Goal: Information Seeking & Learning: Learn about a topic

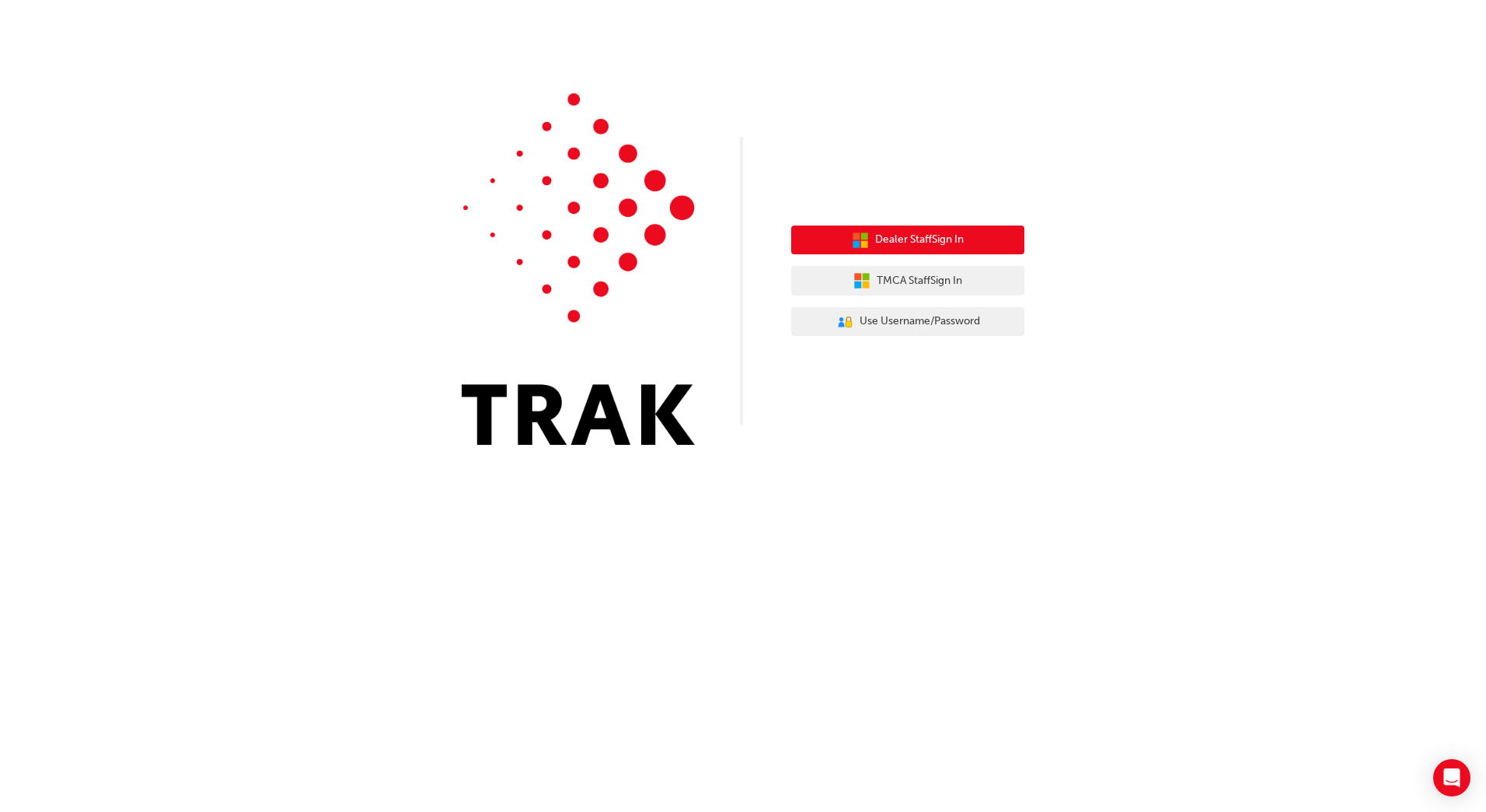
click at [921, 240] on span "Dealer Staff Sign In" at bounding box center [919, 240] width 89 height 18
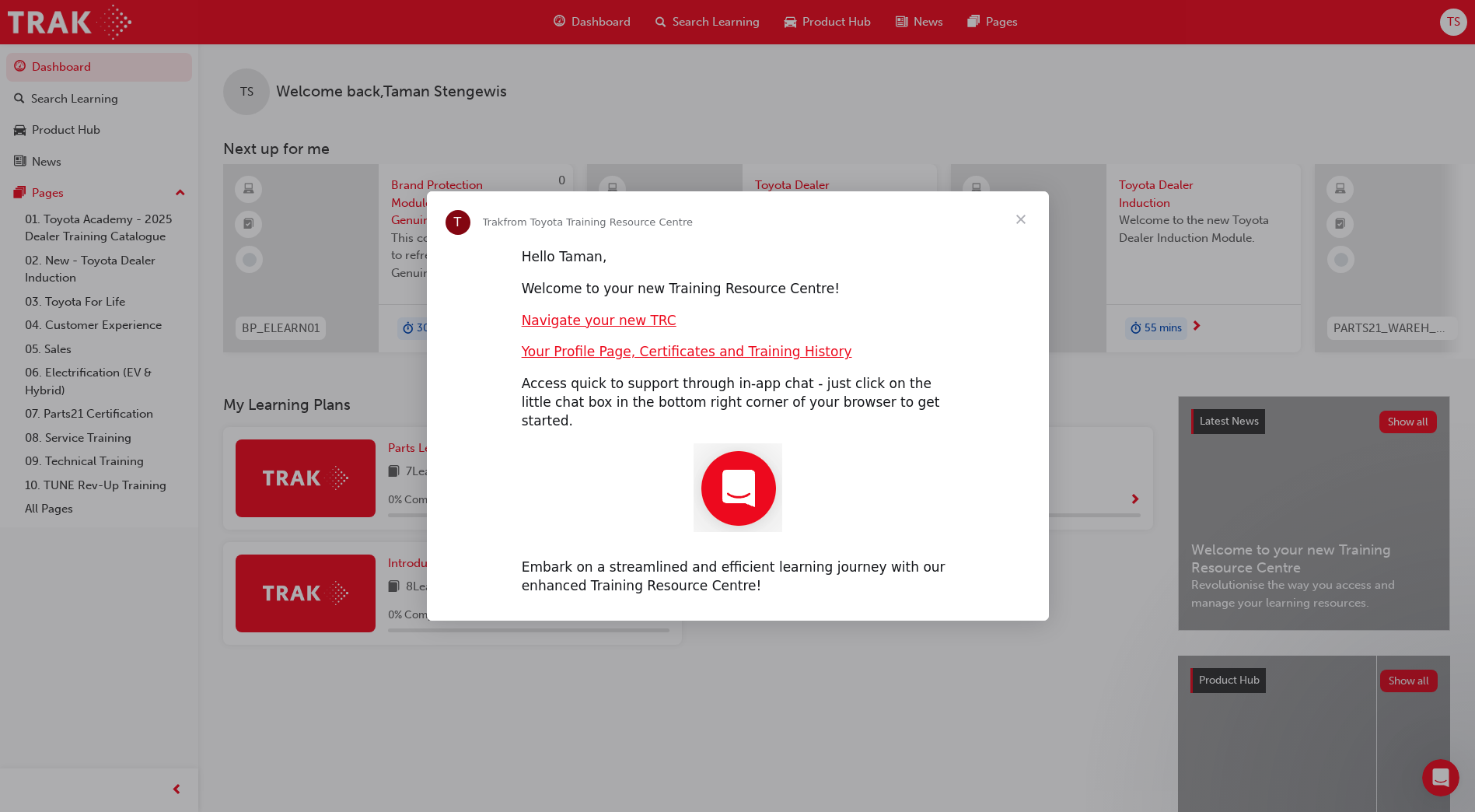
click at [1025, 238] on span "Close" at bounding box center [1021, 220] width 56 height 56
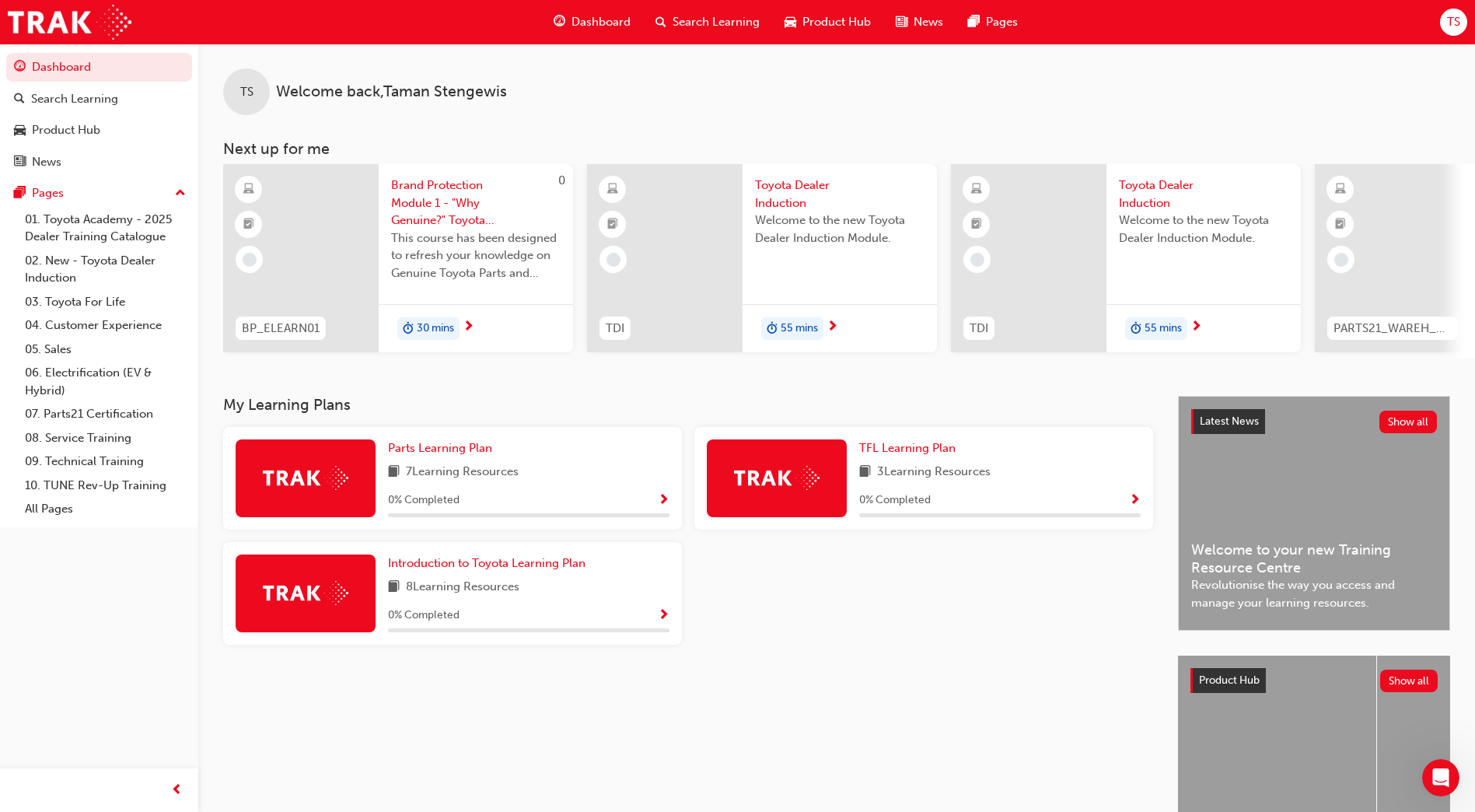
click at [702, 24] on span "Search Learning" at bounding box center [716, 22] width 87 height 18
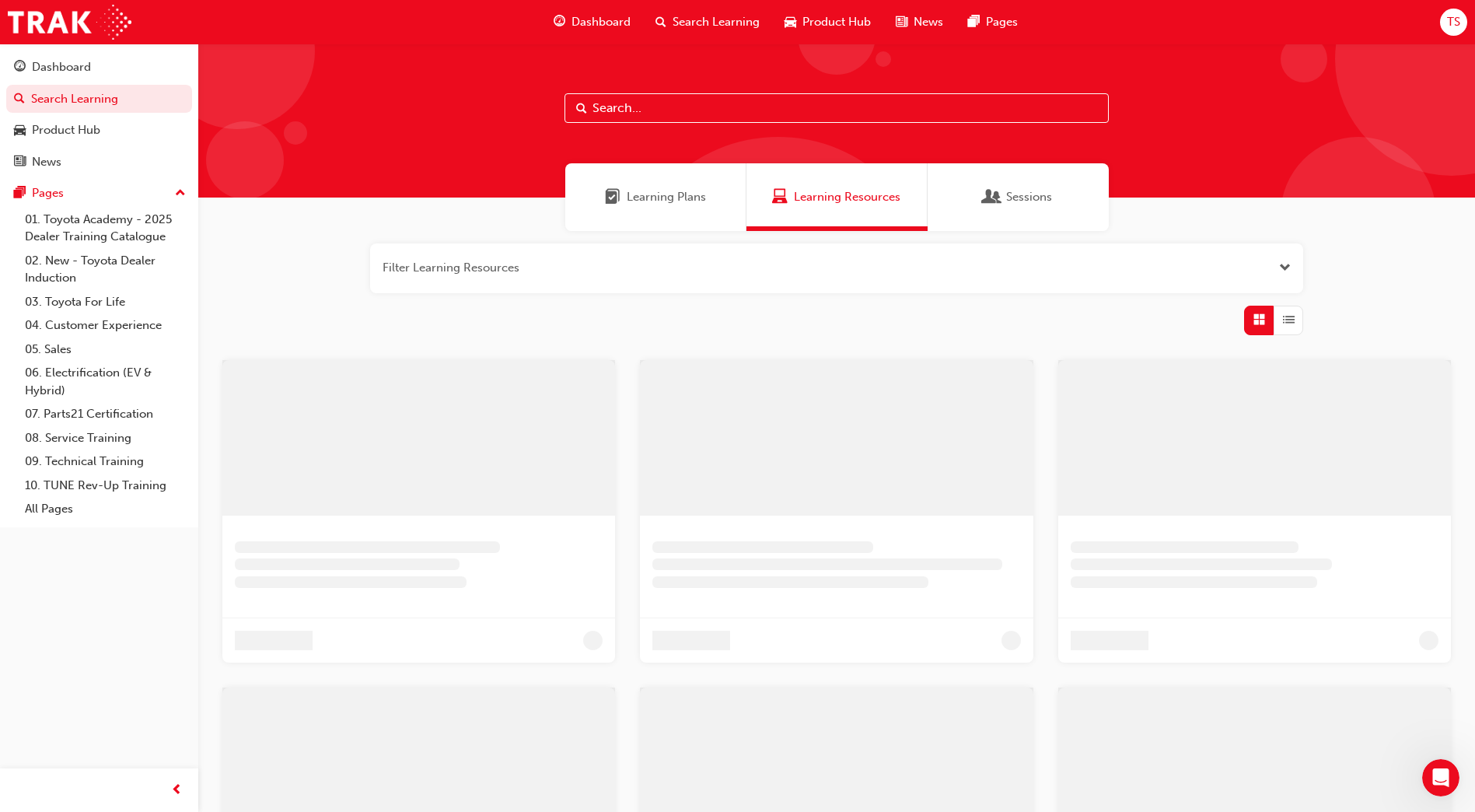
click at [662, 112] on input "text" at bounding box center [836, 108] width 544 height 30
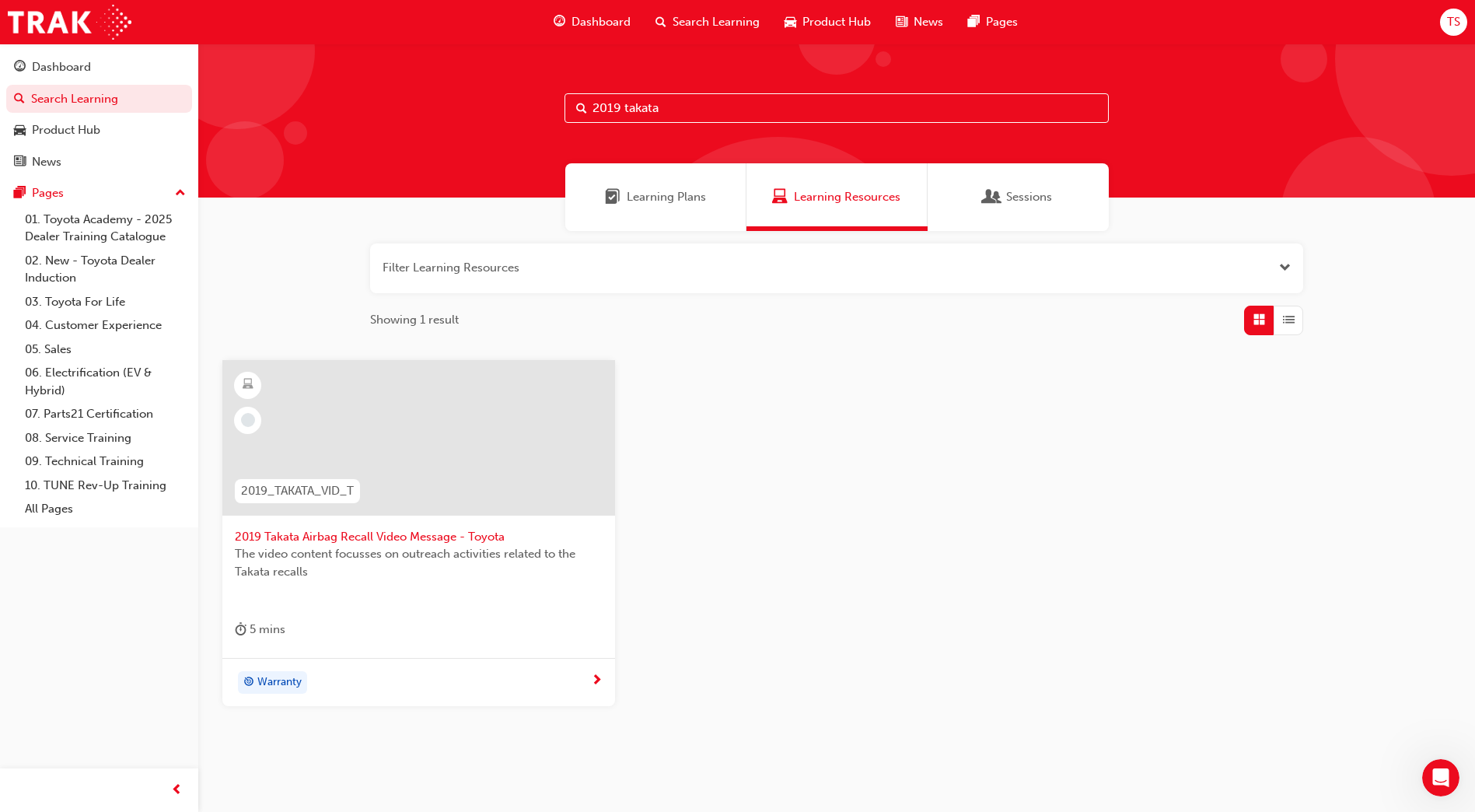
type input "2019 takata"
click at [352, 530] on span "2019 Takata Airbag Recall Video Message - Toyota" at bounding box center [418, 537] width 367 height 18
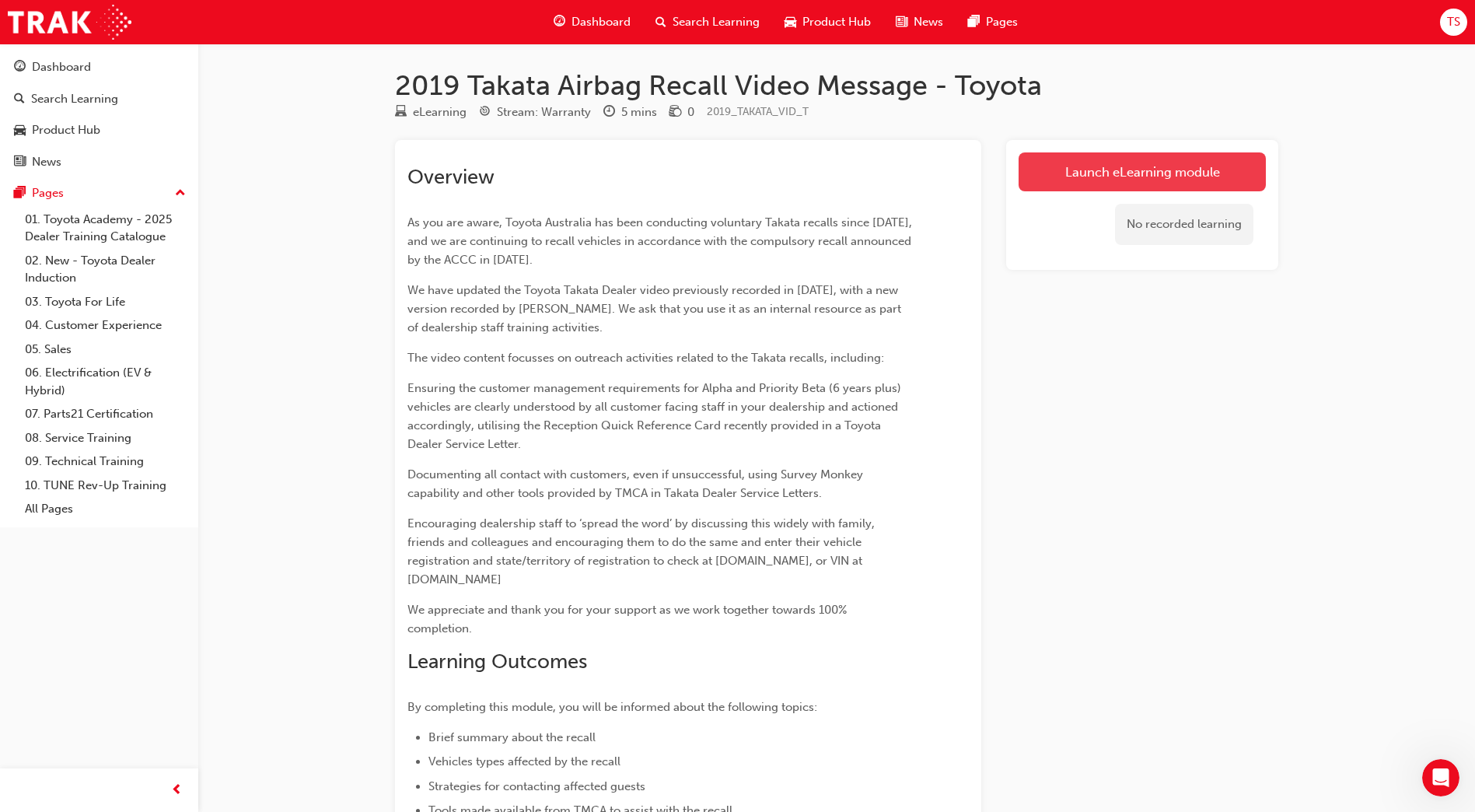
click at [1157, 163] on link "Launch eLearning module" at bounding box center [1142, 171] width 247 height 39
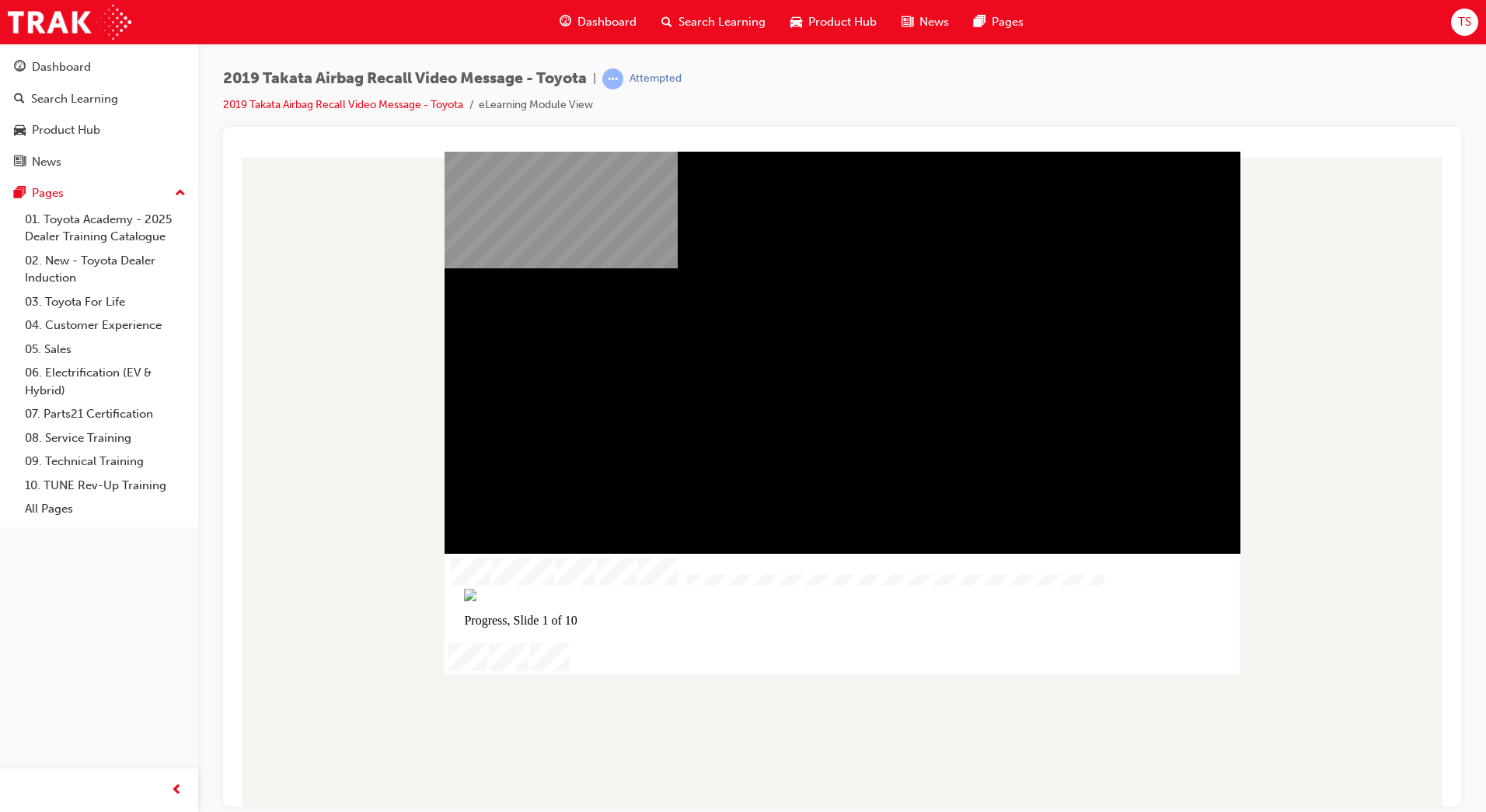
drag, startPoint x: 624, startPoint y: 576, endPoint x: 962, endPoint y: 277, distance: 451.3
click at [962, 277] on div at bounding box center [843, 395] width 780 height 438
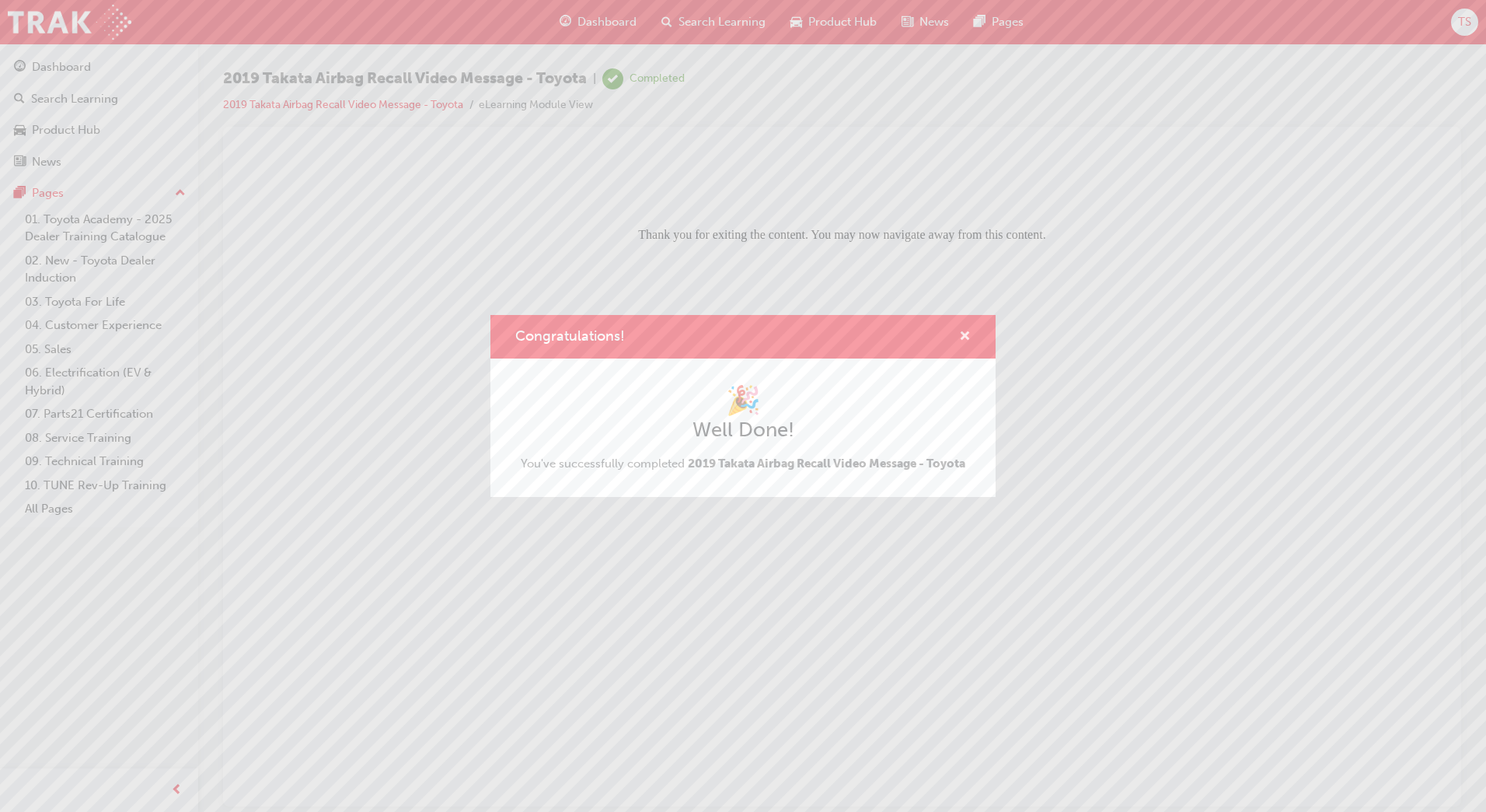
click at [963, 335] on span "cross-icon" at bounding box center [965, 337] width 11 height 14
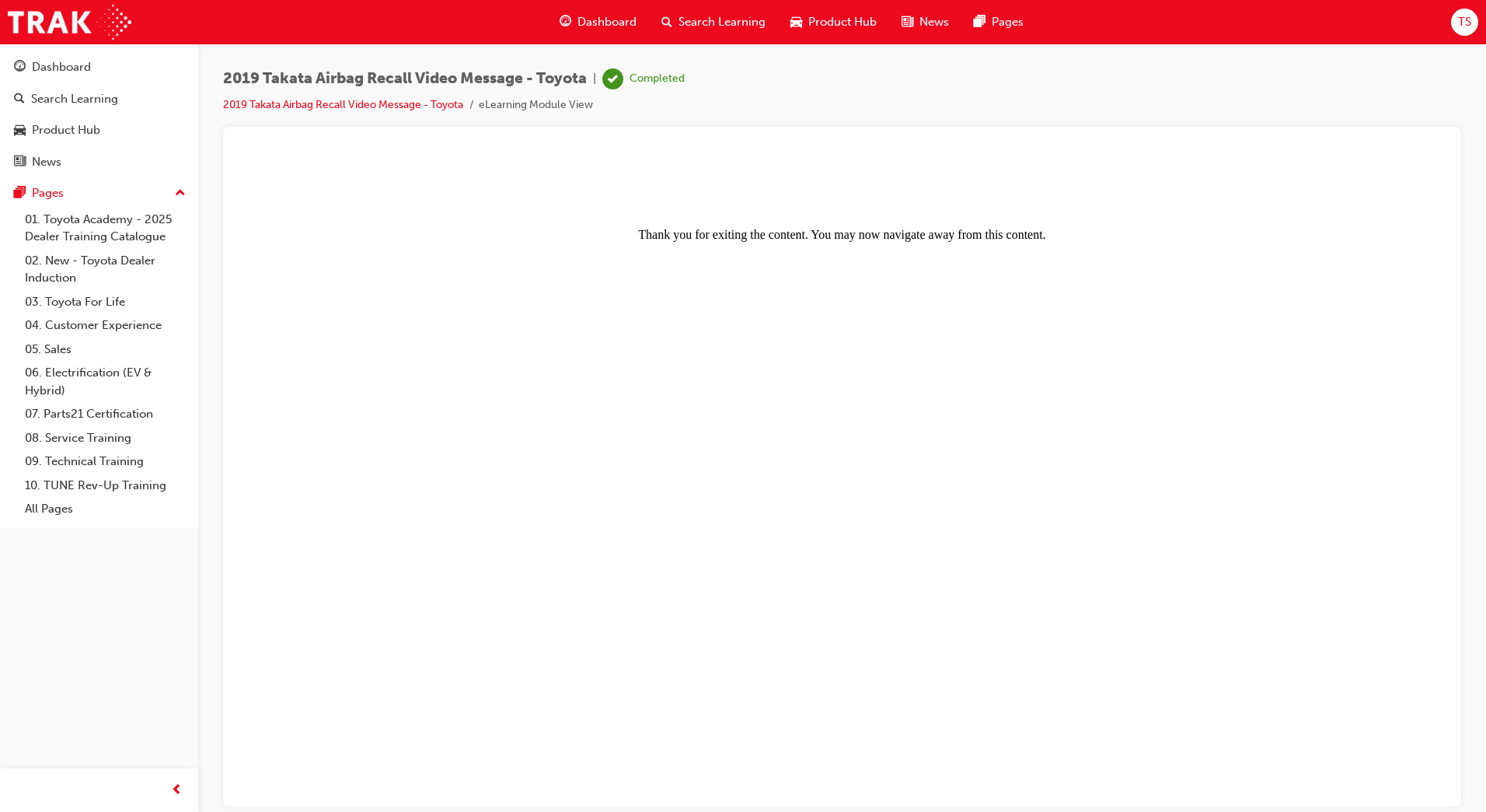
click at [698, 26] on span "Search Learning" at bounding box center [721, 22] width 87 height 18
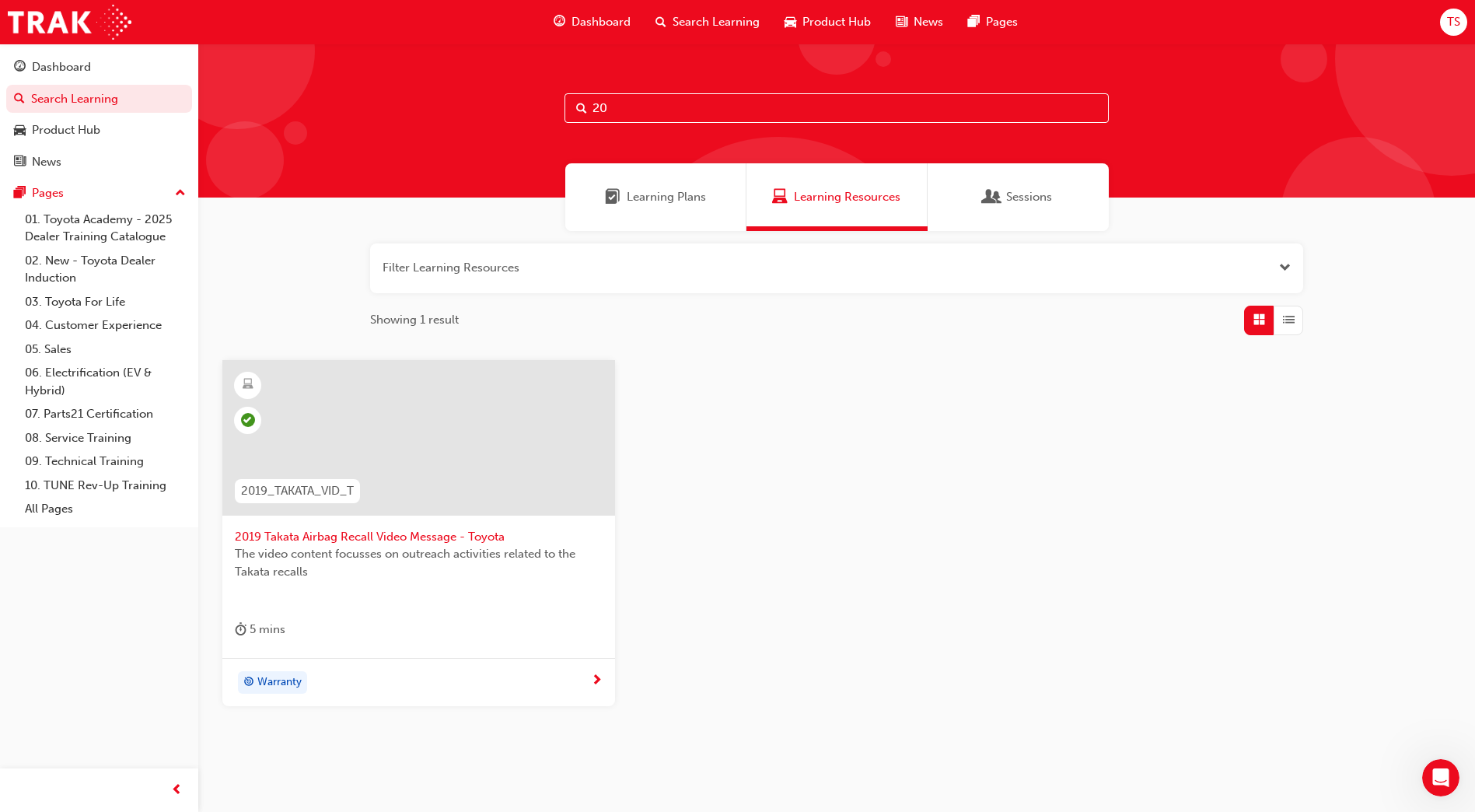
type input "2"
type input "toyota dealer i"
click at [343, 533] on span "Toyota Dealer Induction" at bounding box center [418, 537] width 367 height 18
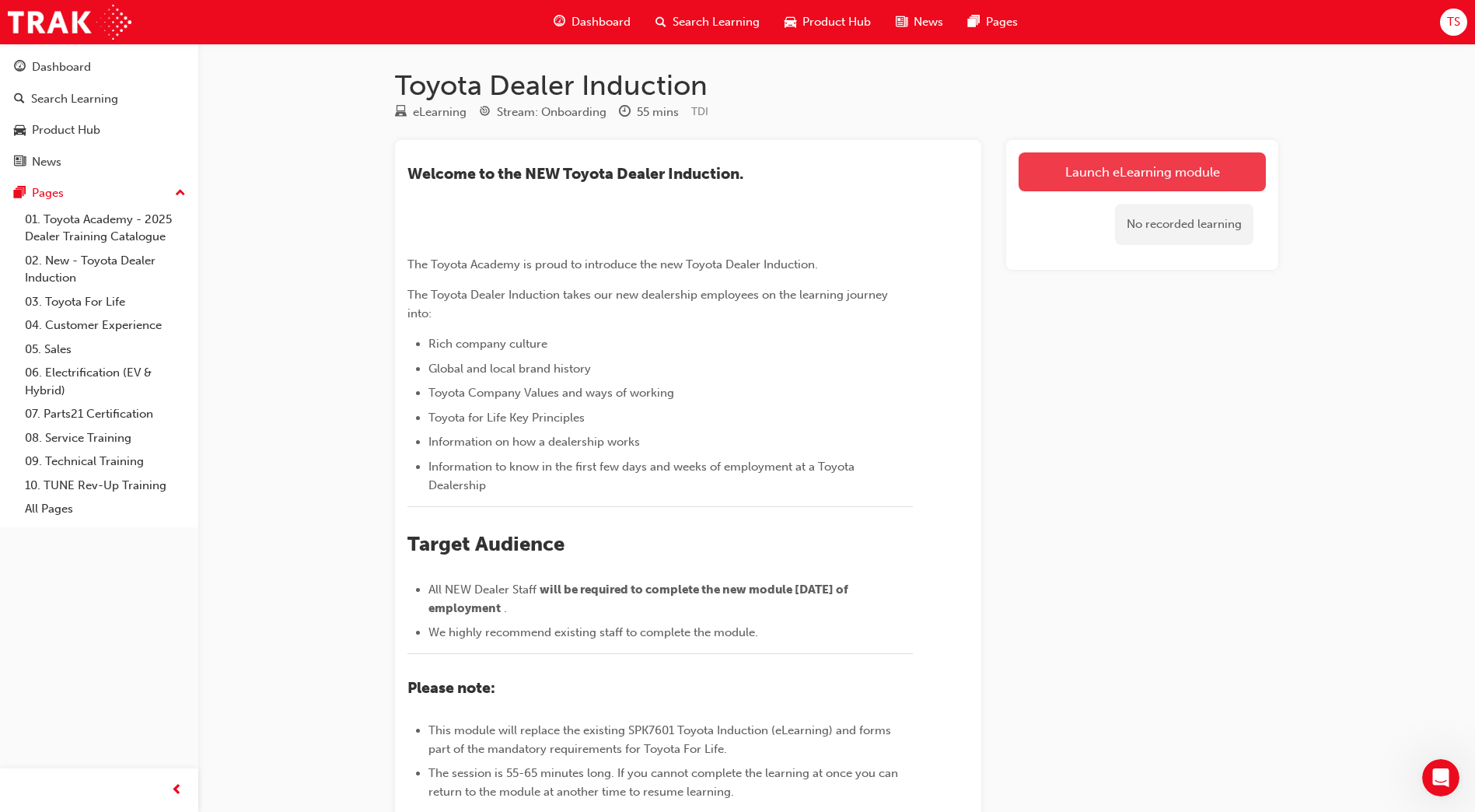
click at [1121, 190] on link "Launch eLearning module" at bounding box center [1142, 171] width 247 height 39
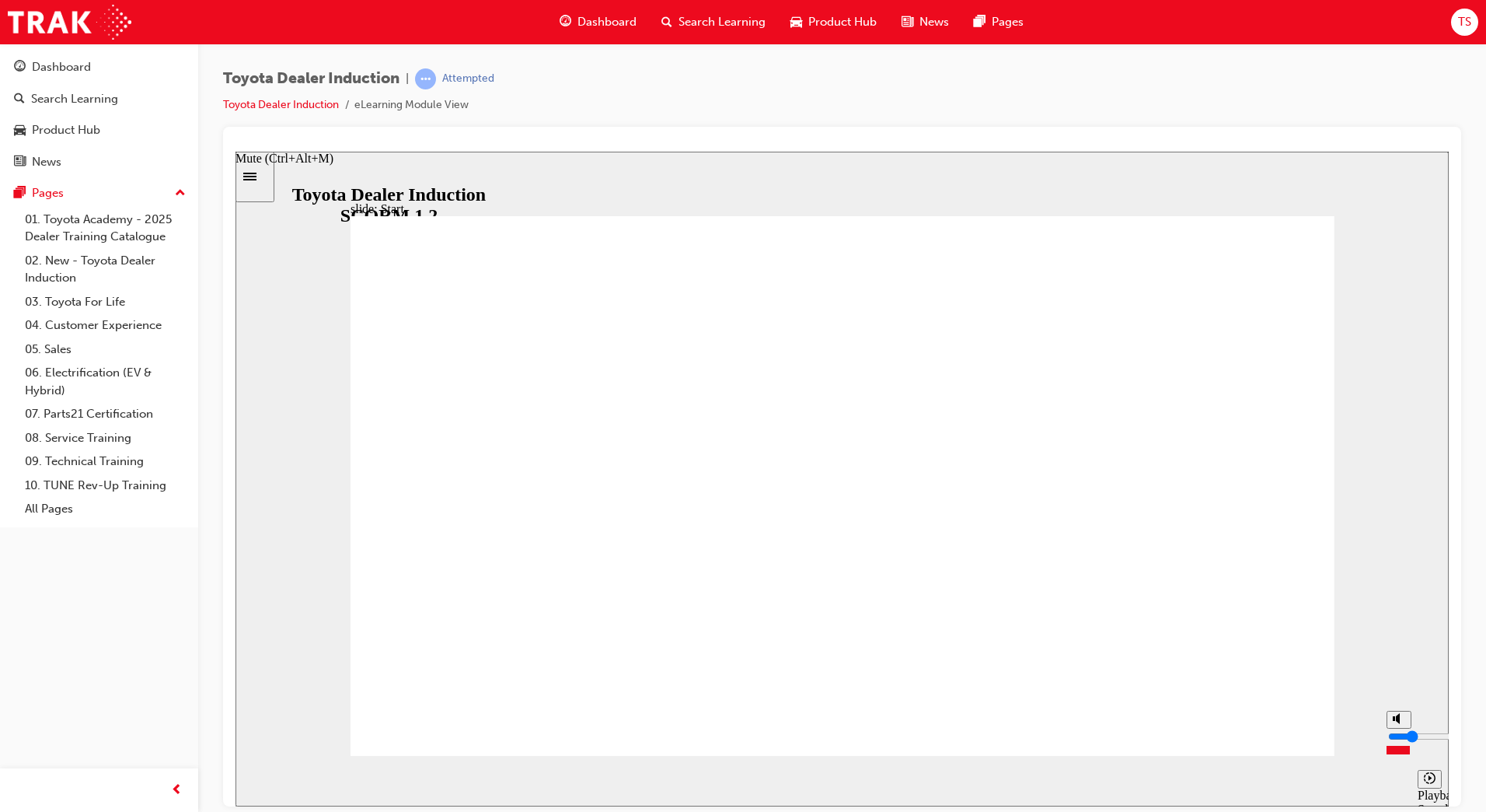
drag, startPoint x: 1396, startPoint y: 723, endPoint x: 1396, endPoint y: 745, distance: 22.0
type input "2"
click at [1396, 742] on input "volume" at bounding box center [1439, 736] width 100 height 12
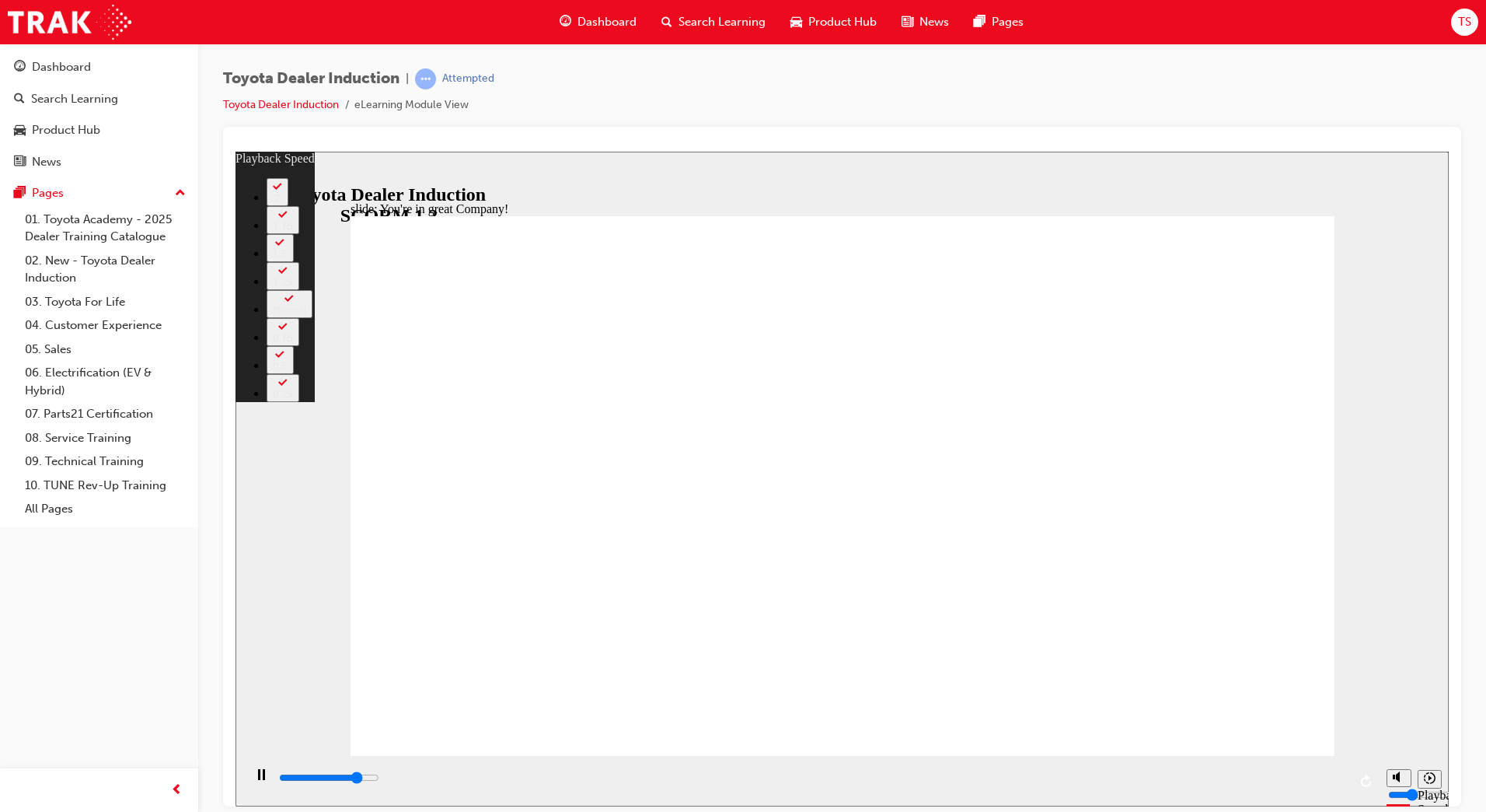
type input "6100"
type input "0"
type input "6300"
type input "0"
type input "6500"
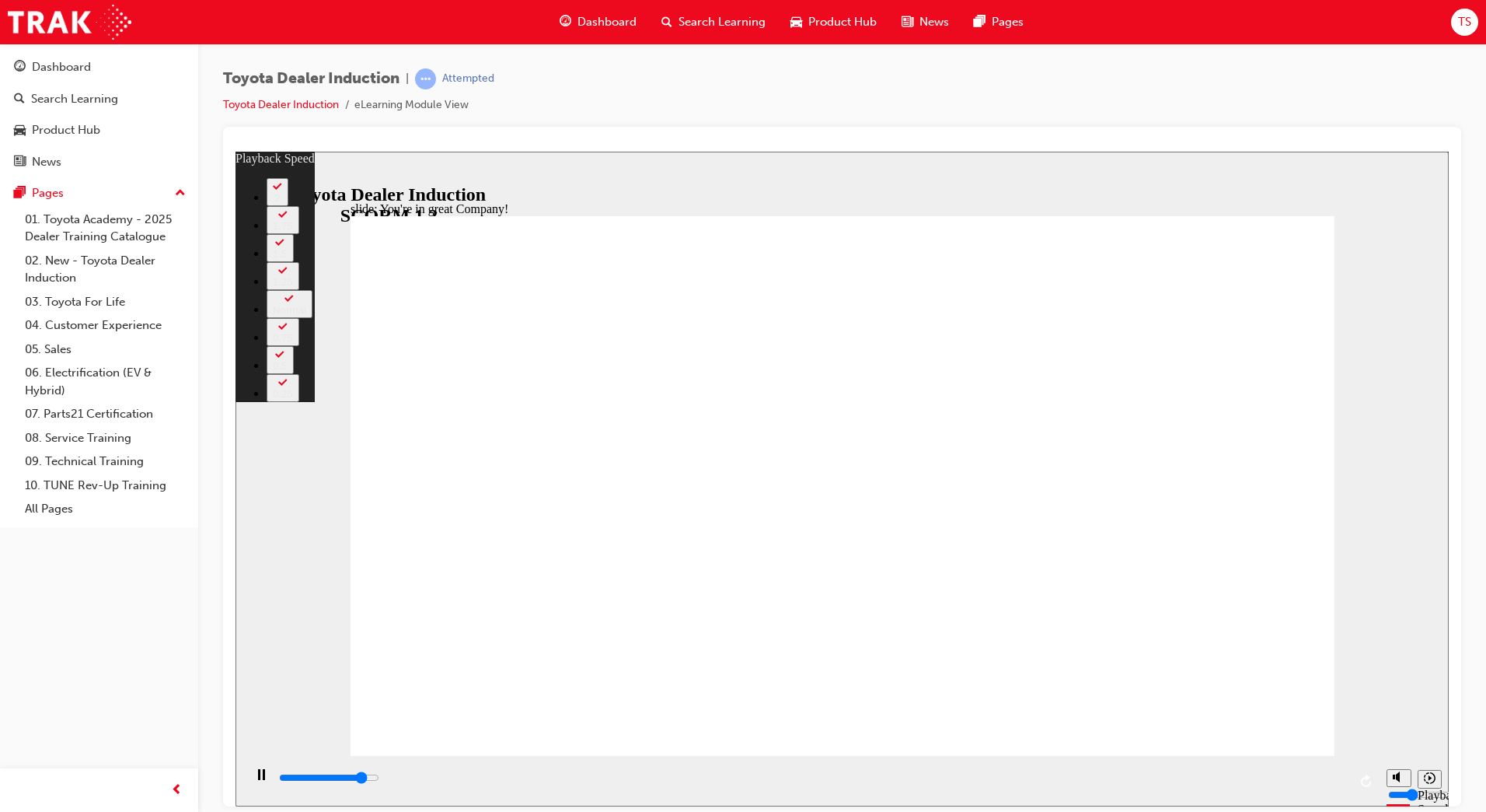
type input "0"
type input "6800"
type input "1"
type input "7100"
type input "1"
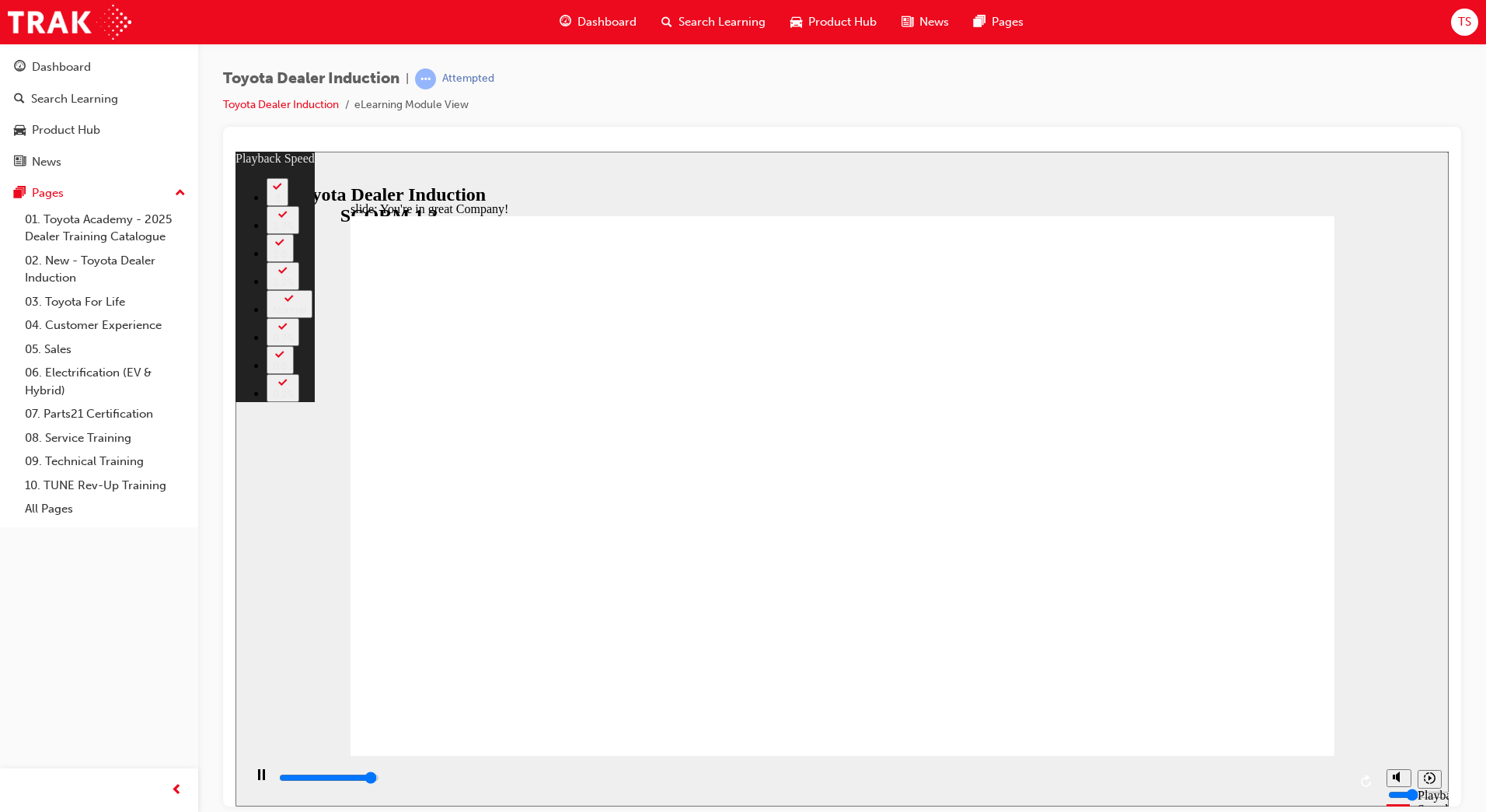
type input "7300"
type input "1"
type input "7500"
type input "156"
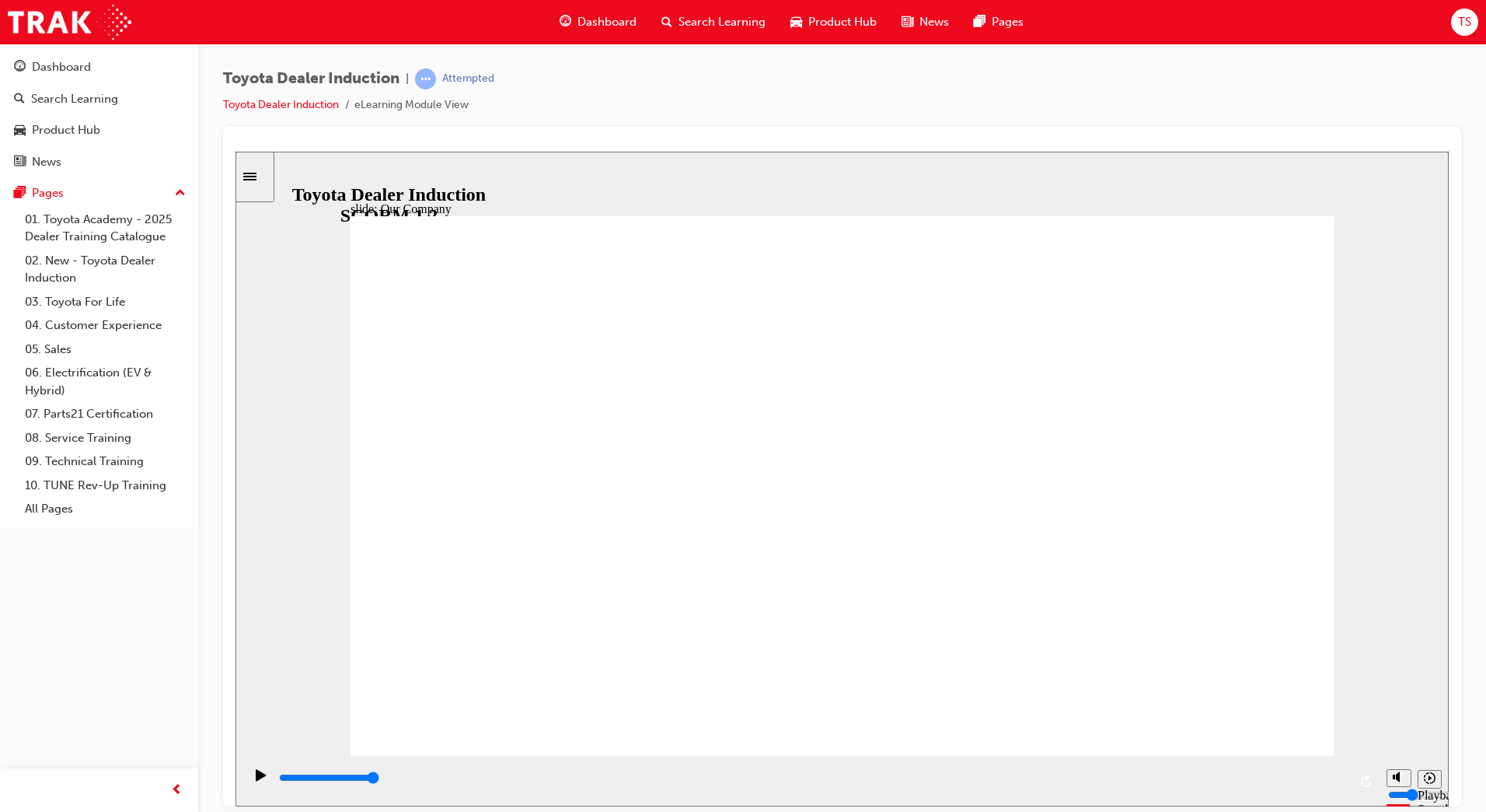
drag, startPoint x: 580, startPoint y: 650, endPoint x: 684, endPoint y: 653, distance: 104.0
drag, startPoint x: 832, startPoint y: 655, endPoint x: 935, endPoint y: 657, distance: 103.0
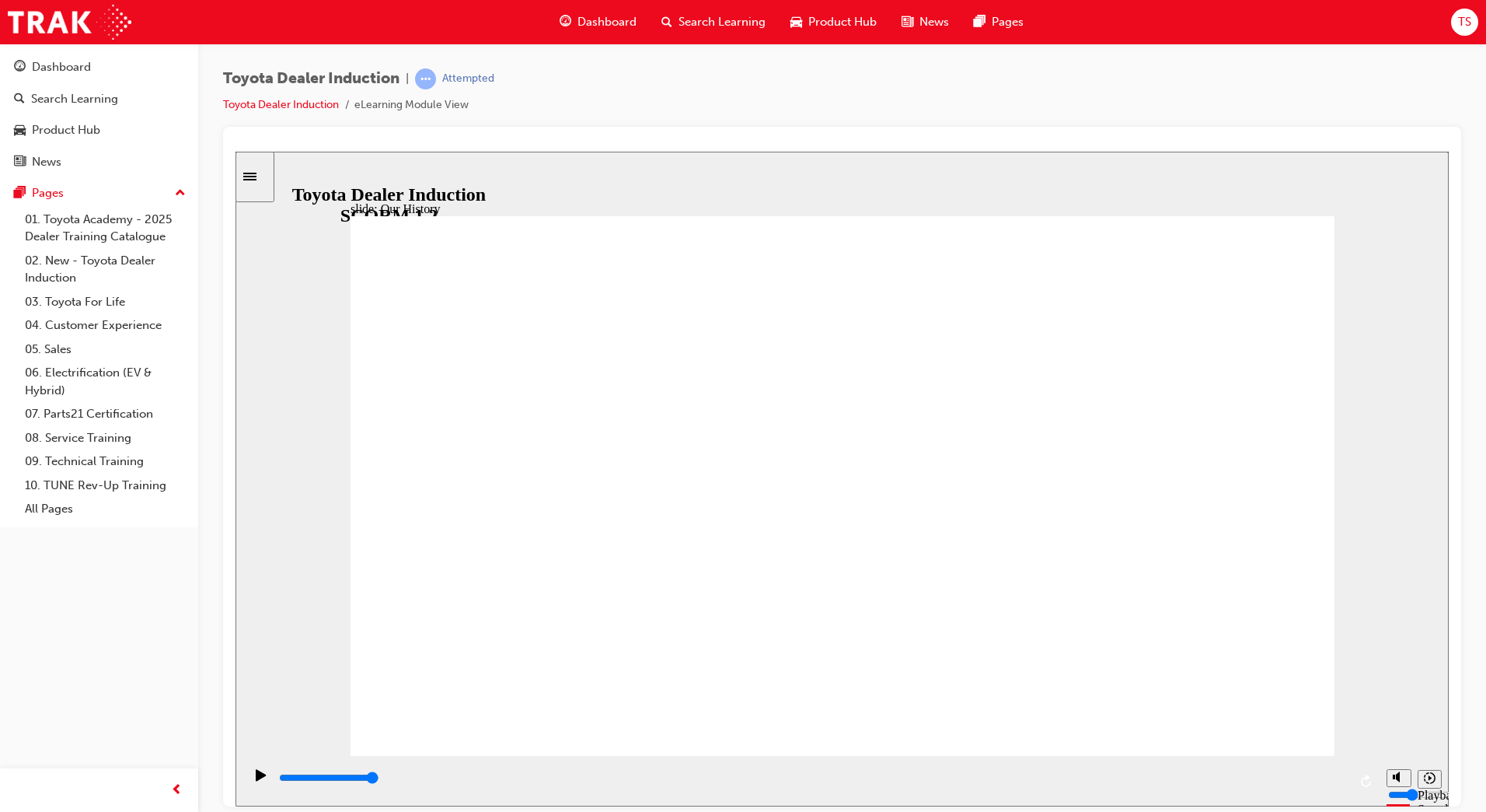
drag, startPoint x: 861, startPoint y: 679, endPoint x: 1021, endPoint y: 675, distance: 160.0
drag, startPoint x: 1122, startPoint y: 652, endPoint x: 1031, endPoint y: 649, distance: 91.0
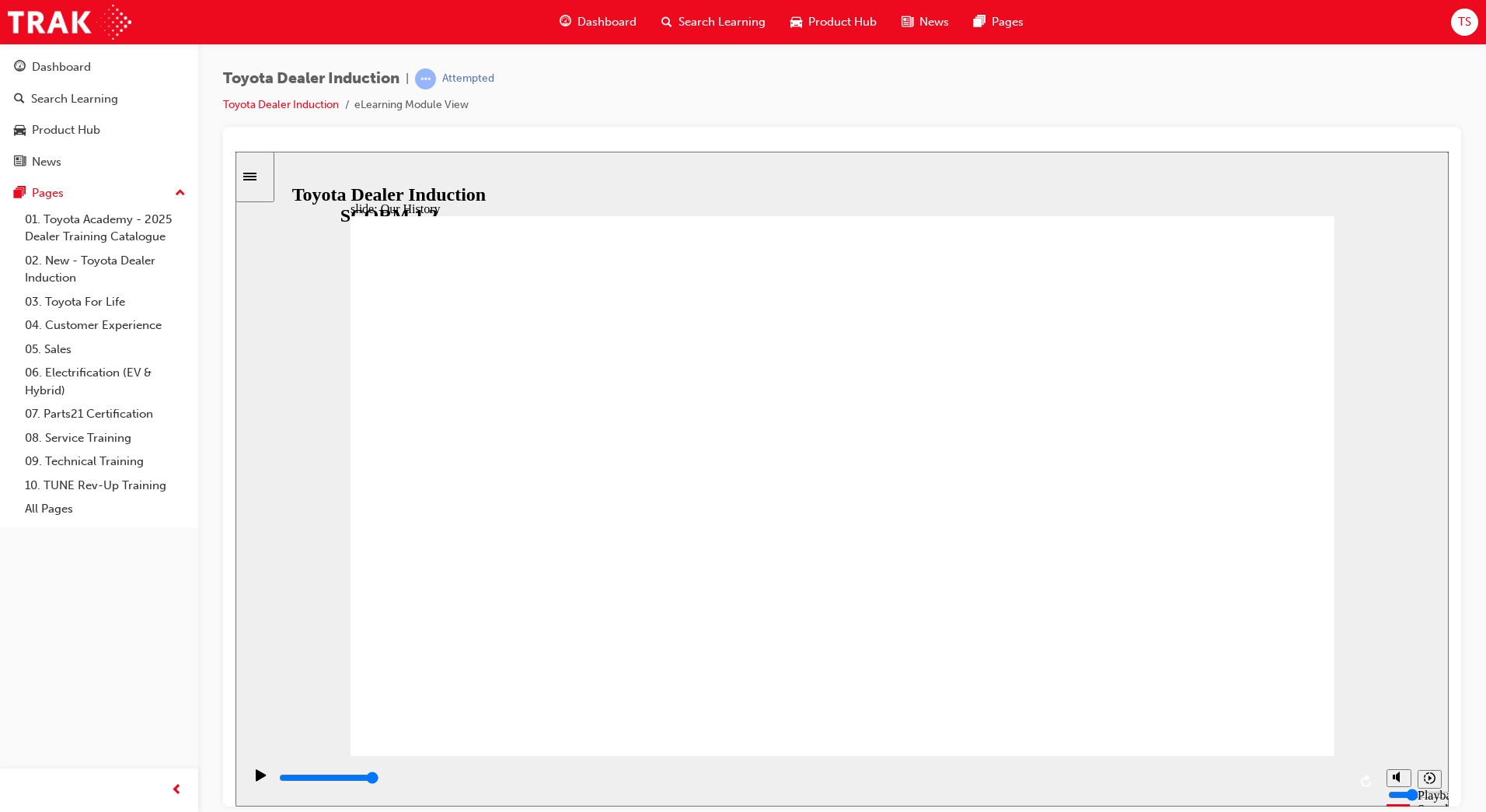
drag, startPoint x: 590, startPoint y: 513, endPoint x: 776, endPoint y: 535, distance: 187.3
drag, startPoint x: 565, startPoint y: 636, endPoint x: 590, endPoint y: 629, distance: 26.0
drag, startPoint x: 832, startPoint y: 650, endPoint x: 676, endPoint y: 649, distance: 156.0
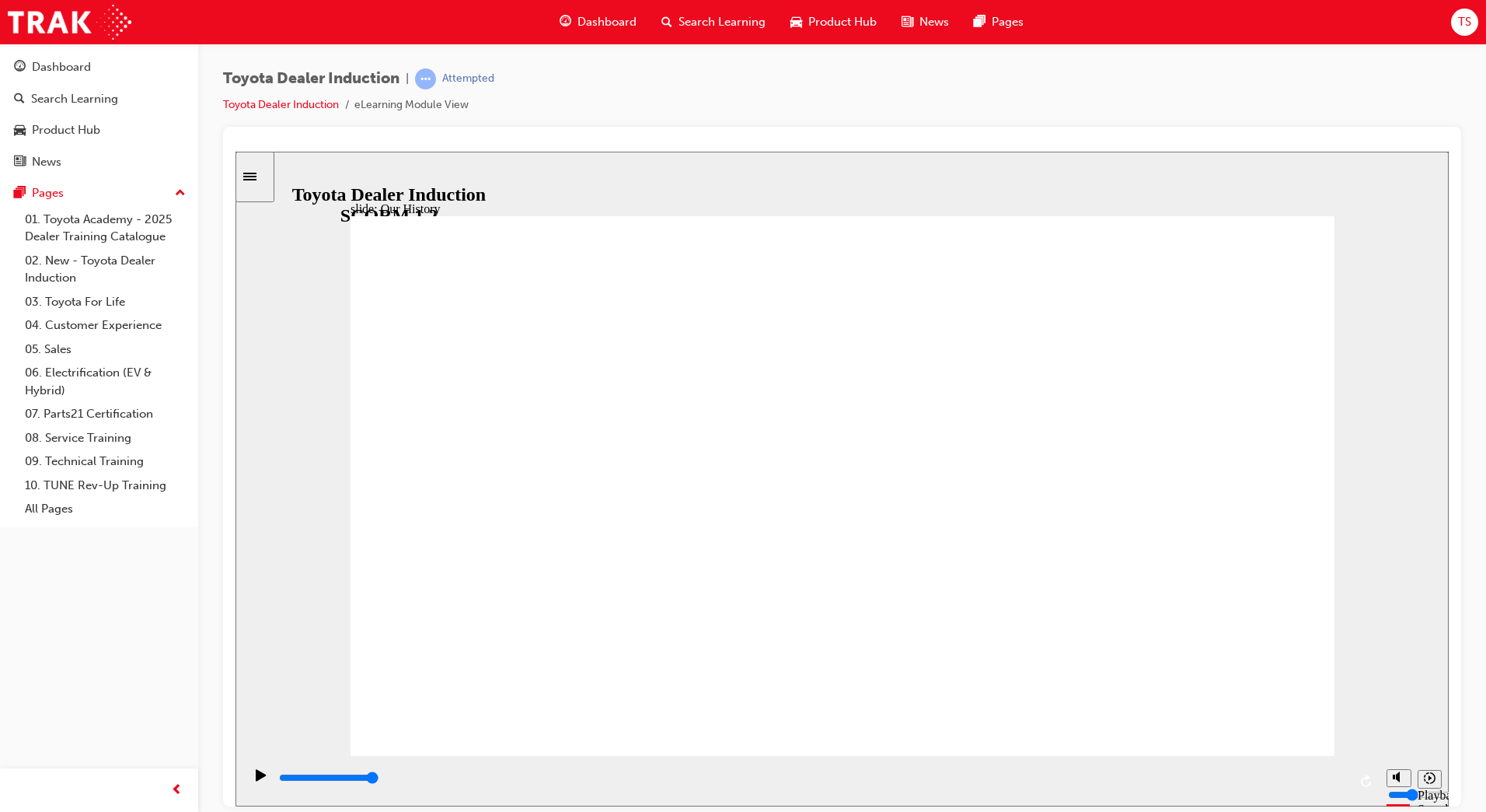
drag, startPoint x: 566, startPoint y: 620, endPoint x: 650, endPoint y: 619, distance: 84.0
drag, startPoint x: 575, startPoint y: 644, endPoint x: 599, endPoint y: 643, distance: 24.0
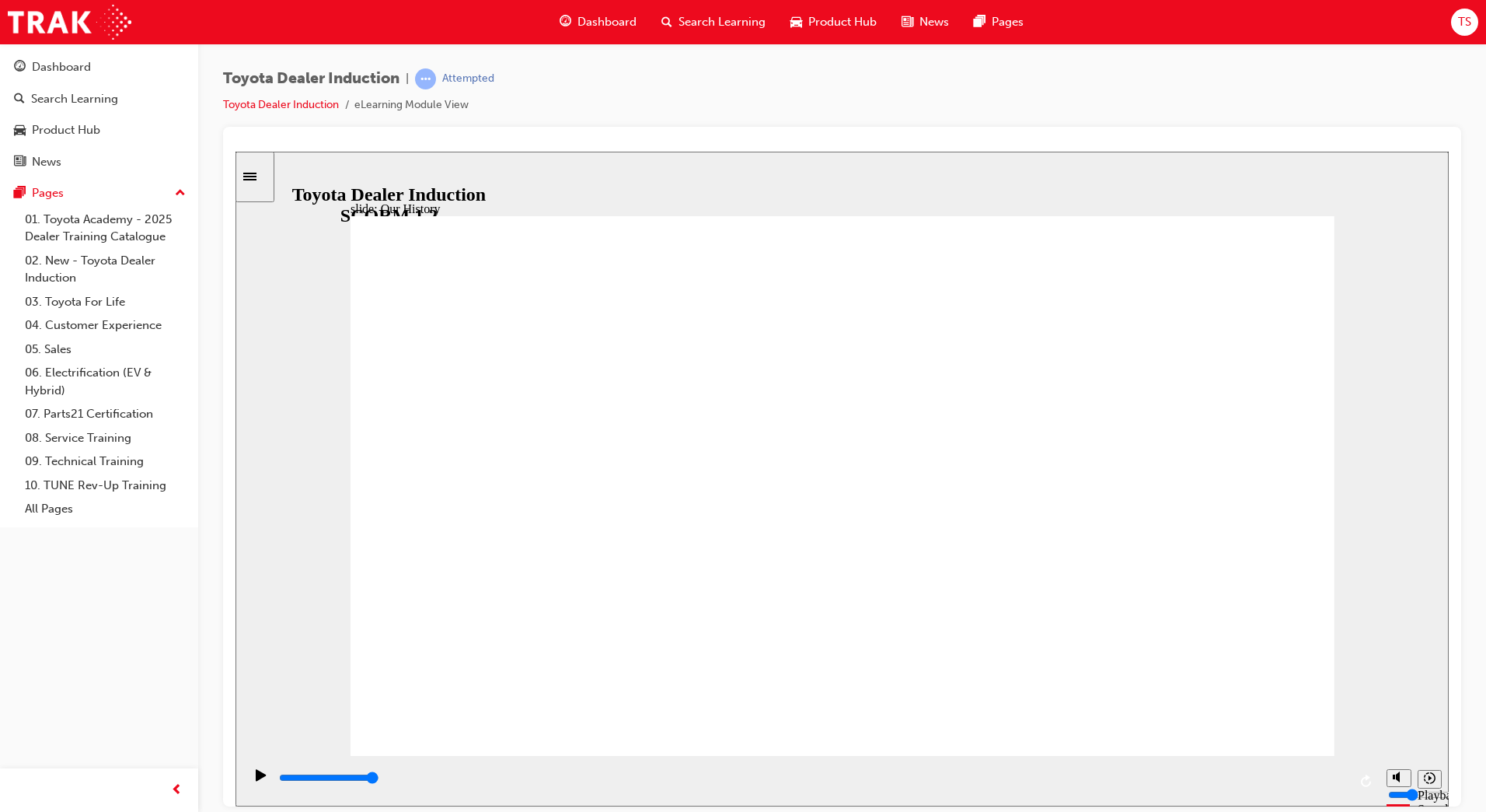
drag, startPoint x: 562, startPoint y: 644, endPoint x: 576, endPoint y: 644, distance: 14.0
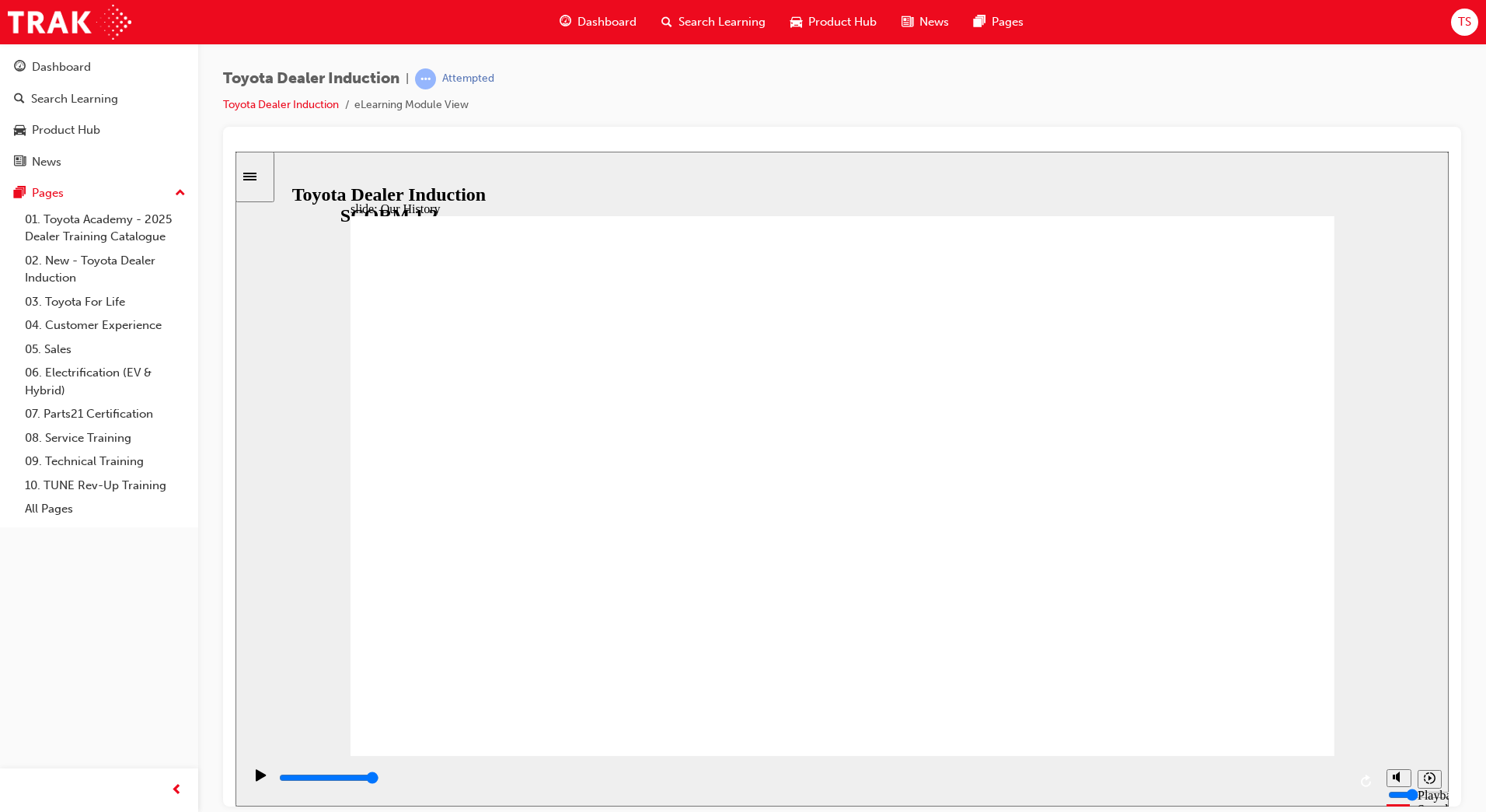
drag, startPoint x: 584, startPoint y: 653, endPoint x: 605, endPoint y: 647, distance: 21.8
drag, startPoint x: 551, startPoint y: 643, endPoint x: 571, endPoint y: 639, distance: 20.4
drag, startPoint x: 571, startPoint y: 639, endPoint x: 567, endPoint y: 655, distance: 16.5
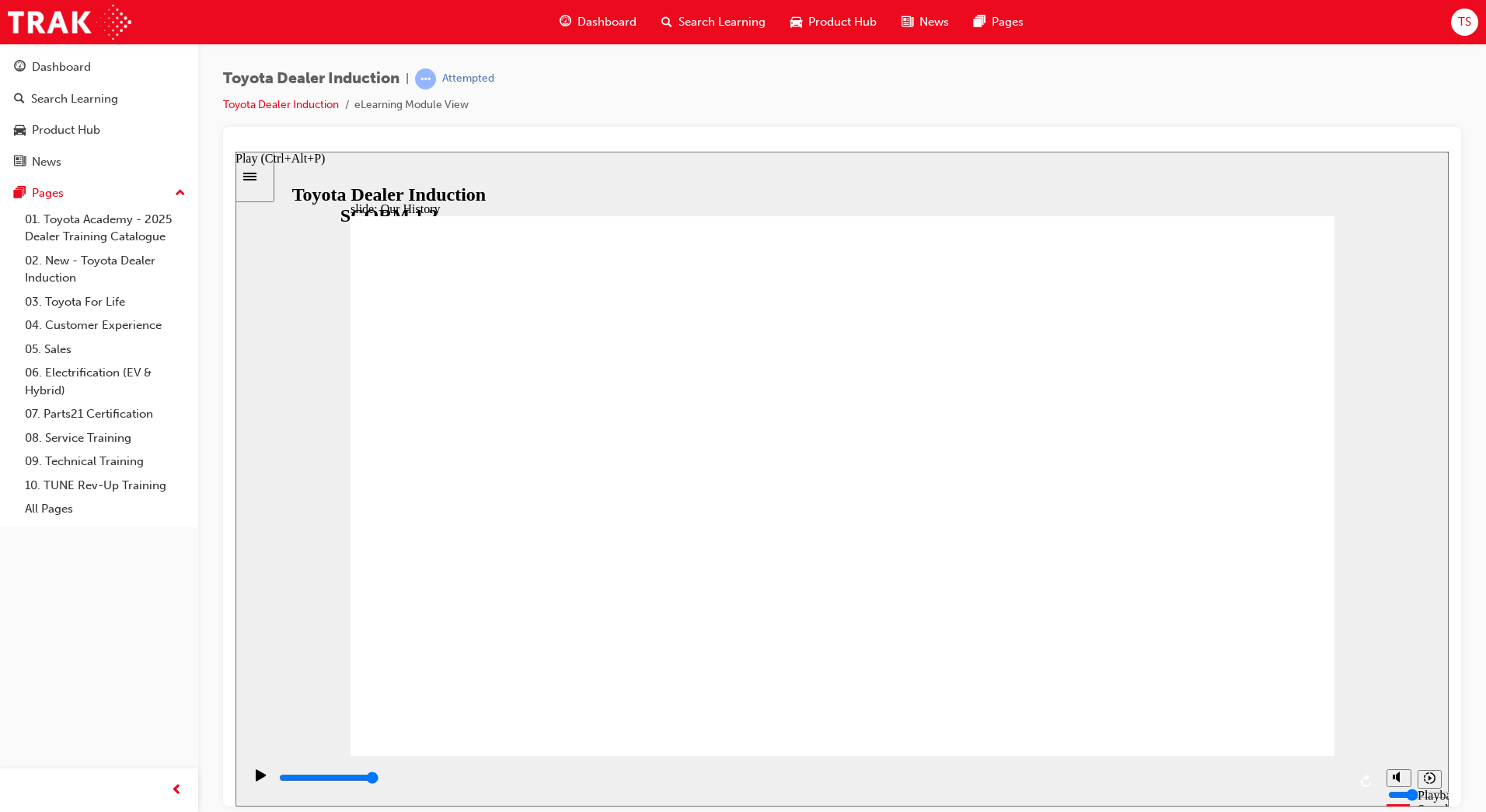
click at [256, 776] on icon "Play (Ctrl+Alt+P)" at bounding box center [261, 774] width 11 height 12
drag, startPoint x: 552, startPoint y: 652, endPoint x: 567, endPoint y: 655, distance: 15.3
drag, startPoint x: 567, startPoint y: 655, endPoint x: 565, endPoint y: 668, distance: 13.2
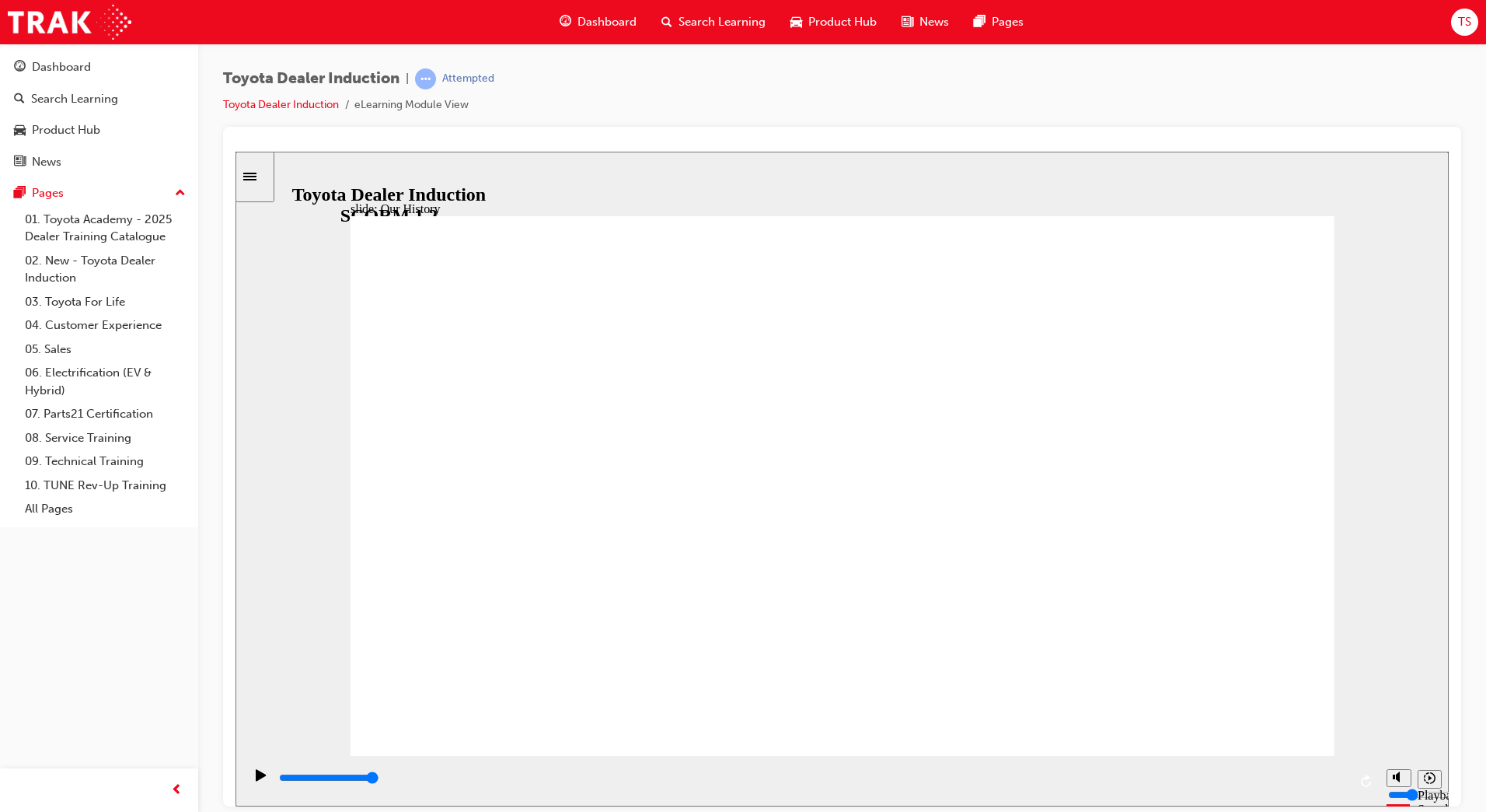
drag, startPoint x: 567, startPoint y: 633, endPoint x: 572, endPoint y: 642, distance: 10.3
drag, startPoint x: 567, startPoint y: 610, endPoint x: 611, endPoint y: 586, distance: 50.1
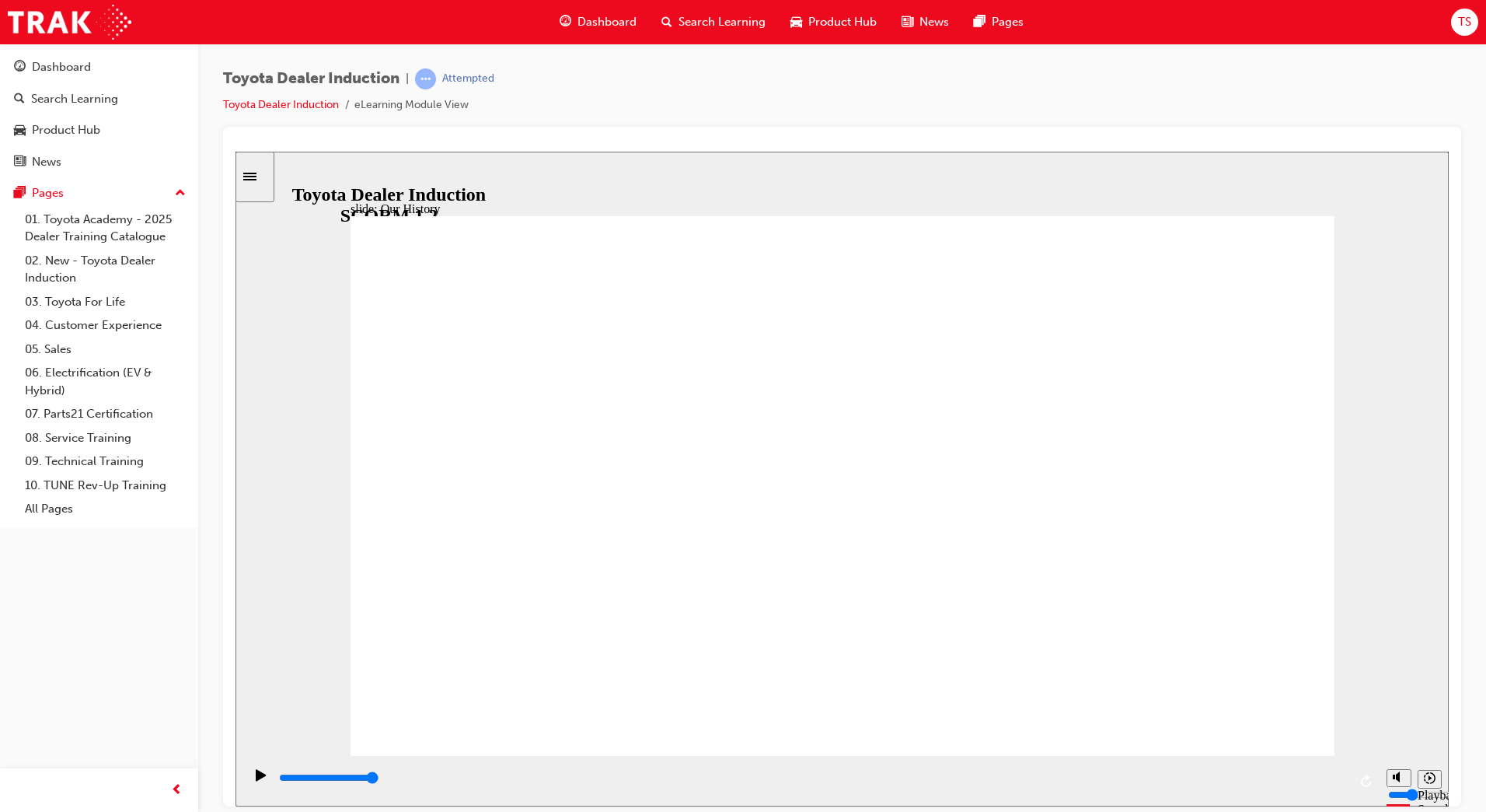
drag, startPoint x: 828, startPoint y: 644, endPoint x: 838, endPoint y: 670, distance: 27.9
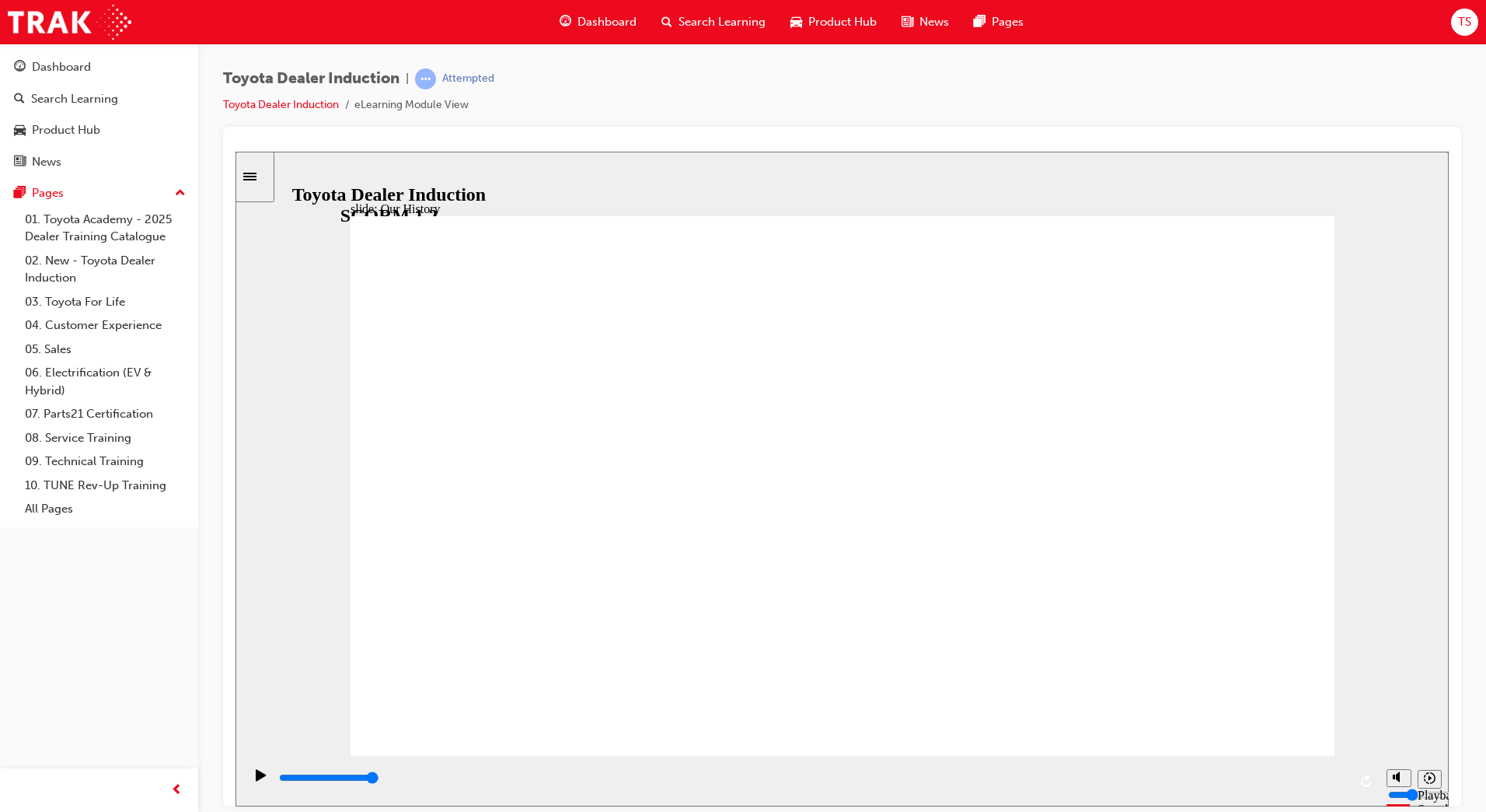
drag, startPoint x: 580, startPoint y: 649, endPoint x: 567, endPoint y: 643, distance: 14.3
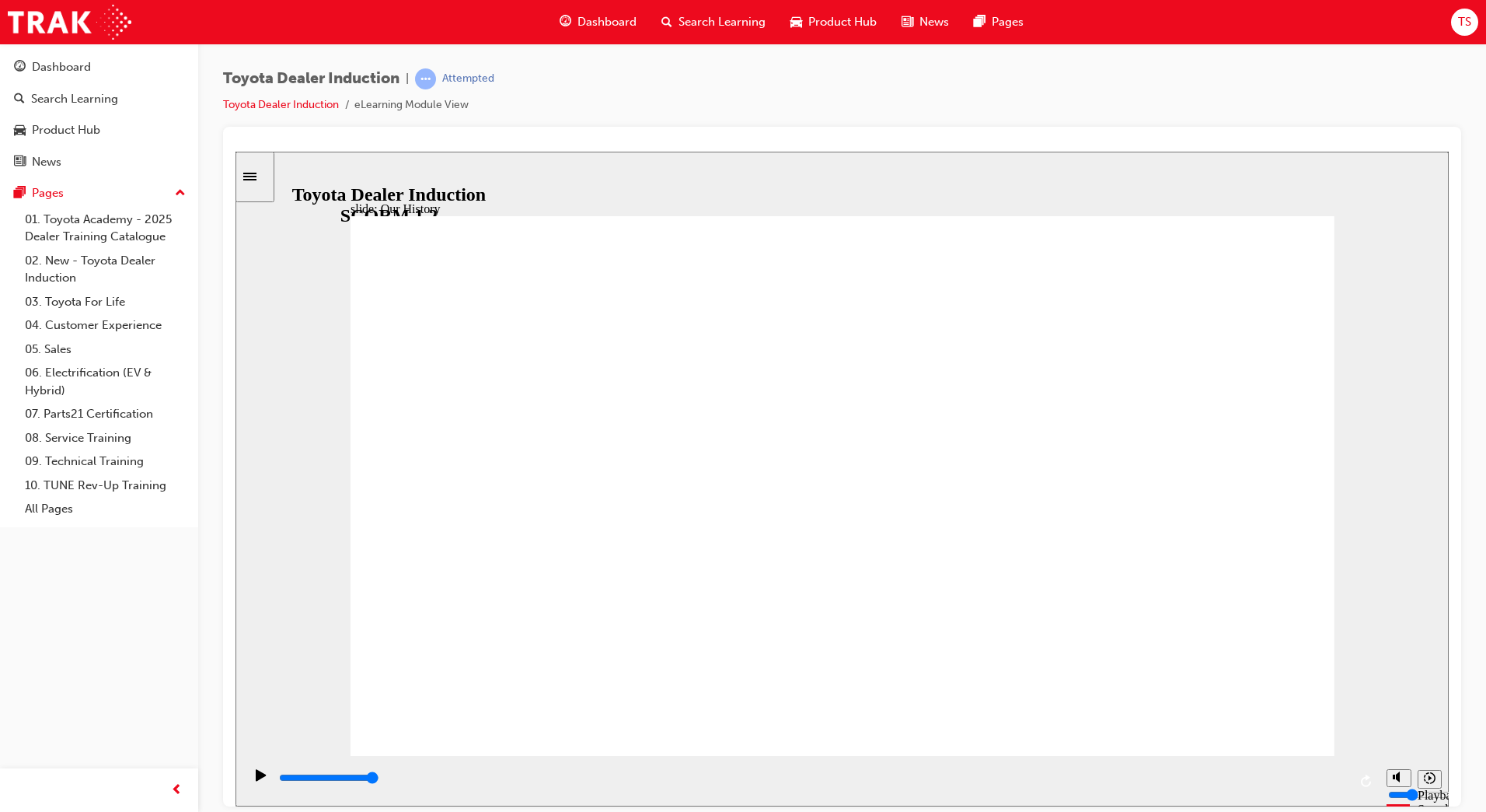
click at [1370, 776] on icon "Replay (Ctrl+Alt+R)" at bounding box center [1367, 779] width 12 height 12
click at [1366, 785] on icon "Replay (Ctrl+Alt+R)" at bounding box center [1367, 779] width 12 height 12
click at [256, 774] on icon "Play (Ctrl+Alt+P)" at bounding box center [261, 774] width 11 height 12
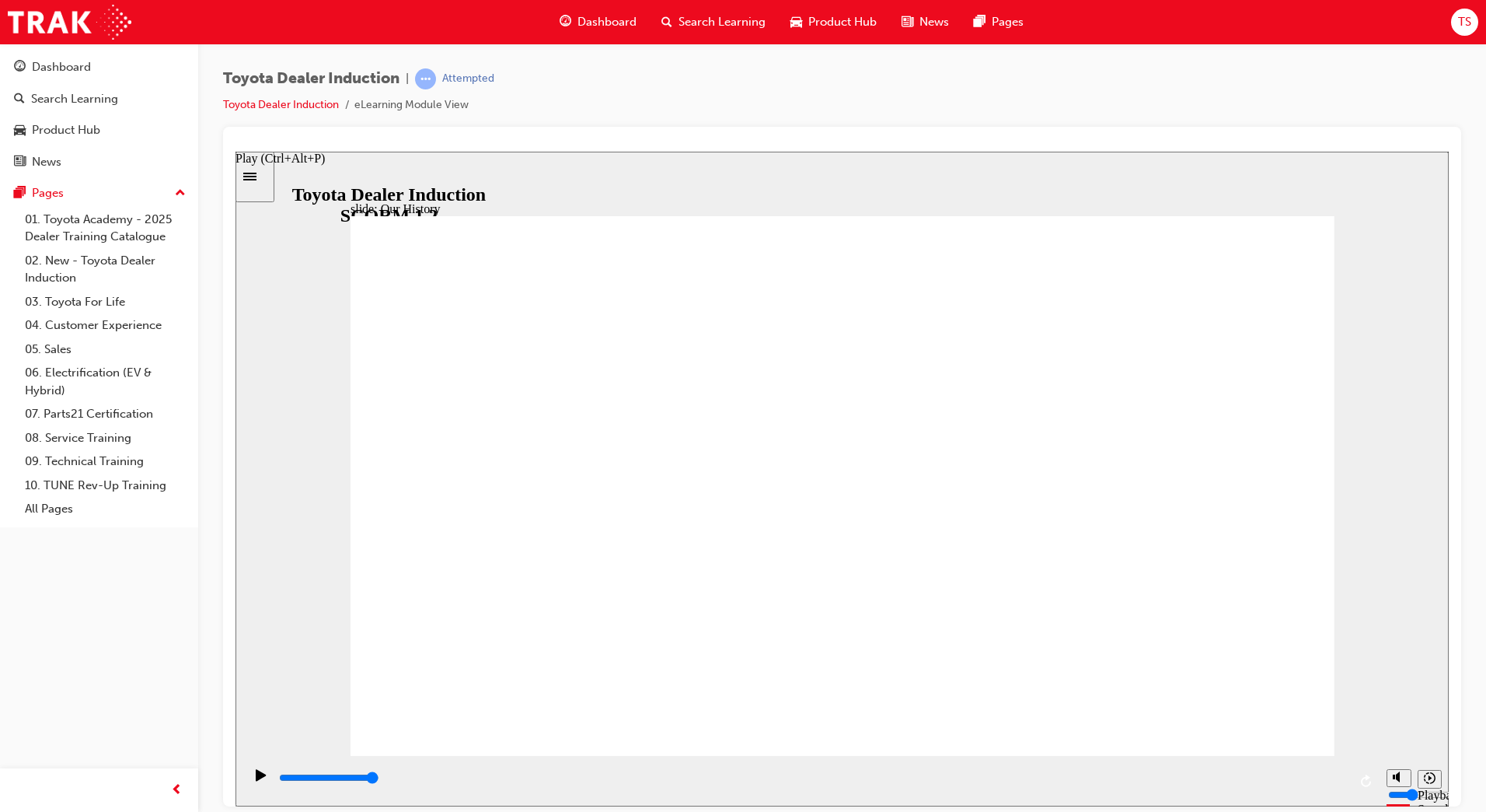
drag, startPoint x: 267, startPoint y: 756, endPoint x: 272, endPoint y: 748, distance: 9.4
click at [269, 165] on div "Play (Ctrl+Alt+P)" at bounding box center [280, 158] width 90 height 14
click at [272, 165] on div "Play (Ctrl+Alt+P)" at bounding box center [280, 158] width 90 height 14
click at [265, 772] on div "Play (Ctrl+Alt+P)" at bounding box center [261, 781] width 26 height 26
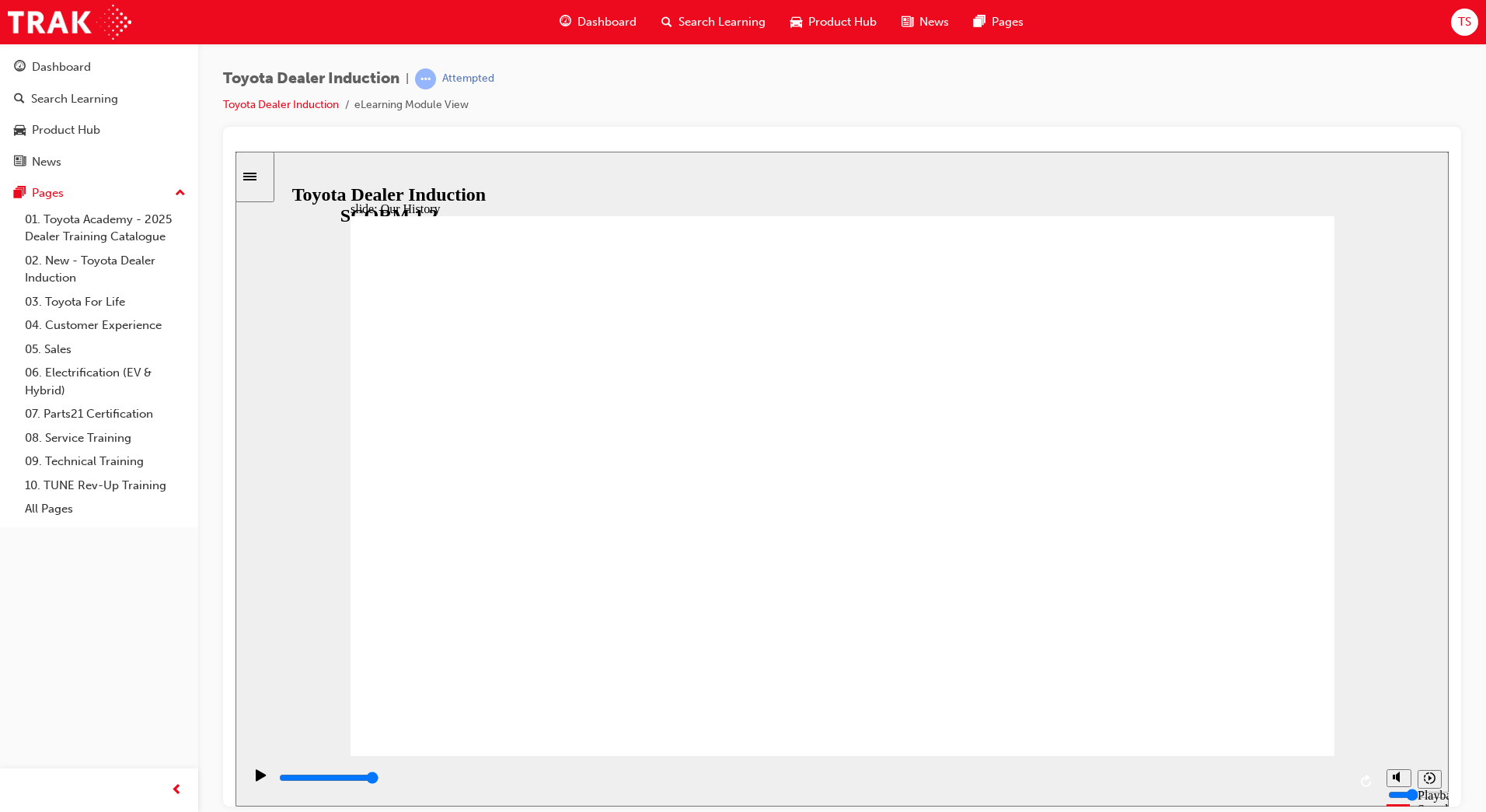
drag, startPoint x: 582, startPoint y: 646, endPoint x: 844, endPoint y: 656, distance: 262.2
drag, startPoint x: 846, startPoint y: 653, endPoint x: 1127, endPoint y: 645, distance: 281.1
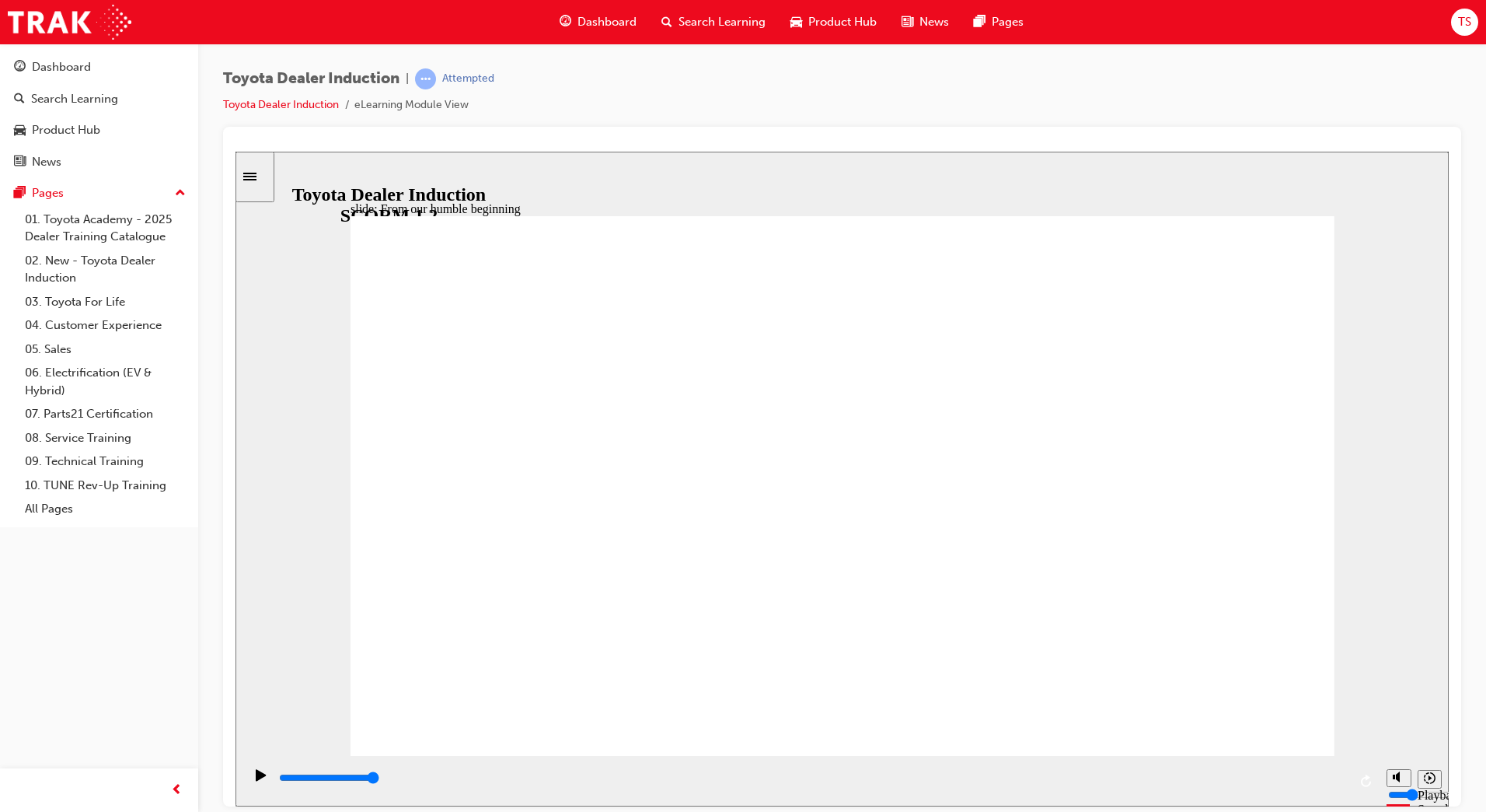
type input "8300"
type input "2"
drag, startPoint x: 1104, startPoint y: 644, endPoint x: 866, endPoint y: 644, distance: 238.0
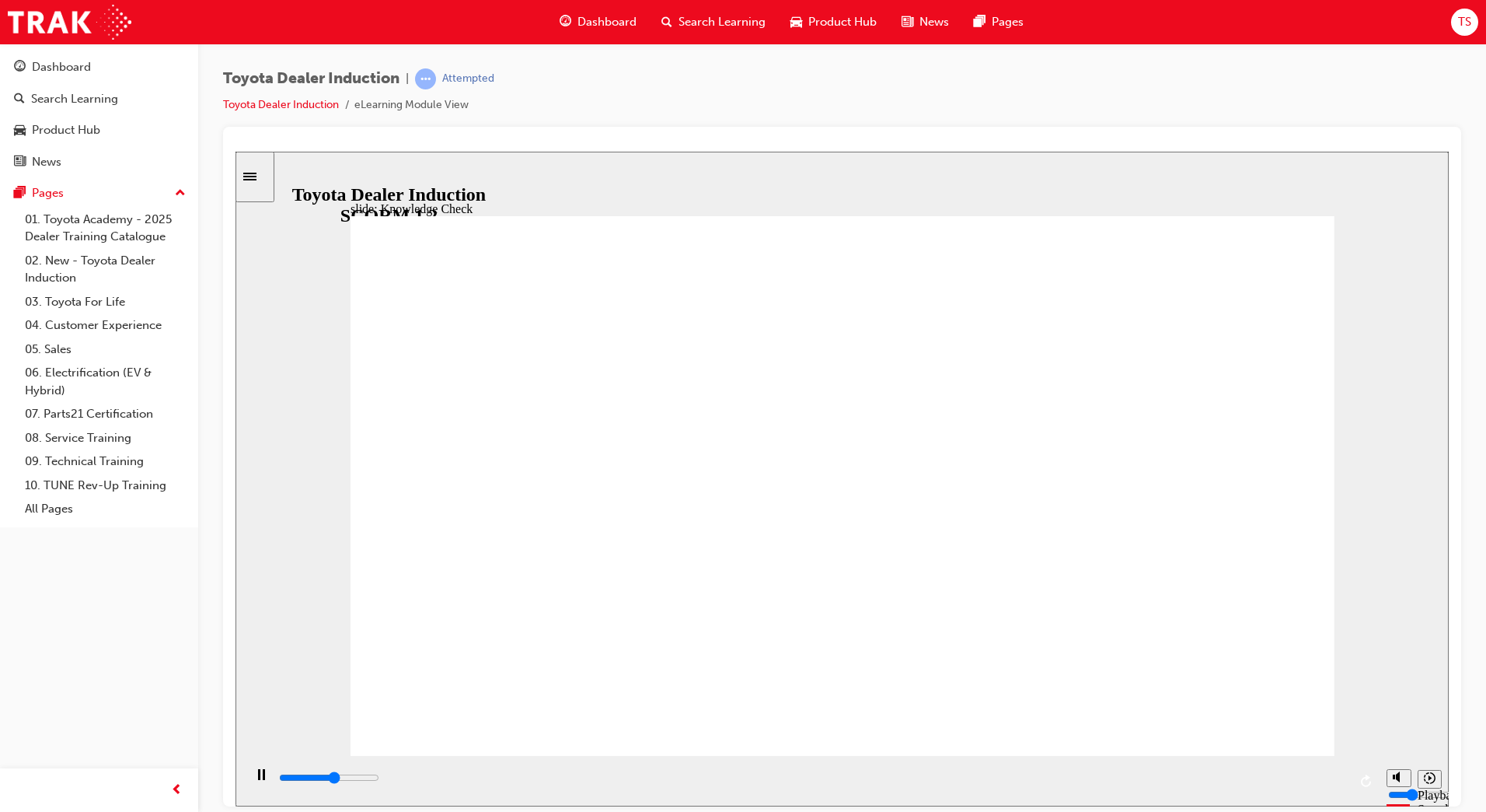
type input "2800"
radio input "true"
type input "3700"
radio input "true"
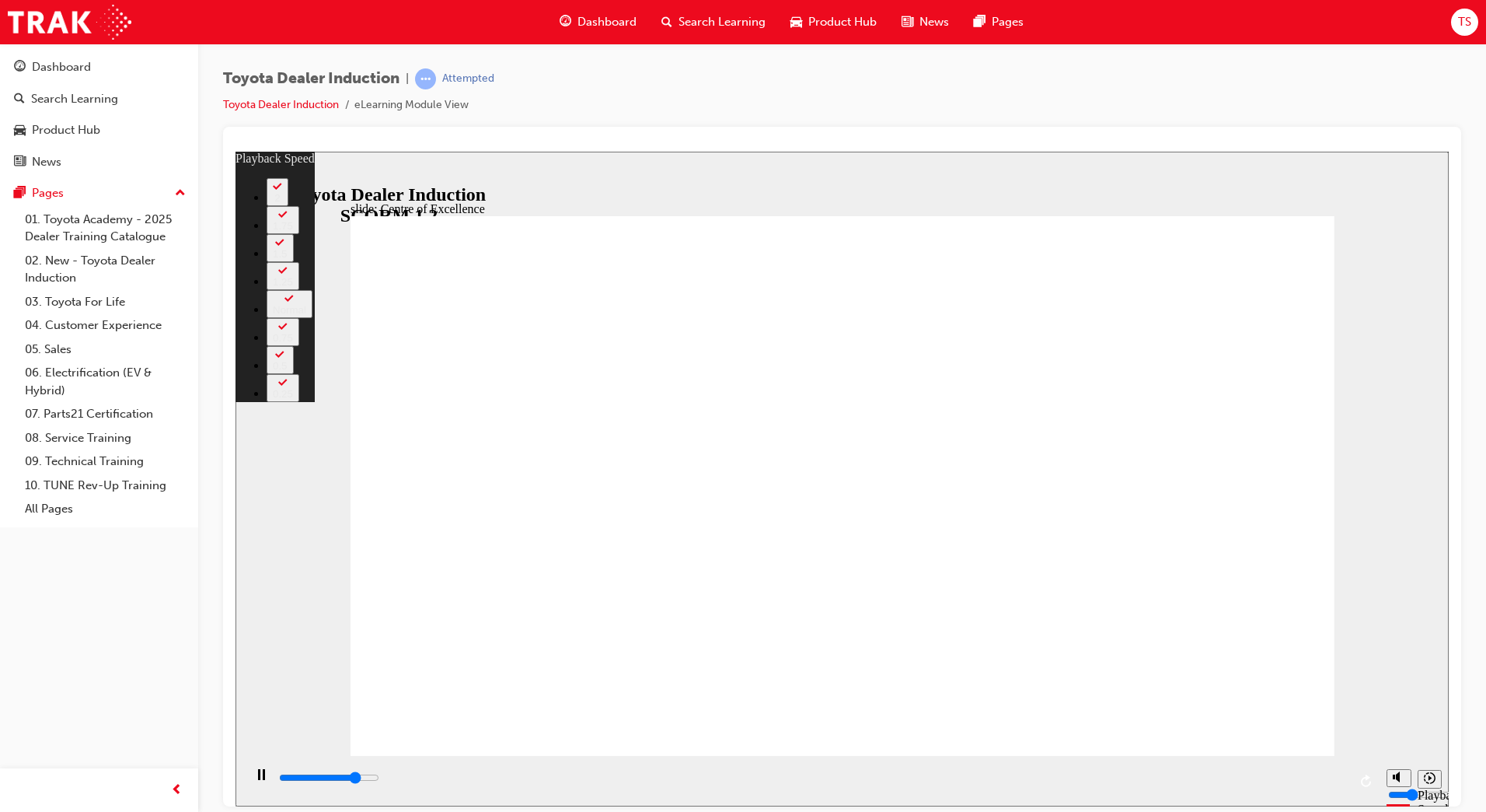
type input "12300"
type input "0"
type input "12500"
type input "0"
type input "12800"
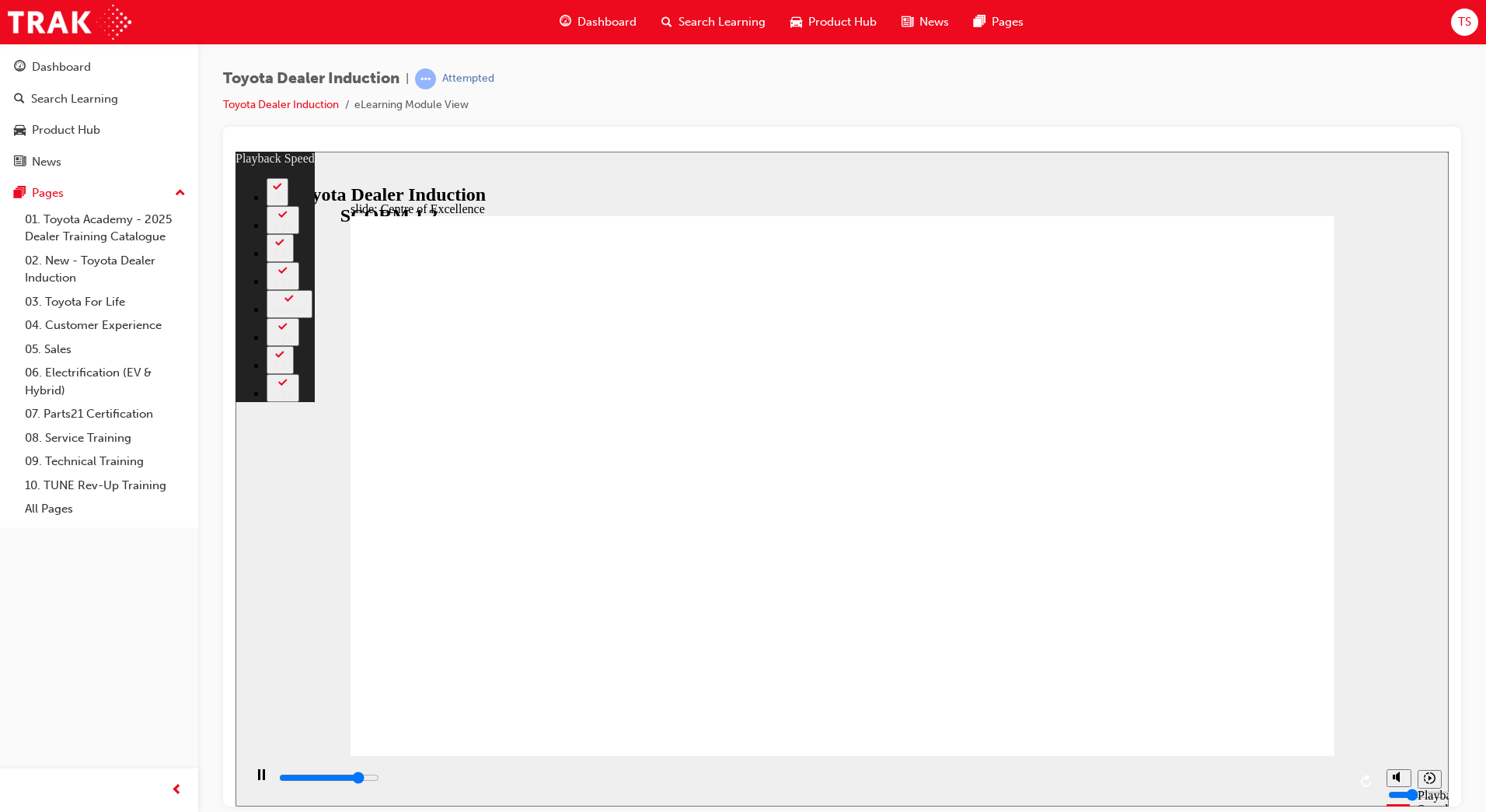
type input "1"
type input "13100"
type input "1"
type input "13300"
type input "1"
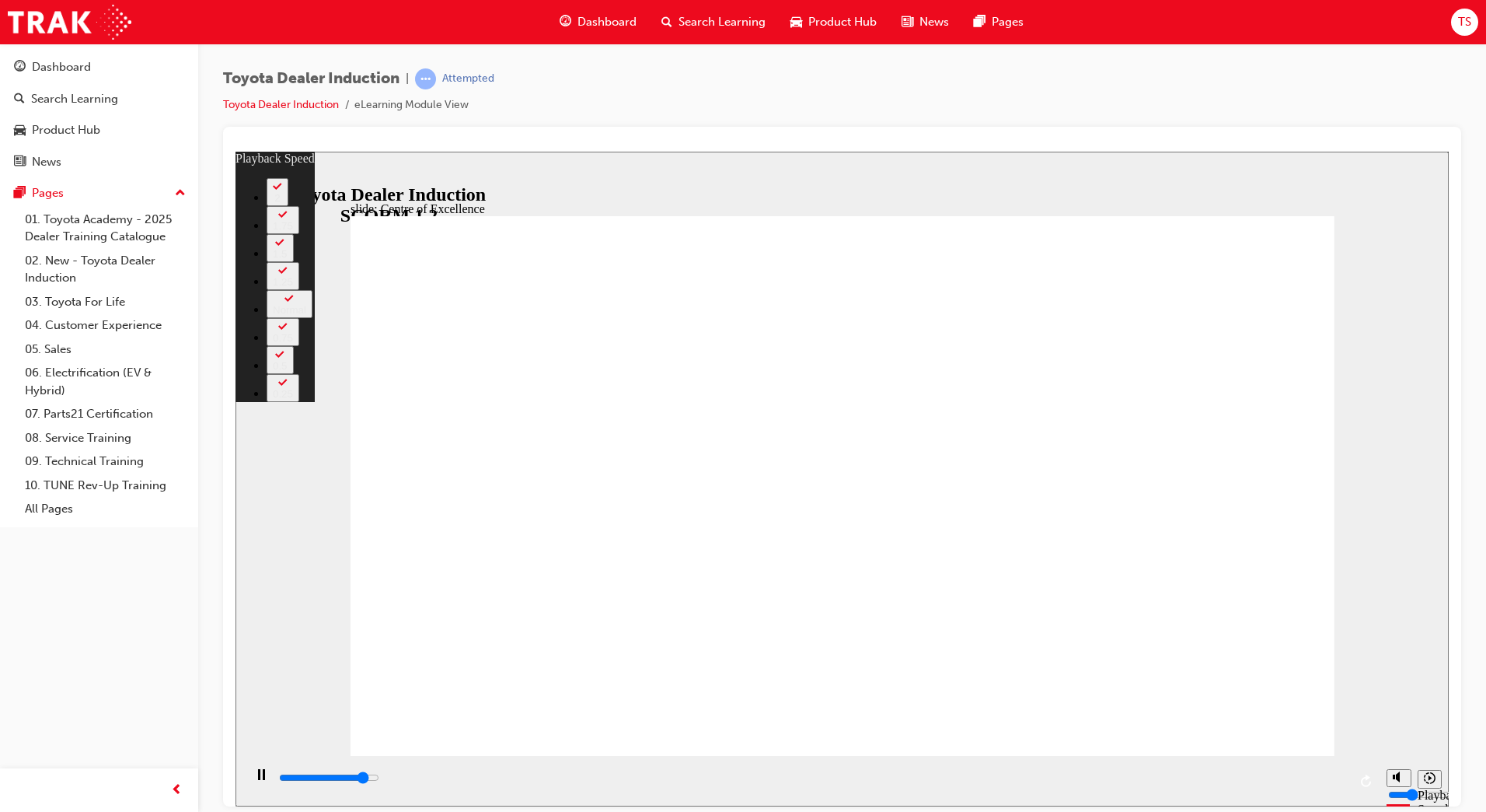
type input "13600"
type input "2"
type input "13900"
type input "2"
type input "14100"
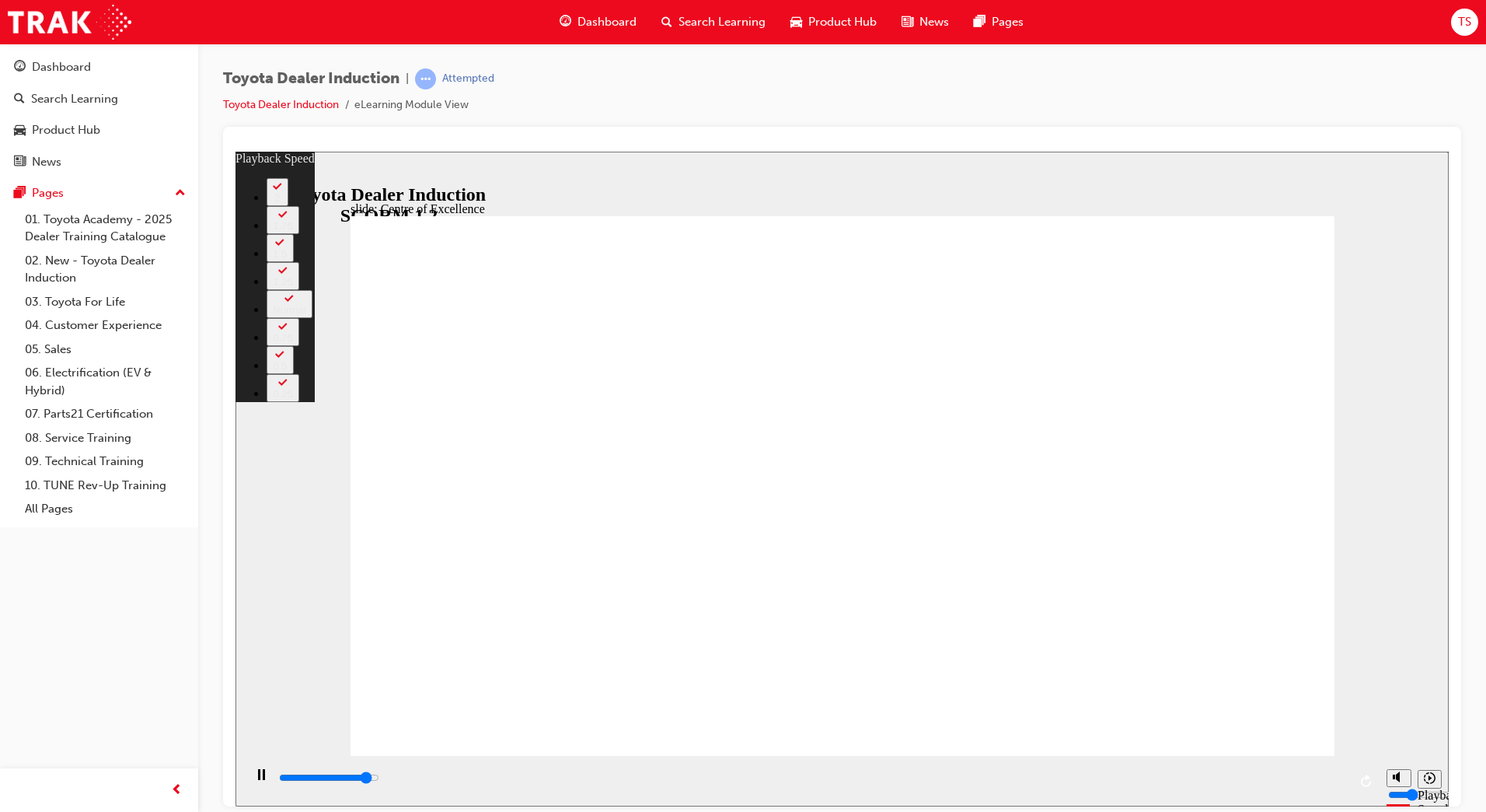
type input "2"
type input "14400"
type input "2"
type input "14700"
type input "3"
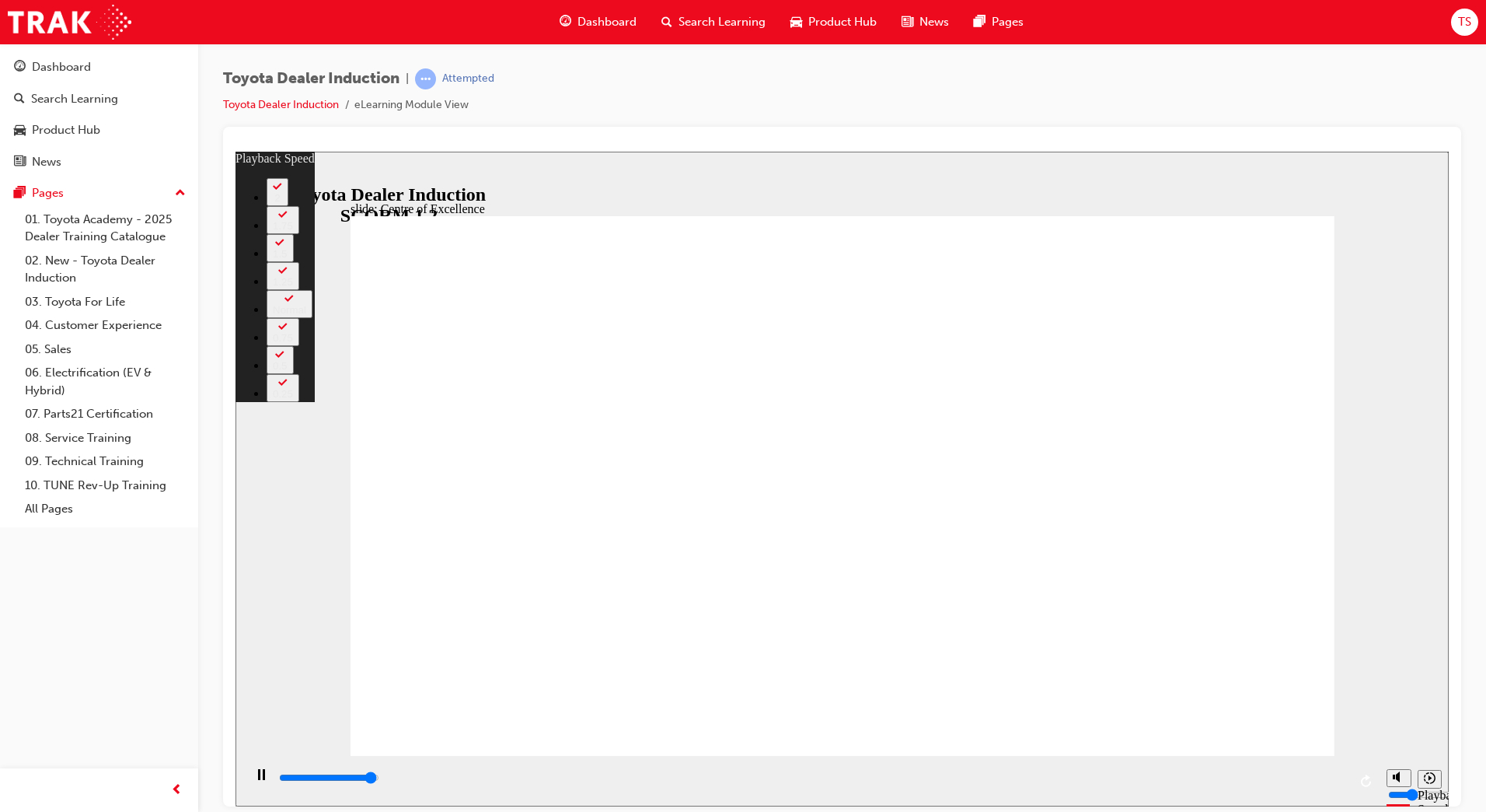
type input "14900"
type input "3"
type input "15200"
type input "3"
type input "15300"
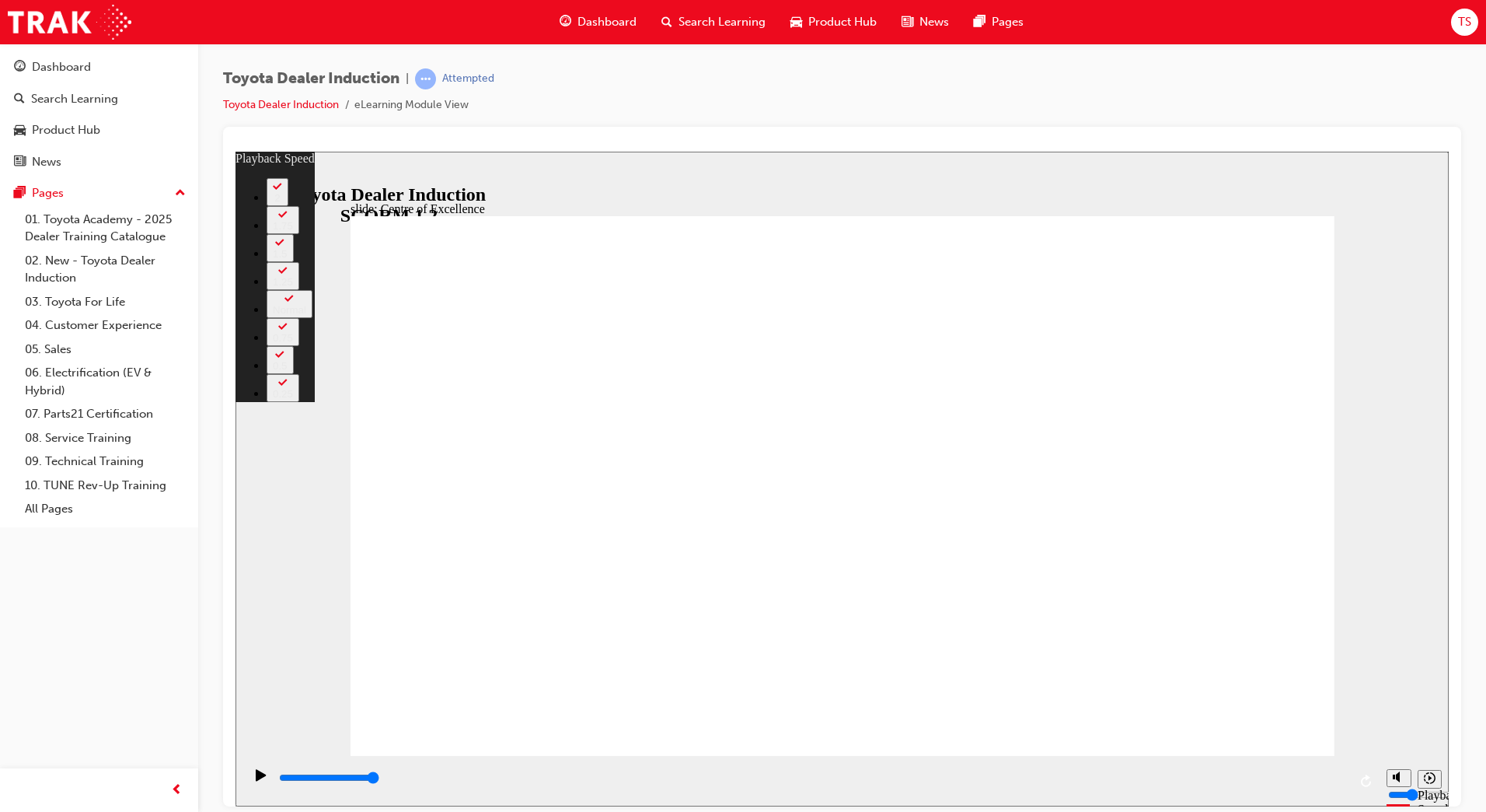
type input "248"
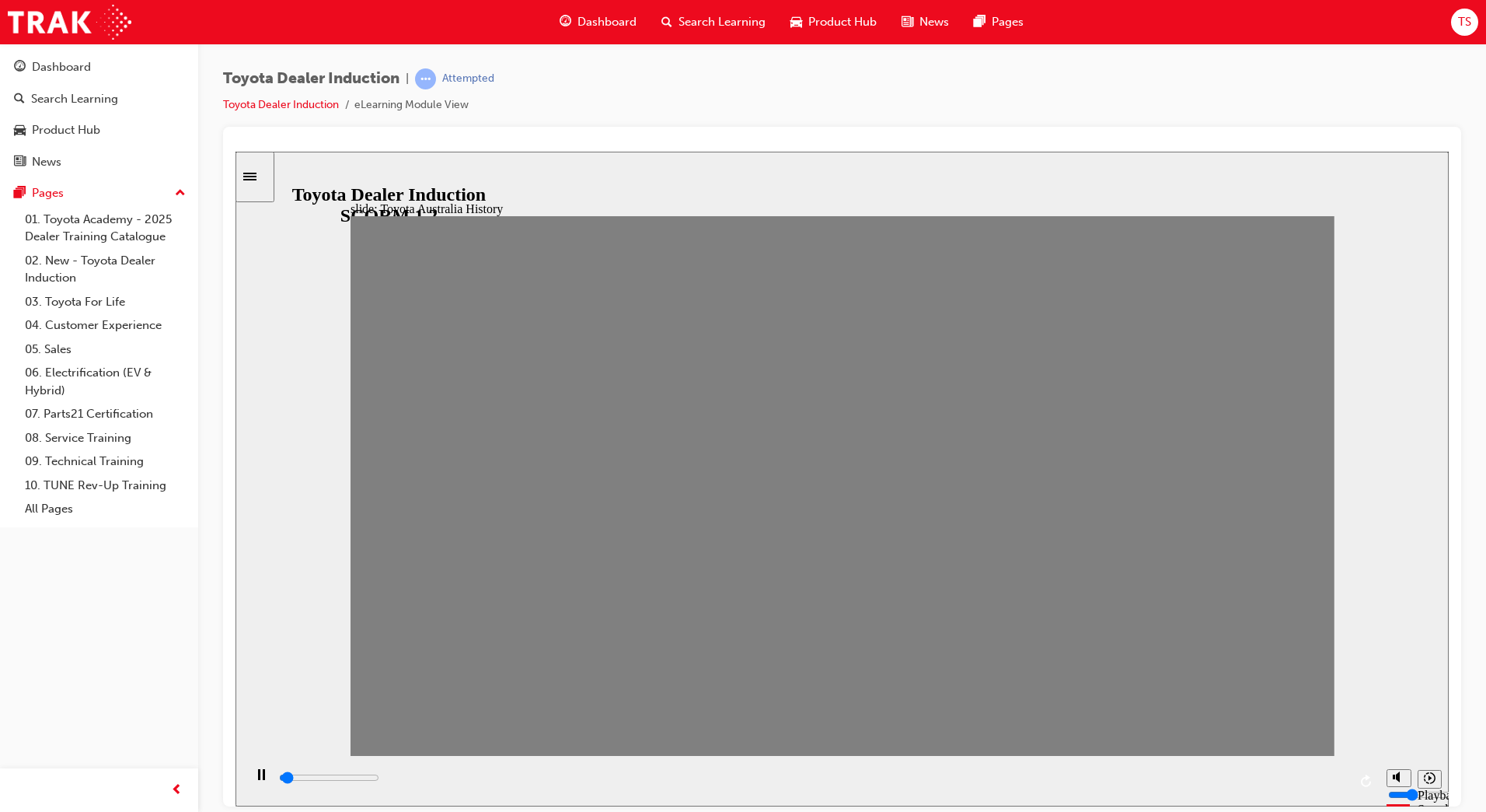
drag, startPoint x: 367, startPoint y: 502, endPoint x: 410, endPoint y: 503, distance: 43.0
drag, startPoint x: 421, startPoint y: 496, endPoint x: 461, endPoint y: 496, distance: 40.0
drag, startPoint x: 461, startPoint y: 496, endPoint x: 509, endPoint y: 493, distance: 48.1
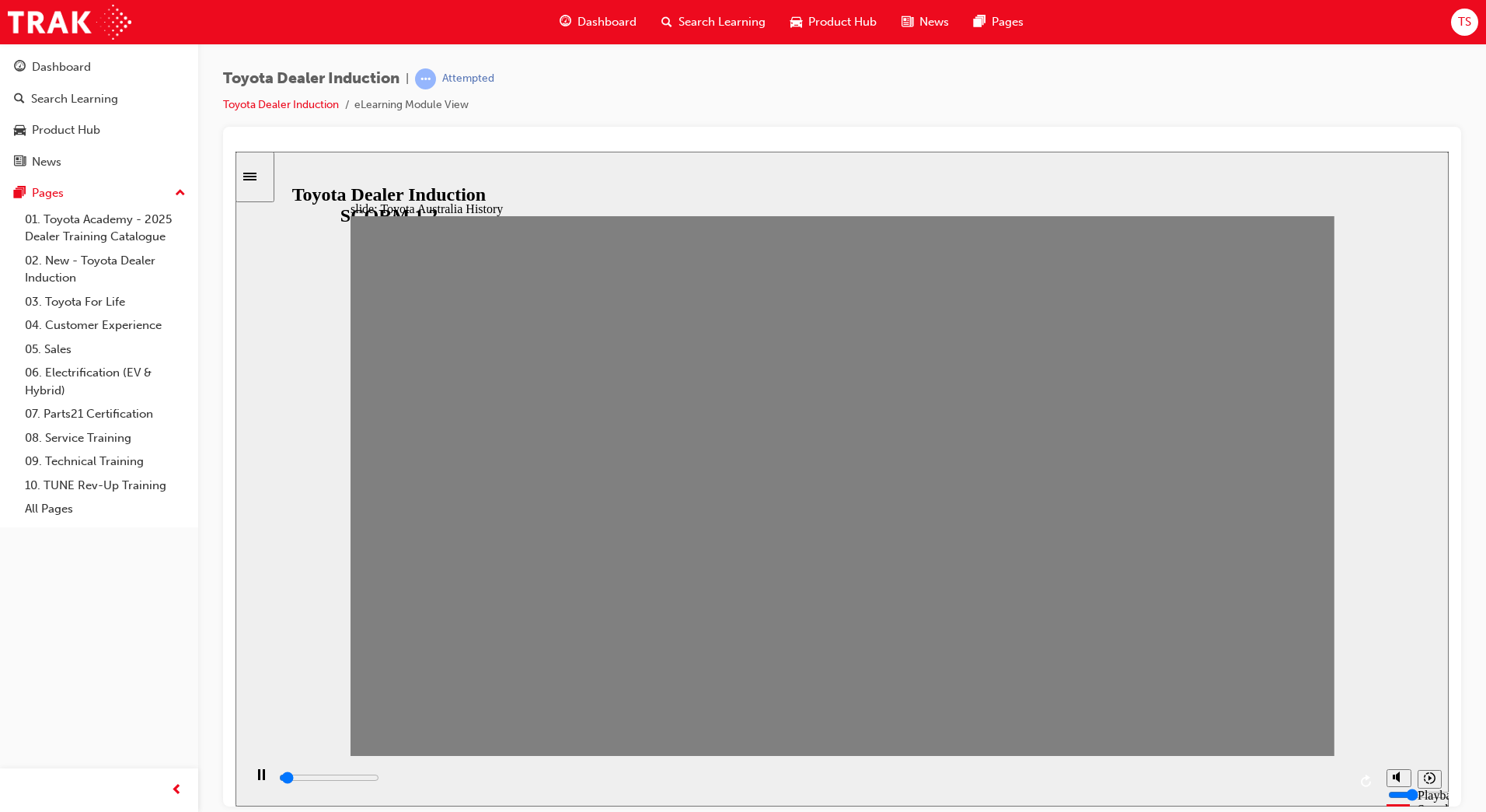
drag, startPoint x: 509, startPoint y: 493, endPoint x: 563, endPoint y: 498, distance: 54.2
drag, startPoint x: 553, startPoint y: 491, endPoint x: 604, endPoint y: 489, distance: 51.0
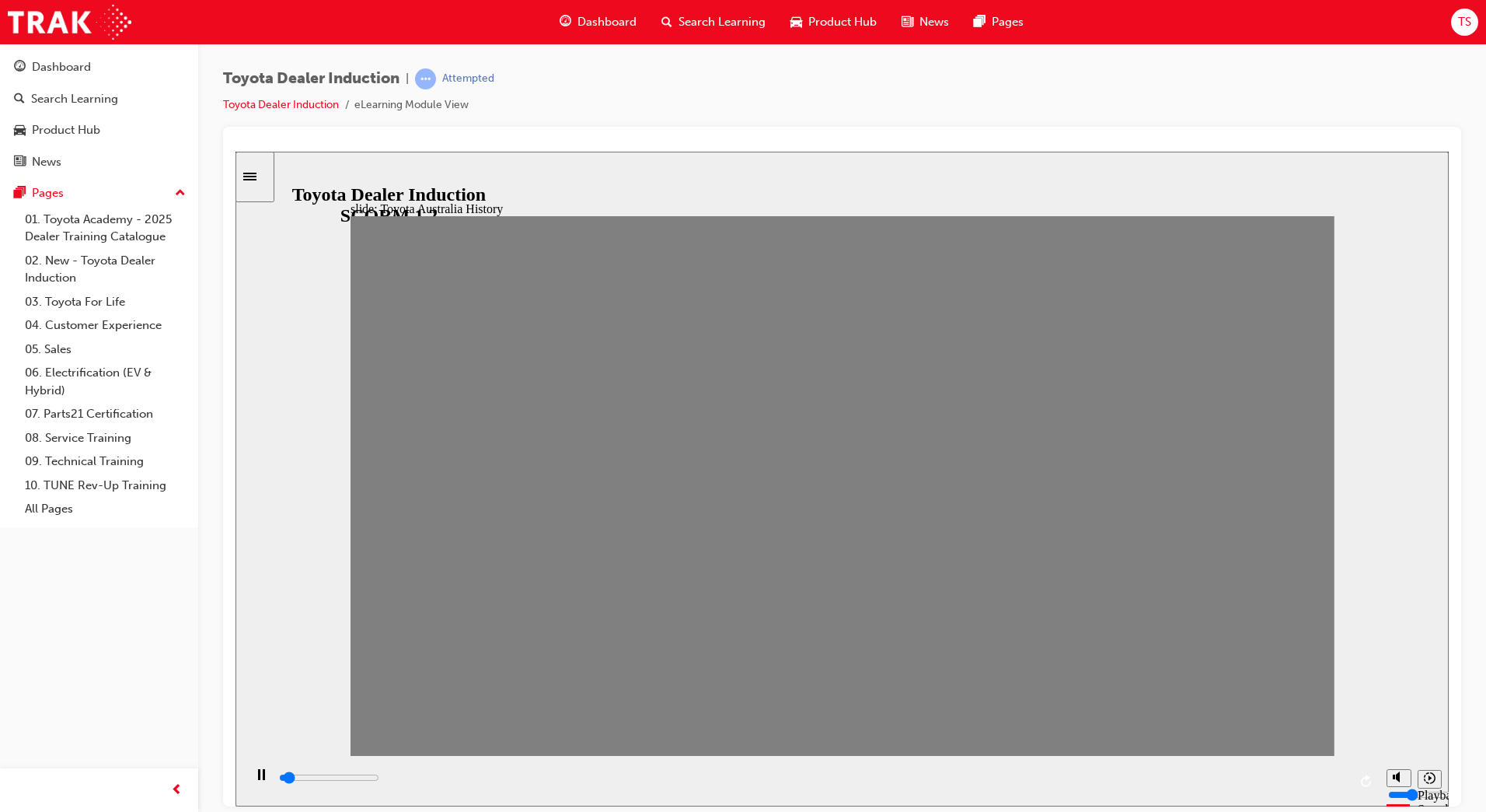
drag, startPoint x: 604, startPoint y: 489, endPoint x: 645, endPoint y: 487, distance: 41.0
drag, startPoint x: 645, startPoint y: 487, endPoint x: 714, endPoint y: 494, distance: 69.4
type input "0"
type input "7"
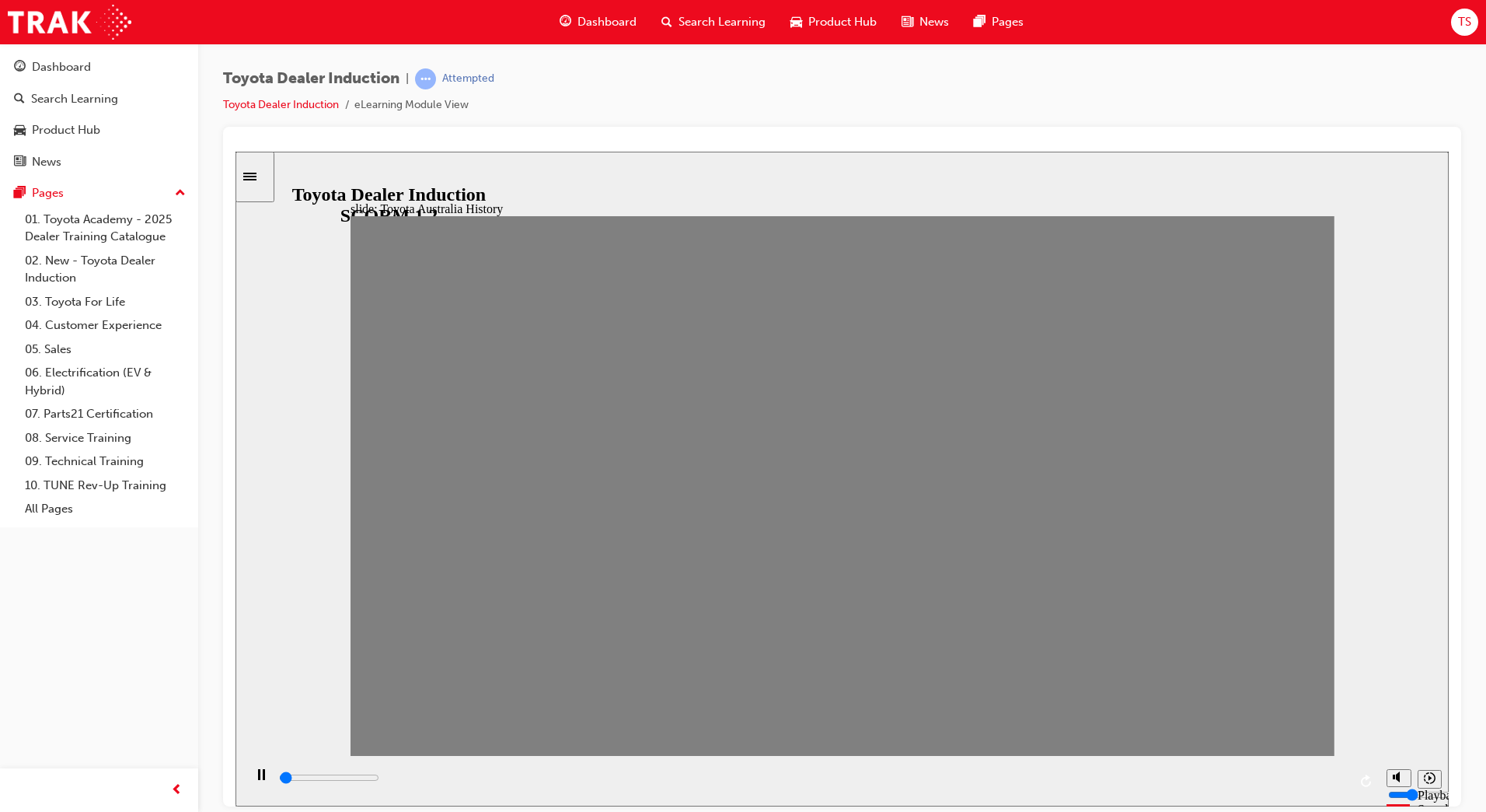
drag, startPoint x: 731, startPoint y: 491, endPoint x: 704, endPoint y: 492, distance: 27.0
drag, startPoint x: 704, startPoint y: 492, endPoint x: 723, endPoint y: 489, distance: 19.2
type input "0"
type input "8"
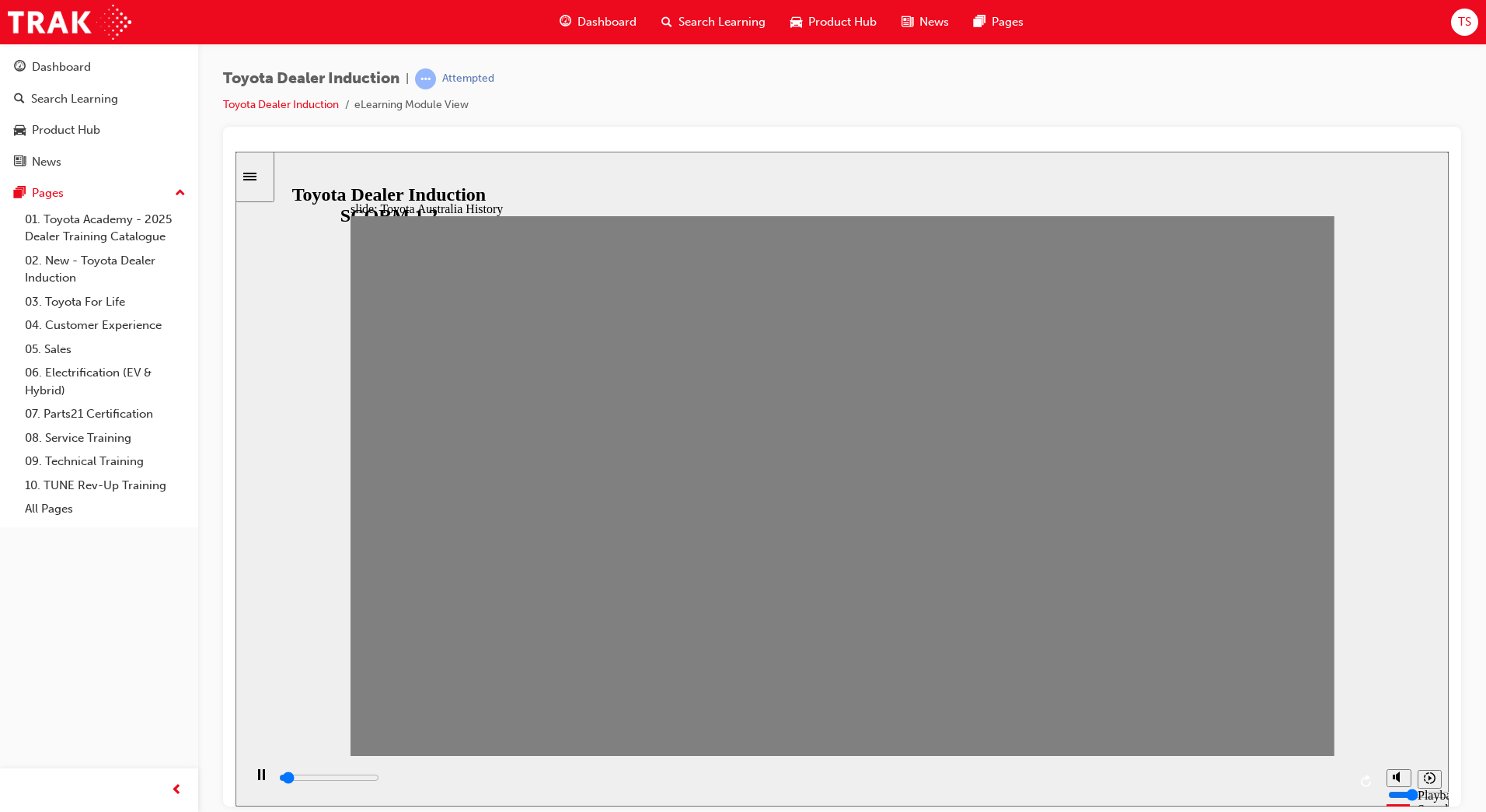
drag, startPoint x: 699, startPoint y: 491, endPoint x: 738, endPoint y: 490, distance: 39.0
drag, startPoint x: 749, startPoint y: 501, endPoint x: 767, endPoint y: 499, distance: 18.1
drag, startPoint x: 750, startPoint y: 497, endPoint x: 795, endPoint y: 500, distance: 45.1
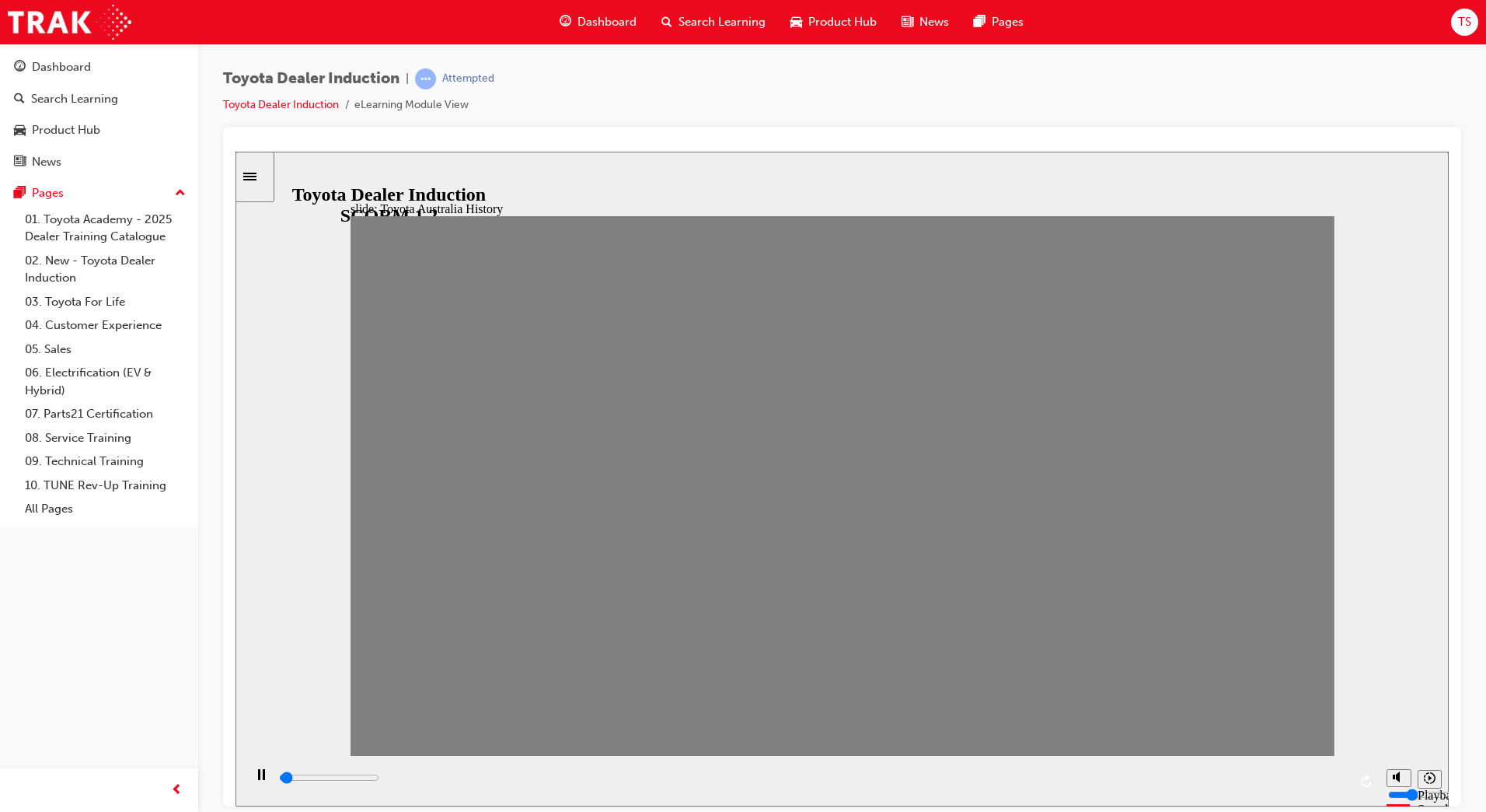
drag, startPoint x: 795, startPoint y: 500, endPoint x: 823, endPoint y: 494, distance: 28.6
drag, startPoint x: 831, startPoint y: 497, endPoint x: 888, endPoint y: 498, distance: 57.0
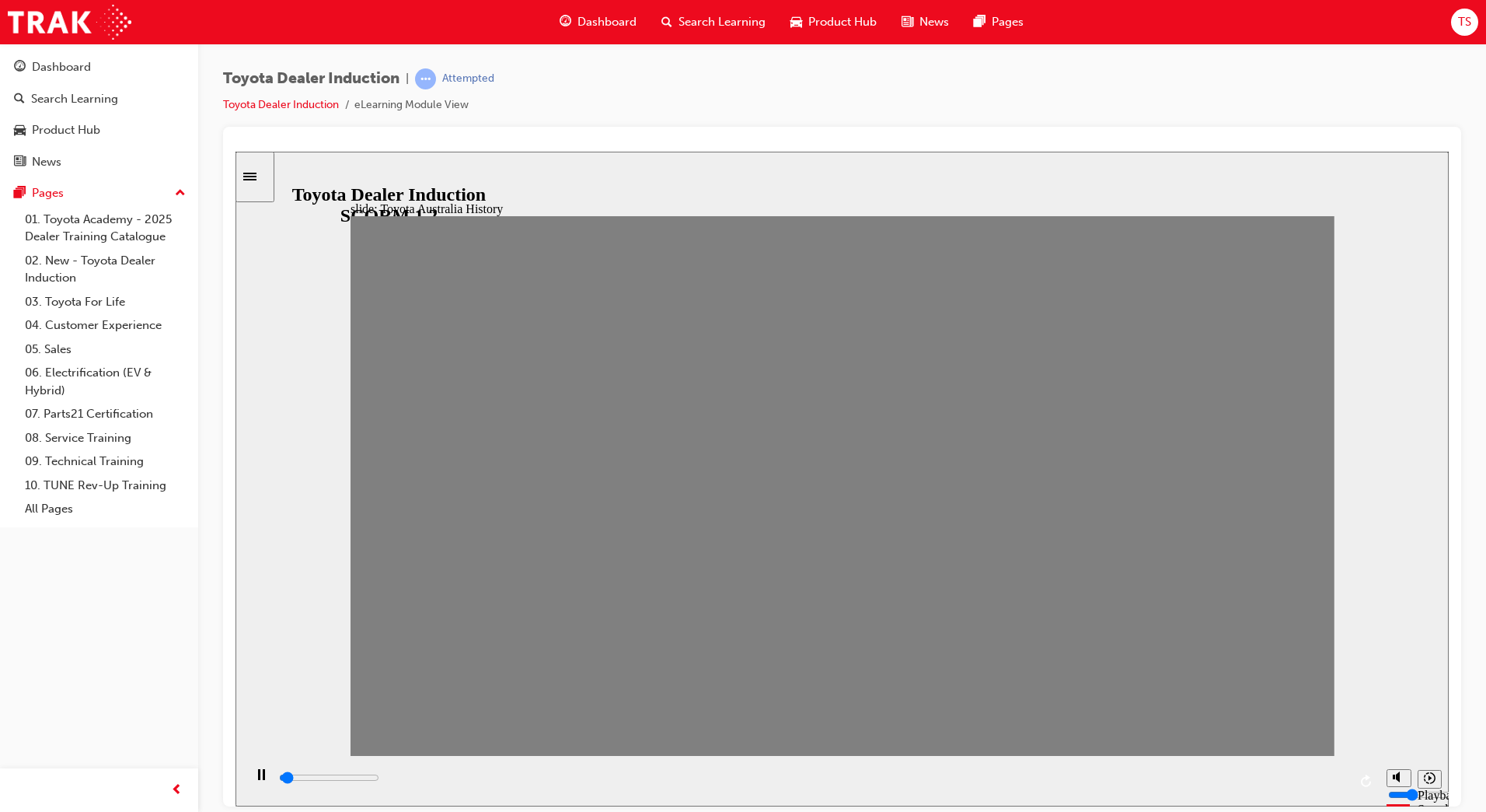
drag, startPoint x: 874, startPoint y: 498, endPoint x: 920, endPoint y: 498, distance: 46.0
drag, startPoint x: 920, startPoint y: 498, endPoint x: 977, endPoint y: 503, distance: 57.2
drag, startPoint x: 973, startPoint y: 503, endPoint x: 1010, endPoint y: 506, distance: 37.1
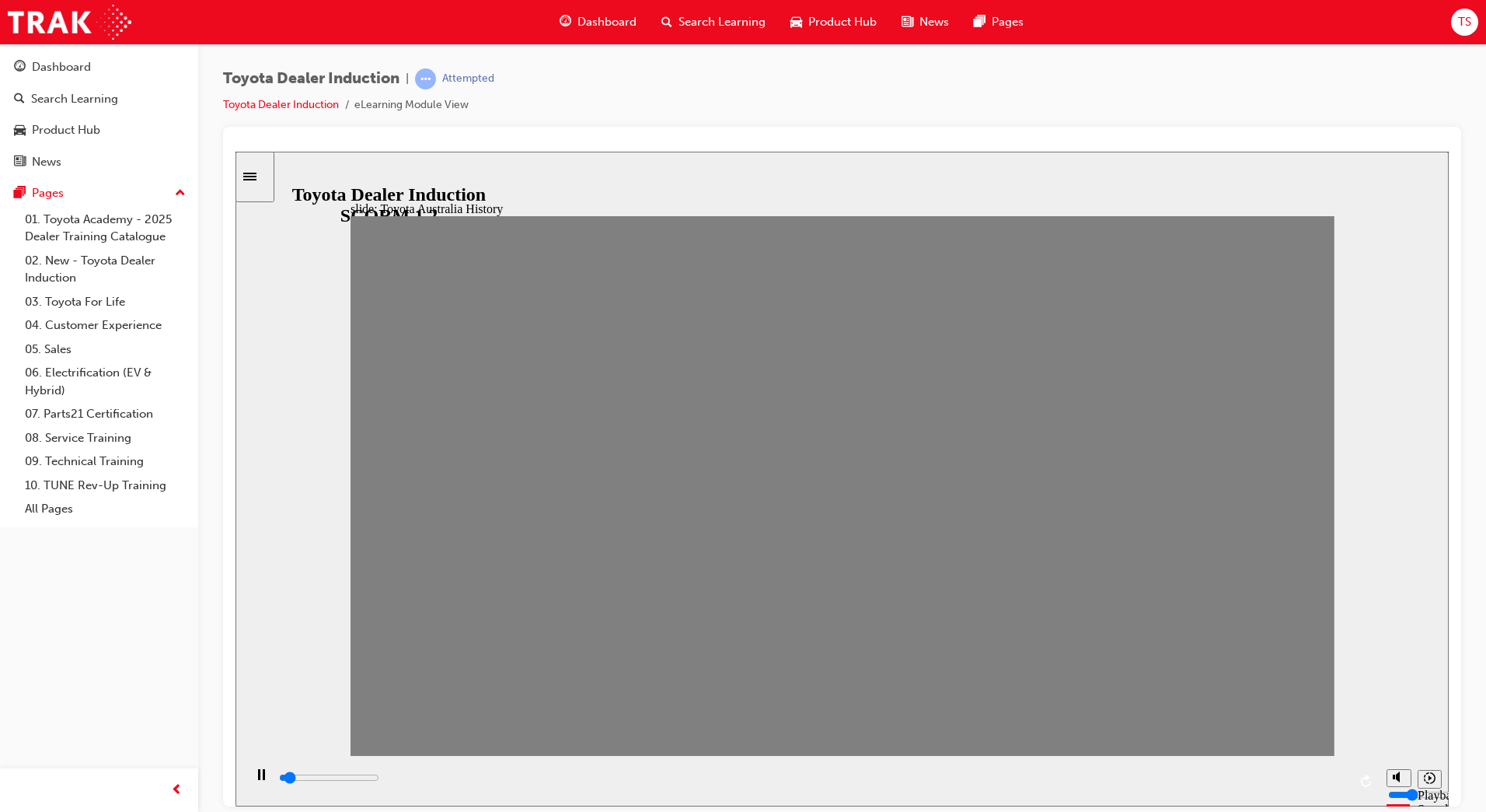
drag, startPoint x: 1016, startPoint y: 495, endPoint x: 1060, endPoint y: 495, distance: 44.0
drag, startPoint x: 1055, startPoint y: 496, endPoint x: 1102, endPoint y: 496, distance: 47.0
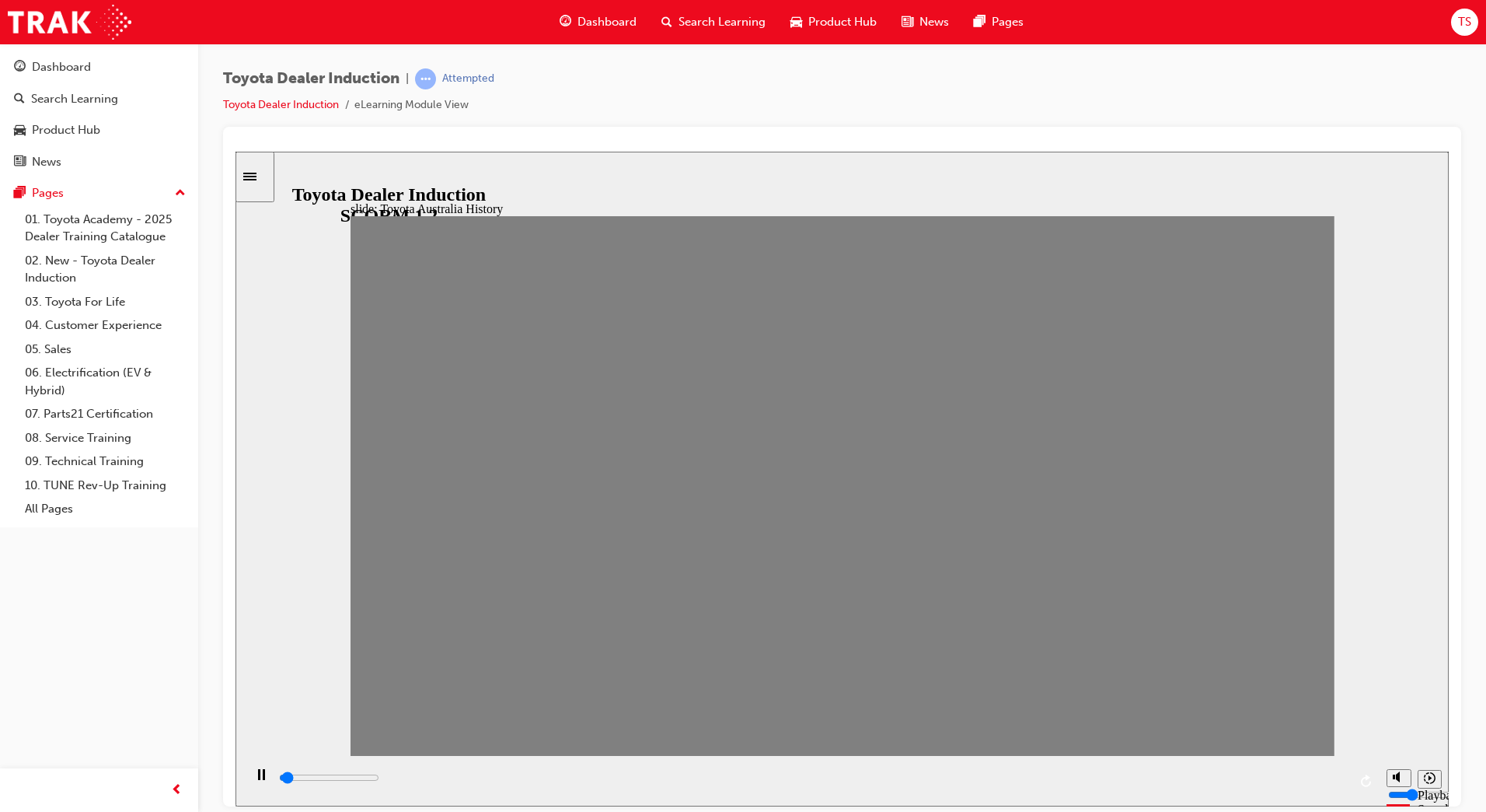
drag, startPoint x: 1102, startPoint y: 496, endPoint x: 1129, endPoint y: 490, distance: 27.7
drag, startPoint x: 1129, startPoint y: 490, endPoint x: 1208, endPoint y: 497, distance: 79.3
drag, startPoint x: 1165, startPoint y: 494, endPoint x: 1190, endPoint y: 493, distance: 25.0
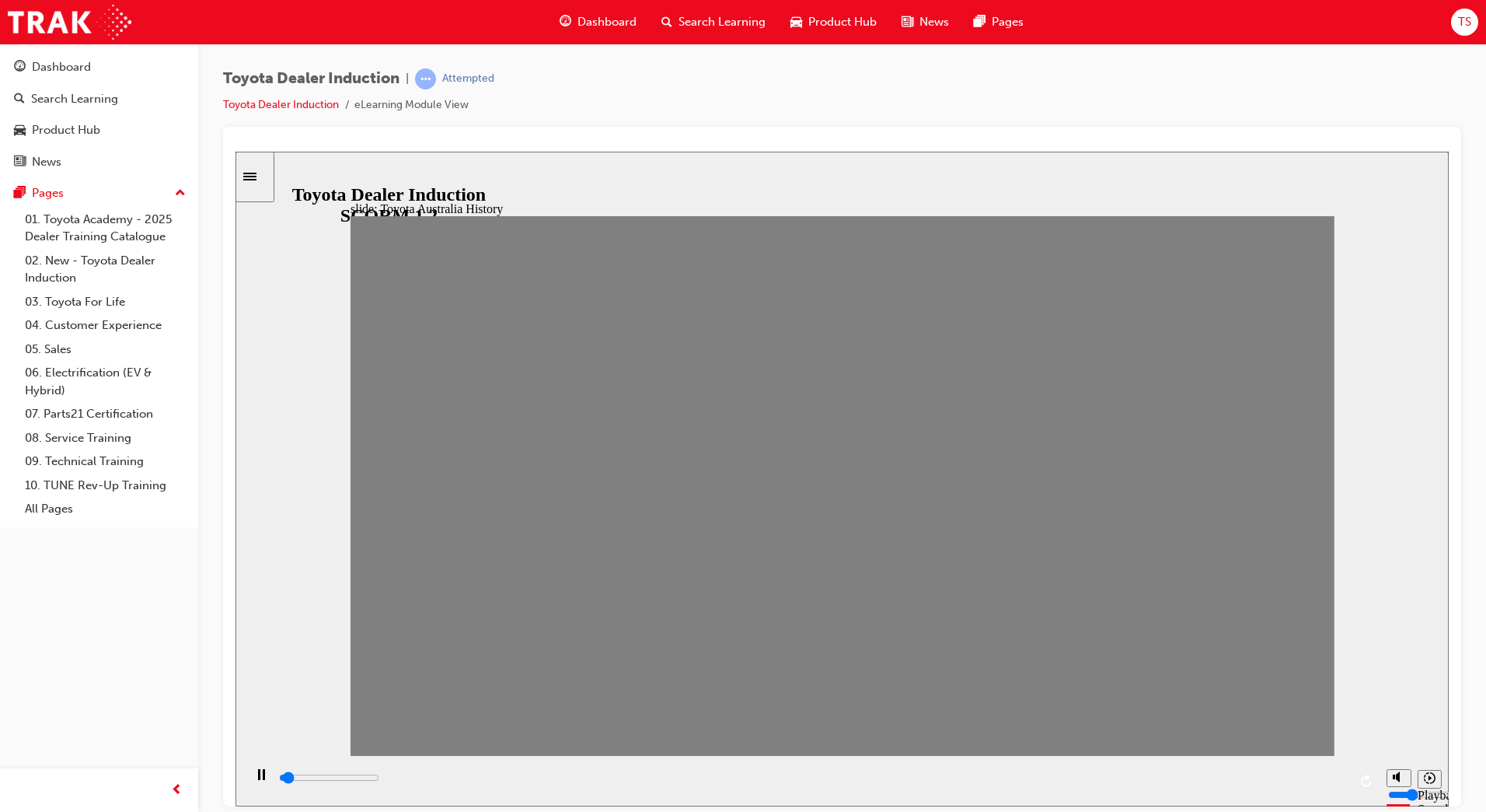
drag, startPoint x: 1190, startPoint y: 493, endPoint x: 1220, endPoint y: 493, distance: 30.0
drag, startPoint x: 1220, startPoint y: 493, endPoint x: 1281, endPoint y: 494, distance: 61.0
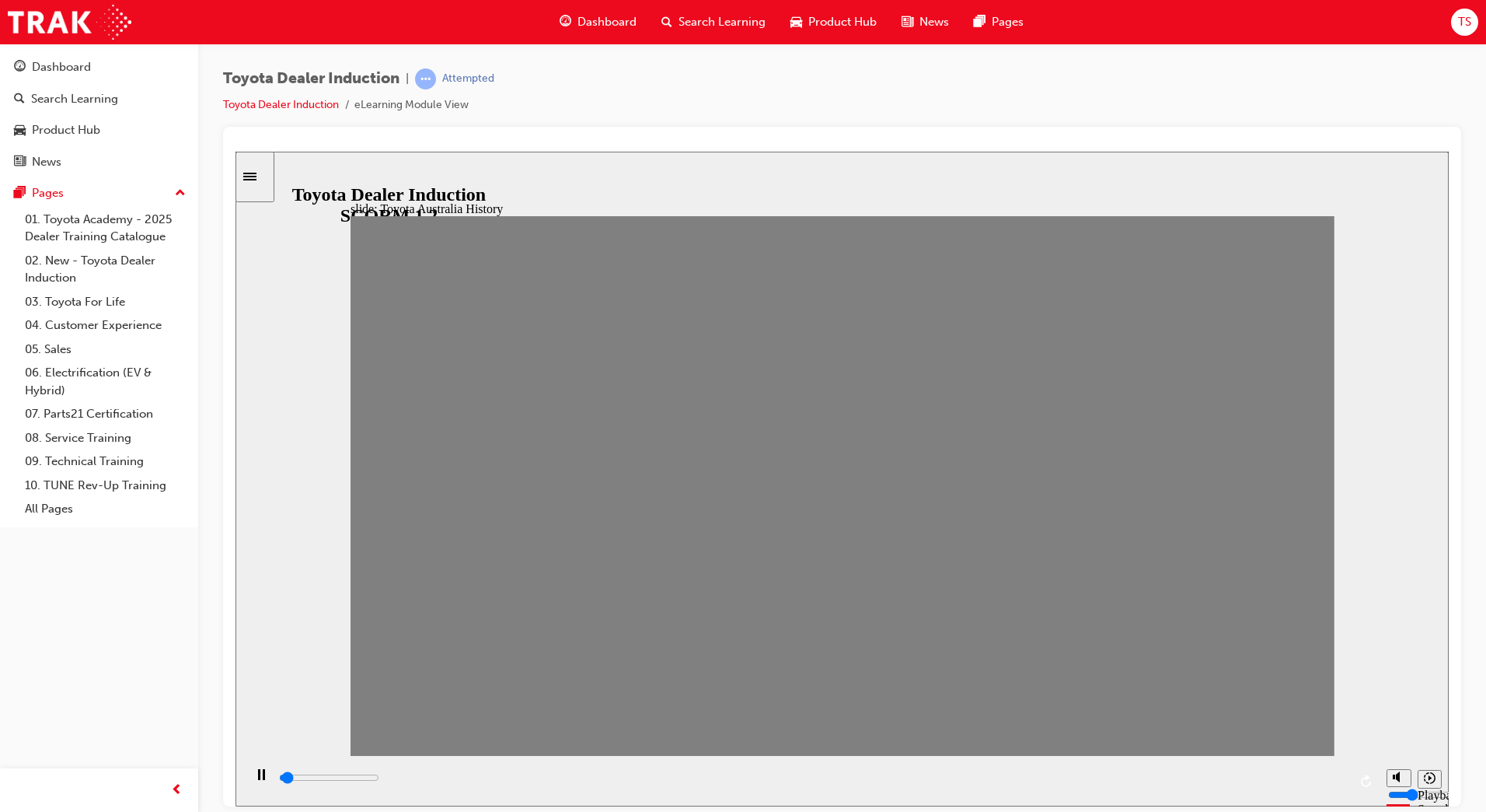
drag, startPoint x: 1260, startPoint y: 498, endPoint x: 1284, endPoint y: 497, distance: 24.0
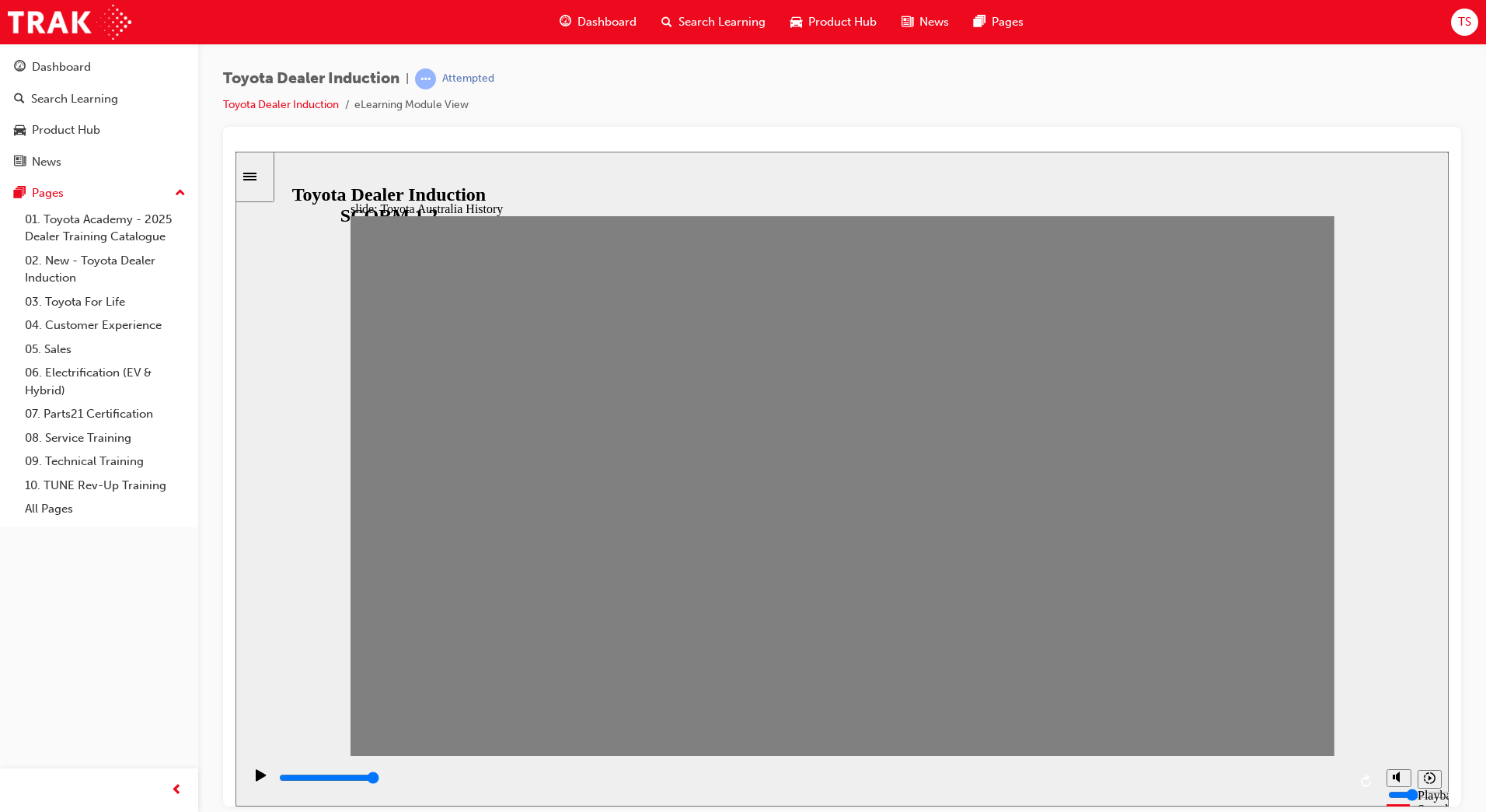
drag, startPoint x: 1293, startPoint y: 501, endPoint x: 449, endPoint y: 507, distance: 844.0
type input "1600"
type input "8000"
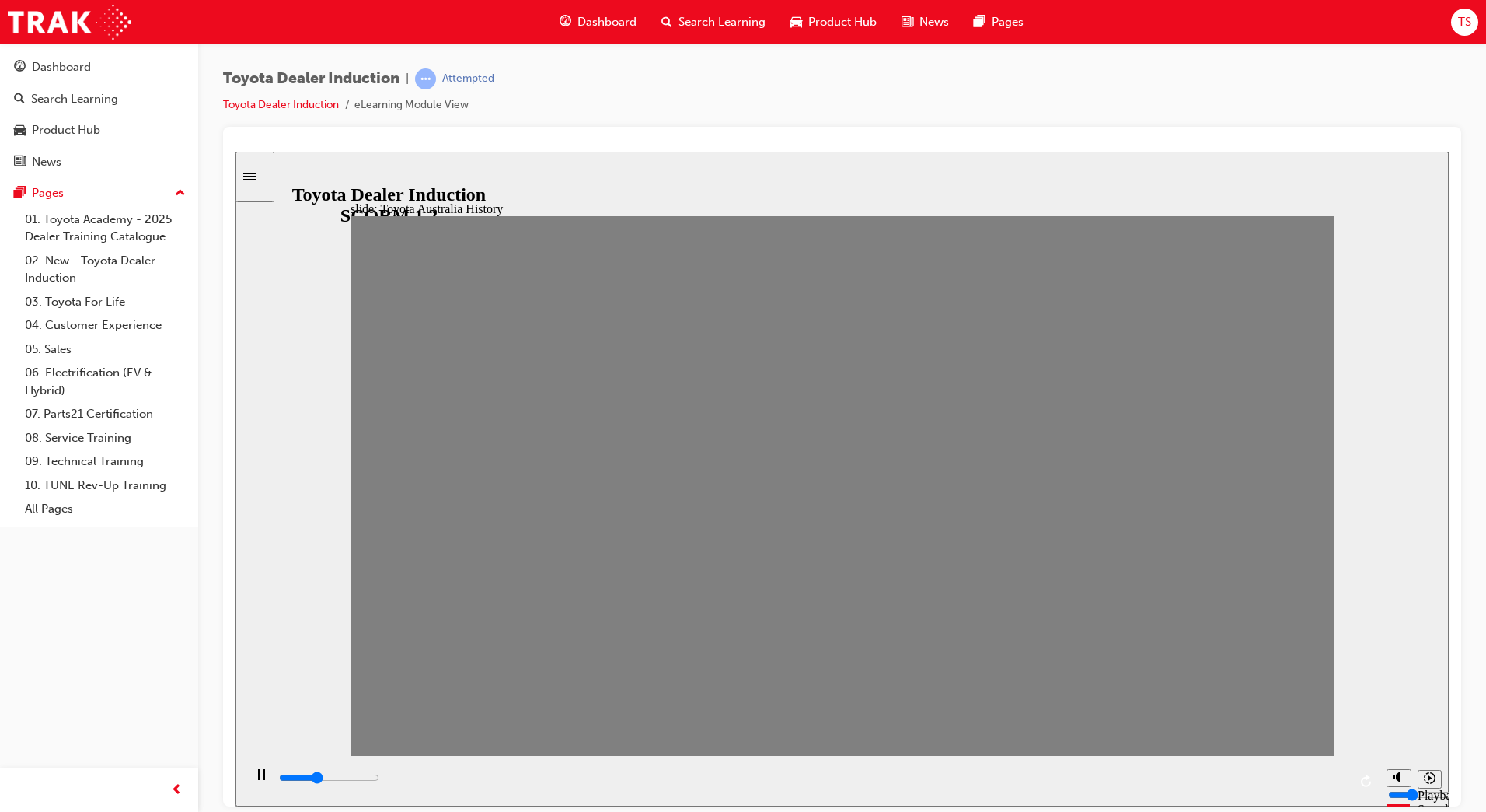
type input "2"
drag, startPoint x: 424, startPoint y: 496, endPoint x: 459, endPoint y: 496, distance: 35.0
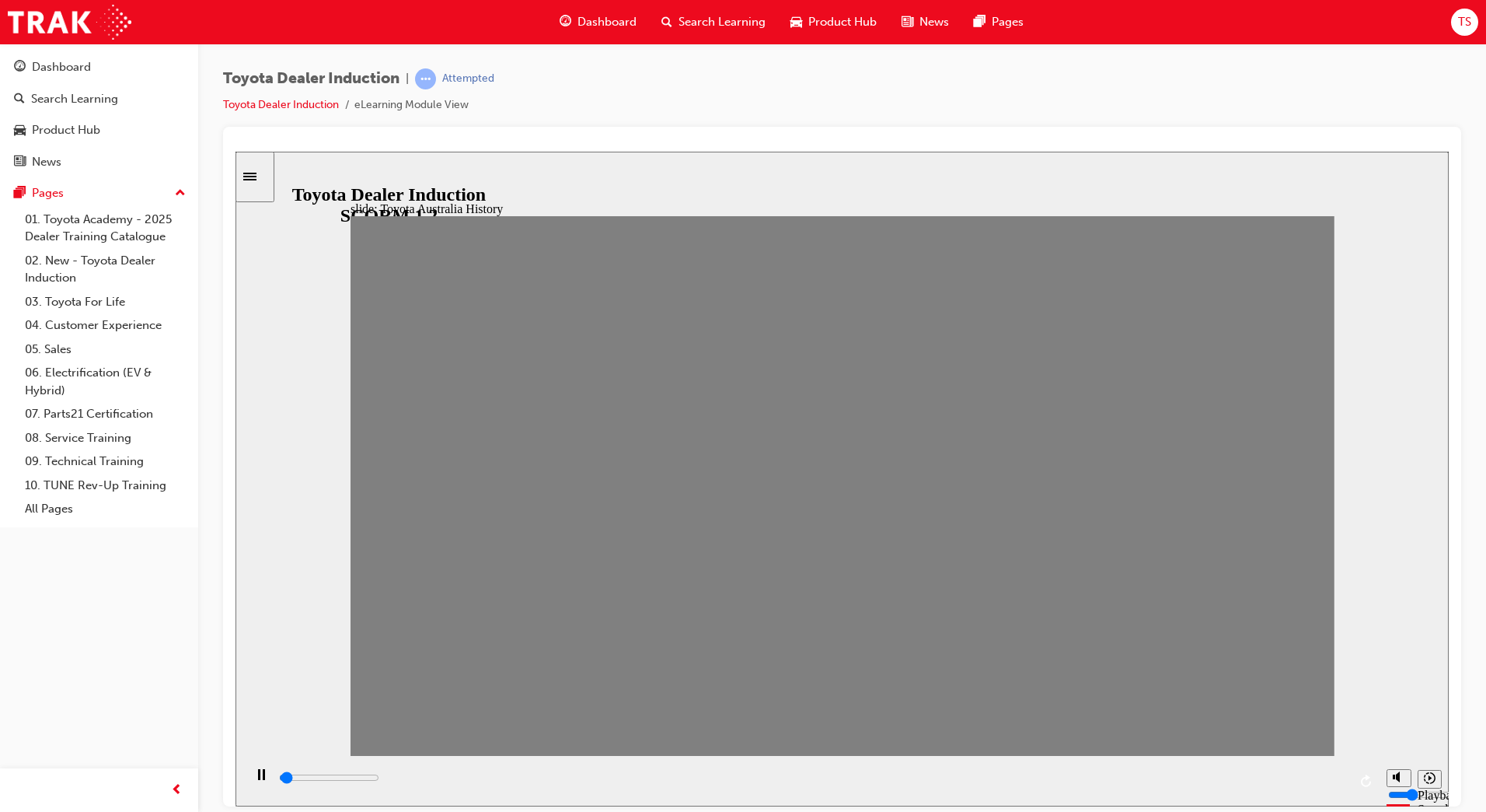
drag, startPoint x: 475, startPoint y: 499, endPoint x: 441, endPoint y: 502, distance: 34.1
type input "7000"
type input "0"
drag, startPoint x: 430, startPoint y: 498, endPoint x: 388, endPoint y: 499, distance: 42.0
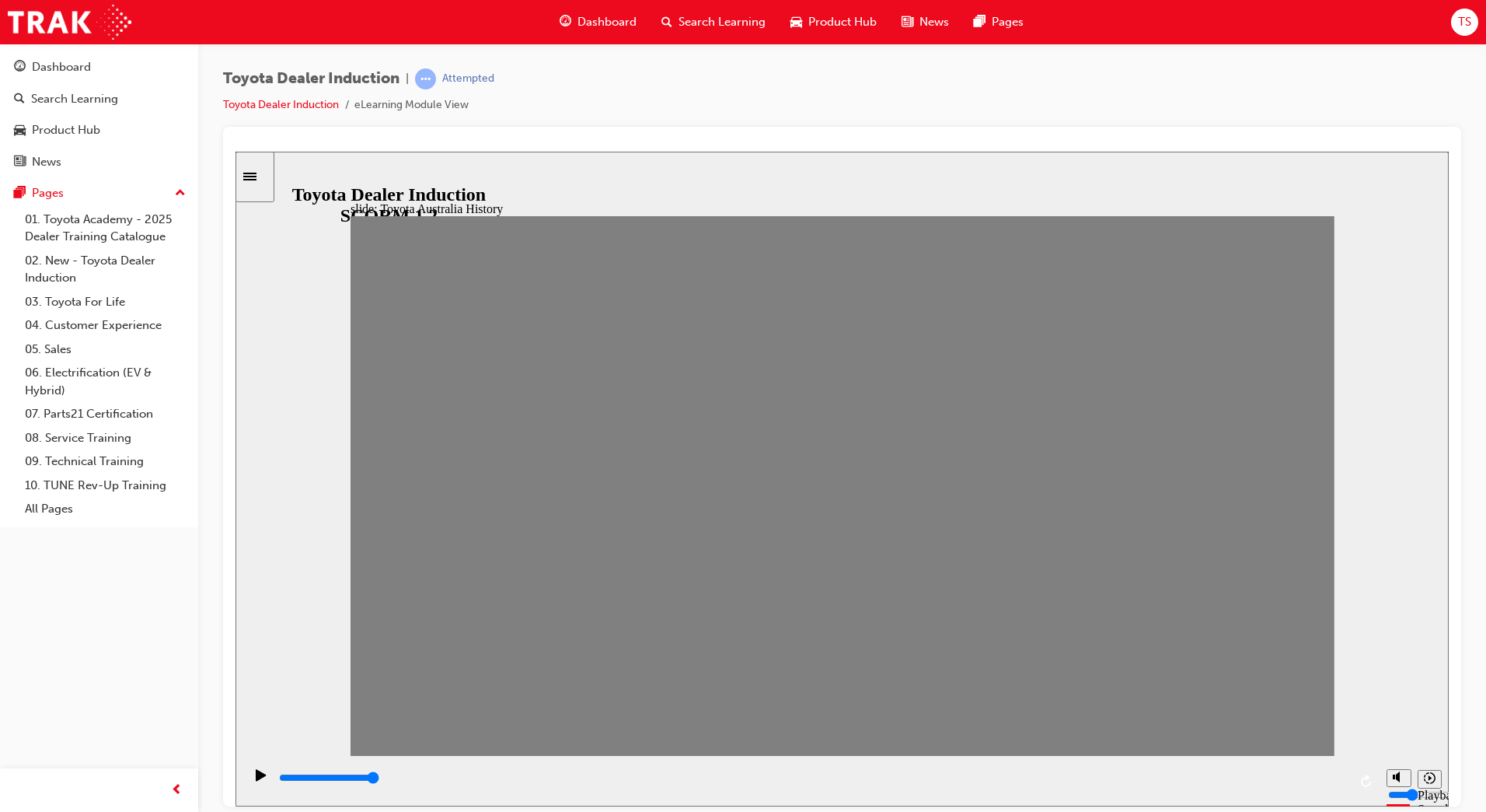
type input "0"
type input "1"
type input "0"
type input "2"
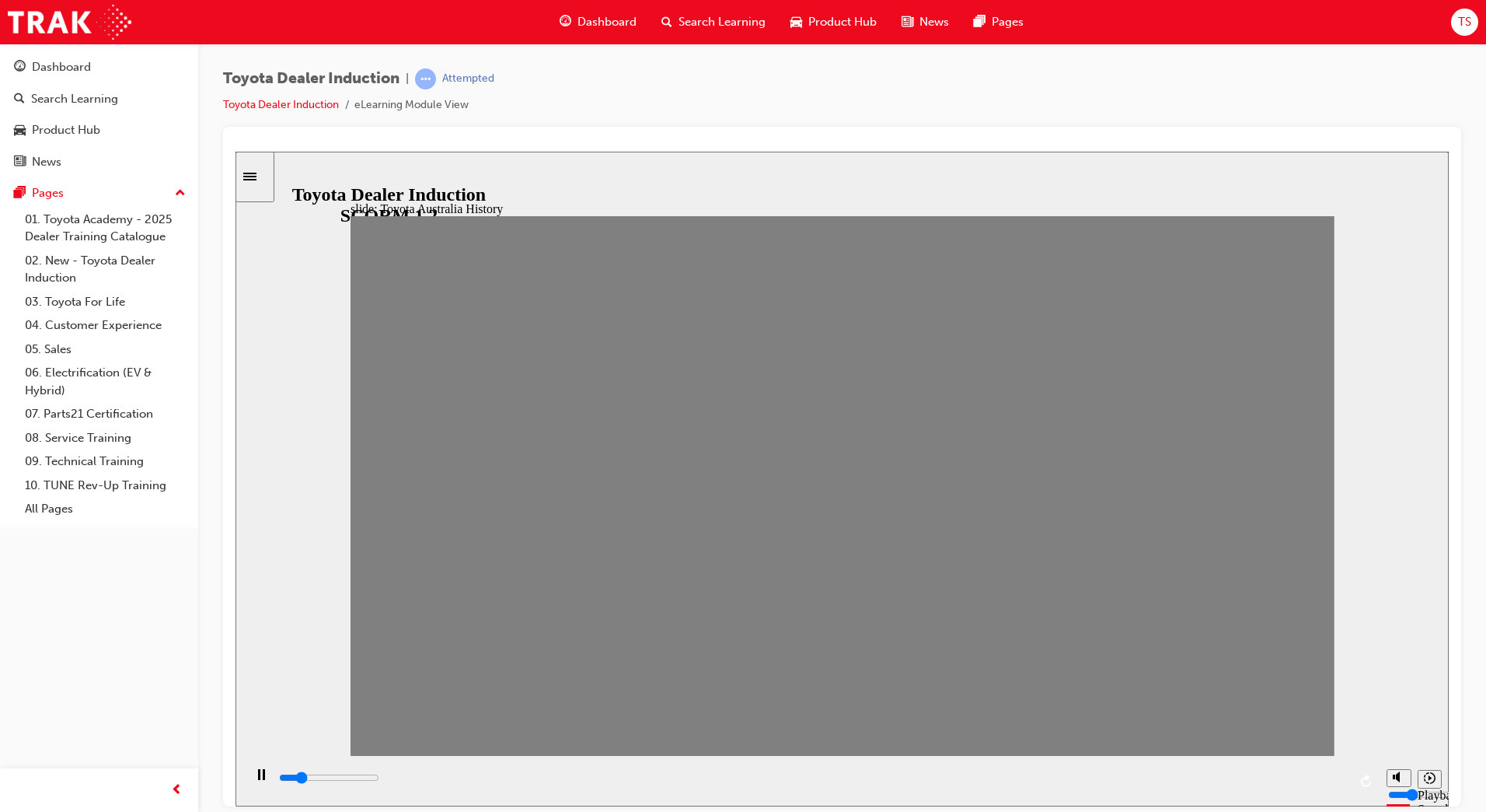
drag, startPoint x: 388, startPoint y: 499, endPoint x: 463, endPoint y: 500, distance: 75.0
drag, startPoint x: 482, startPoint y: 494, endPoint x: 584, endPoint y: 495, distance: 102.0
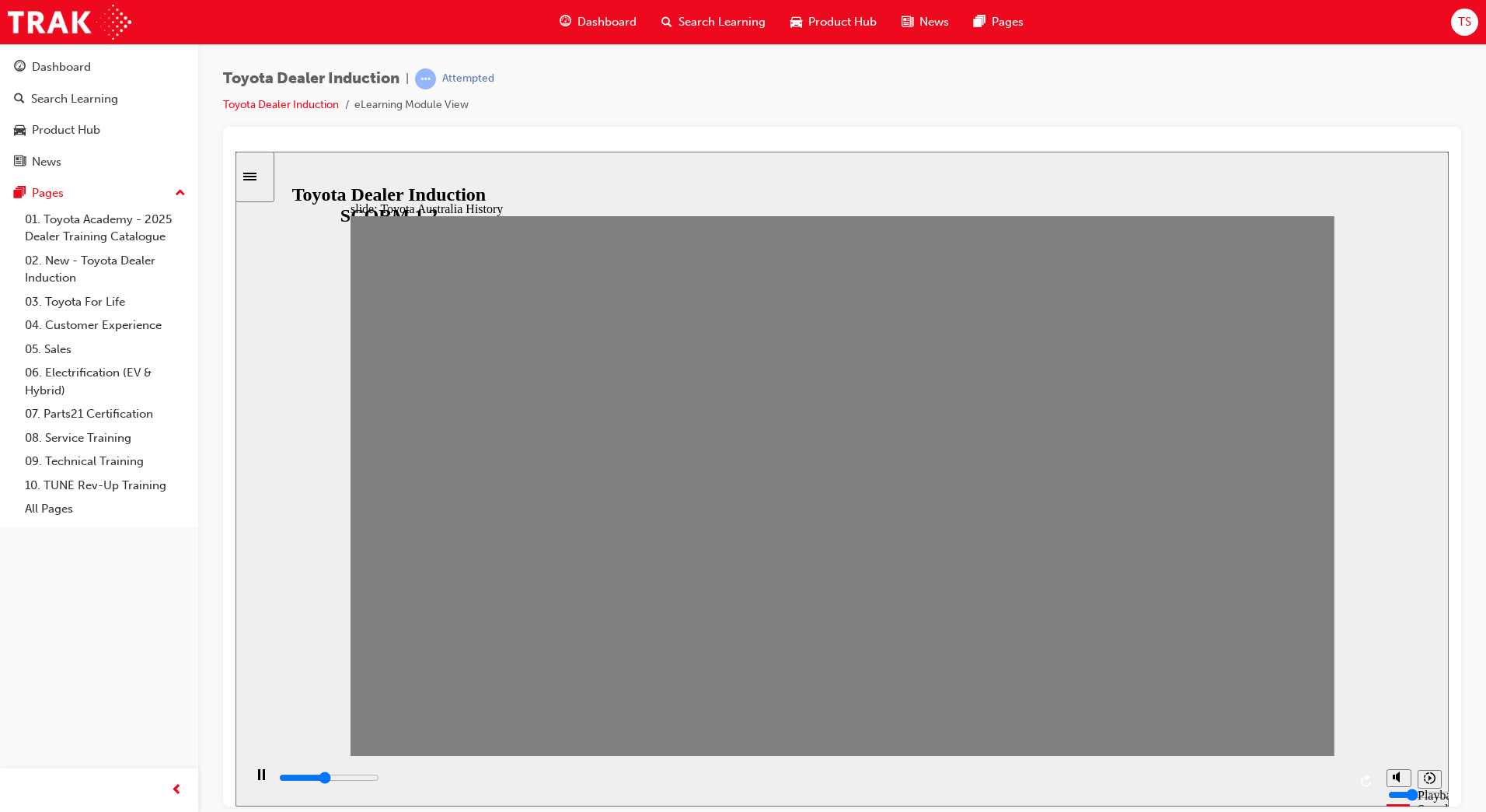
drag, startPoint x: 558, startPoint y: 499, endPoint x: 598, endPoint y: 499, distance: 40.0
drag, startPoint x: 598, startPoint y: 499, endPoint x: 634, endPoint y: 497, distance: 36.1
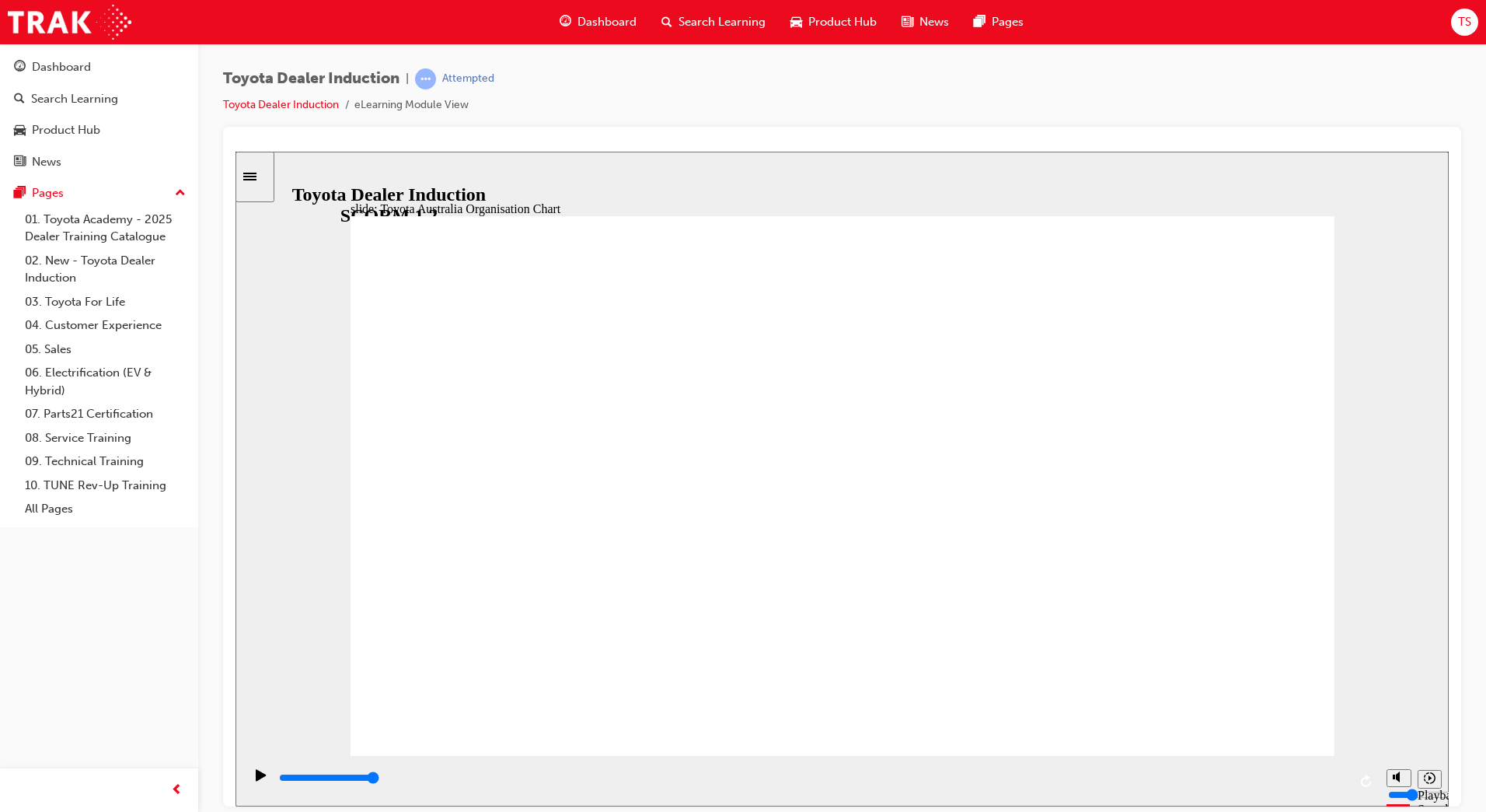
type input "1600"
radio input "true"
drag, startPoint x: 620, startPoint y: 569, endPoint x: 1286, endPoint y: 252, distance: 737.6
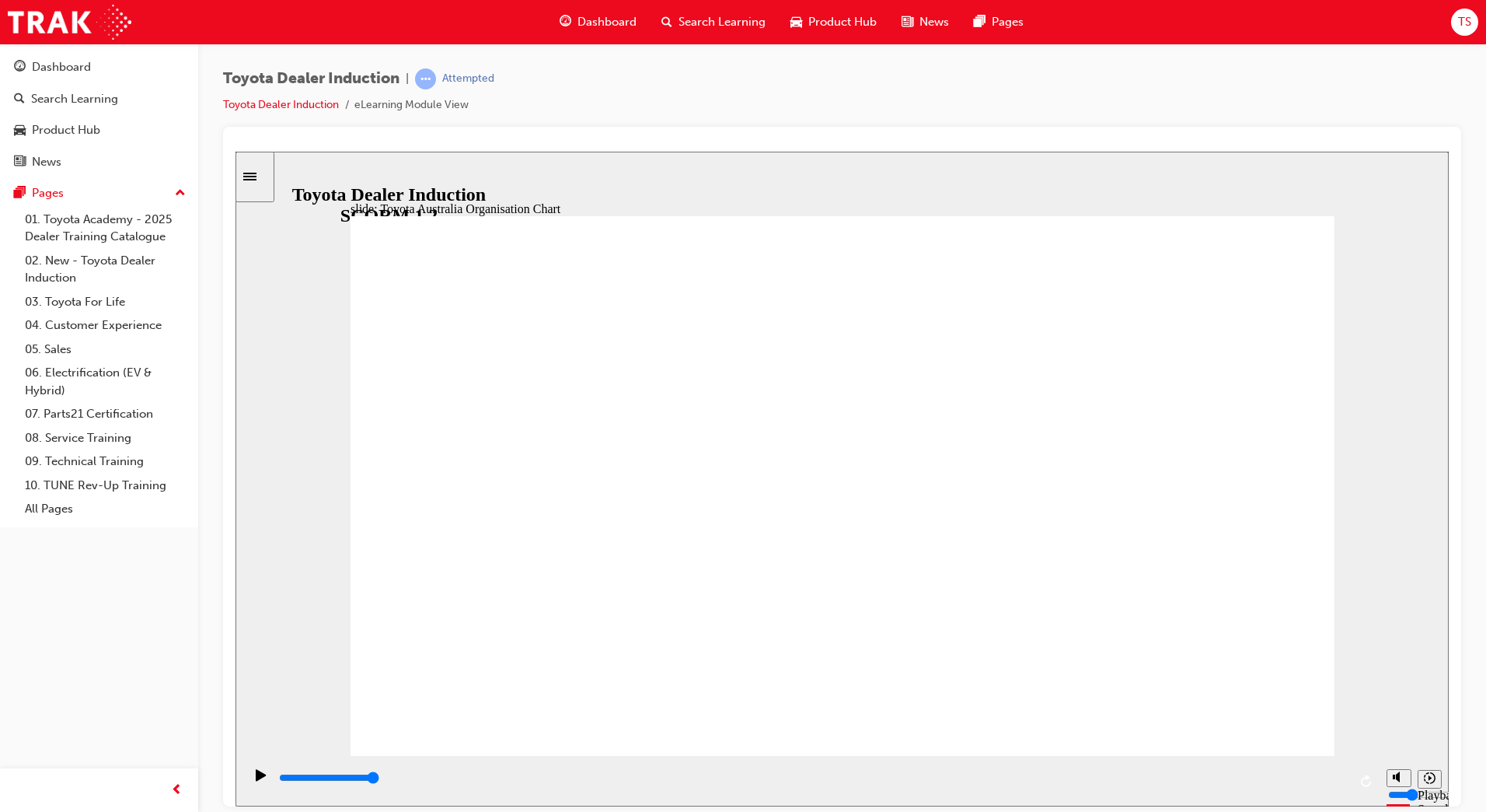
type input "2600"
radio input "true"
type input "2600"
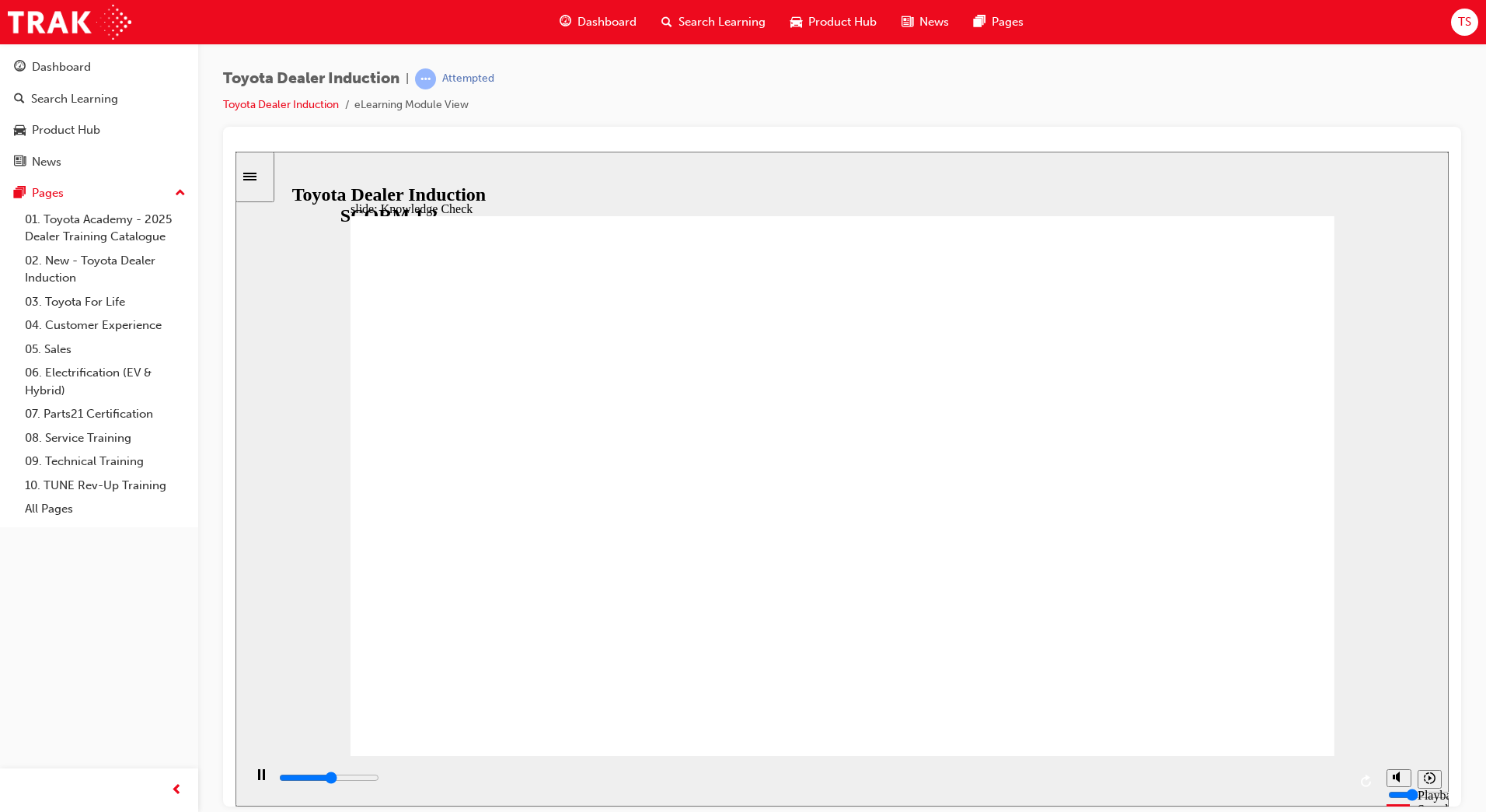
radio input "true"
drag, startPoint x: 1275, startPoint y: 213, endPoint x: 1277, endPoint y: 233, distance: 20.1
drag, startPoint x: 871, startPoint y: 562, endPoint x: 608, endPoint y: 530, distance: 264.9
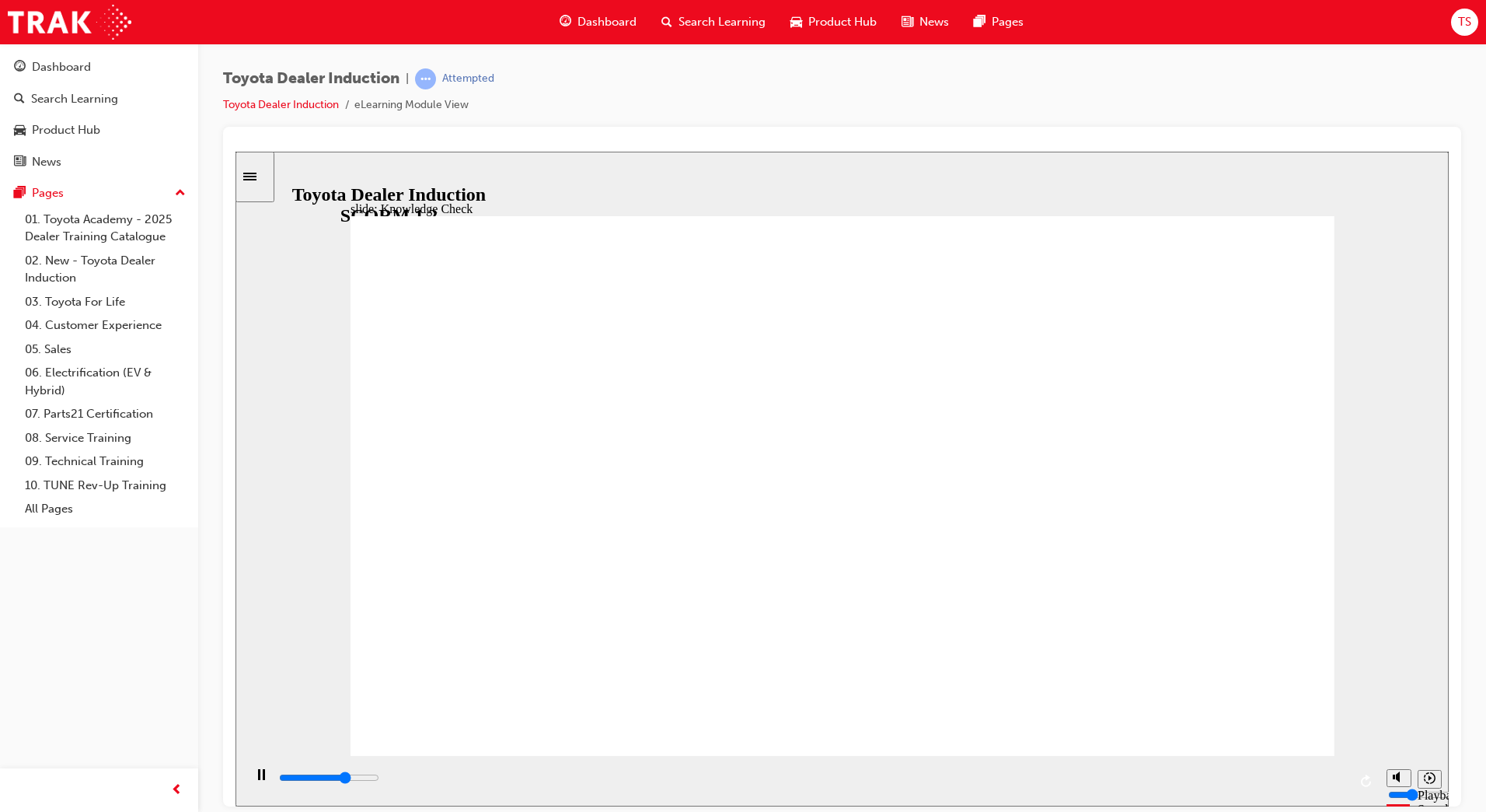
type input "3400"
radio input "true"
drag, startPoint x: 1229, startPoint y: 252, endPoint x: 1239, endPoint y: 229, distance: 25.1
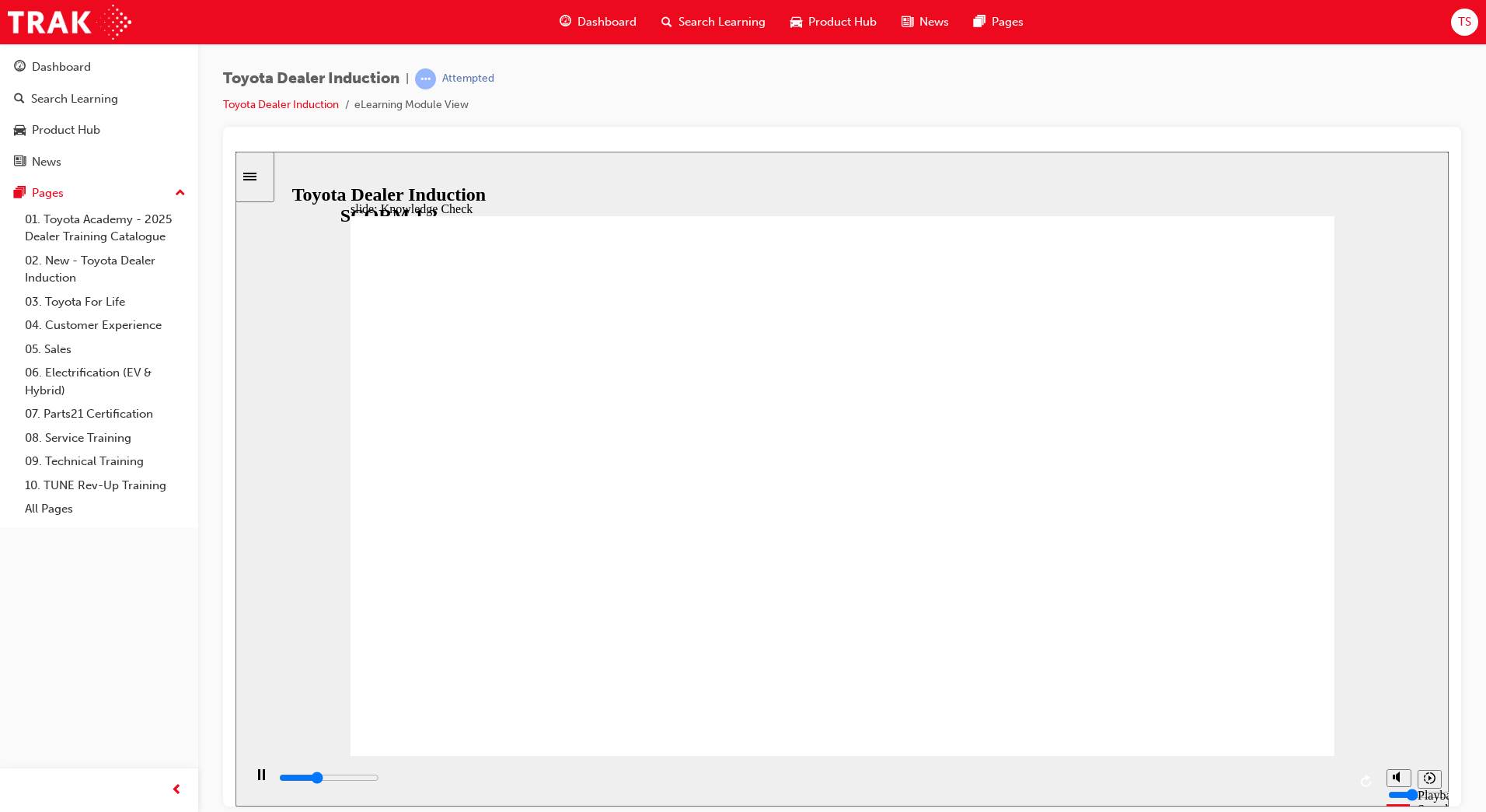
type input "1800"
radio input "true"
type input "9200"
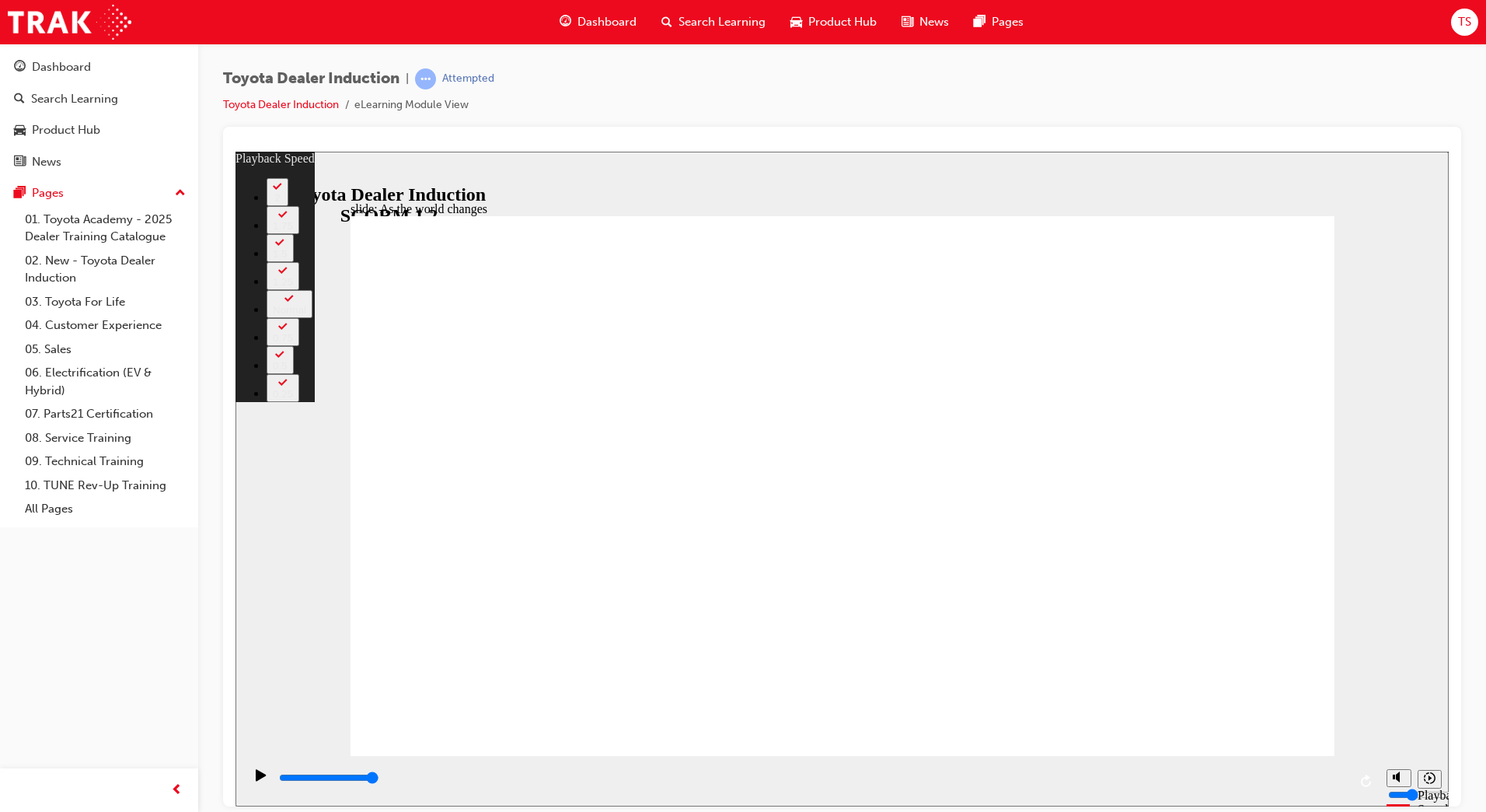
type input "3"
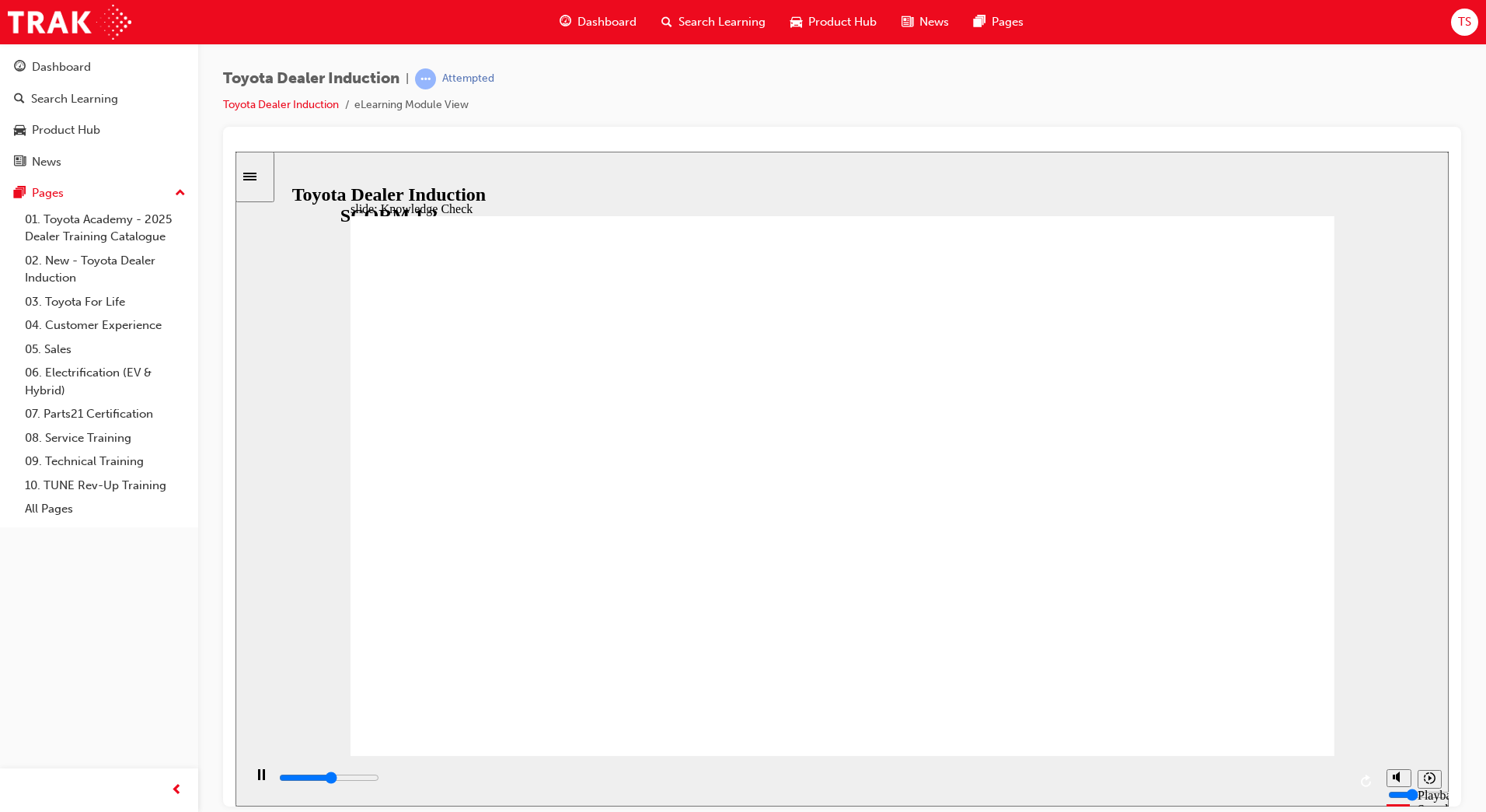
click at [259, 779] on icon "Play (Ctrl+Alt+P)" at bounding box center [261, 773] width 11 height 11
click at [289, 773] on div "playback controls" at bounding box center [813, 780] width 1070 height 24
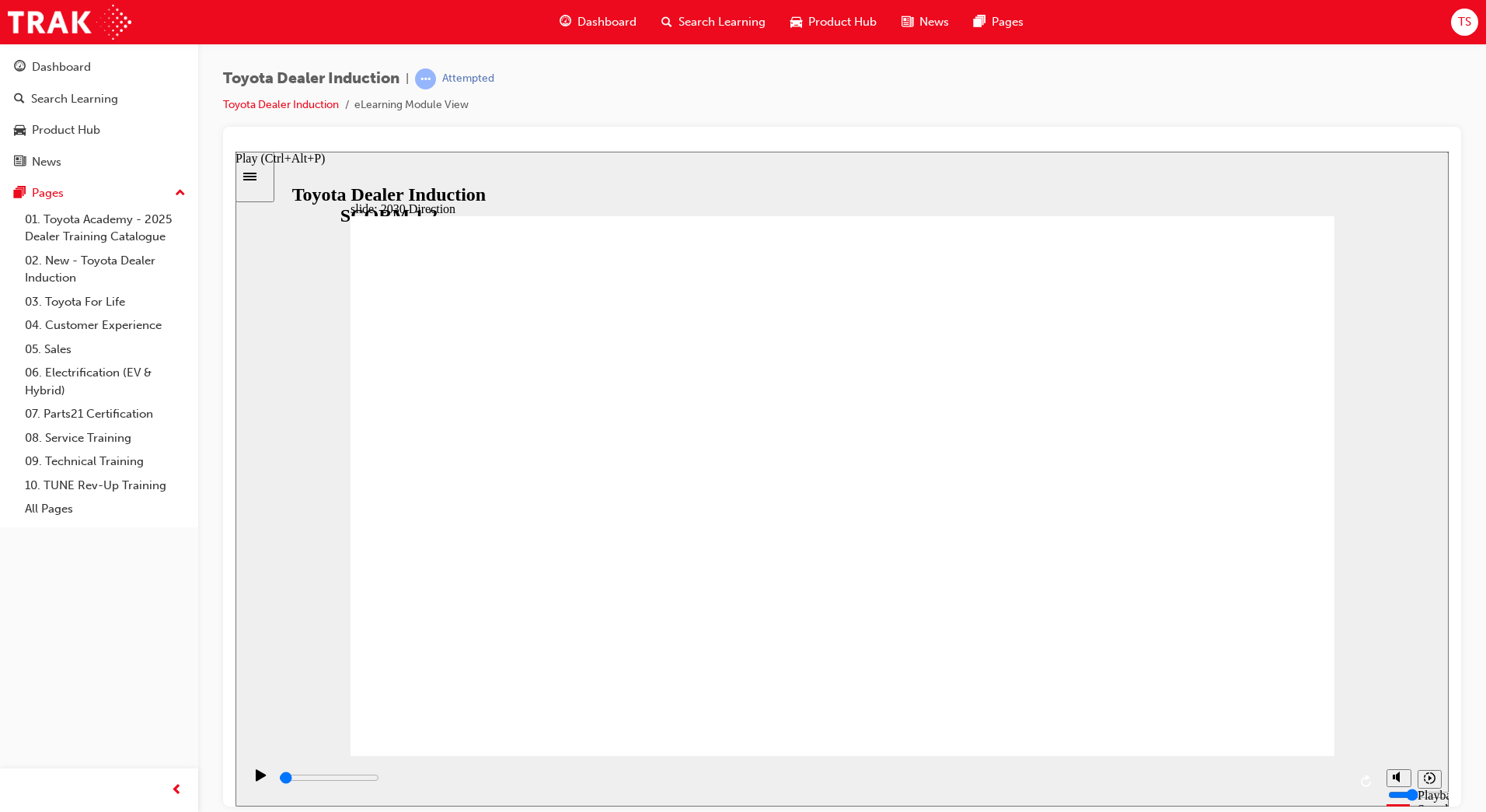
click at [256, 777] on icon "Play (Ctrl+Alt+P)" at bounding box center [261, 773] width 11 height 11
type input "5000"
type input "H"
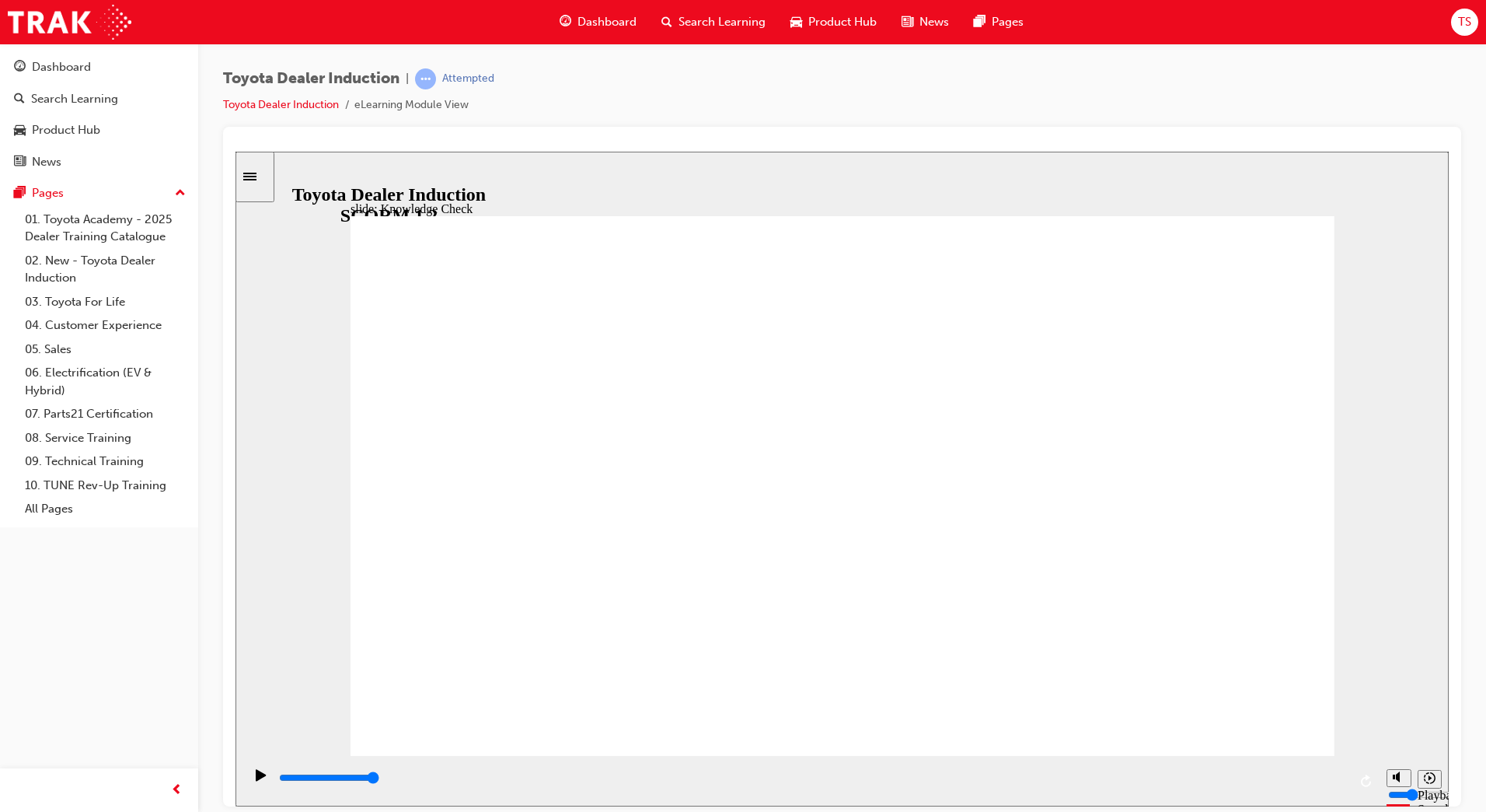
type input "H"
type input "Ha"
type input "Hap"
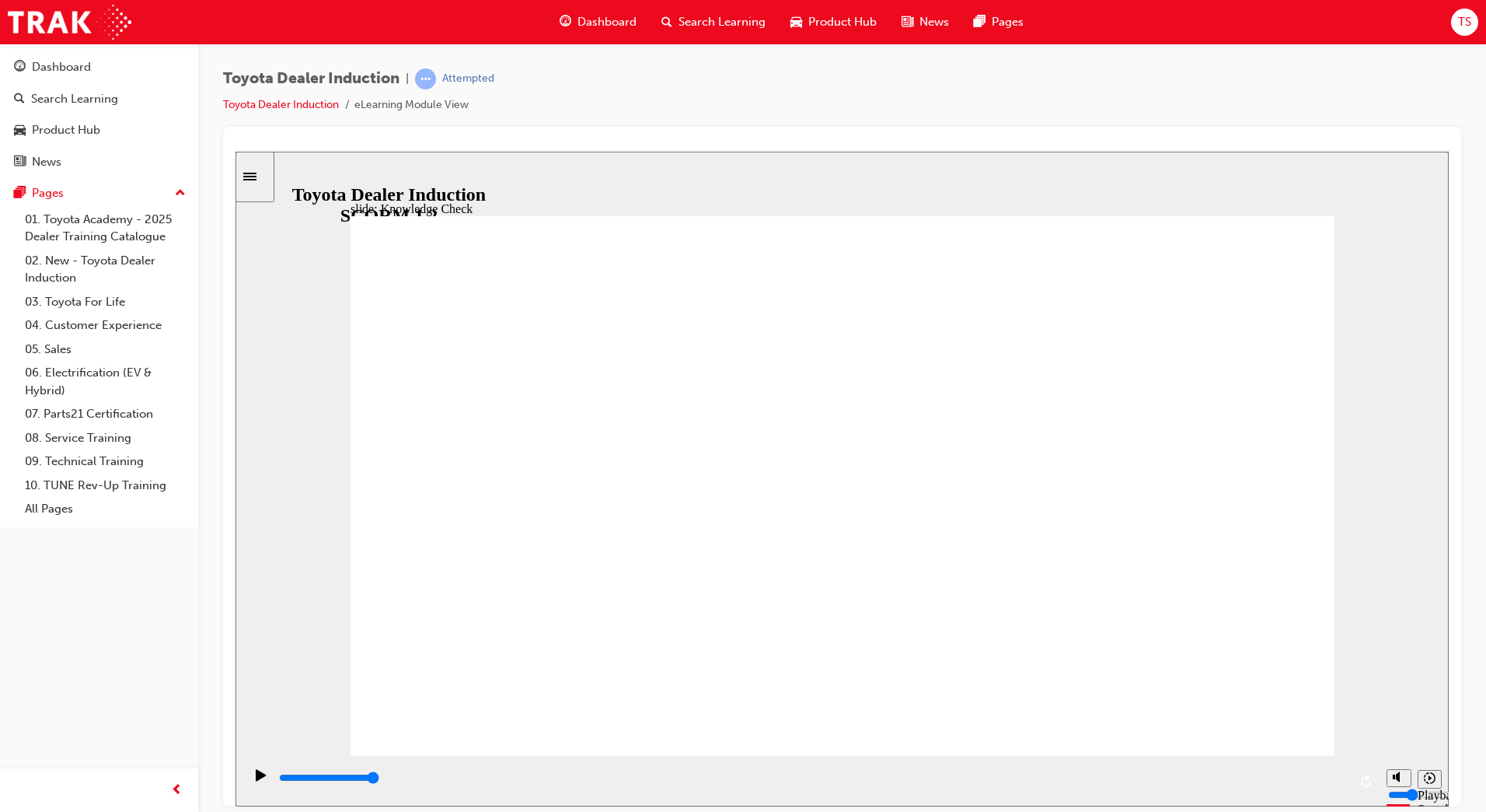
type input "Happ"
type input "Happi"
type input "Happin"
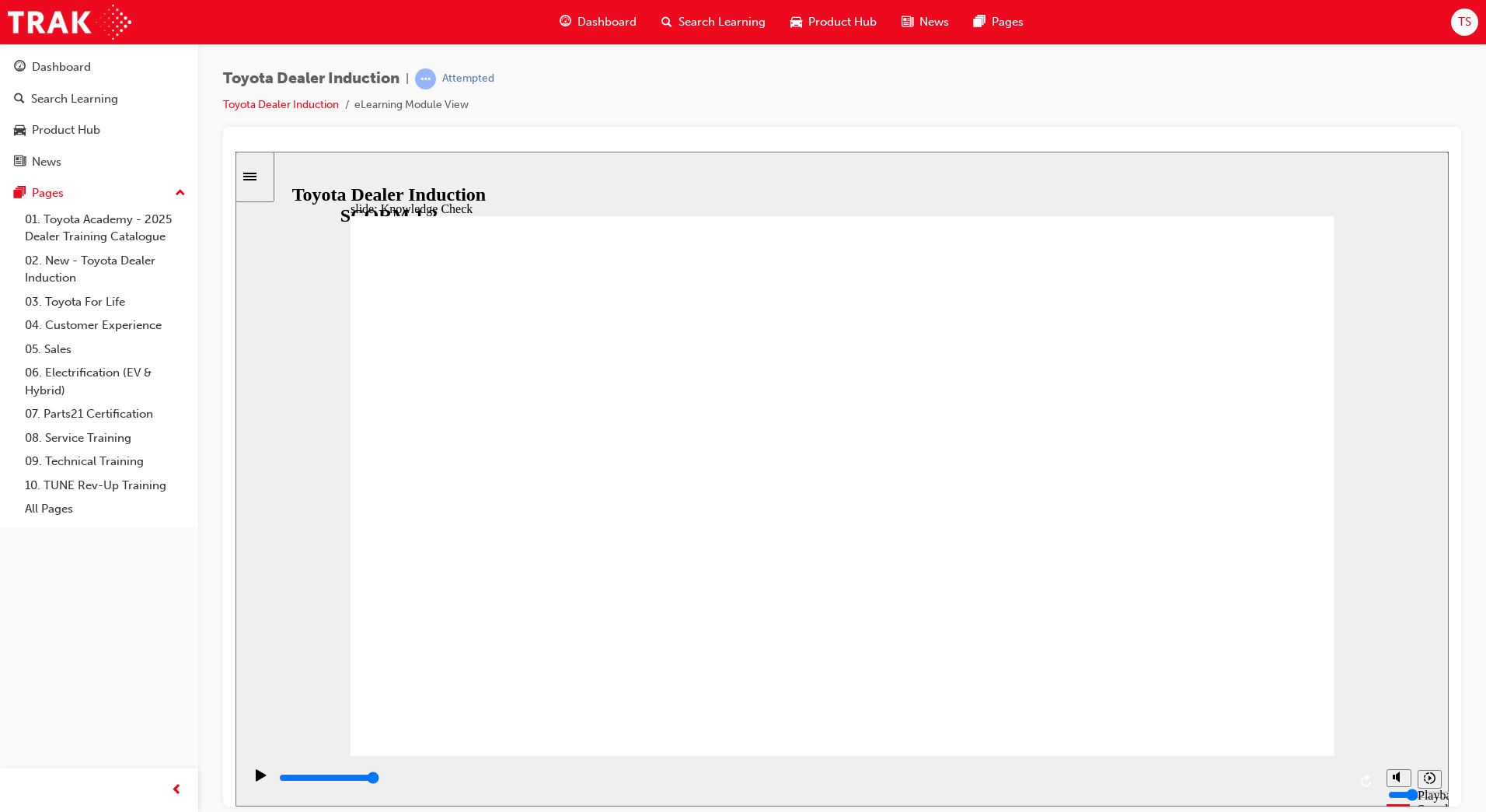
type input "Happin"
type input "Happine"
type input "Happines"
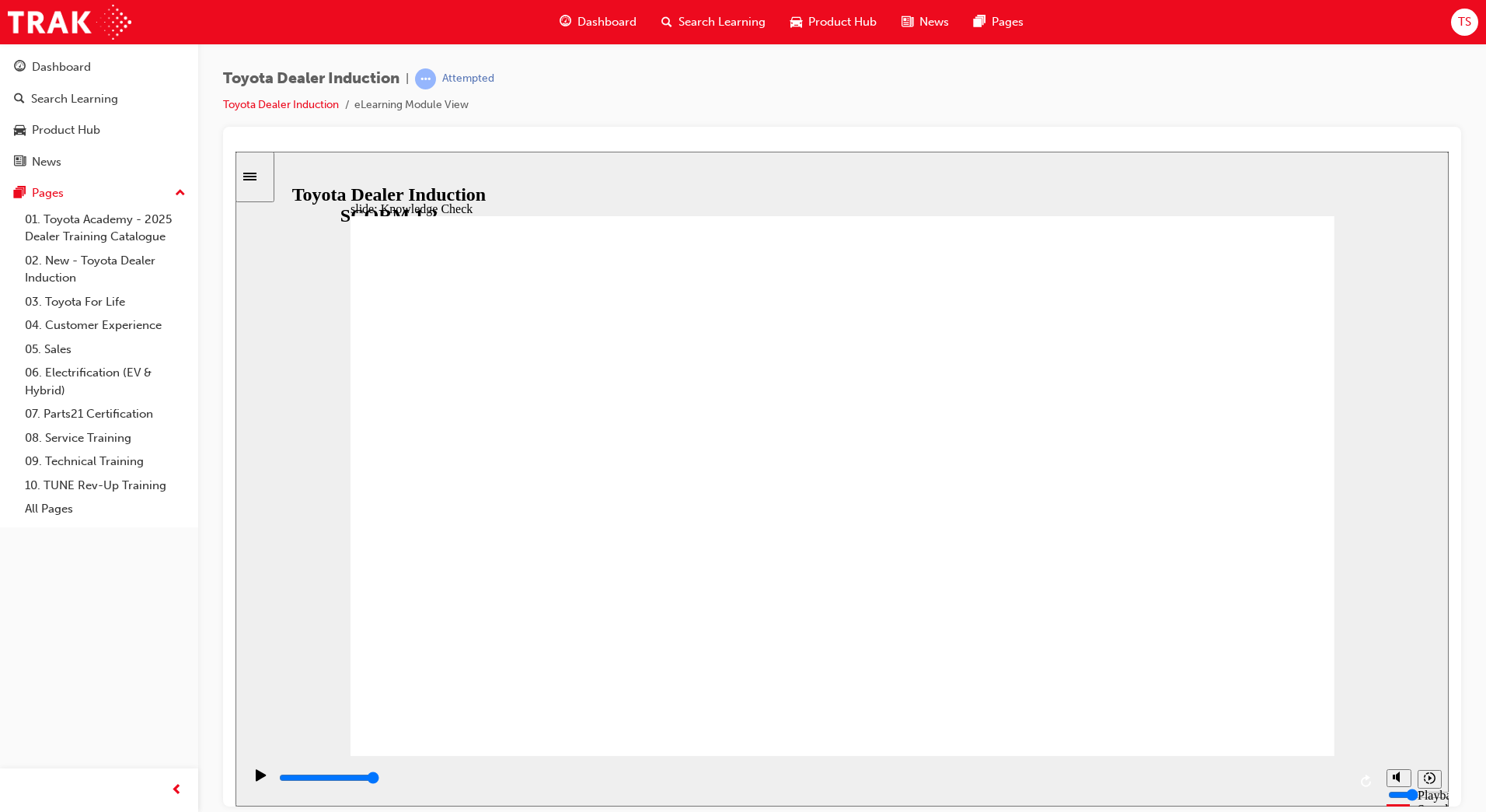
type input "Happiness"
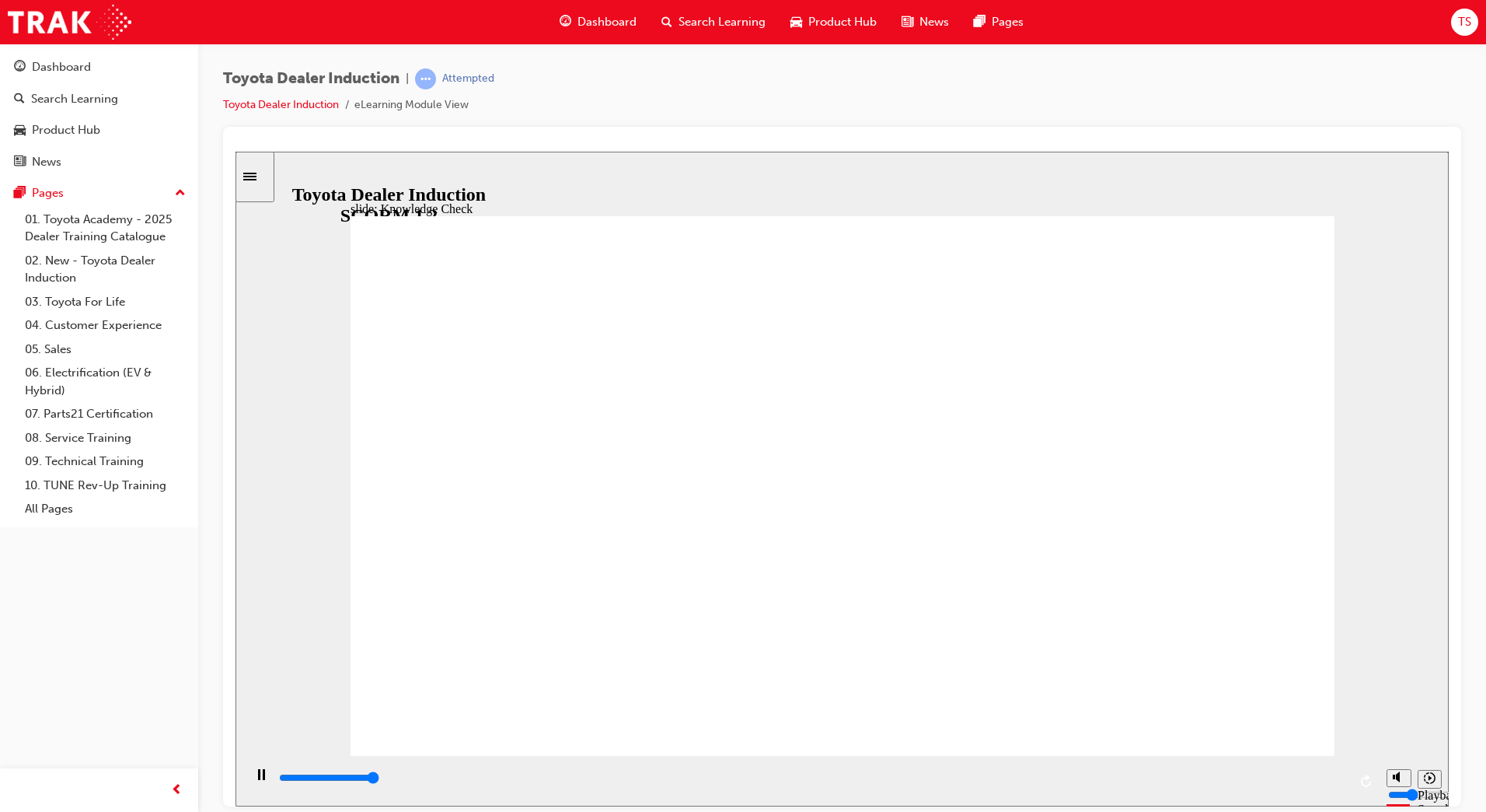
type input "5000"
type input "m"
type input "mo"
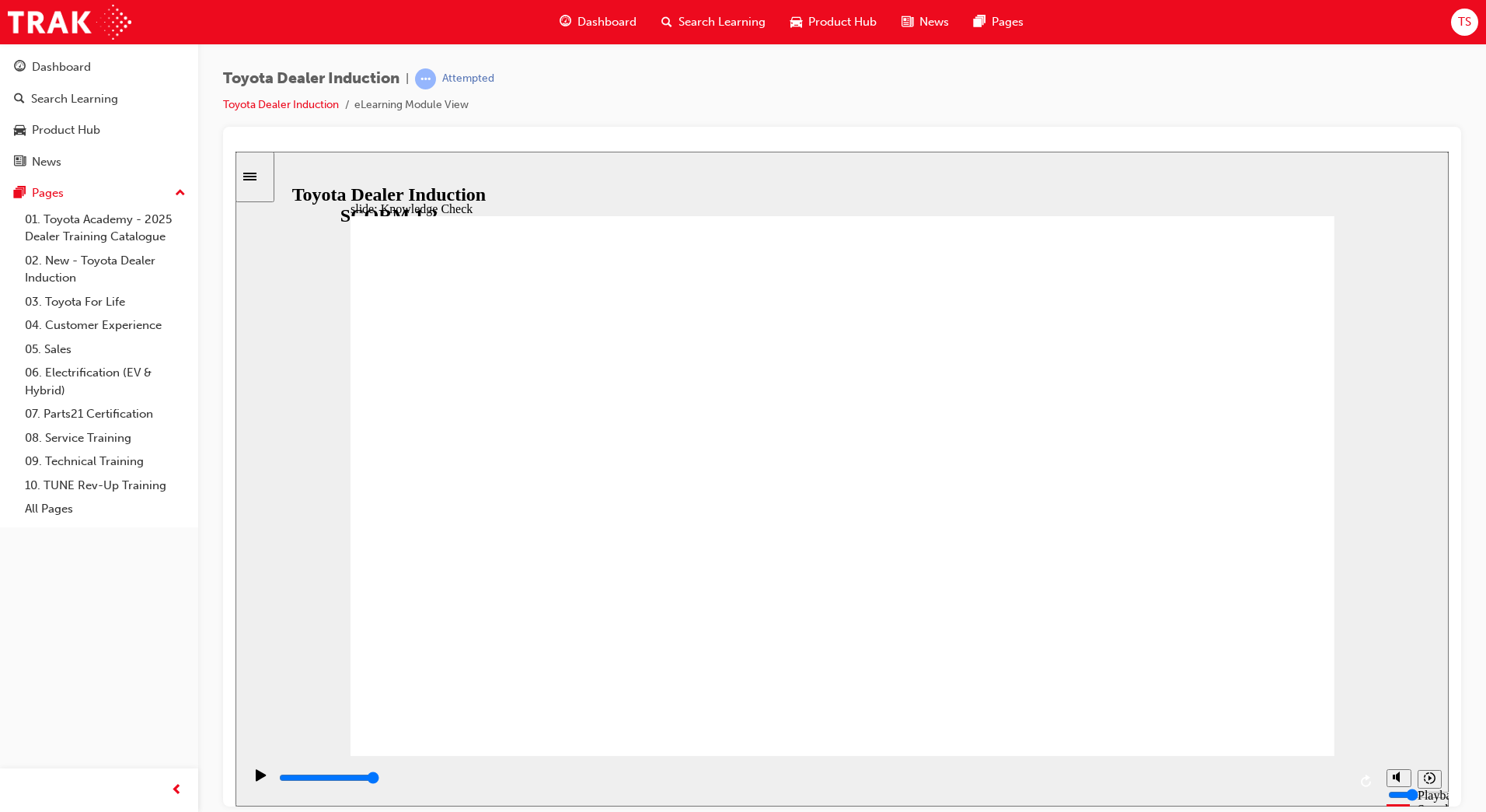
type input "mo"
type input "mov"
type input "move"
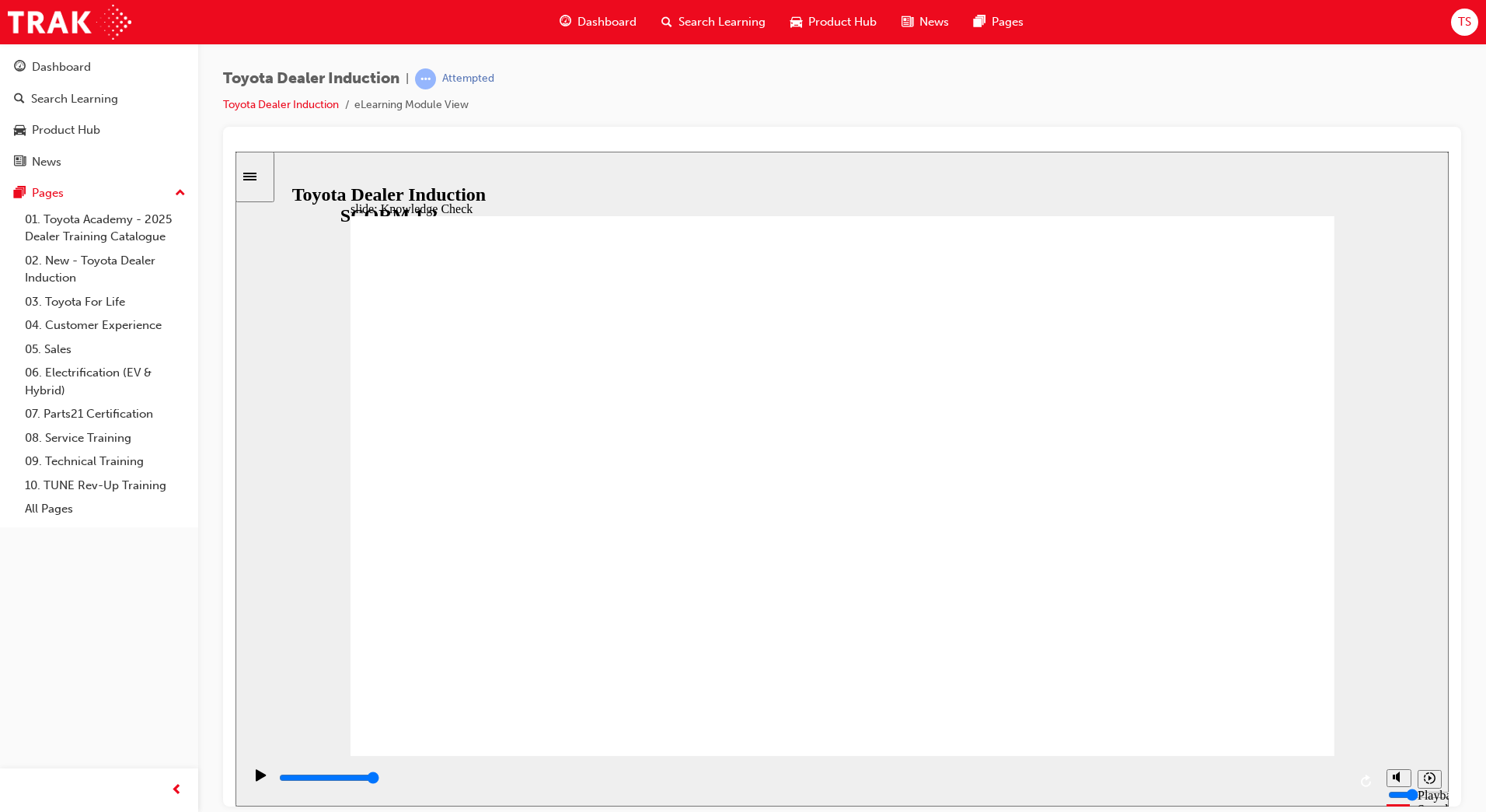
type input "movev"
type input "move"
type input "mov"
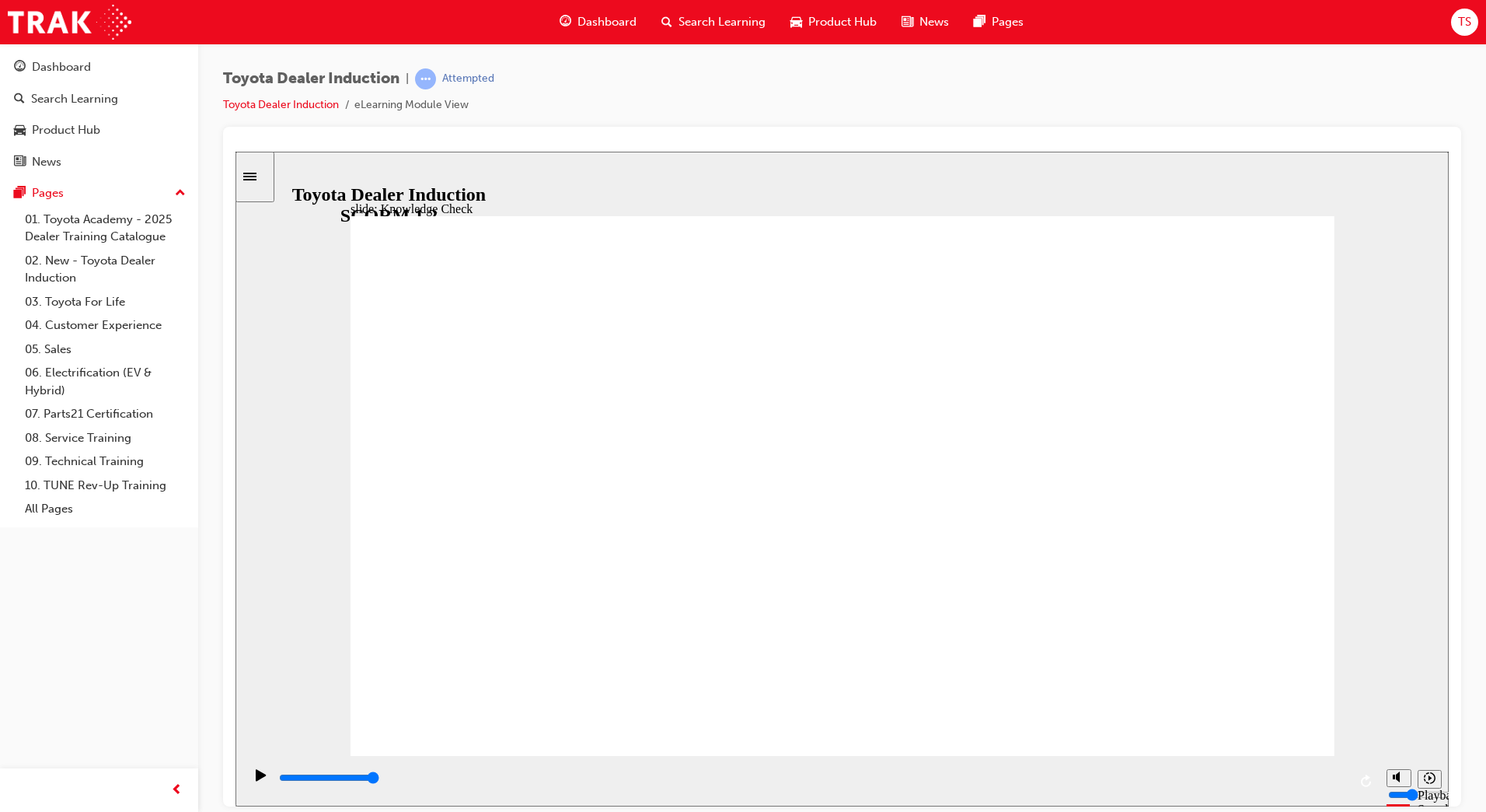
type input "mov"
type input "move"
type input "moved"
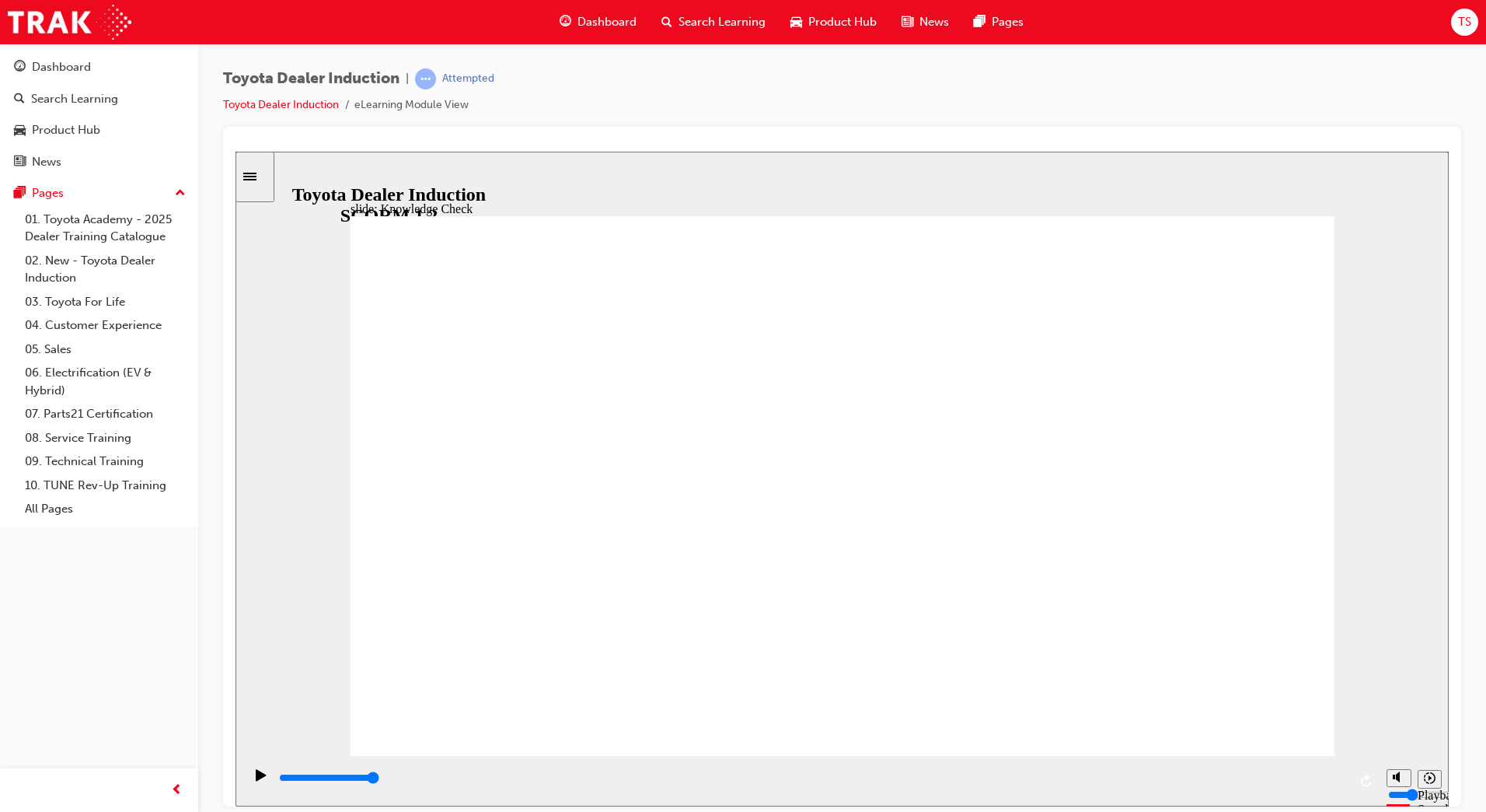
type input "moved"
type input "6500"
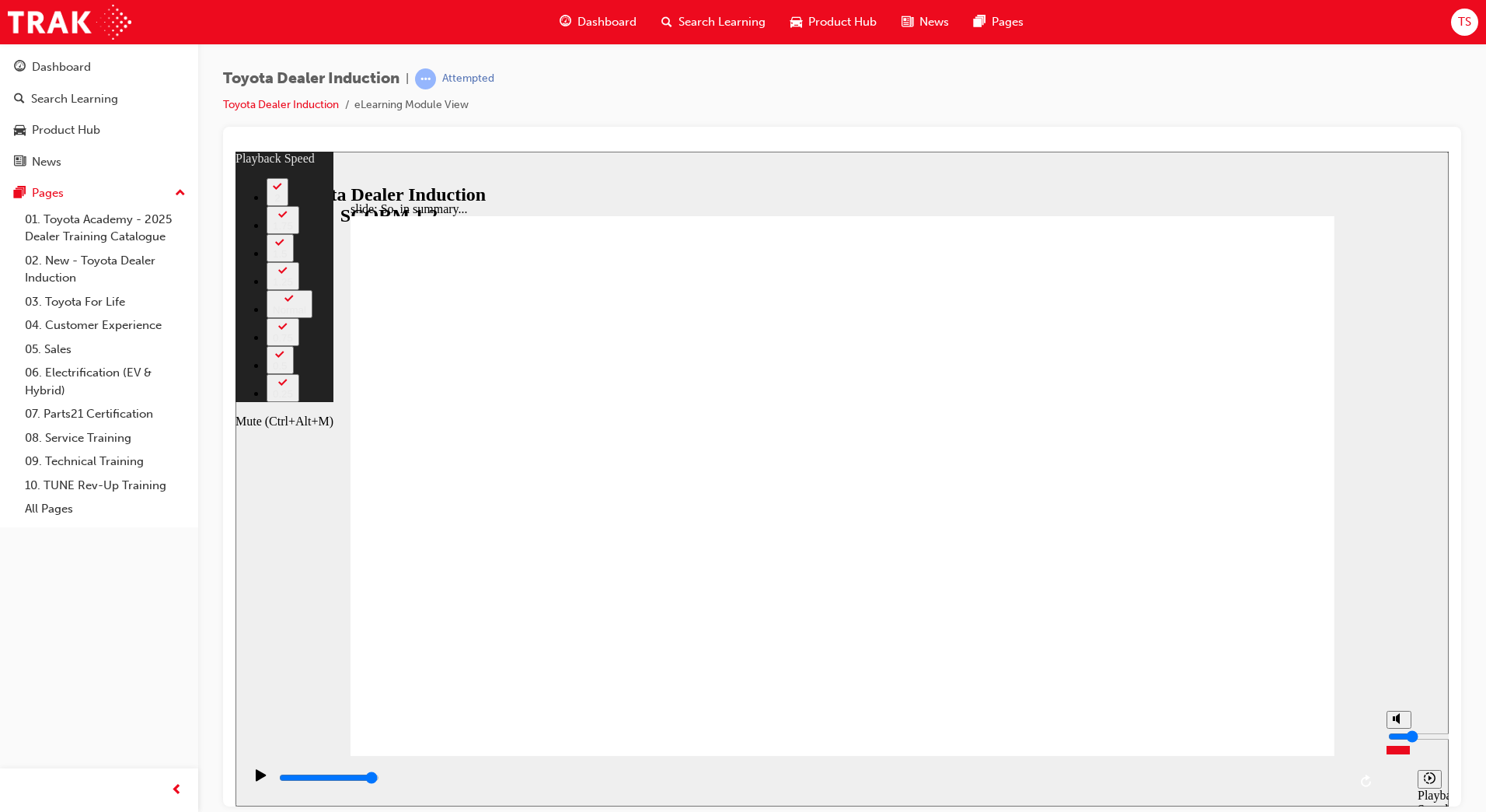
type input "66"
type input "1"
type input "66"
type input "1"
type input "66"
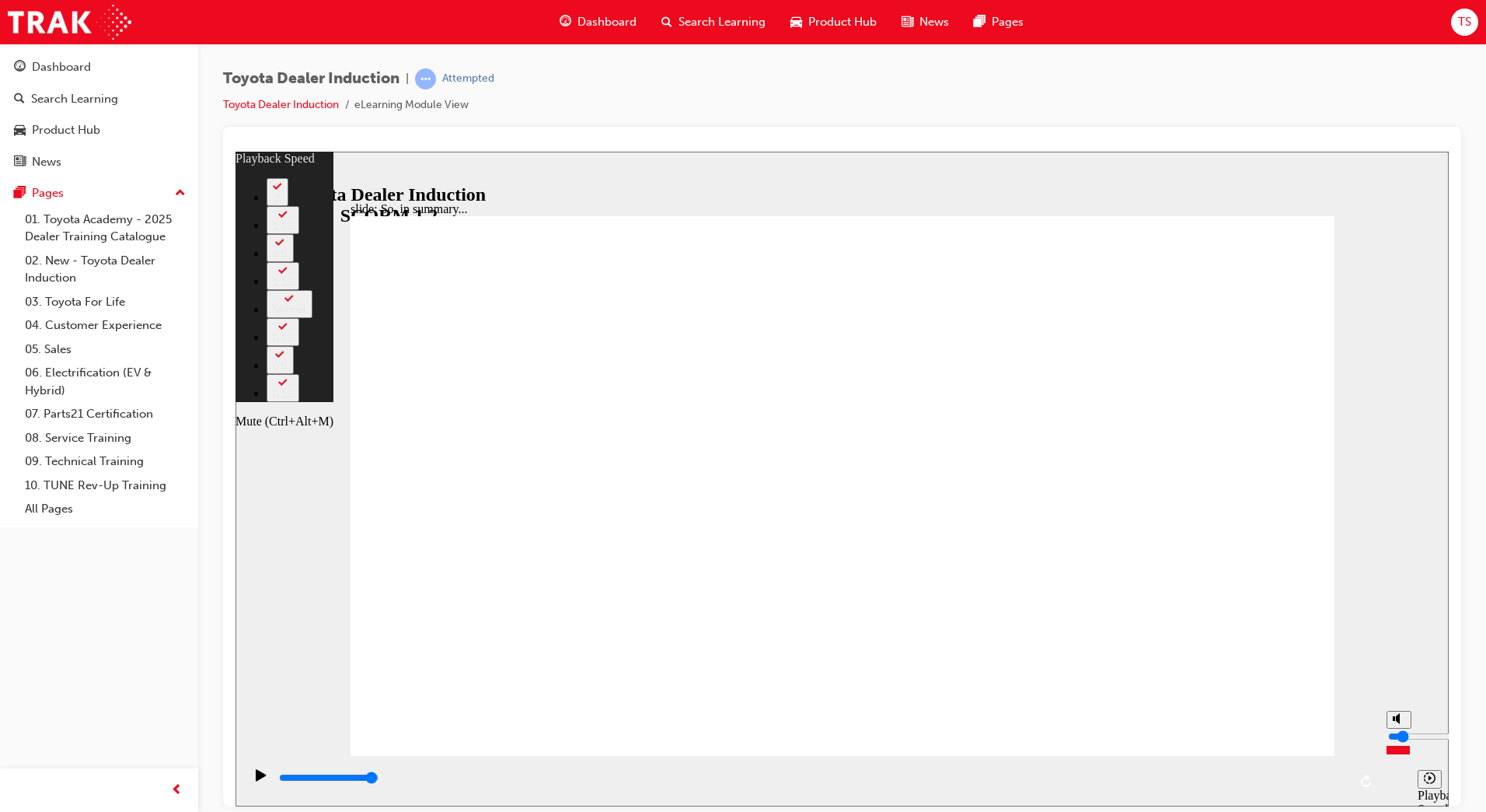
type input "0"
type input "66"
type input "0"
type input "68"
type input "1"
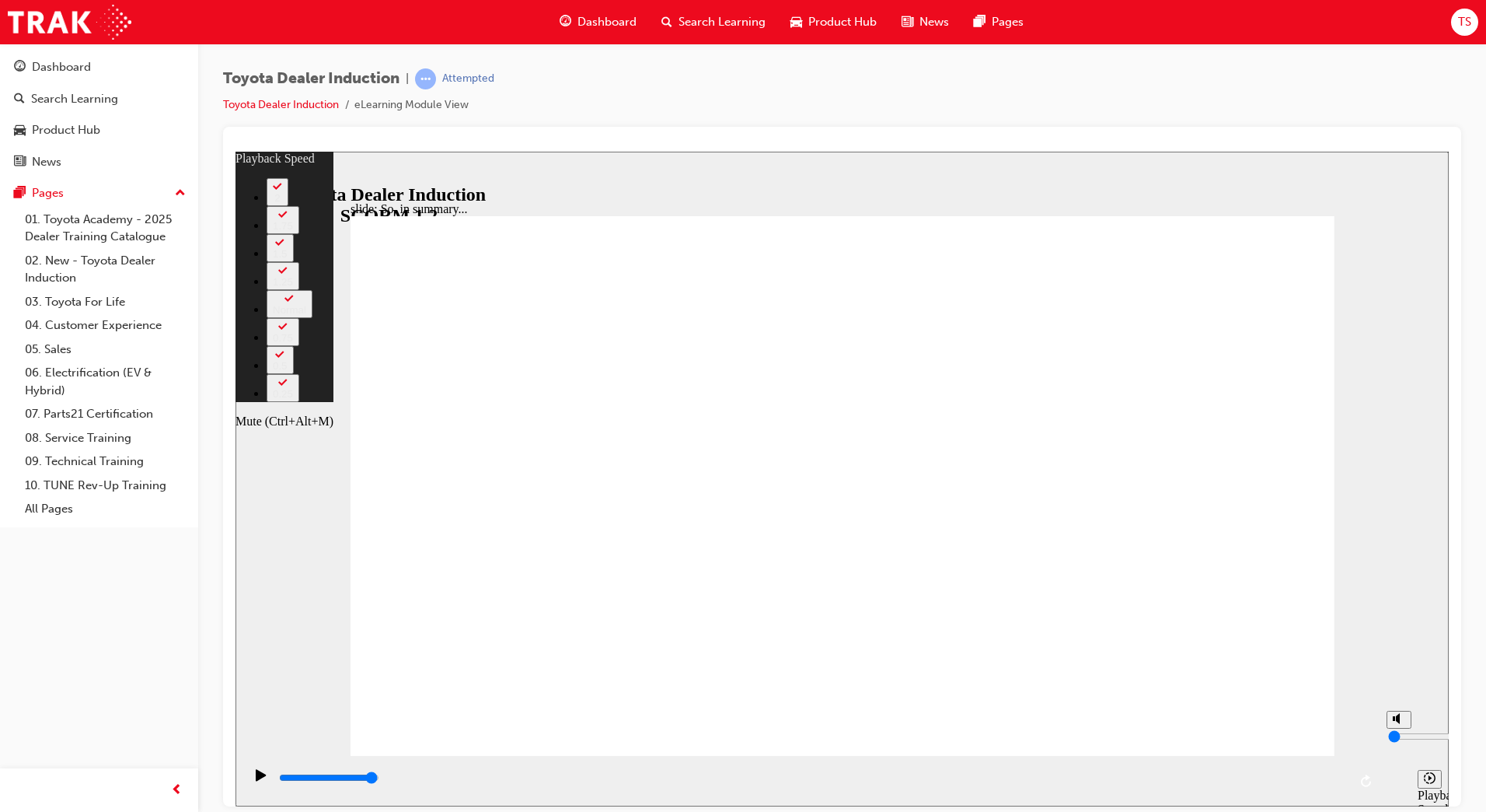
type input "68"
type input "1"
type input "70"
type input "0"
type input "70"
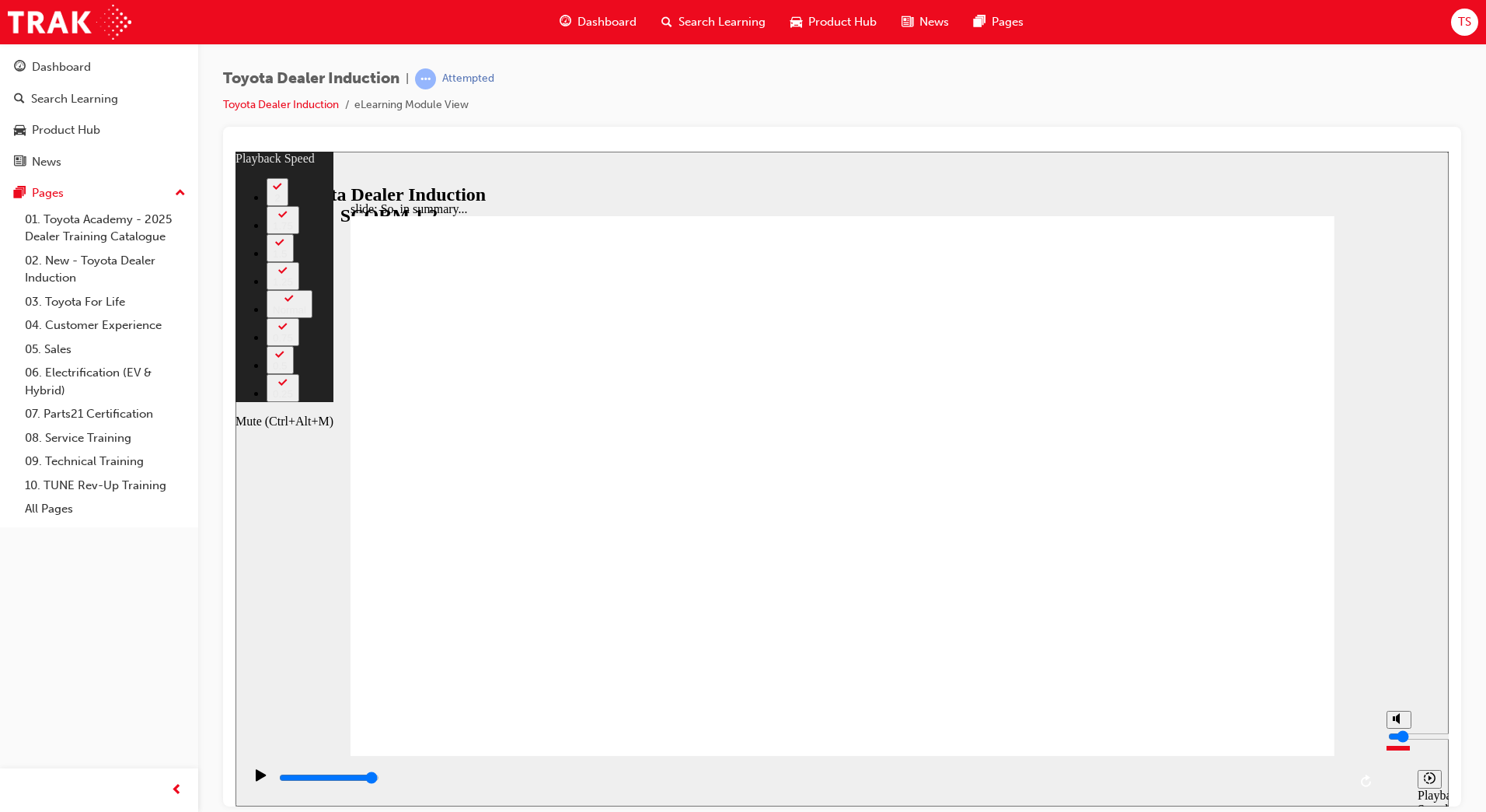
type input "0"
type input "71"
drag, startPoint x: 1397, startPoint y: 745, endPoint x: 1403, endPoint y: 751, distance: 8.5
type input "0"
click at [1403, 742] on input "volume" at bounding box center [1439, 736] width 100 height 12
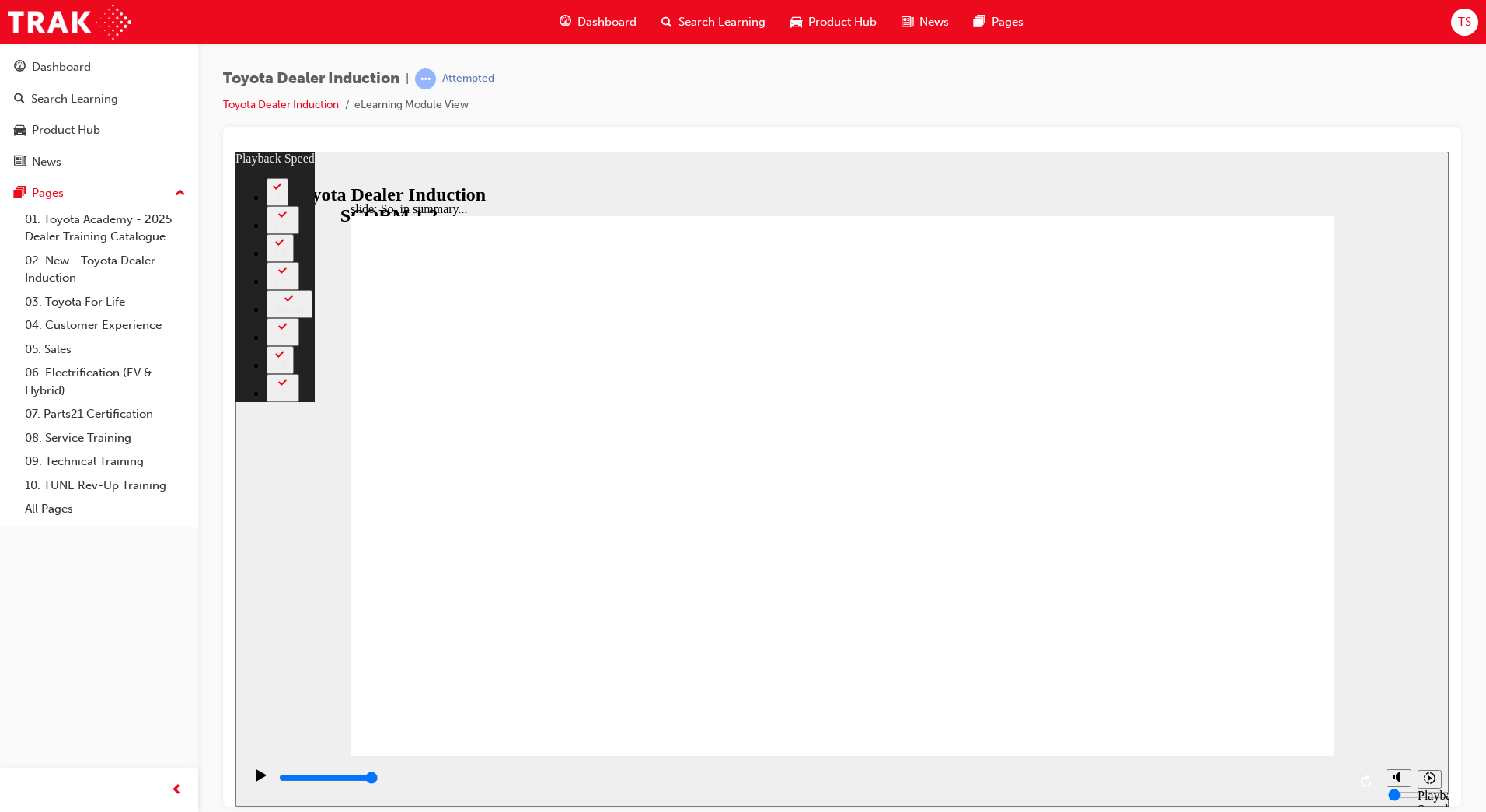
type input "128"
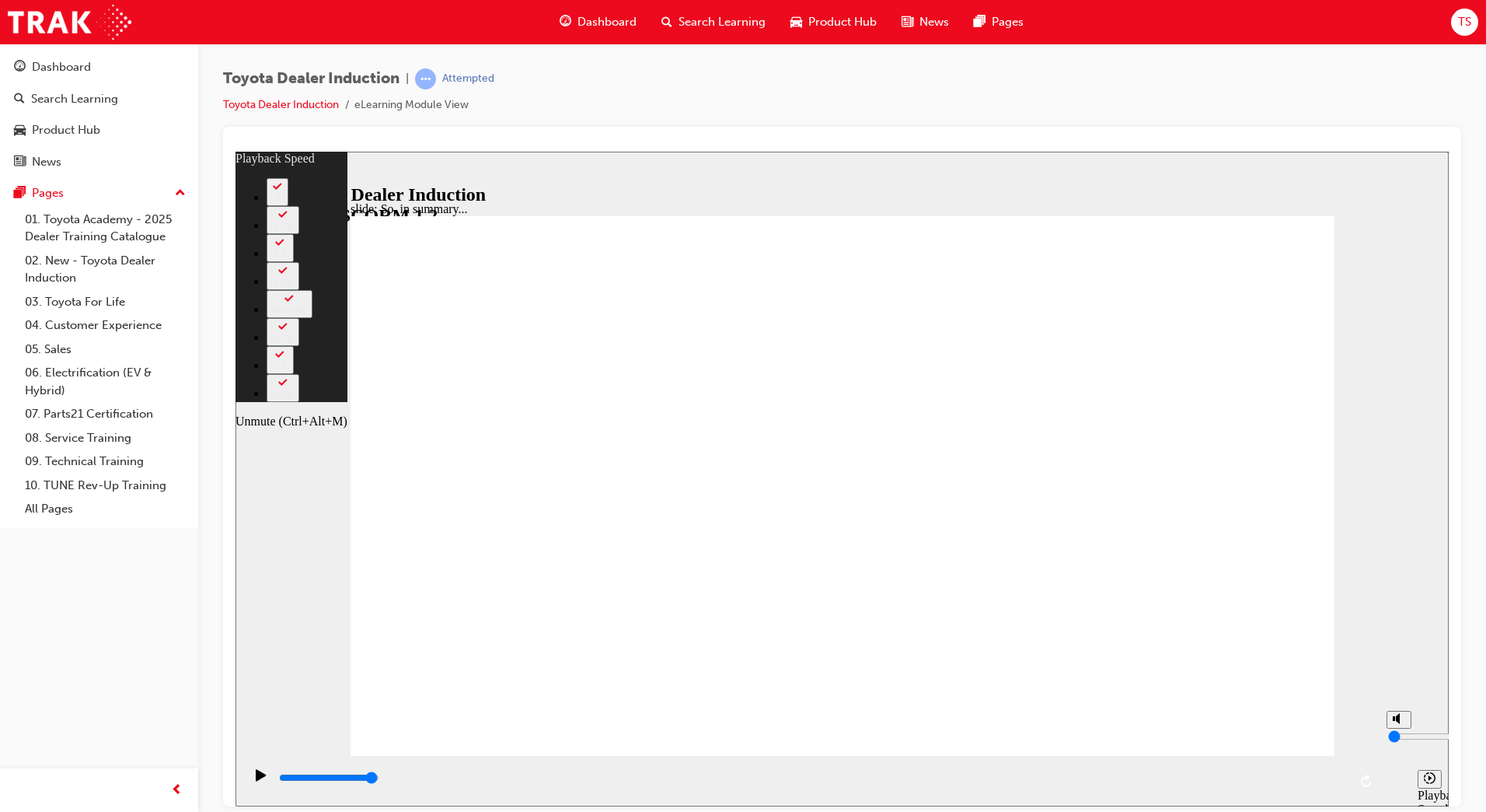
click at [1395, 723] on circle "Unmute (Ctrl+Alt+M)" at bounding box center [1401, 718] width 11 height 11
type input "1"
type input "128"
type input "1"
type input "2"
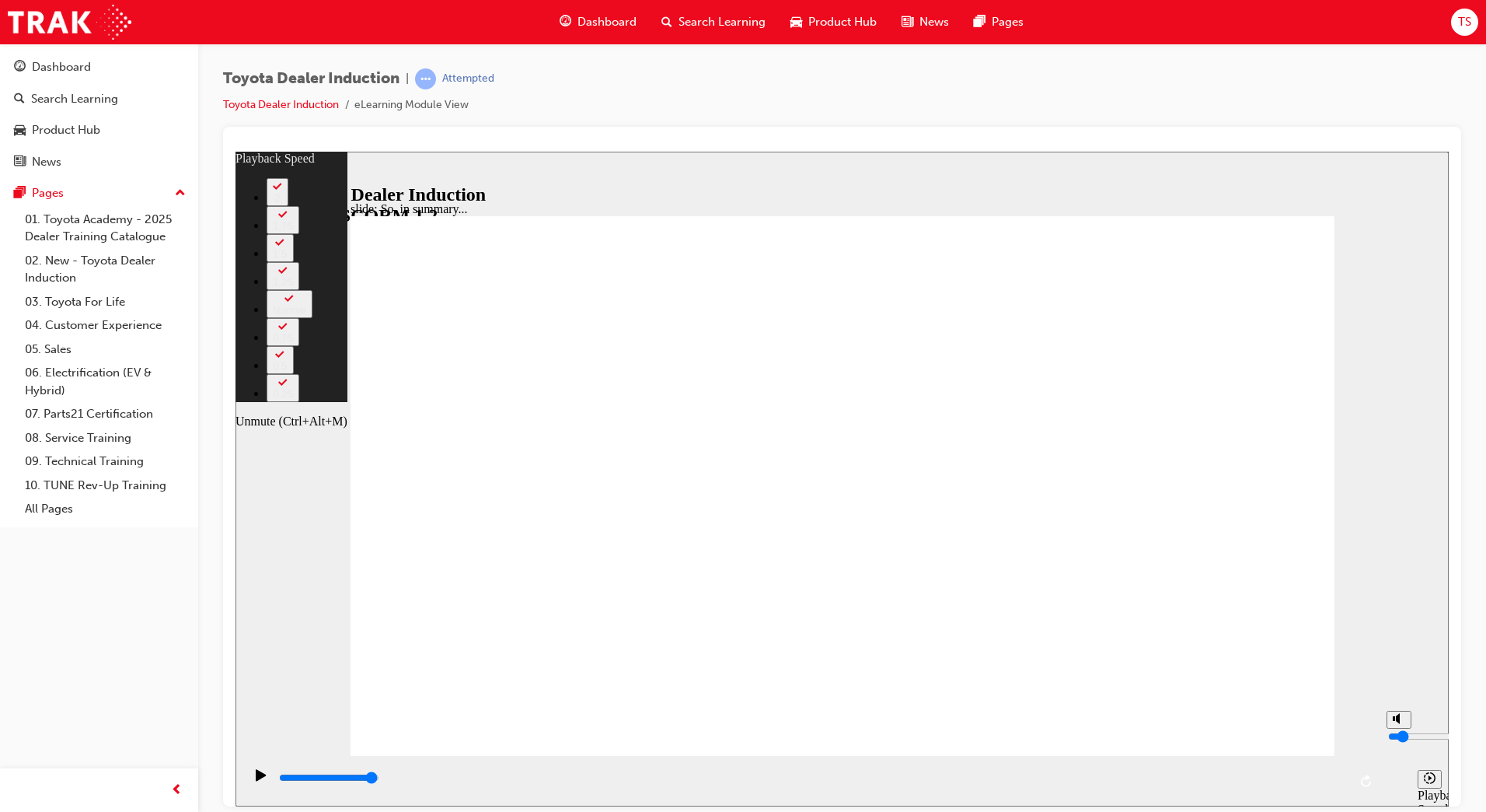
type input "128"
type input "2"
type input "3"
type input "128"
type input "3"
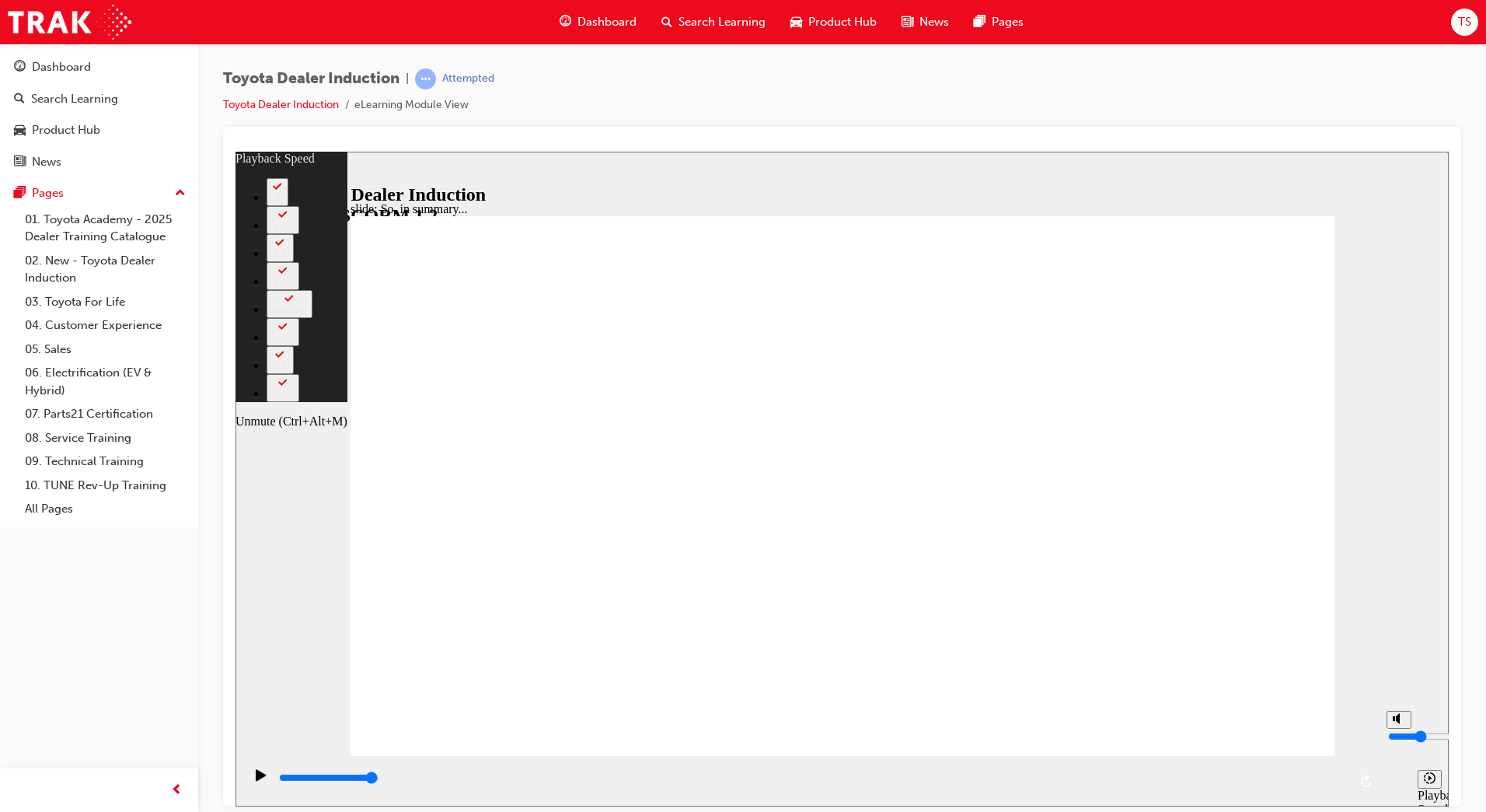
type input "4"
type input "128"
type input "4"
type input "128"
drag, startPoint x: 1397, startPoint y: 752, endPoint x: 1396, endPoint y: 736, distance: 16.0
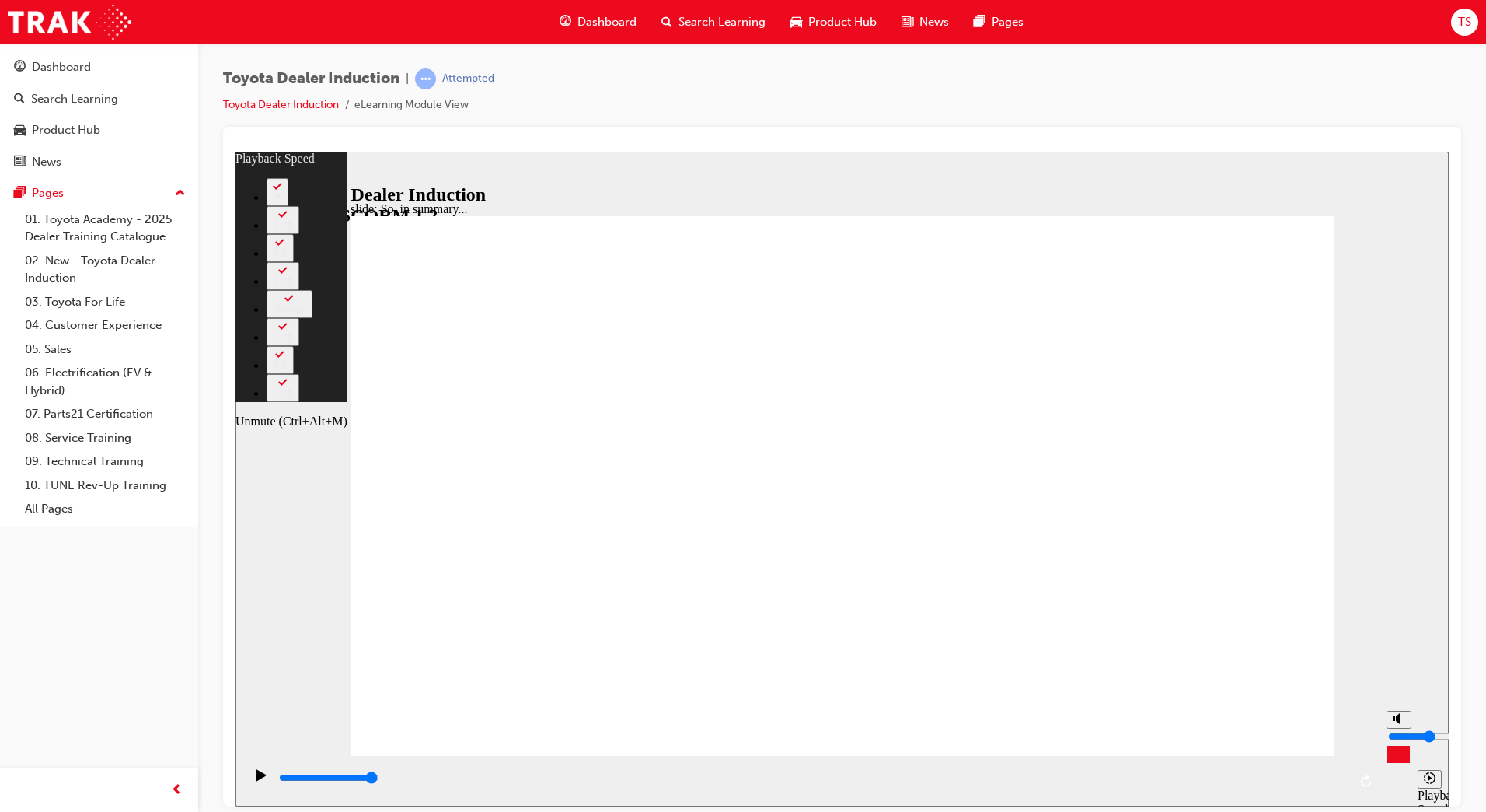
type input "4"
click at [1396, 736] on input "volume" at bounding box center [1439, 736] width 100 height 12
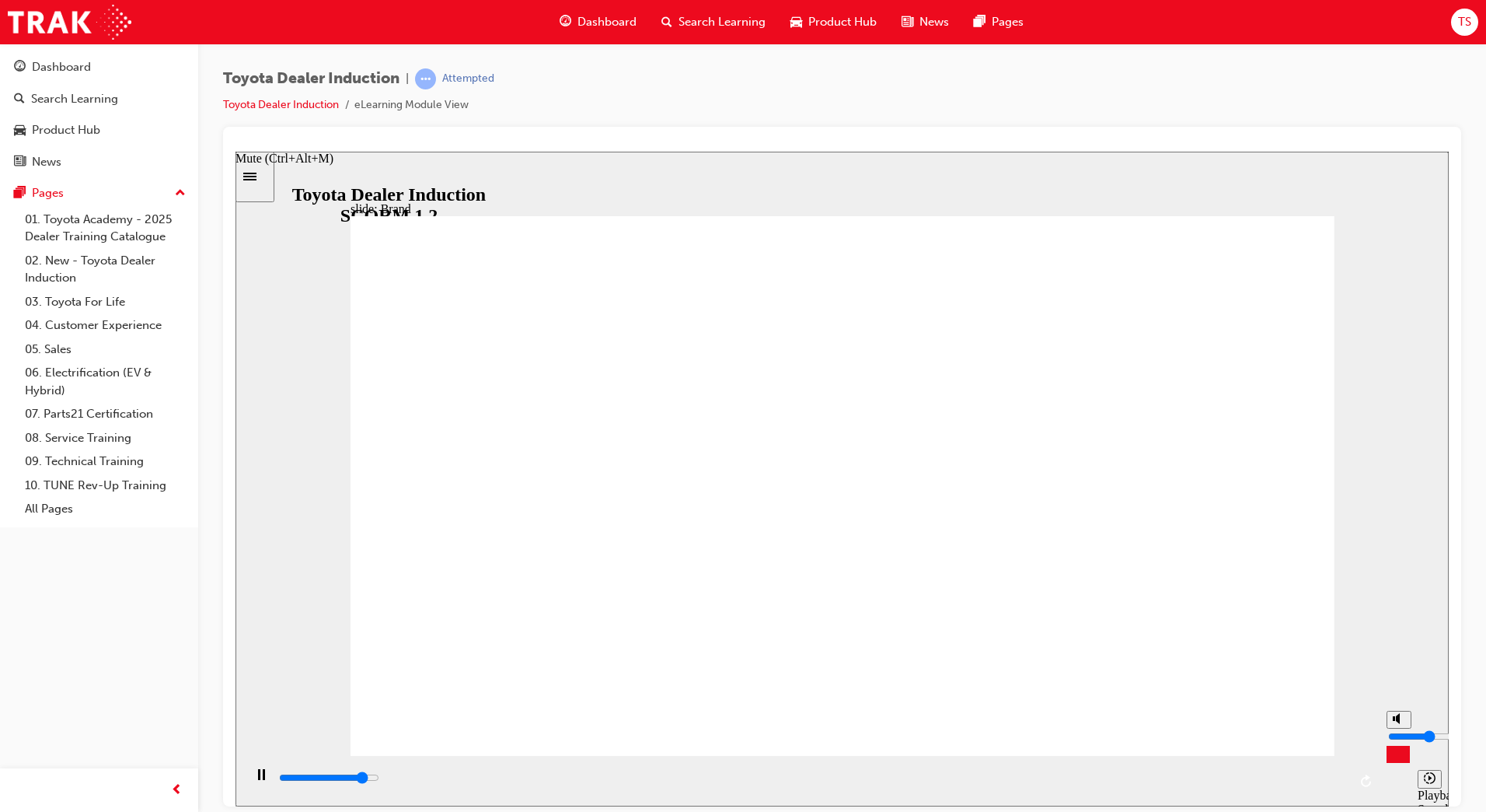
type input "2900"
type input "3"
type input "2900"
type input "2"
type input "2900"
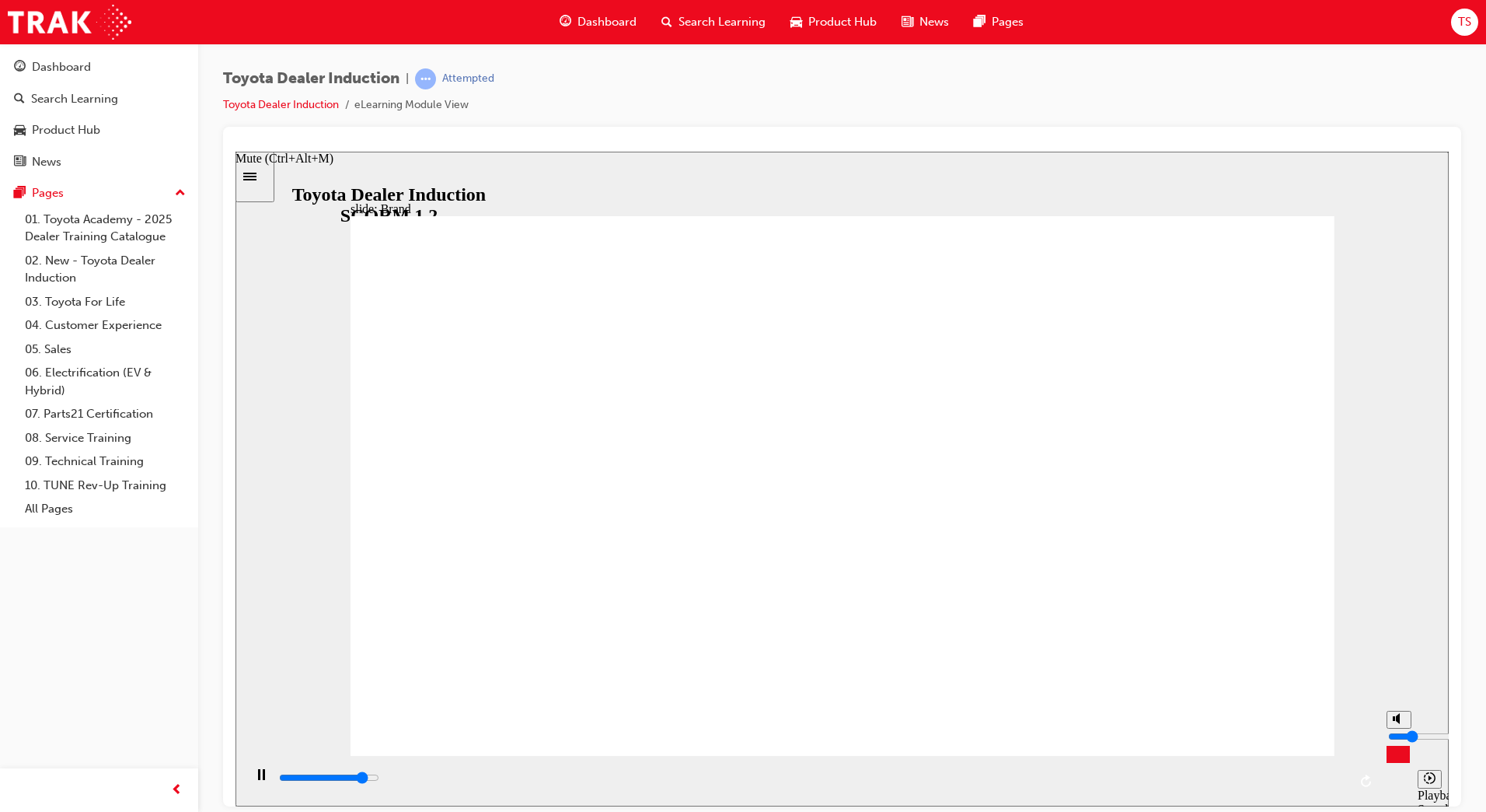
type input "1"
type input "3300"
type input "1"
click at [1395, 742] on input "volume" at bounding box center [1439, 736] width 100 height 12
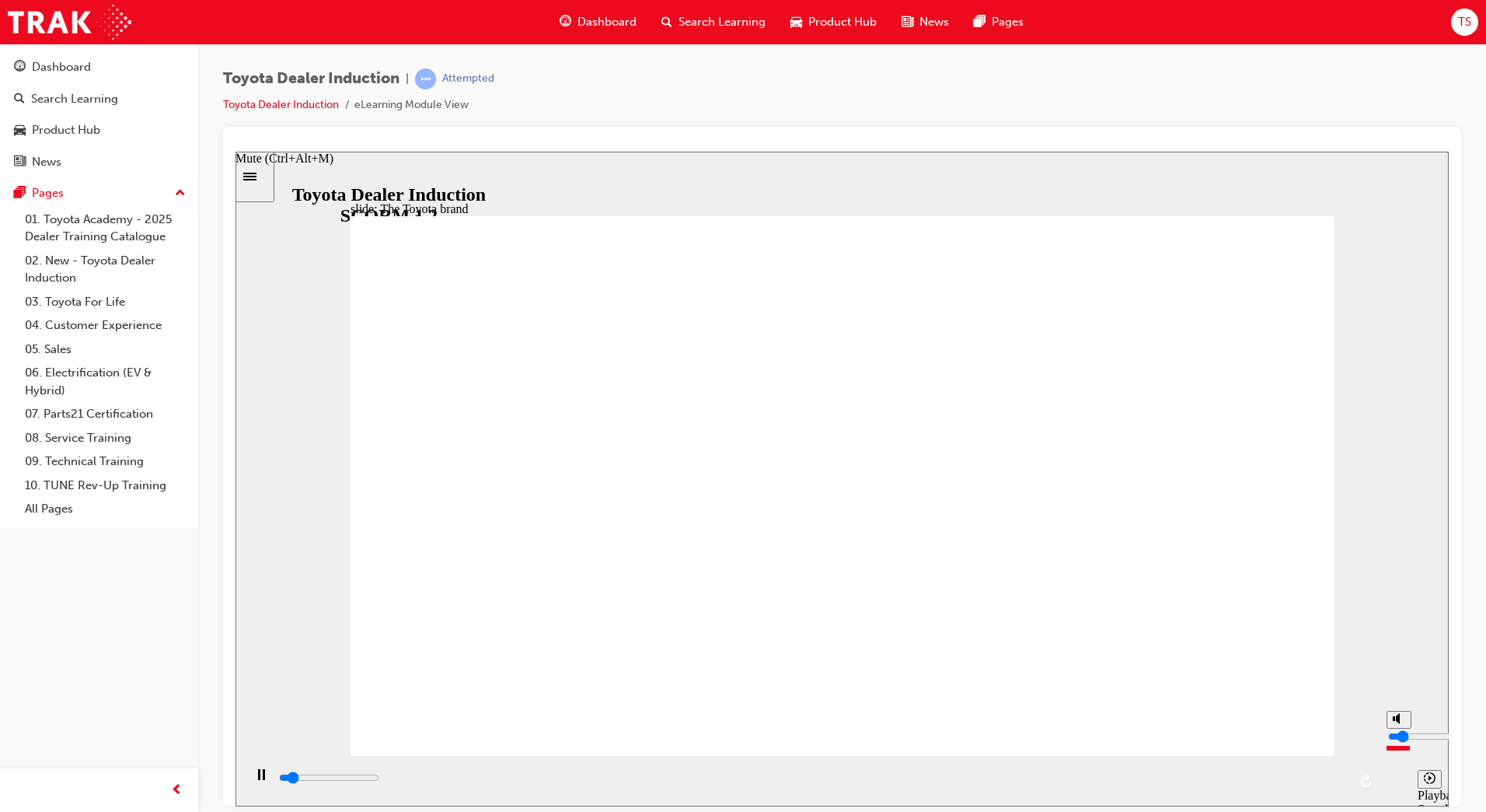
type input "4000"
type input "2"
type input "5400"
type input "2"
click at [1395, 742] on input "volume" at bounding box center [1439, 736] width 100 height 12
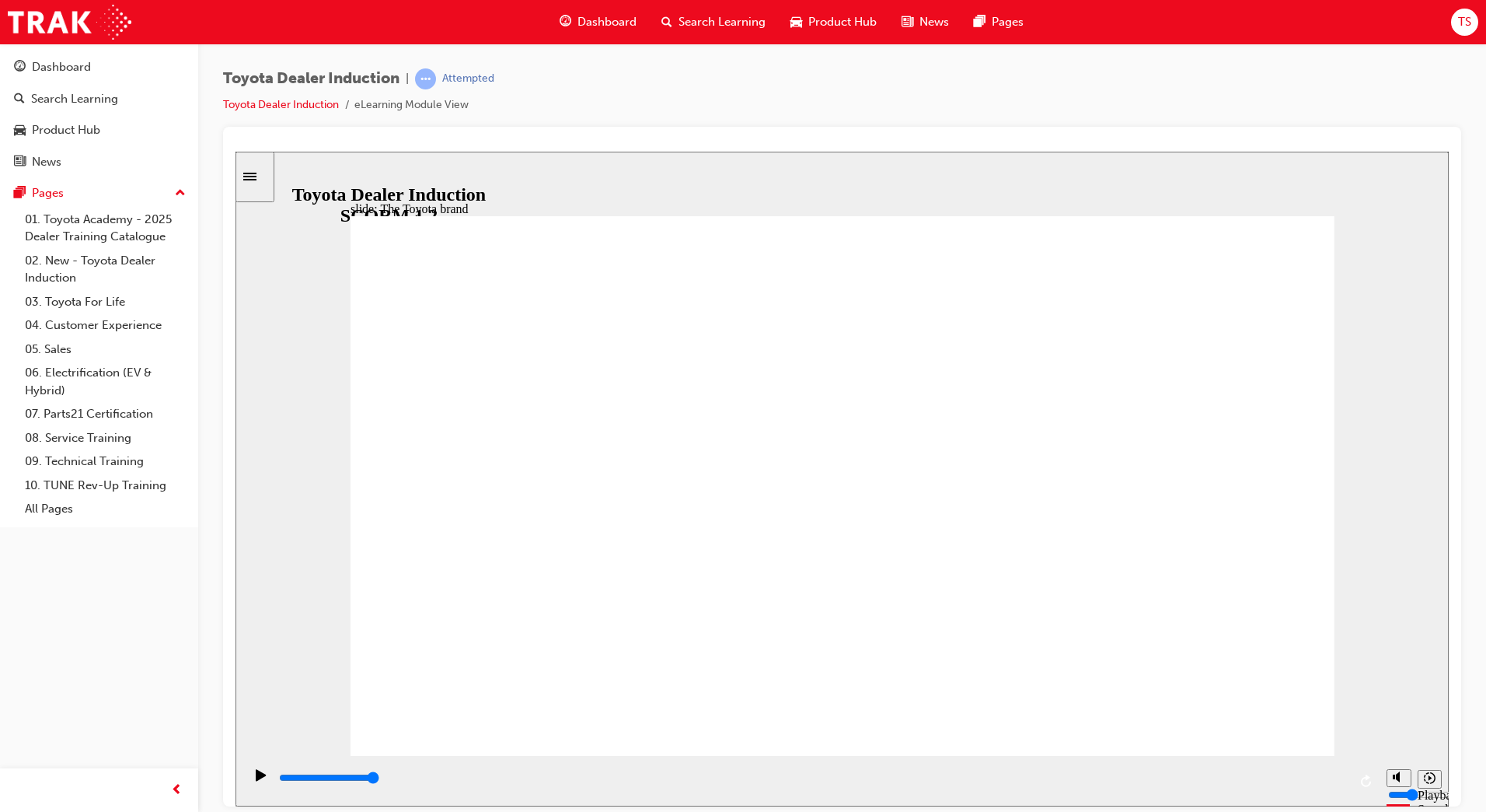
click at [997, 782] on div "playback controls" at bounding box center [813, 777] width 1070 height 17
click at [836, 777] on div "playback controls" at bounding box center [813, 777] width 1070 height 17
click at [748, 776] on div "playback controls" at bounding box center [813, 777] width 1070 height 17
click at [1161, 775] on div "playback controls" at bounding box center [813, 777] width 1070 height 17
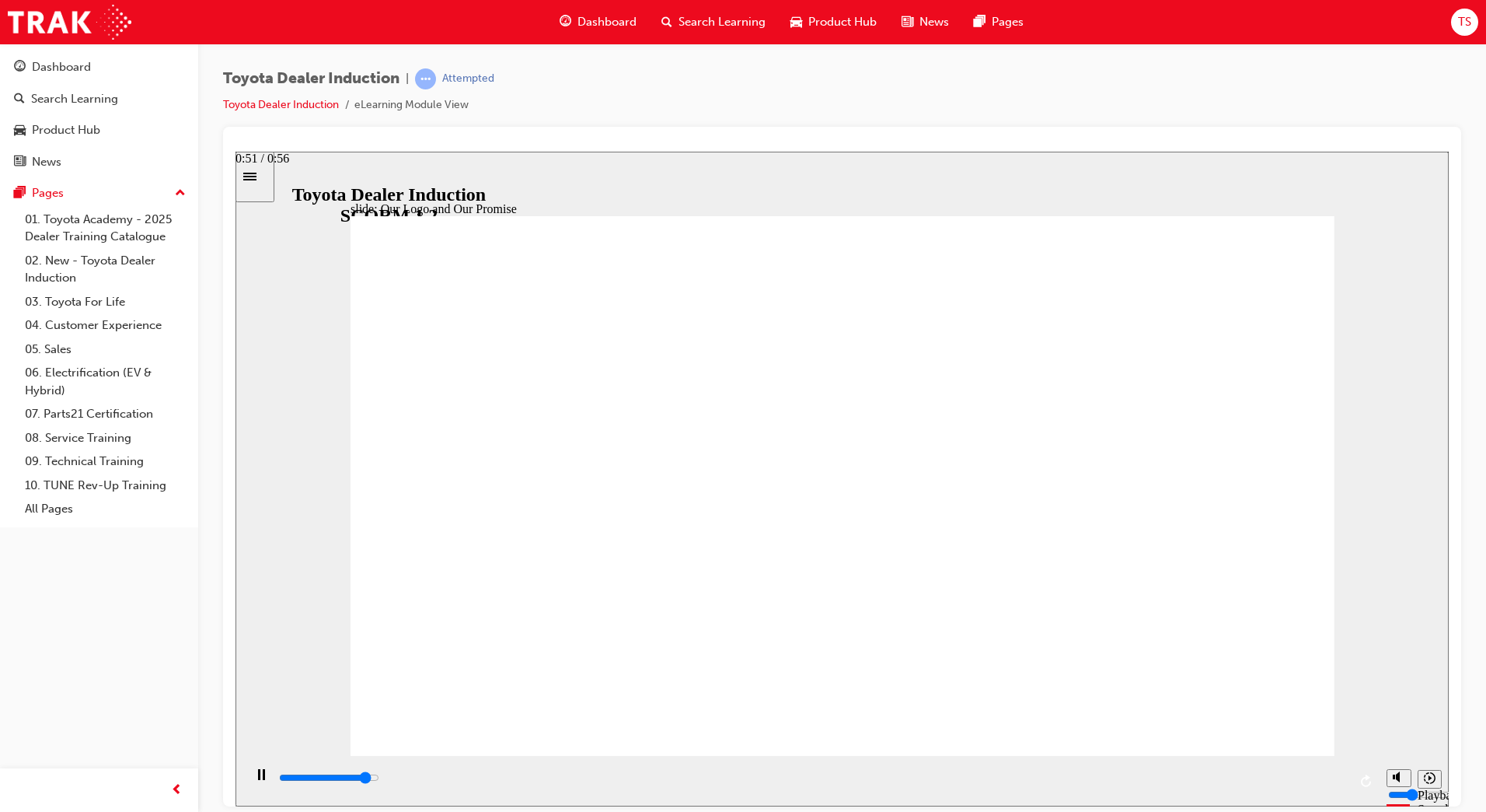
click at [380, 780] on input "slide progress" at bounding box center [330, 777] width 100 height 12
drag, startPoint x: 1285, startPoint y: 724, endPoint x: 1284, endPoint y: 715, distance: 9.1
drag, startPoint x: 1012, startPoint y: 777, endPoint x: 1062, endPoint y: 775, distance: 50.0
click at [1012, 778] on div "playback controls" at bounding box center [813, 777] width 1070 height 17
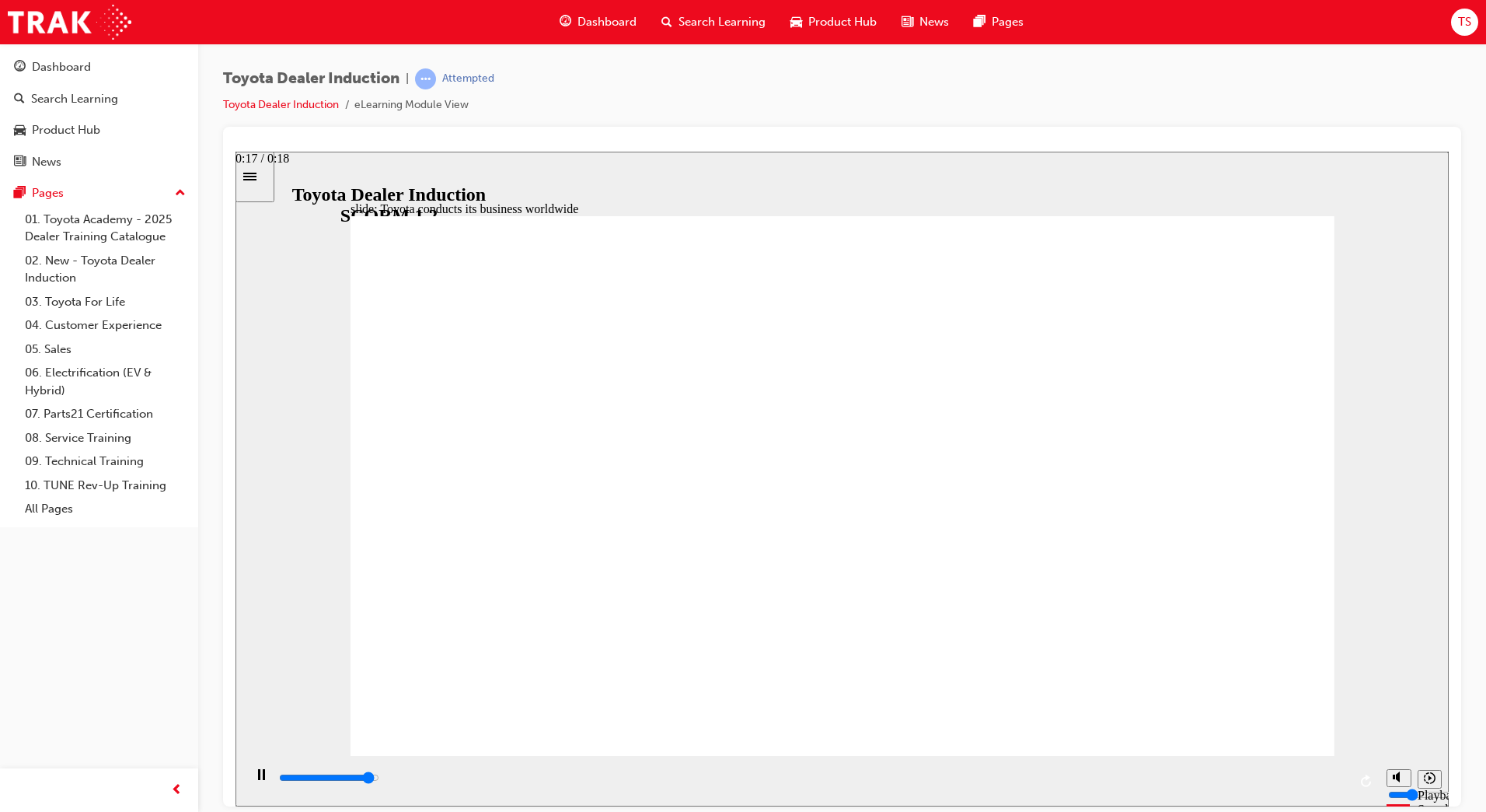
click at [1293, 777] on div "playback controls" at bounding box center [813, 777] width 1070 height 17
drag, startPoint x: 1250, startPoint y: 726, endPoint x: 1249, endPoint y: 718, distance: 8.1
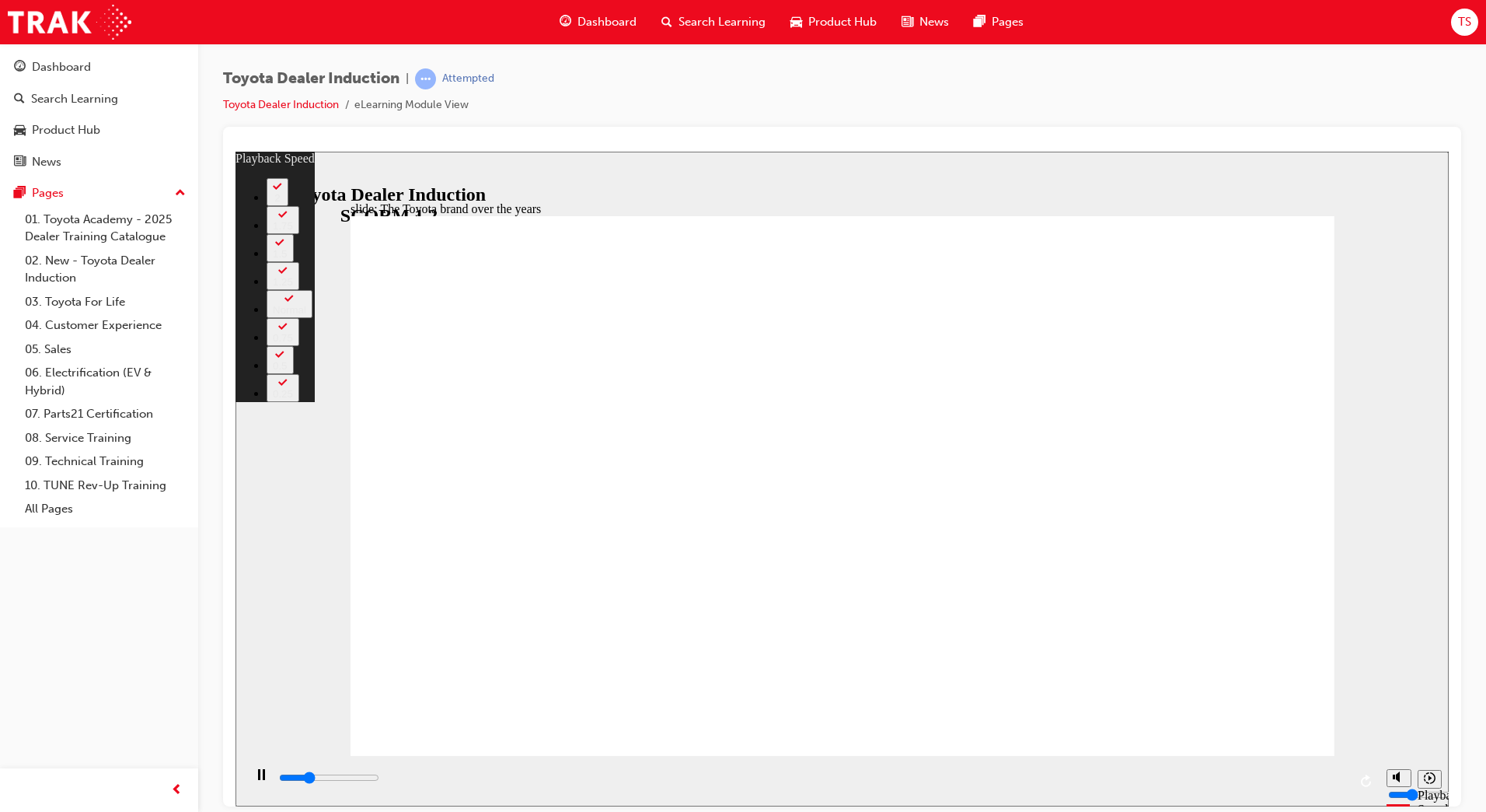
type input "2300"
type input "0"
type input "2600"
type input "0"
type input "2800"
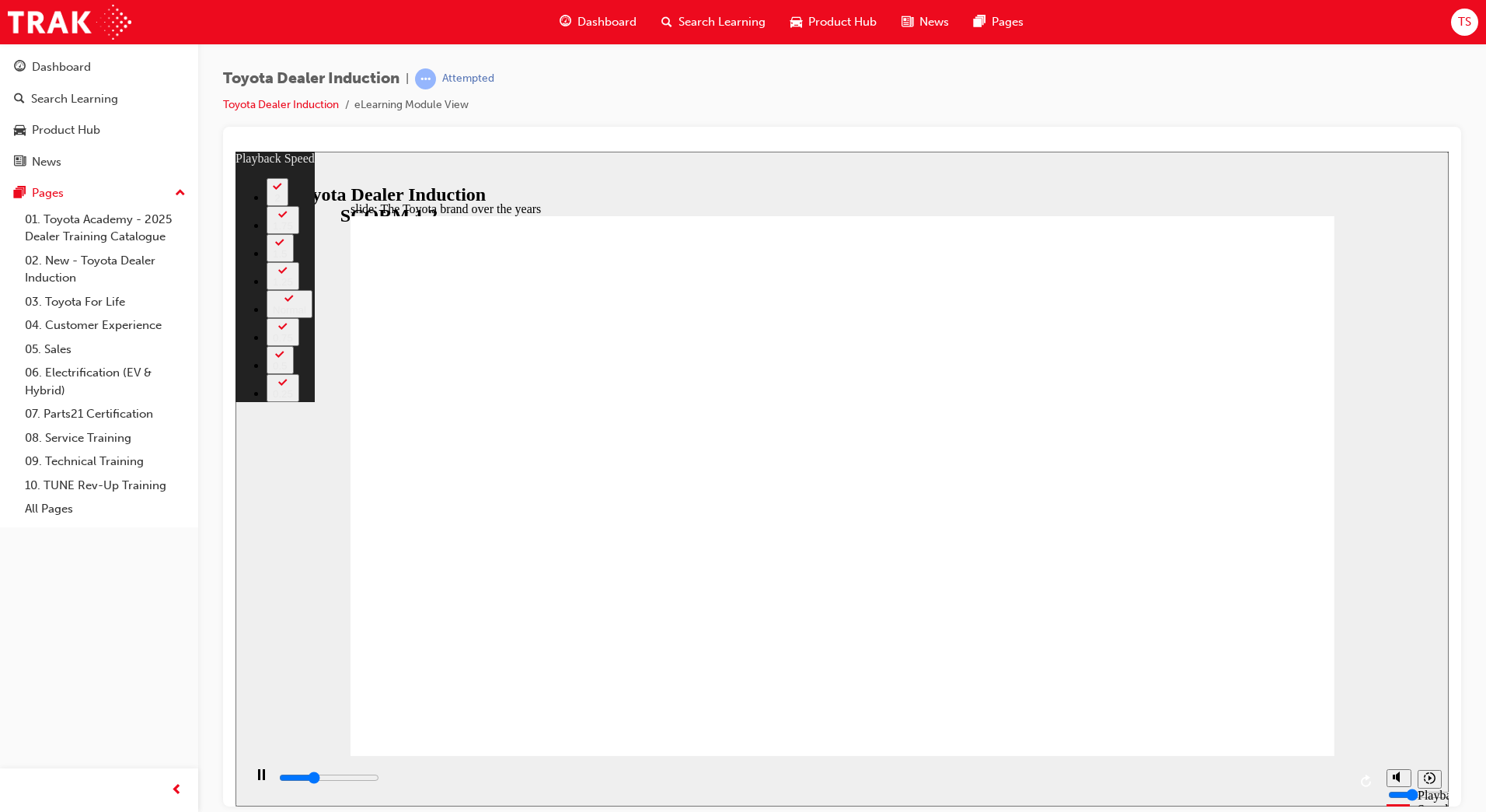
type input "1"
type input "3100"
type input "1"
type input "3300"
type input "1"
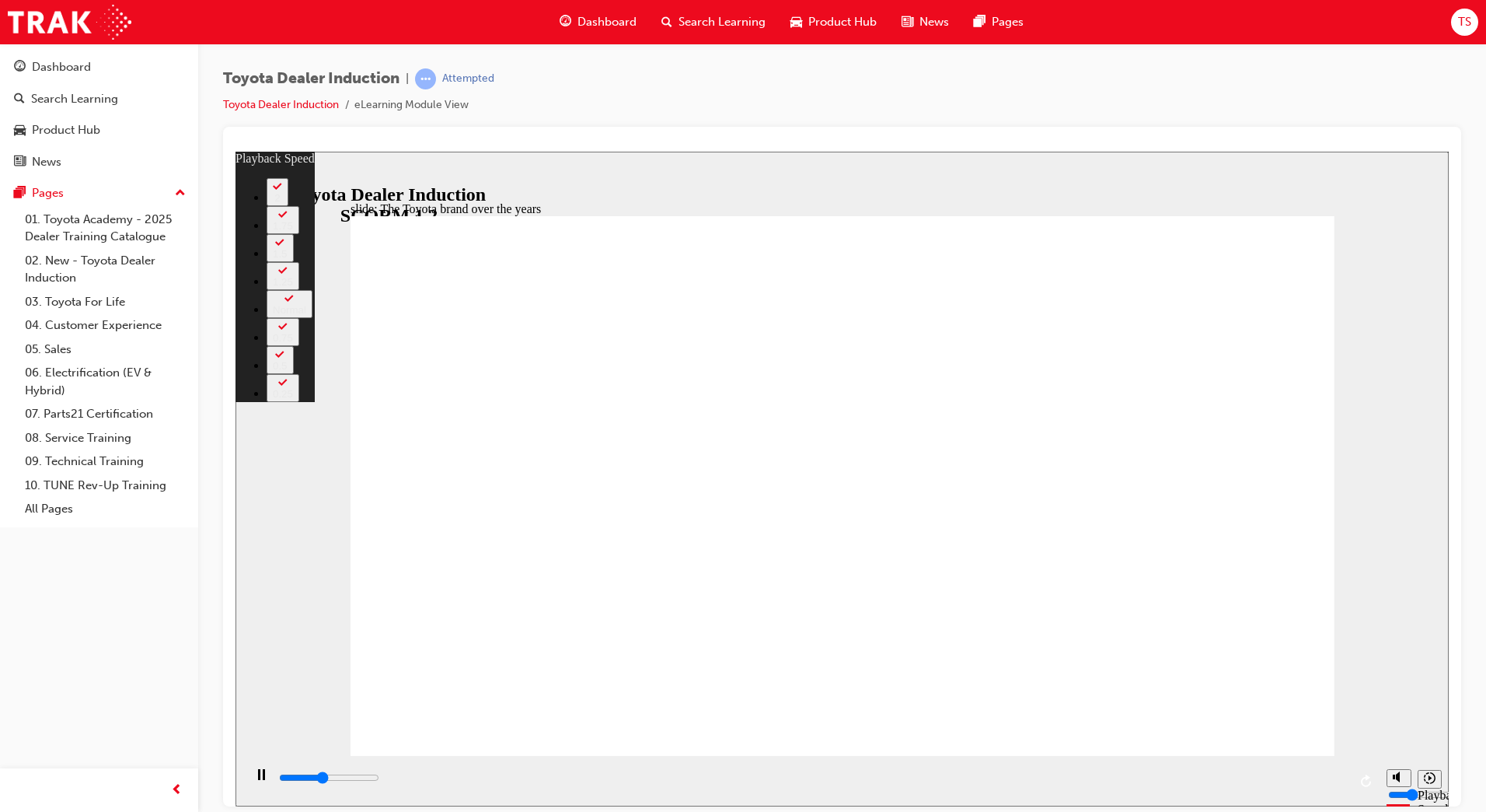
type input "3600"
type input "1"
type input "3900"
type input "2"
type input "4200"
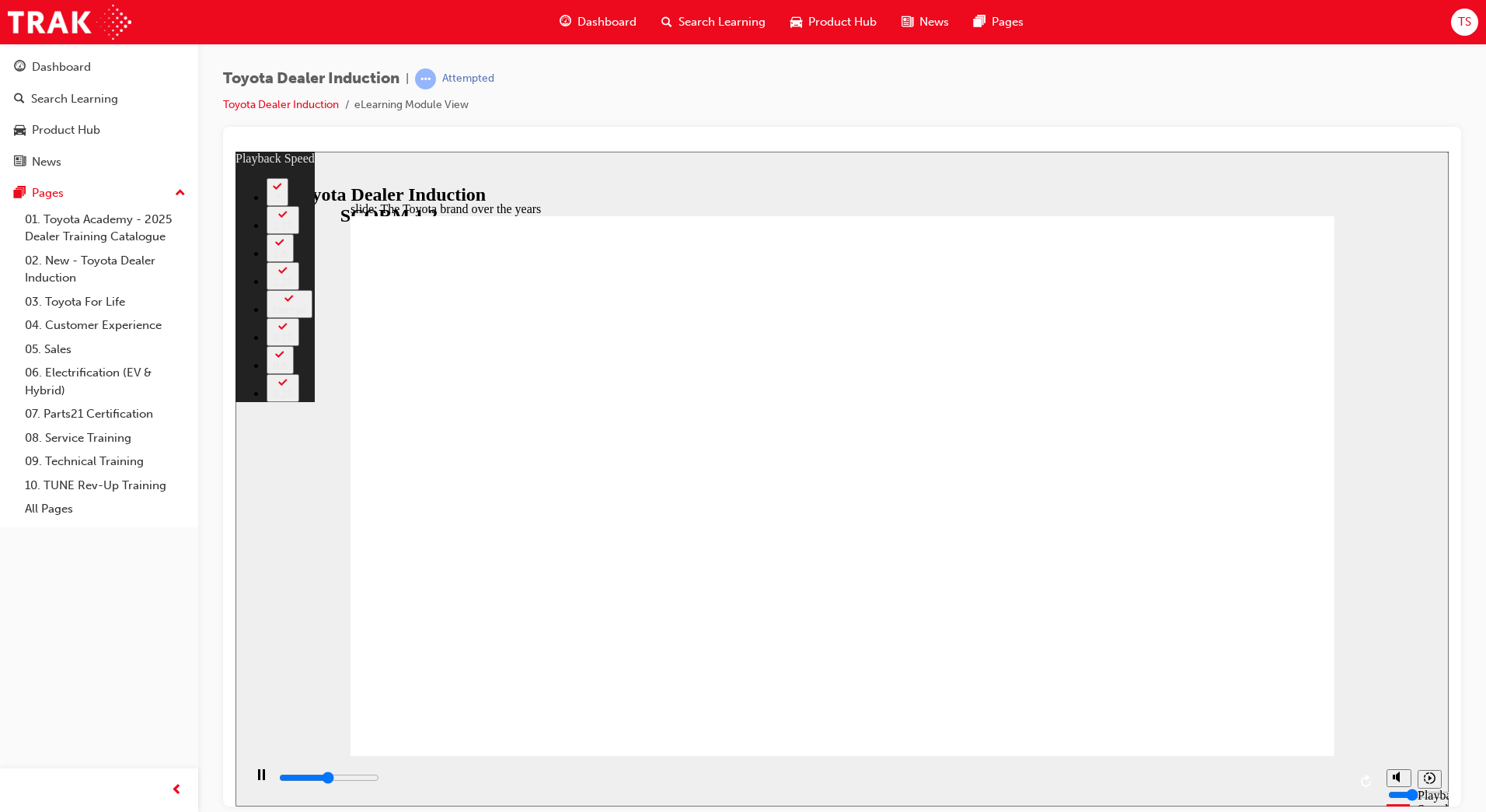
type input "2"
type input "4400"
type input "2"
type input "4700"
type input "2"
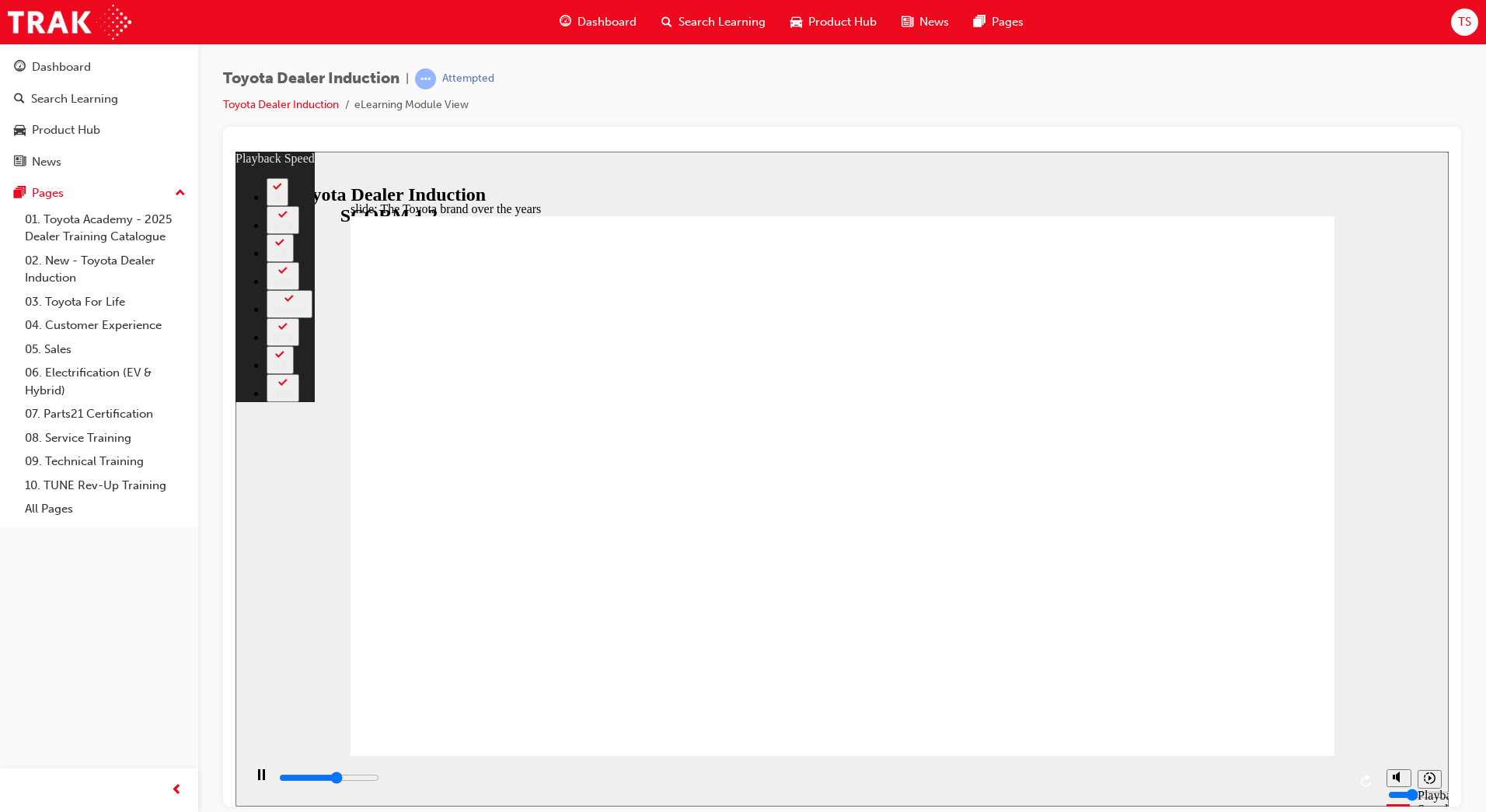
type input "5000"
type input "3"
type input "5200"
type input "3"
type input "5500"
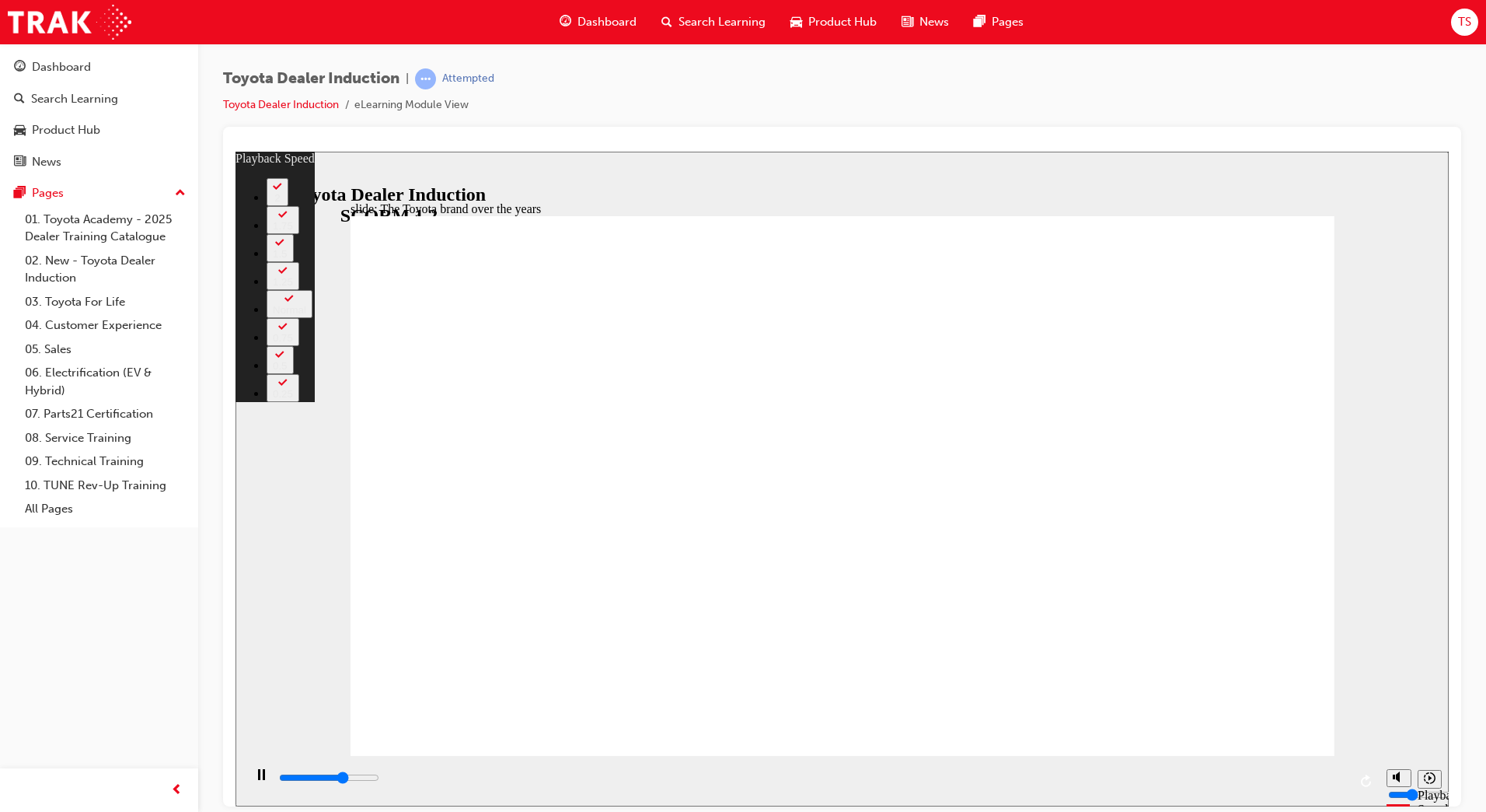
type input "3"
type input "5700"
type input "3"
type input "6000"
type input "4"
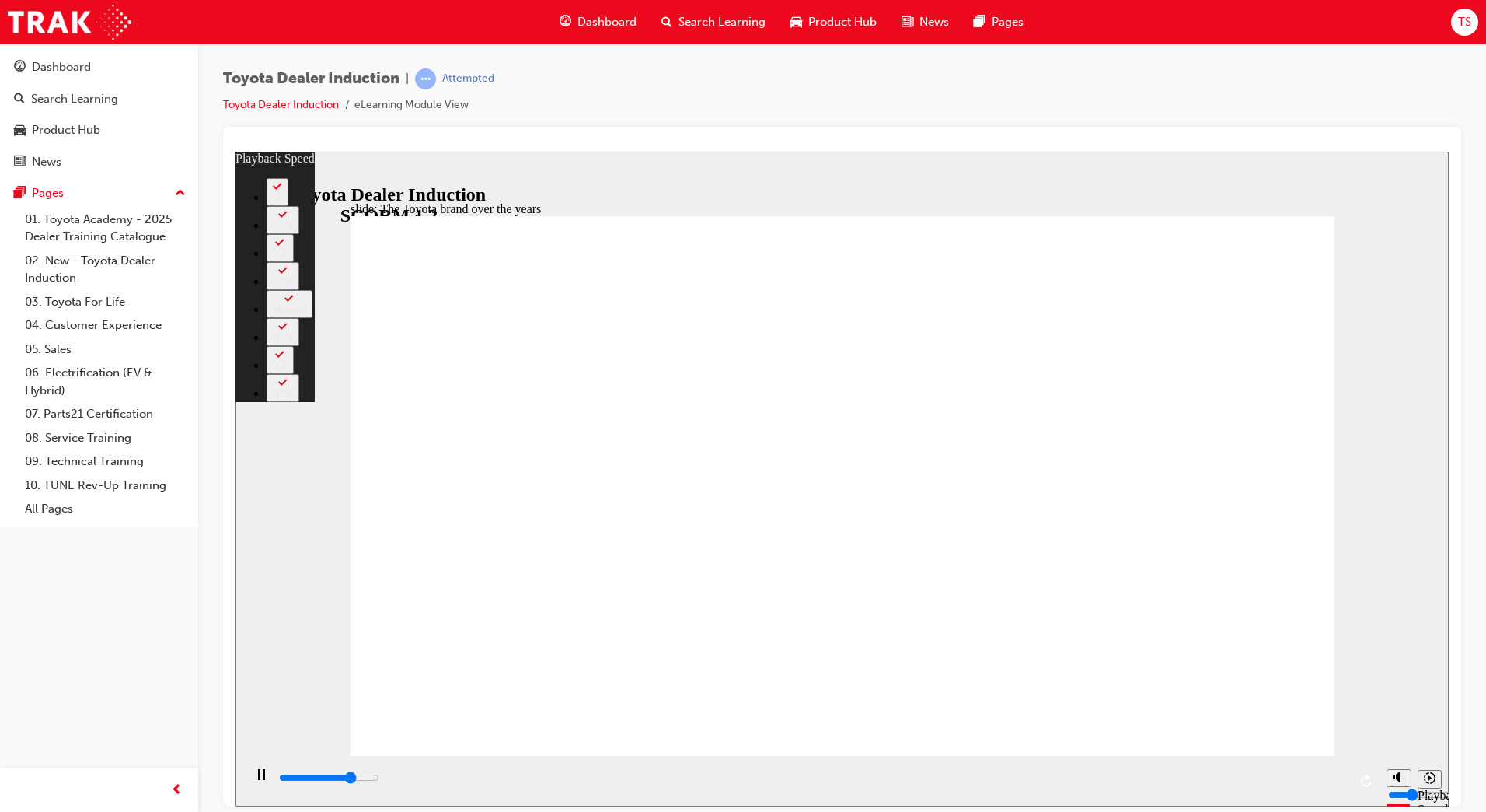
type input "6300"
type input "4"
type input "6600"
type input "4"
type input "6800"
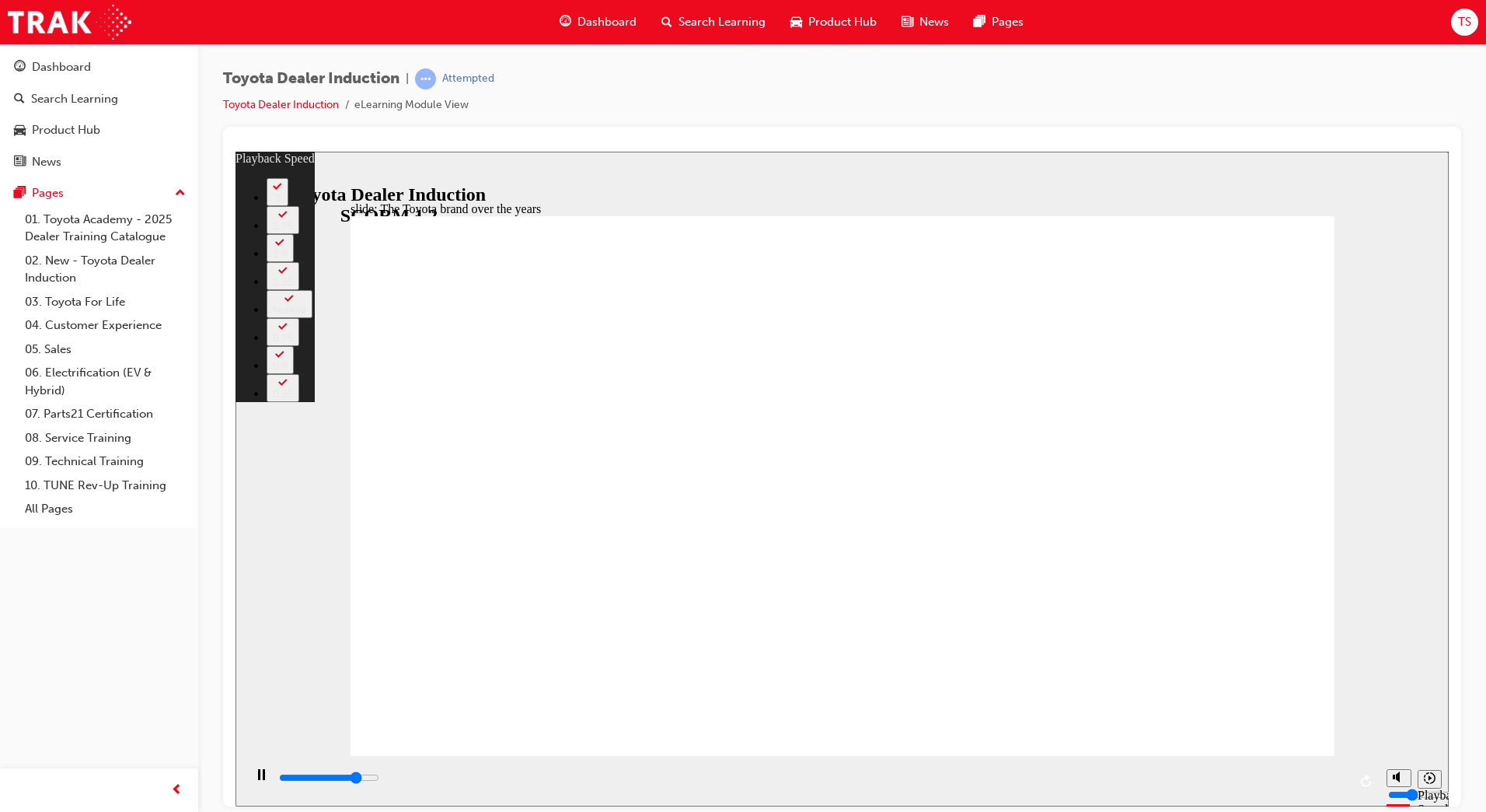
type input "5"
type input "7100"
type input "5"
type input "7100"
type input "5"
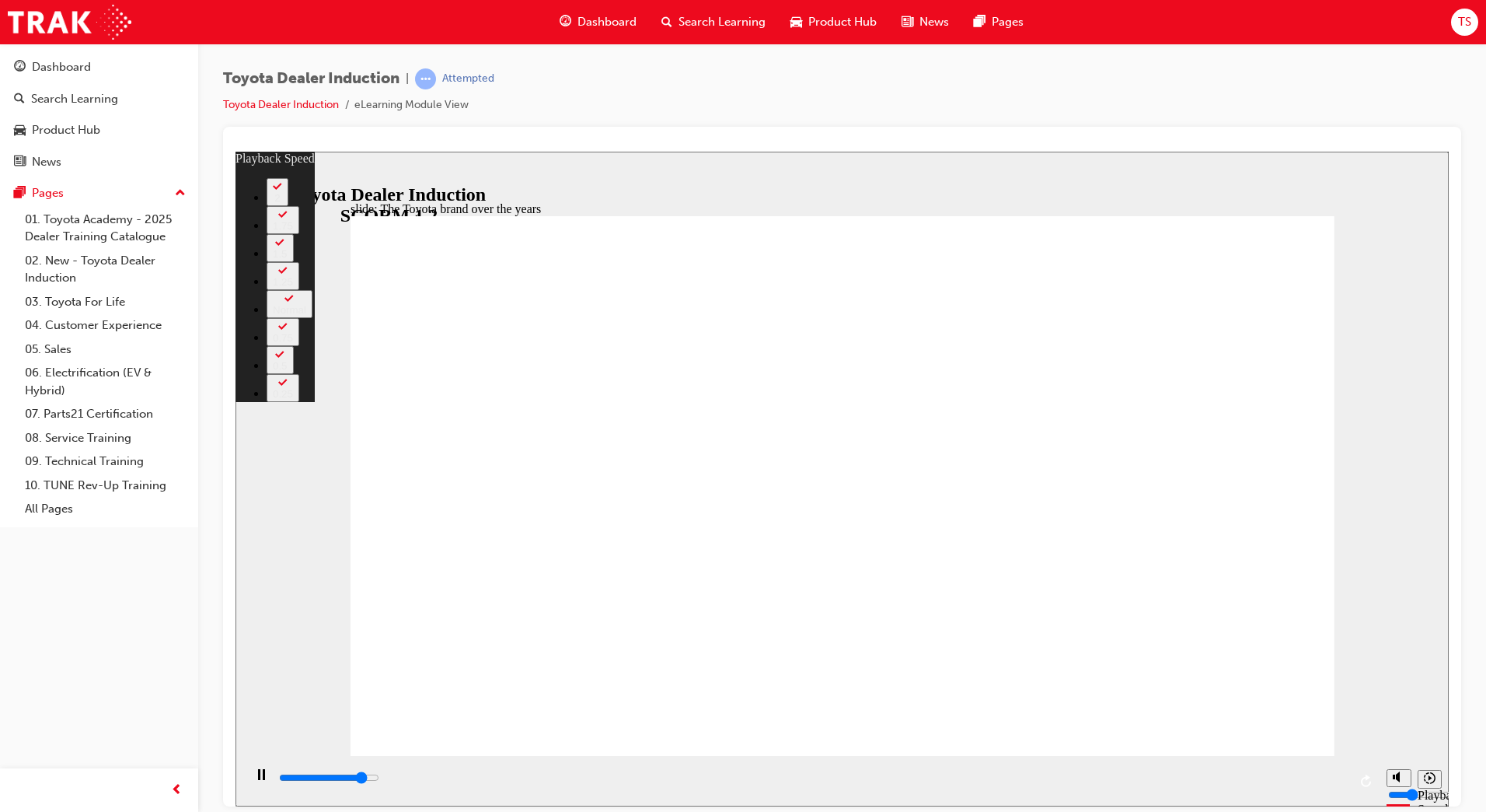
type input "7300"
type input "5"
type input "7600"
type input "5"
type input "7900"
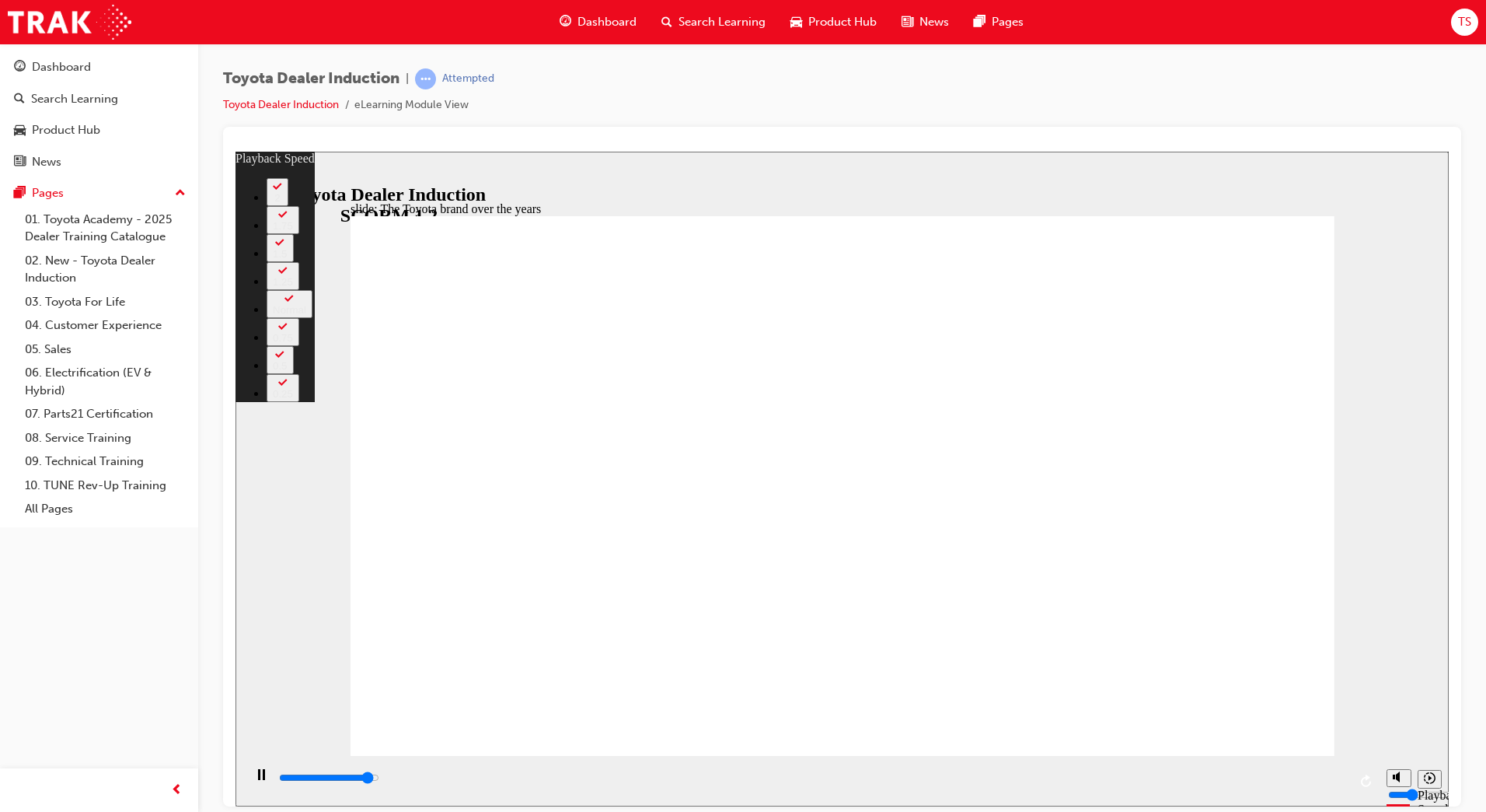
type input "6"
type input "8100"
type input "6"
type input "8400"
type input "6"
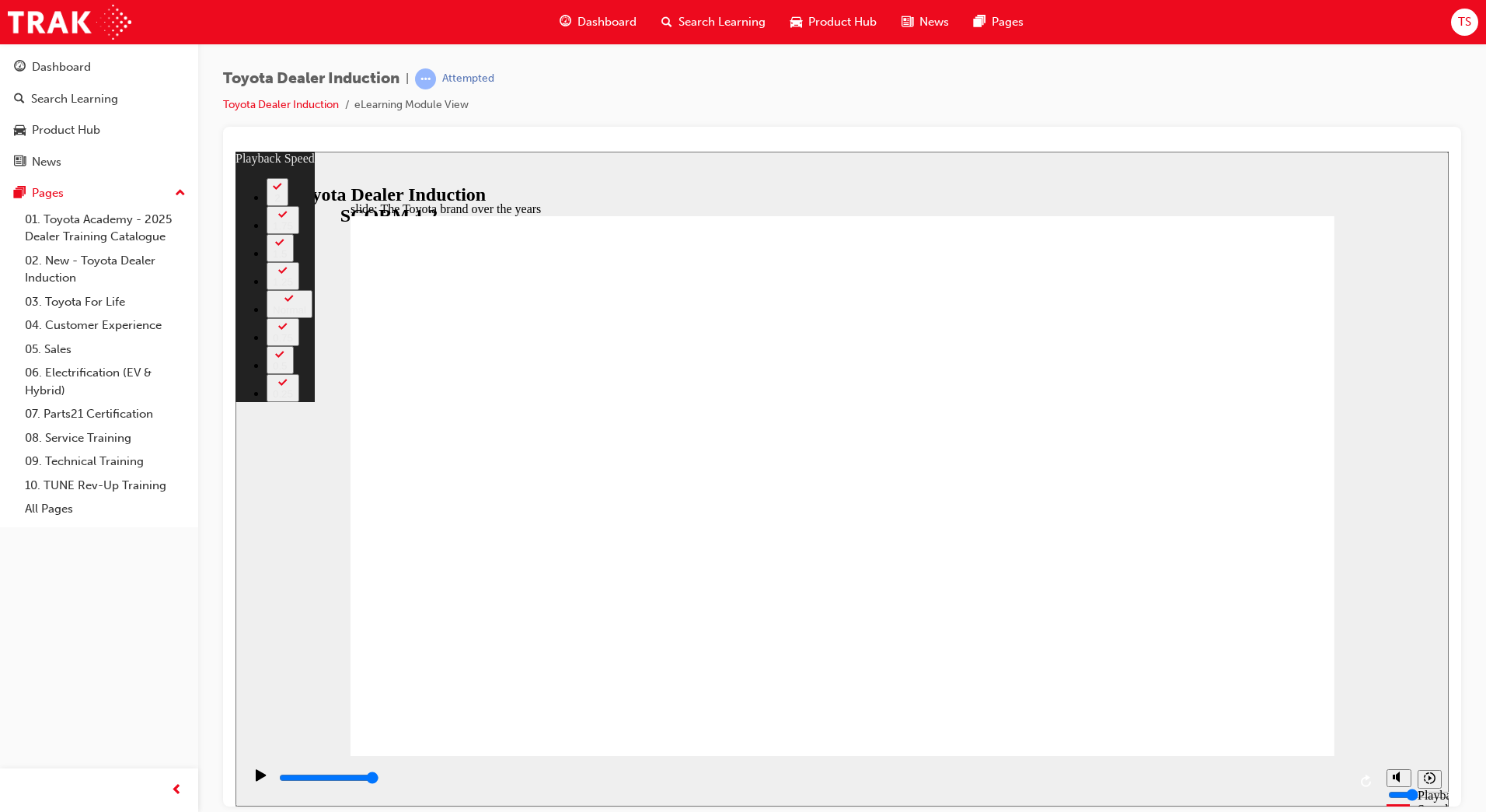
type input "8400"
type input "165"
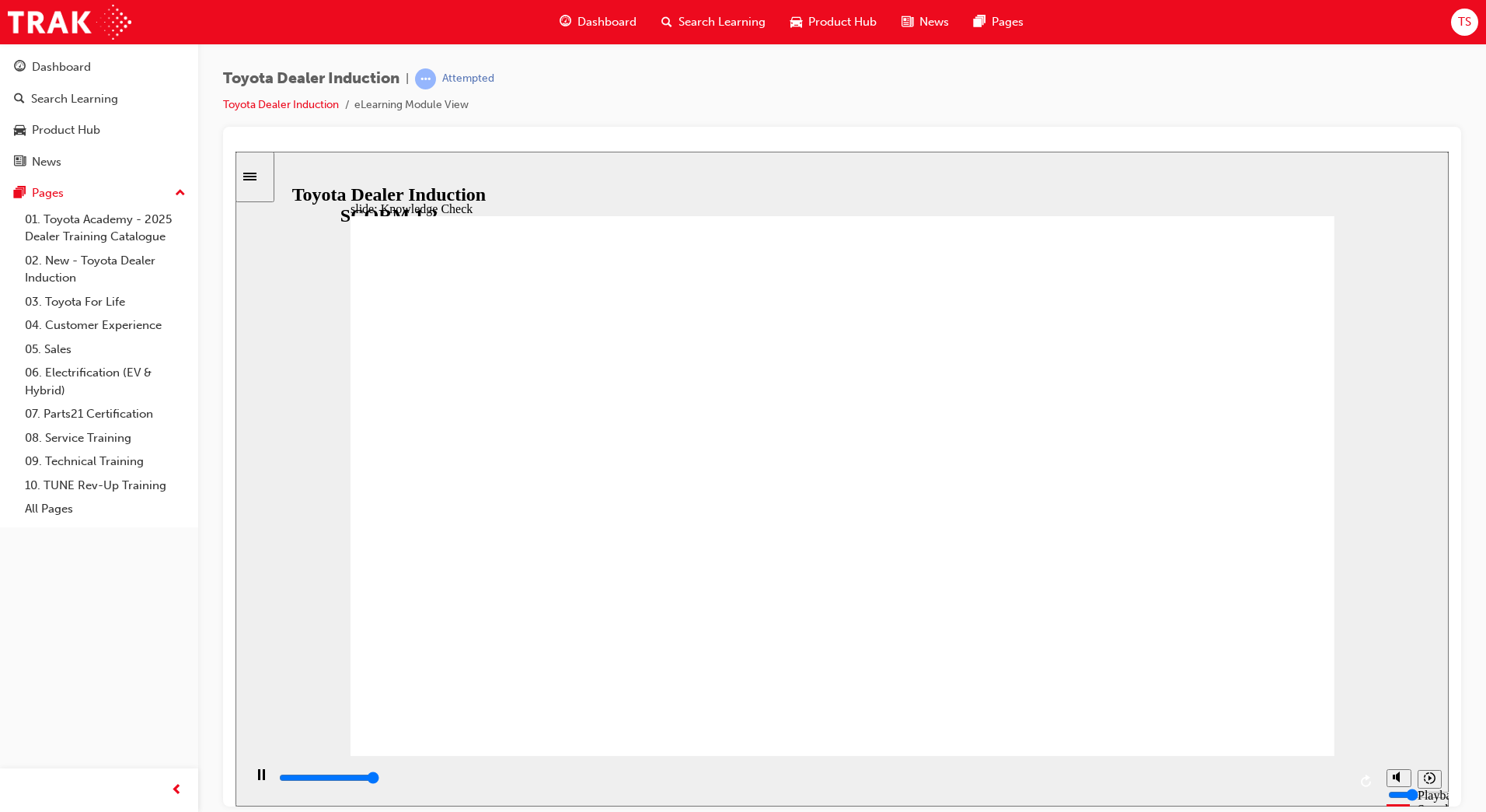
type input "5000"
radio input "true"
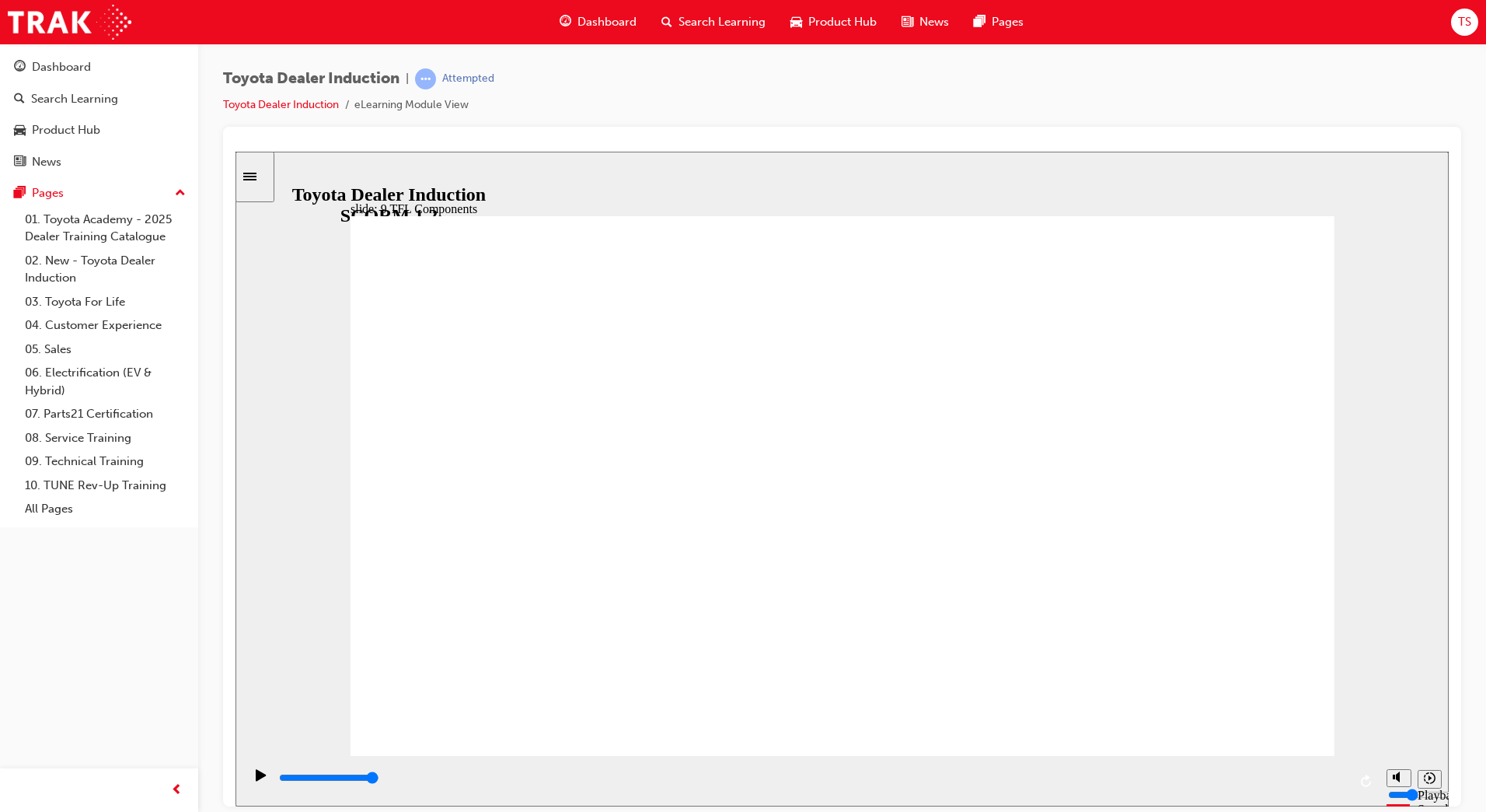
drag, startPoint x: 644, startPoint y: 645, endPoint x: 668, endPoint y: 632, distance: 27.3
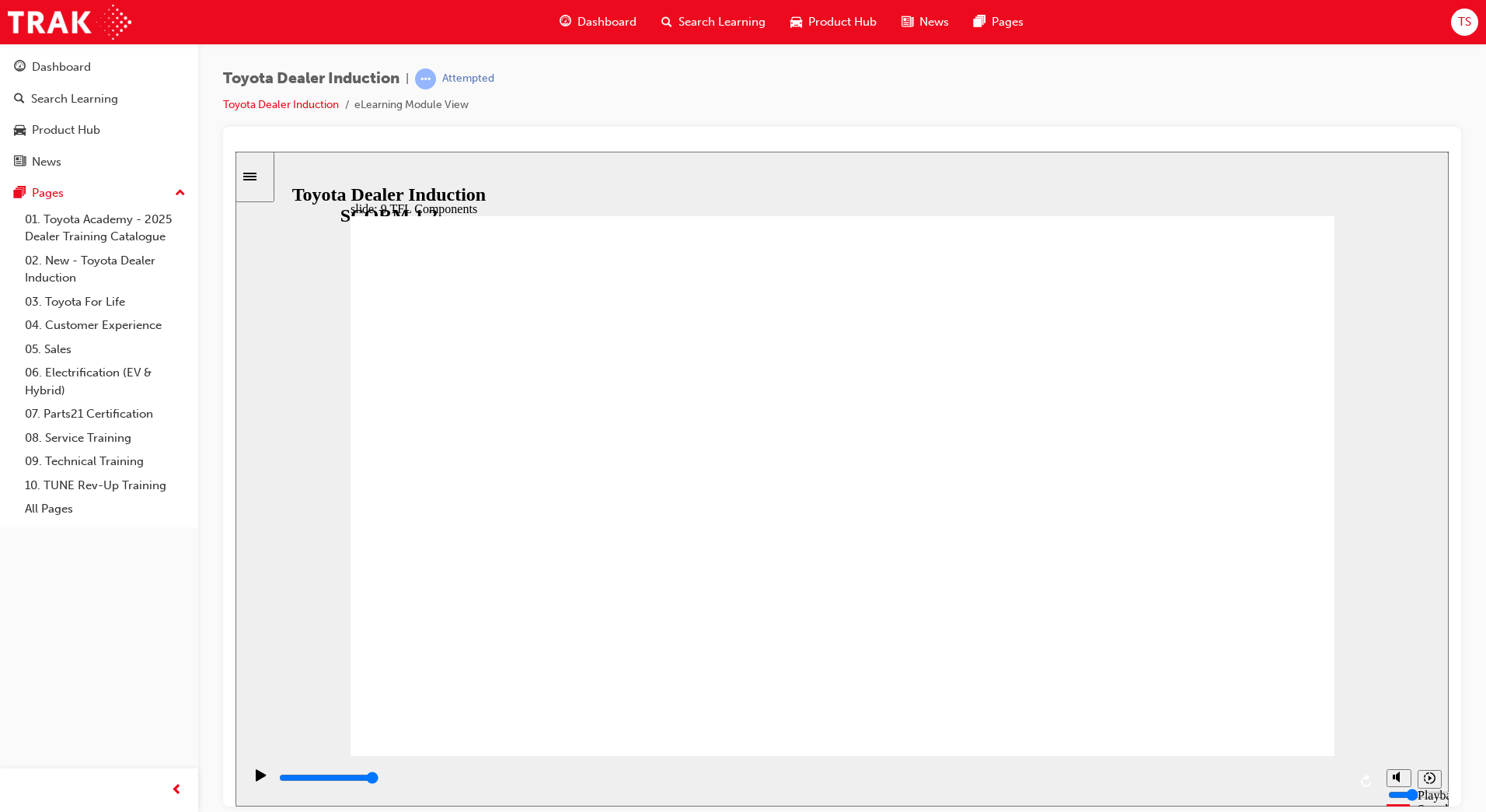
click at [67, 505] on link "All Pages" at bounding box center [105, 508] width 173 height 24
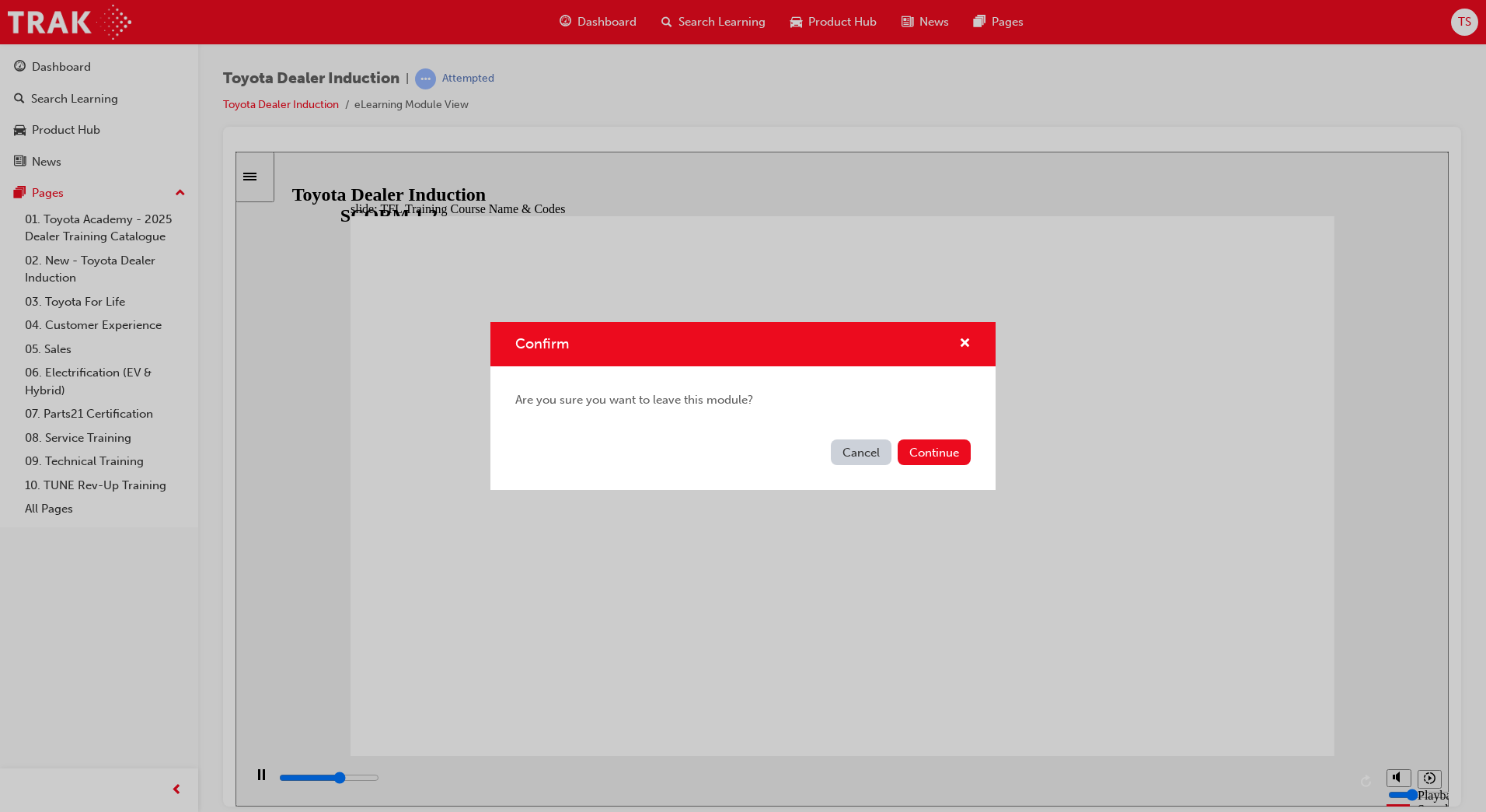
click at [868, 445] on button "Cancel" at bounding box center [861, 452] width 61 height 25
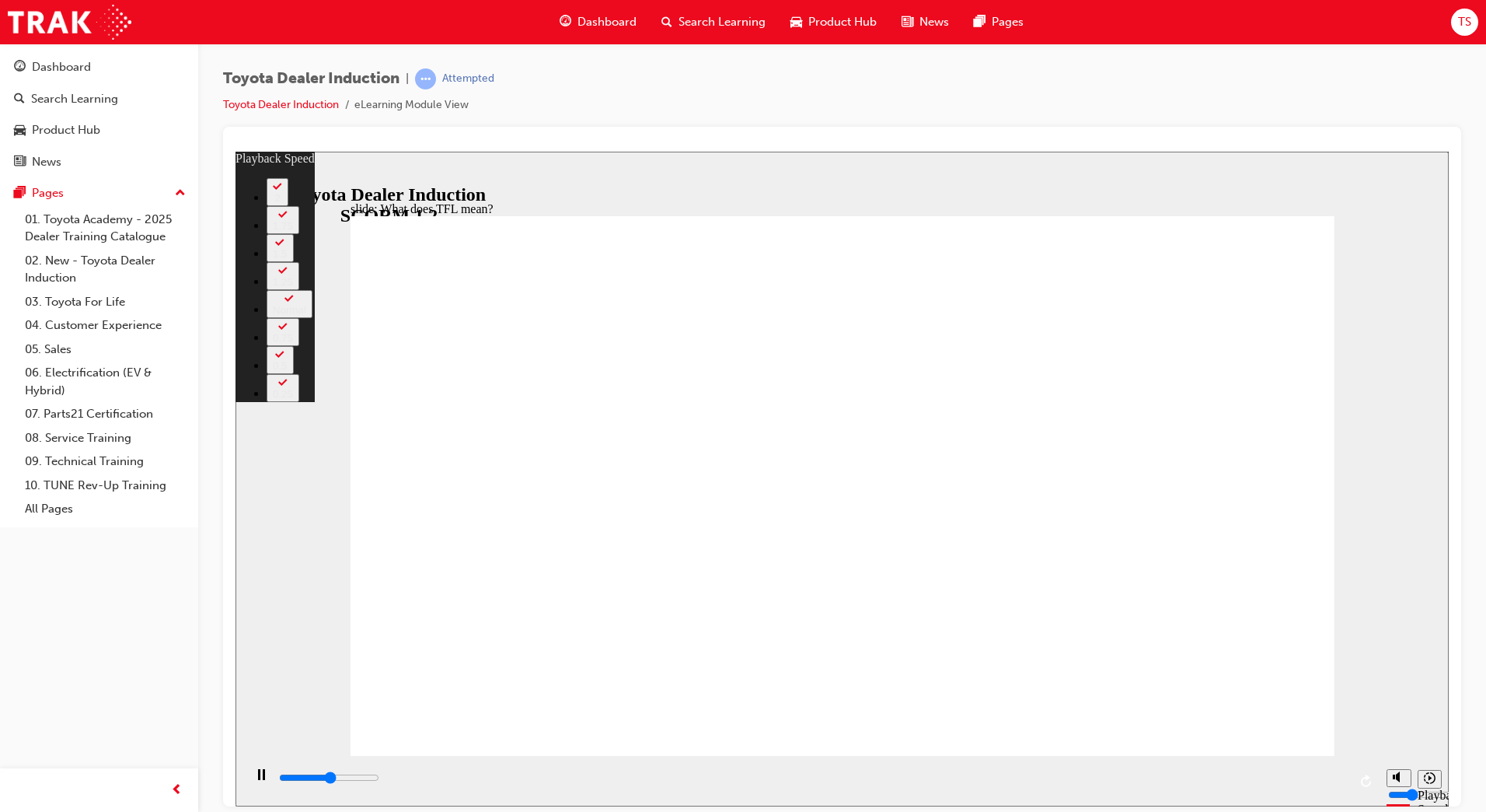
type input "5600"
type input "0"
type input "5800"
type input "0"
type input "6000"
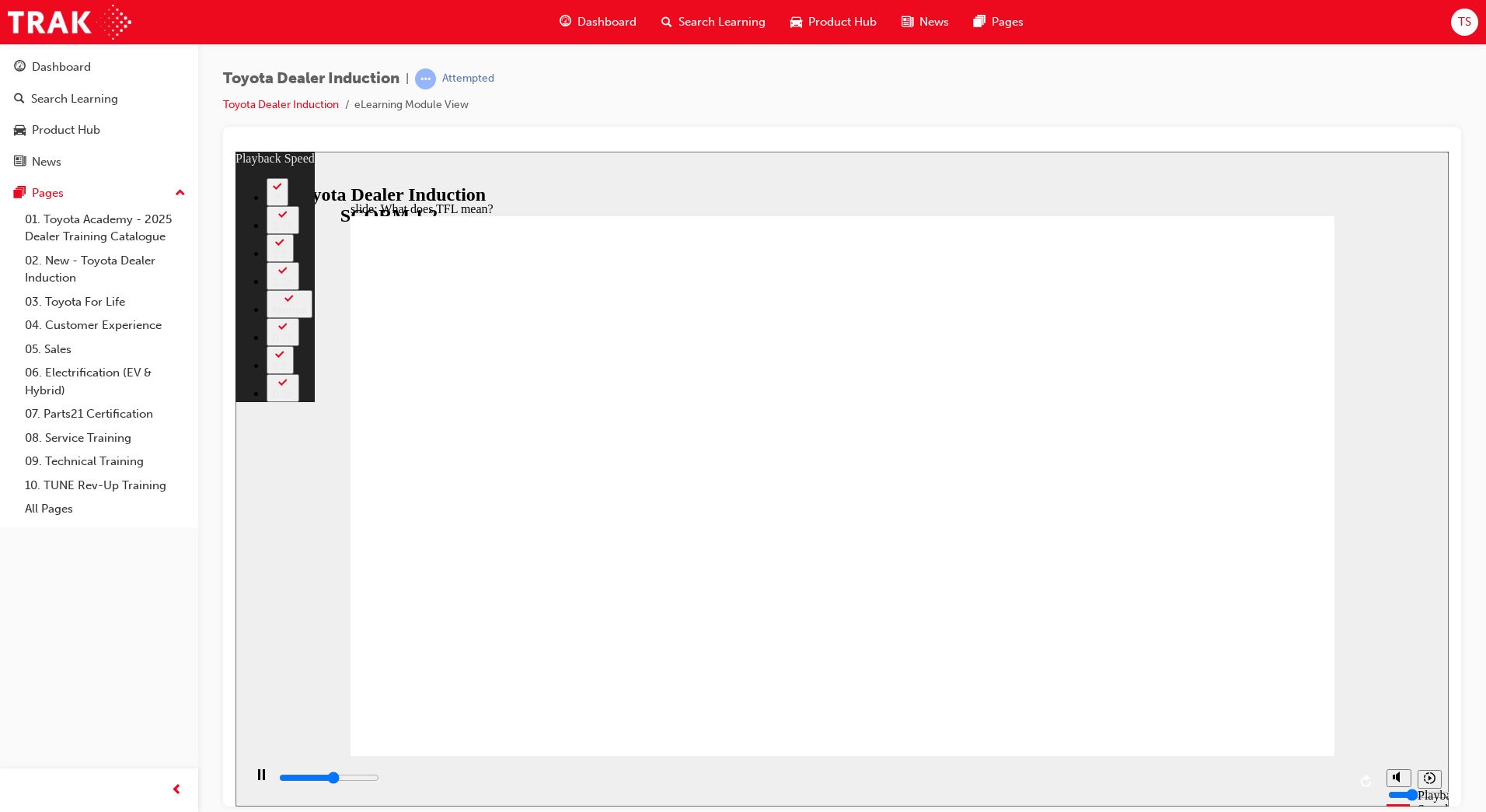
type input "0"
type input "6300"
type input "1"
type input "6600"
type input "1"
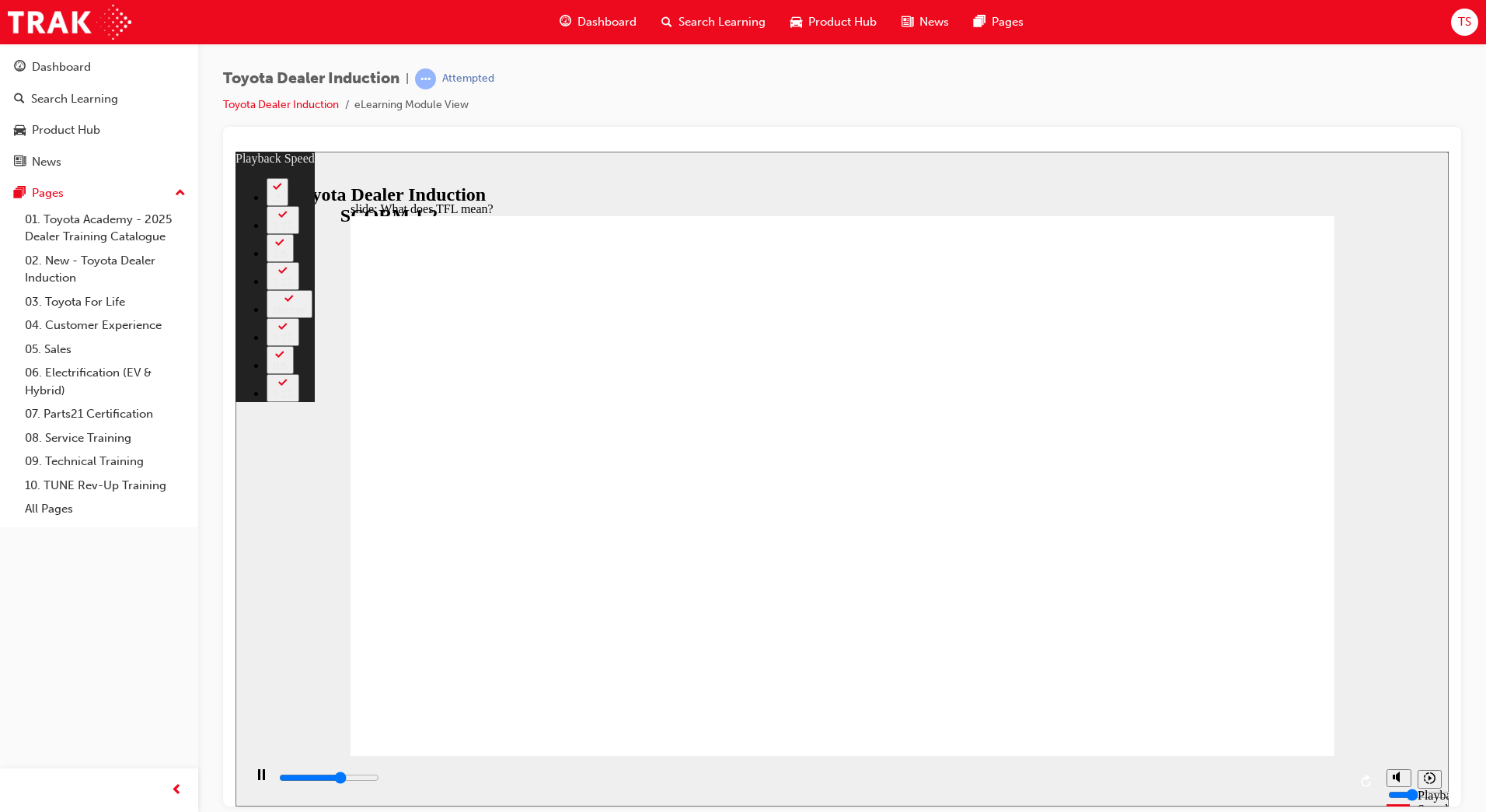
type input "6900"
type input "1"
type input "7100"
type input "2"
type input "7400"
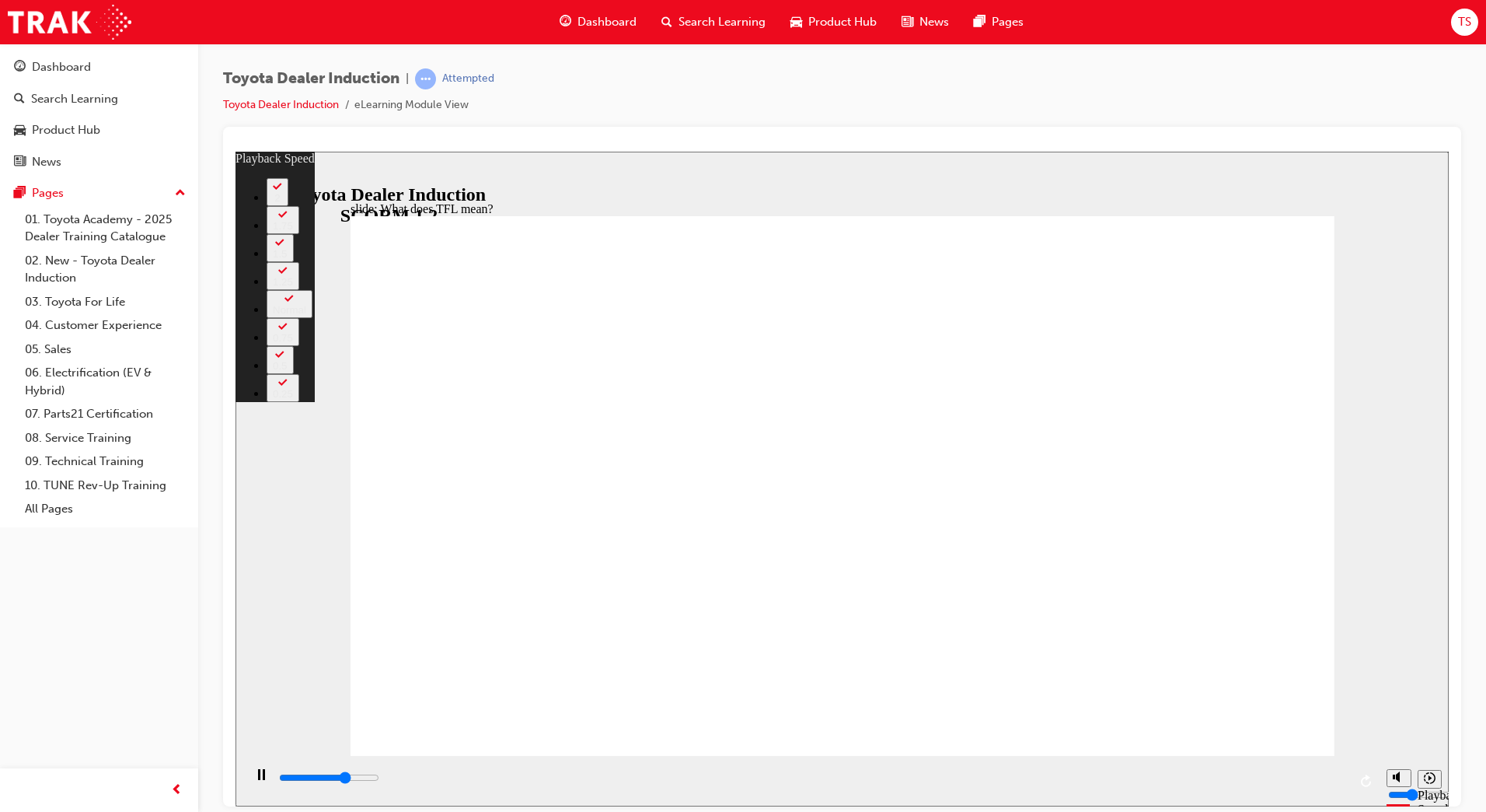
type input "2"
type input "7700"
type input "2"
type input "7900"
type input "2"
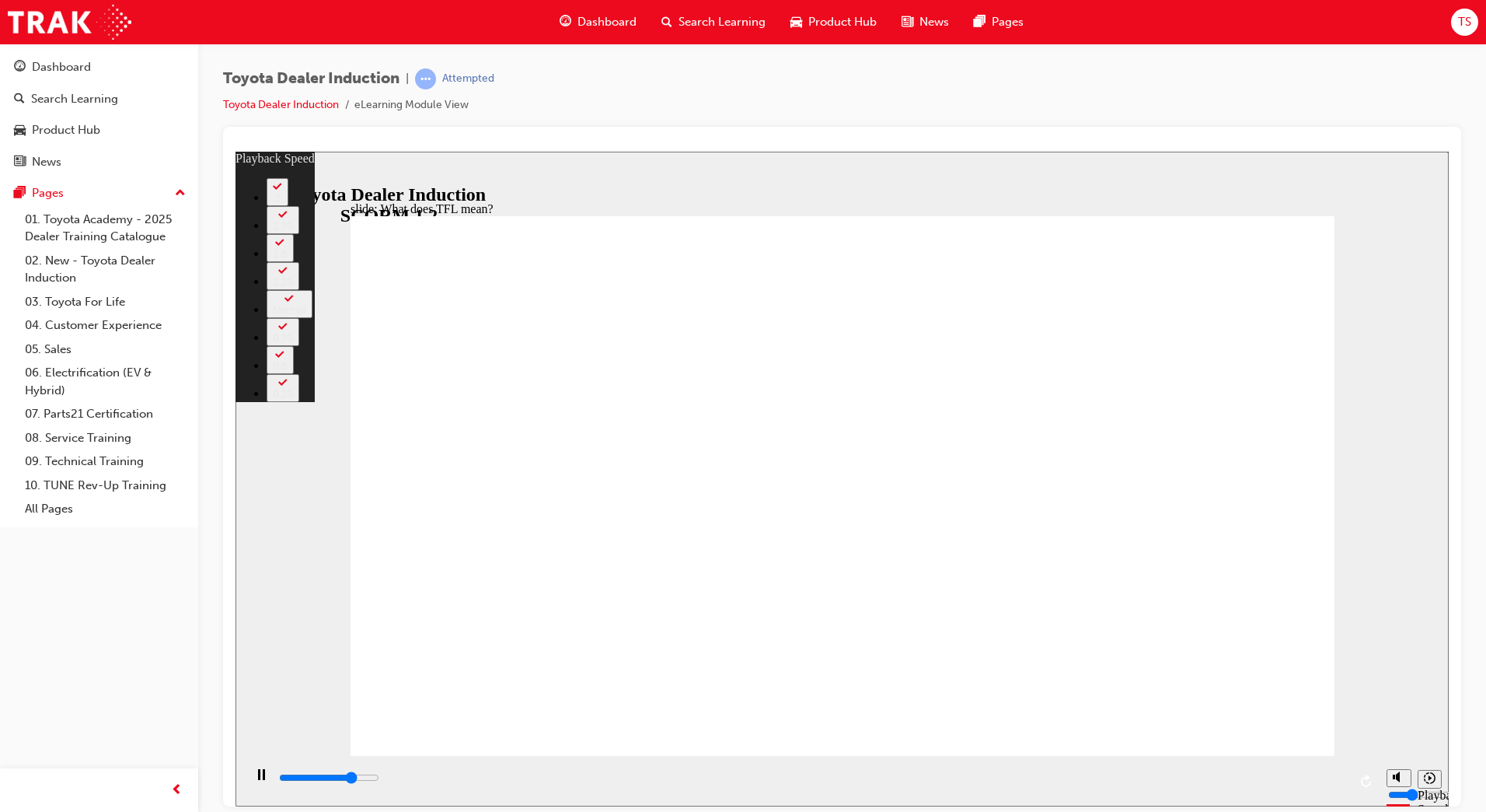
type input "8200"
type input "3"
type input "8400"
type input "3"
type input "8400"
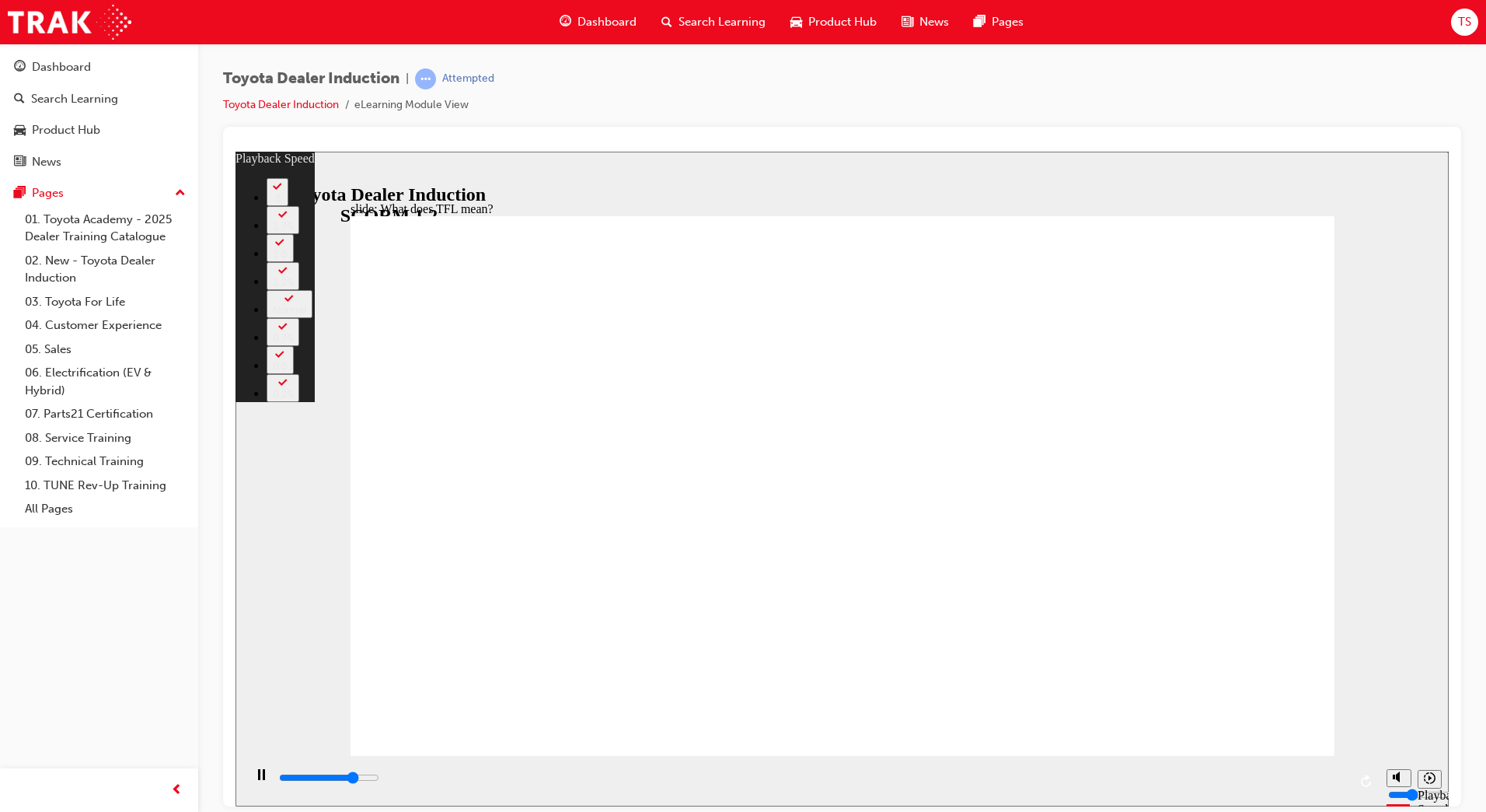
type input "3"
type input "8700"
type input "3"
type input "9000"
type input "3"
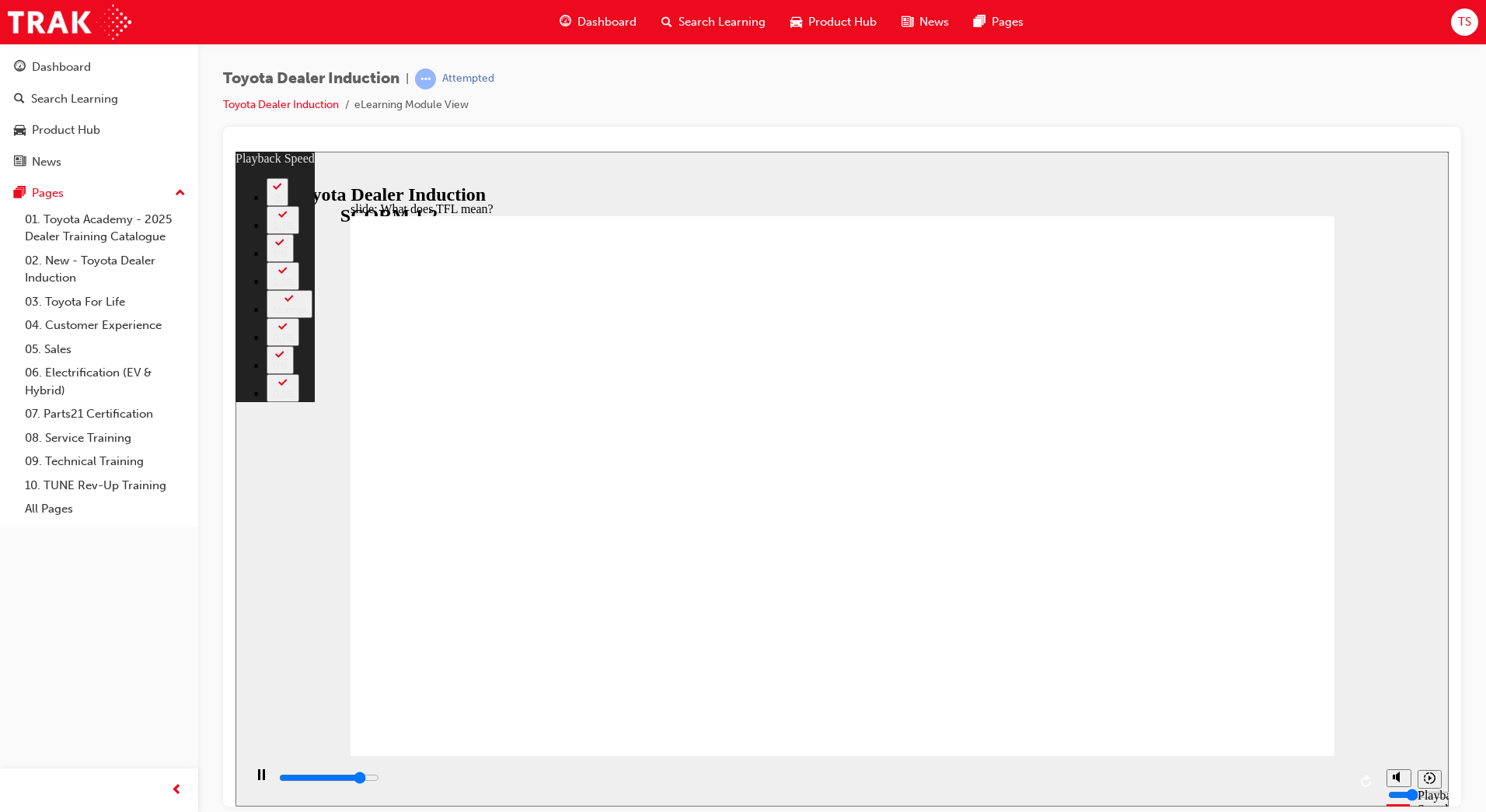
type input "9200"
type input "4"
type input "9500"
type input "4"
type input "9800"
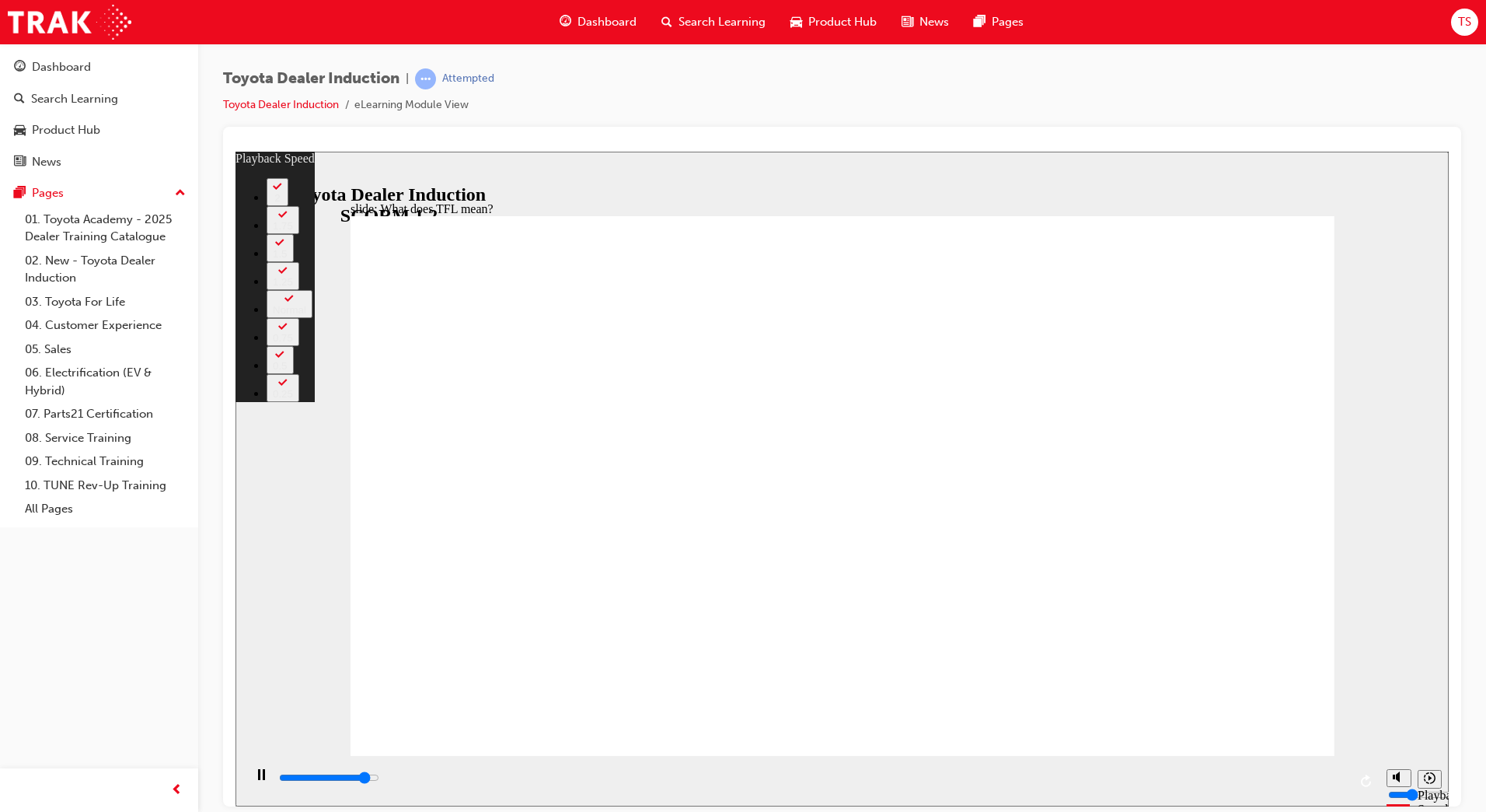
type input "4"
type input "10000"
type input "4"
type input "10300"
type input "5"
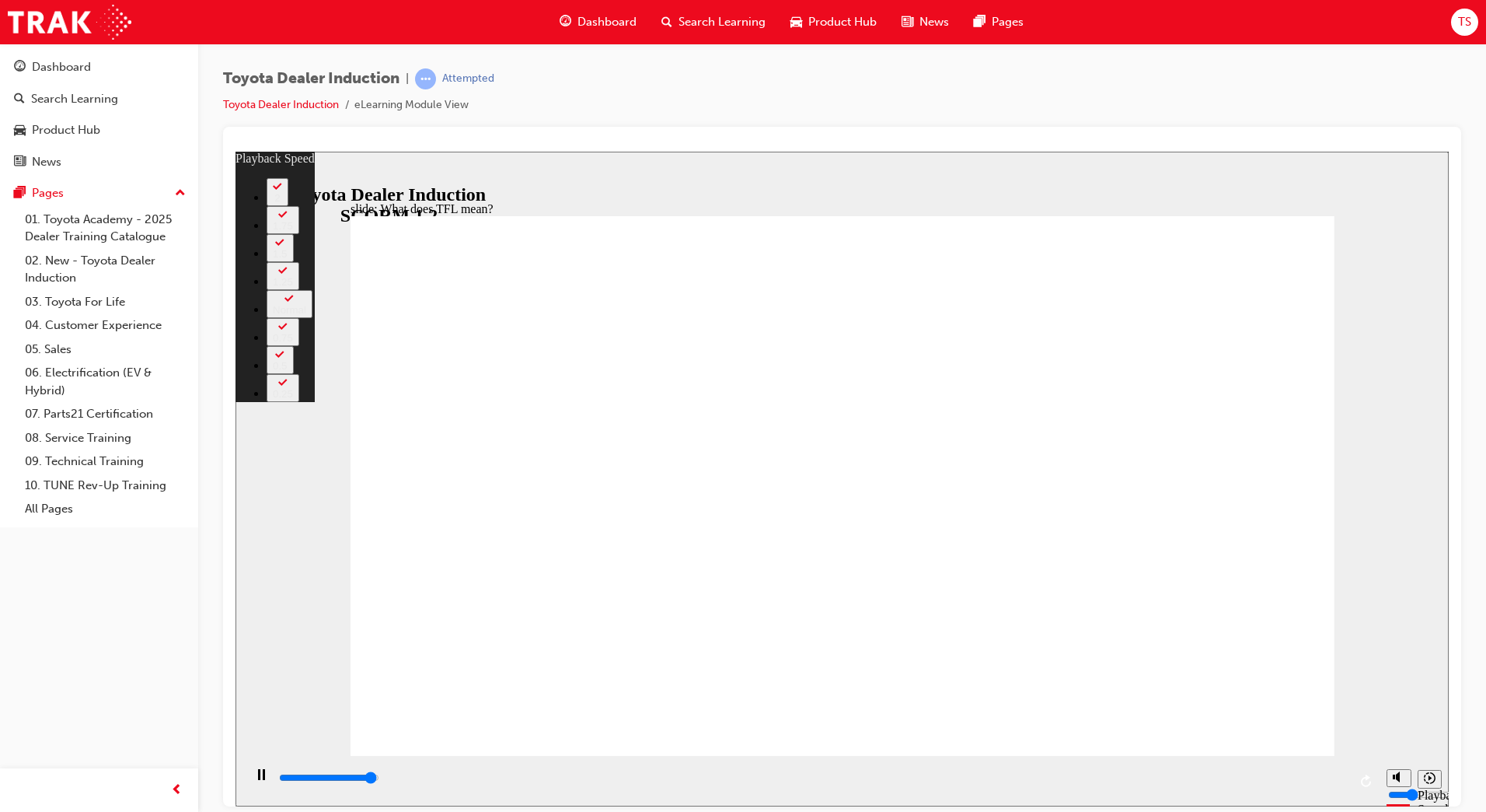
type input "10600"
type input "5"
type input "10800"
type input "5"
type input "10800"
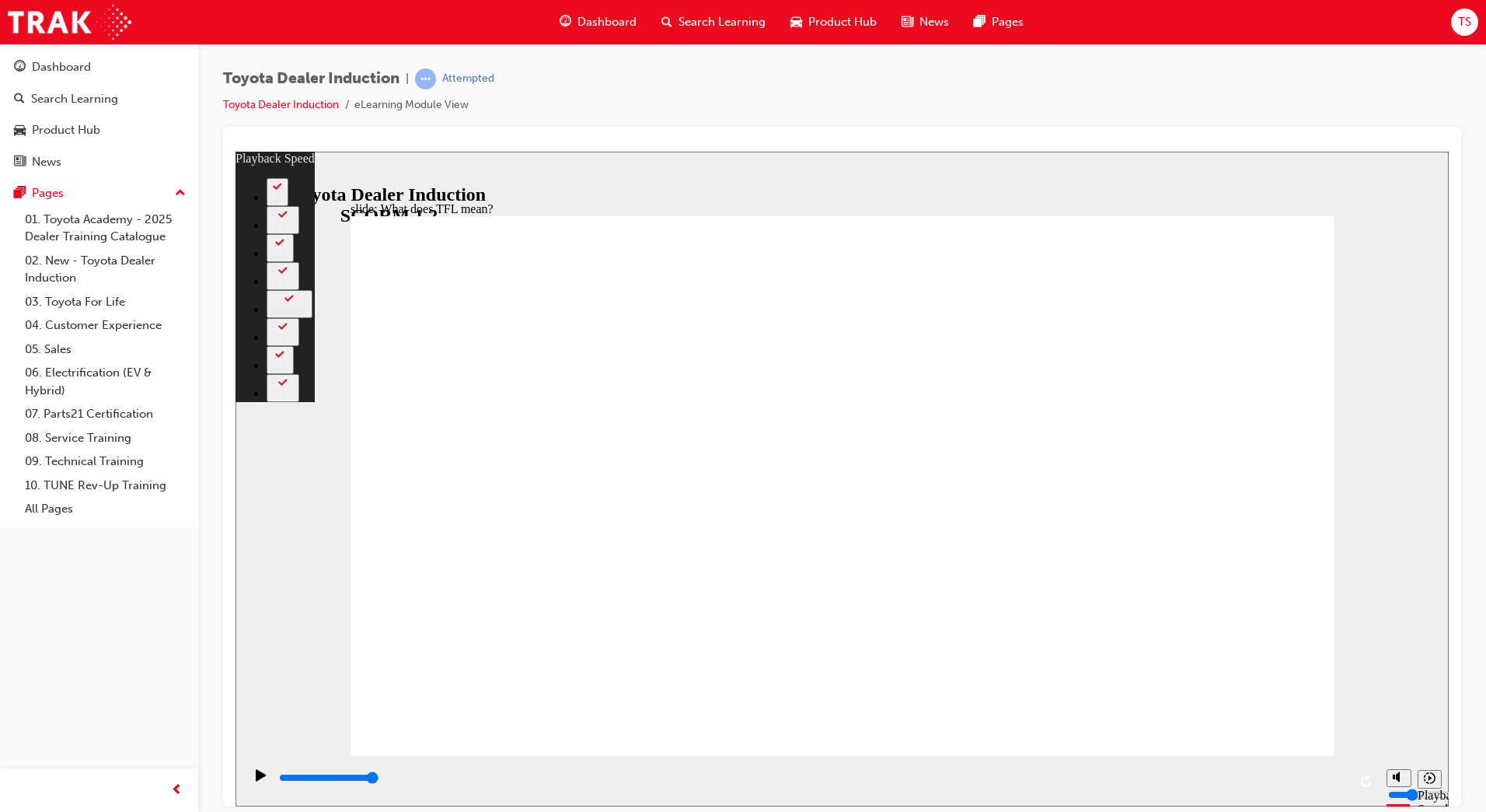
type input "139"
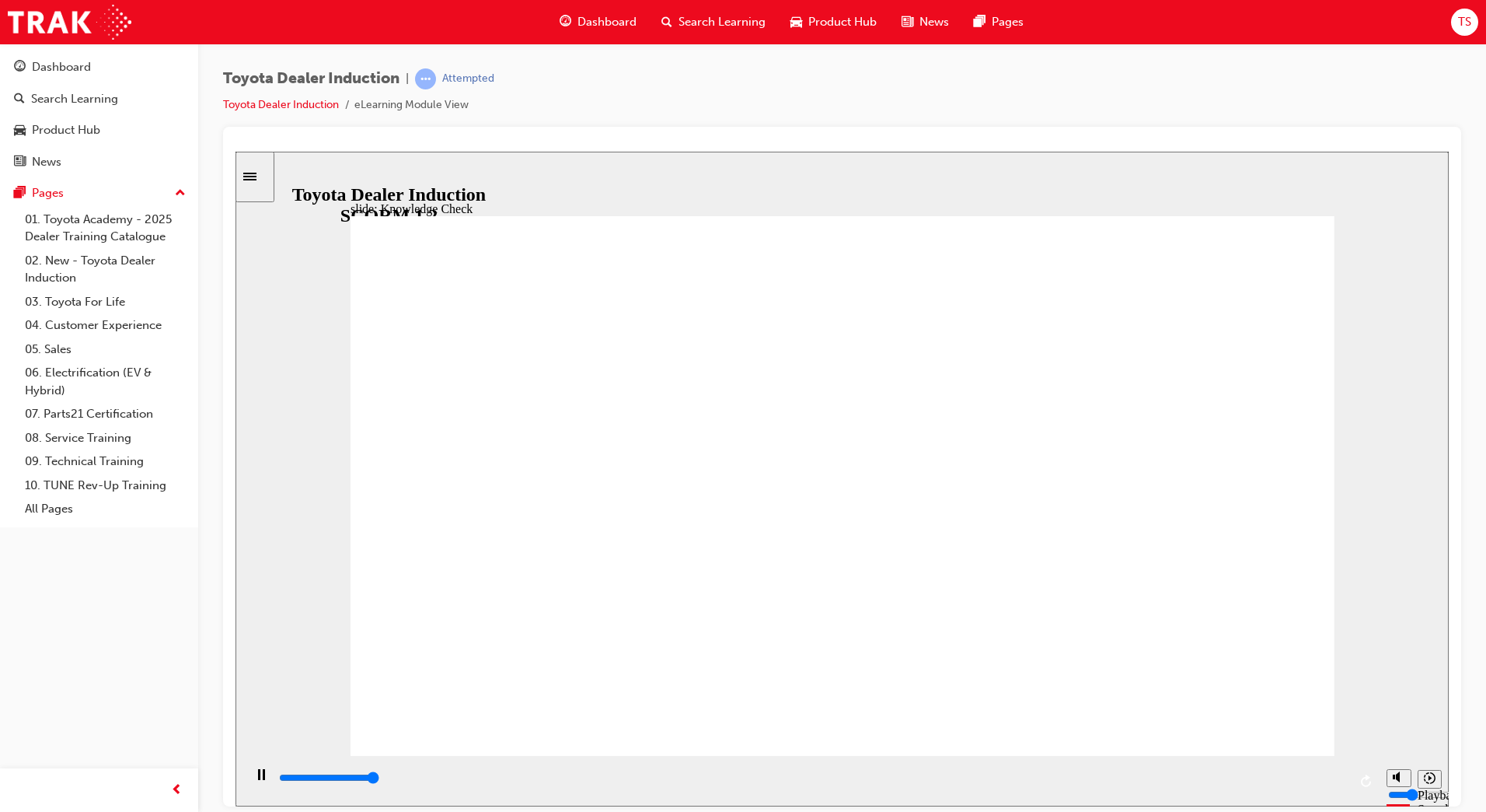
type input "5000"
radio input "true"
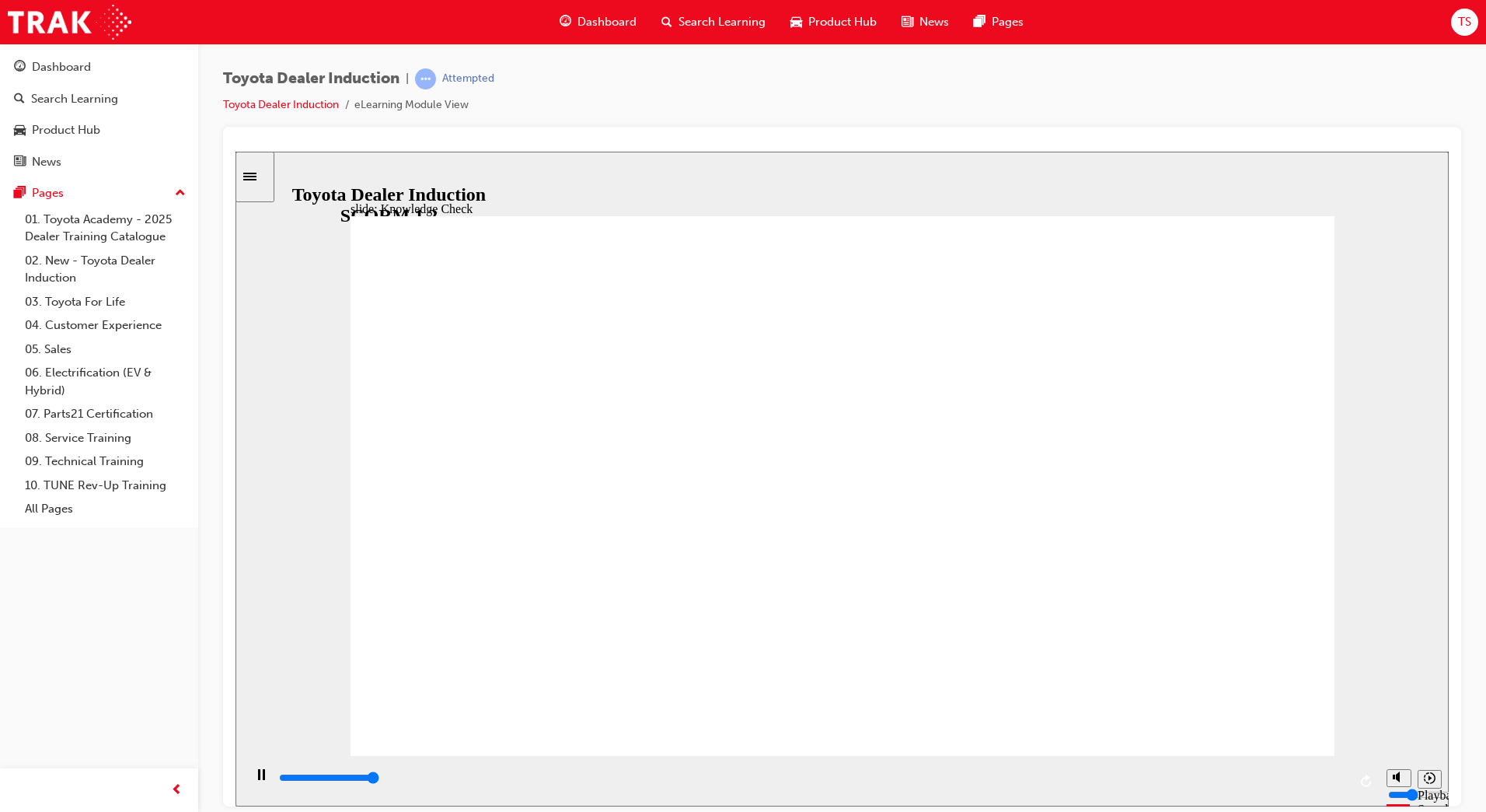
type input "5000"
radio input "true"
type input "5000"
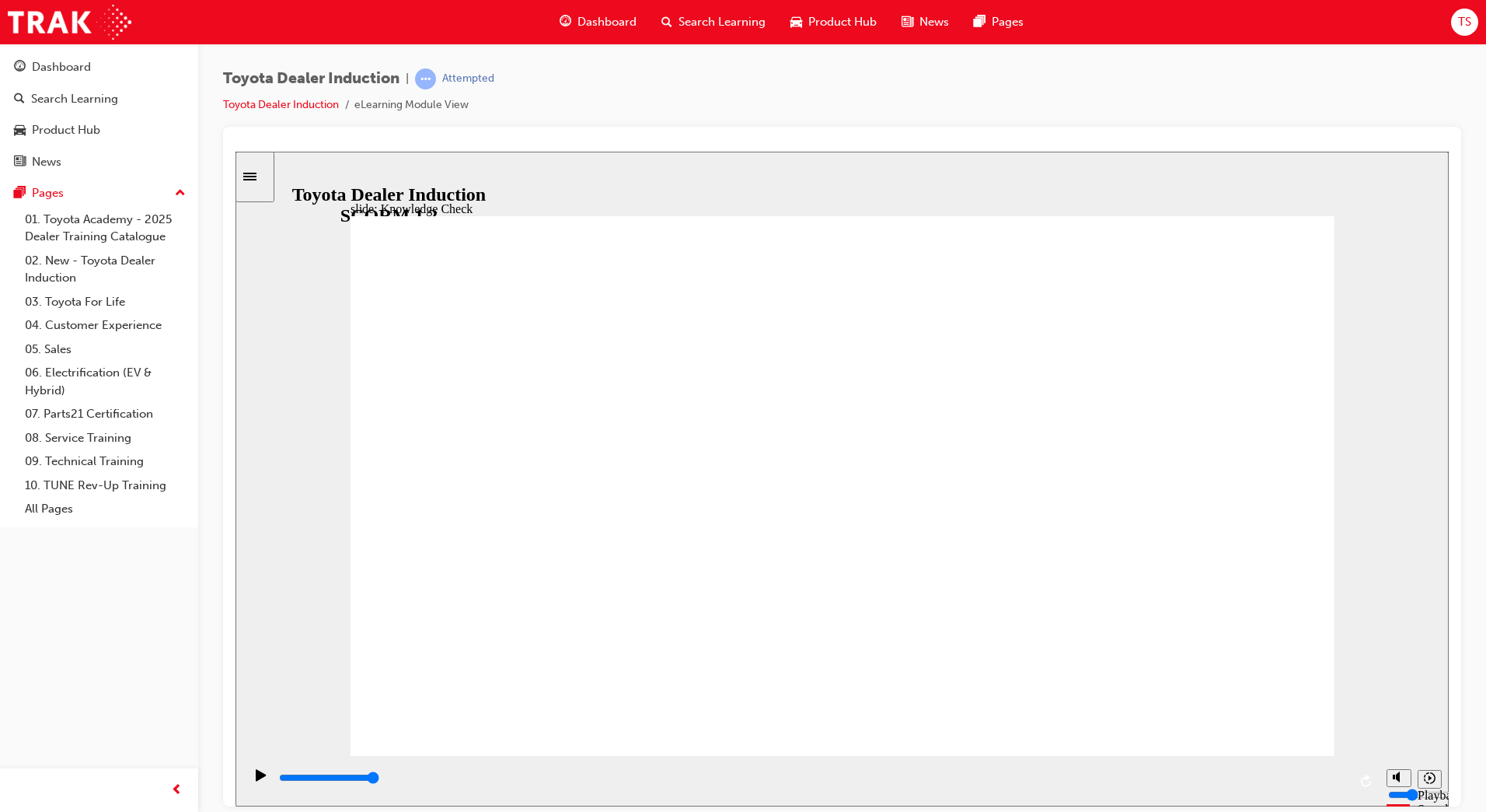
radio input "true"
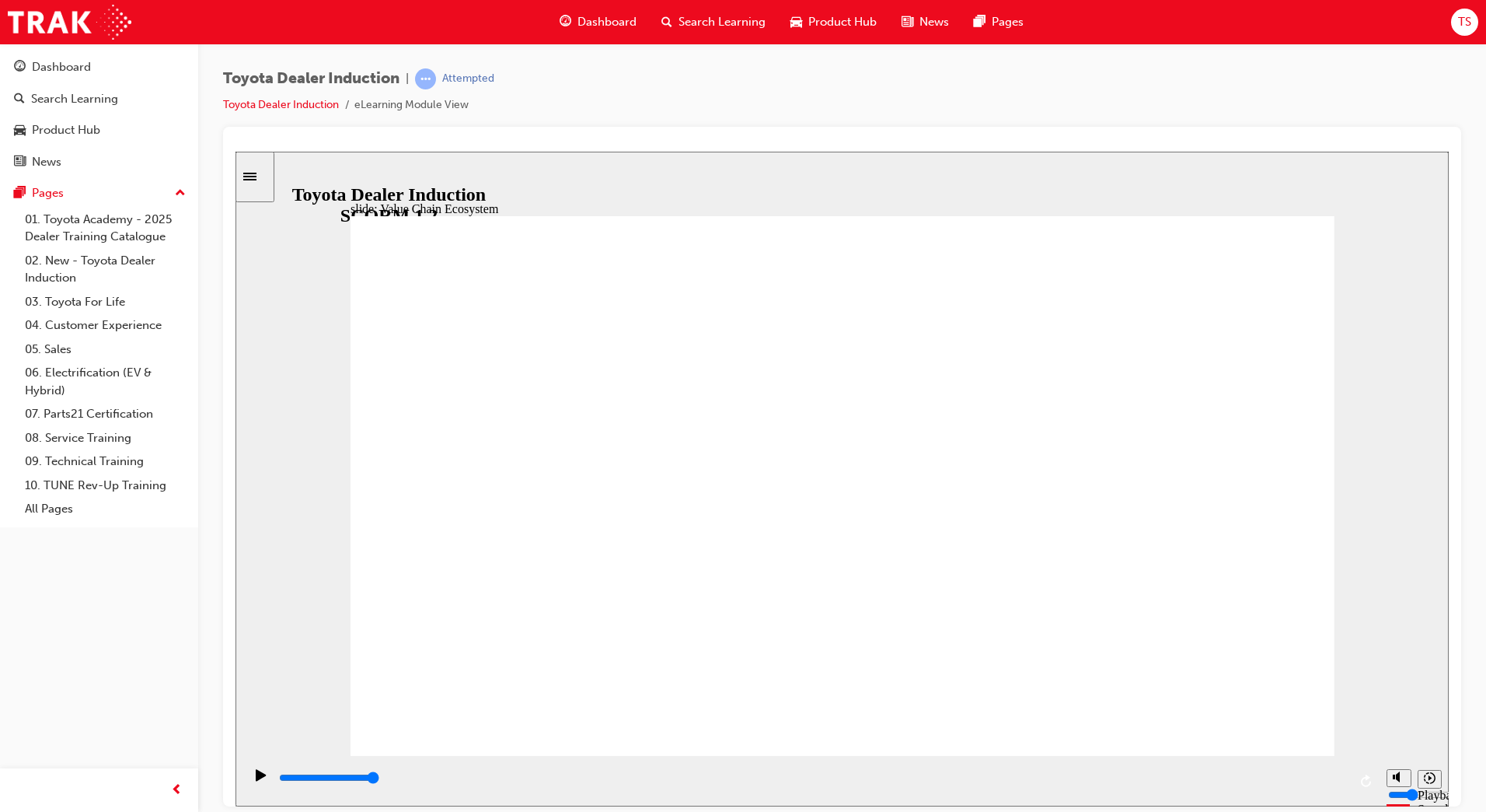
type input "11300"
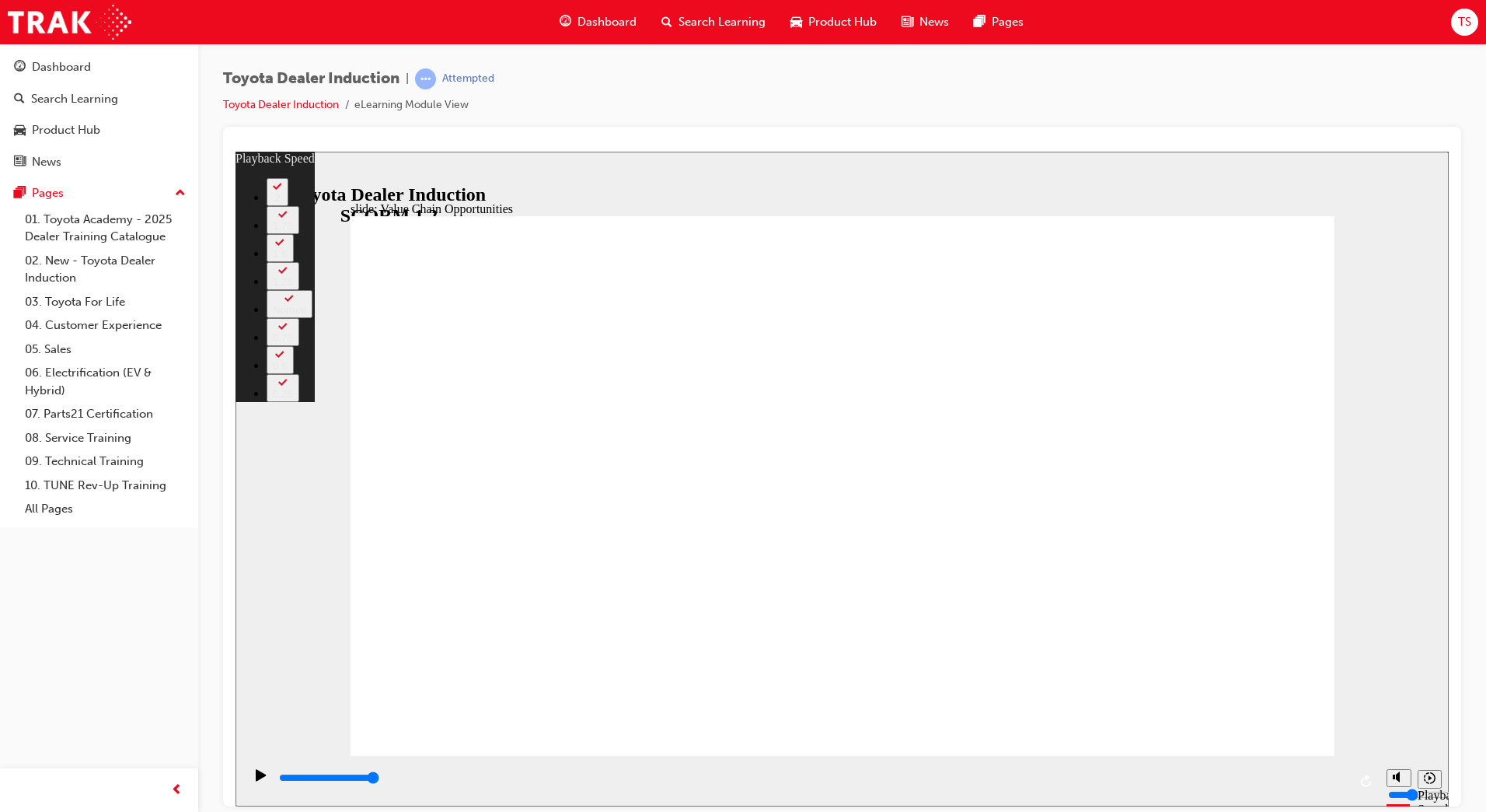
type input "64"
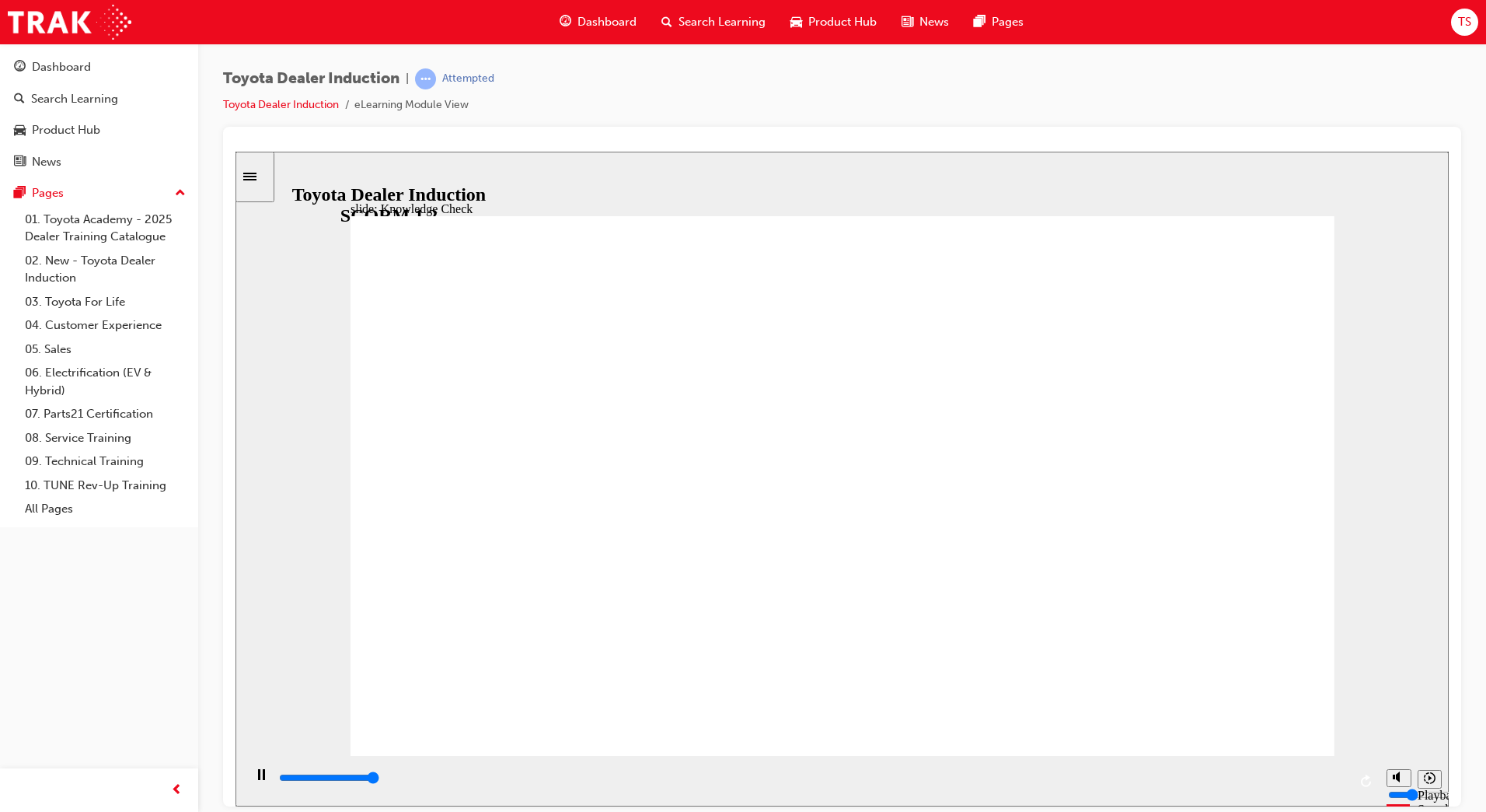
type input "5000"
radio input "true"
type input "5000"
radio input "true"
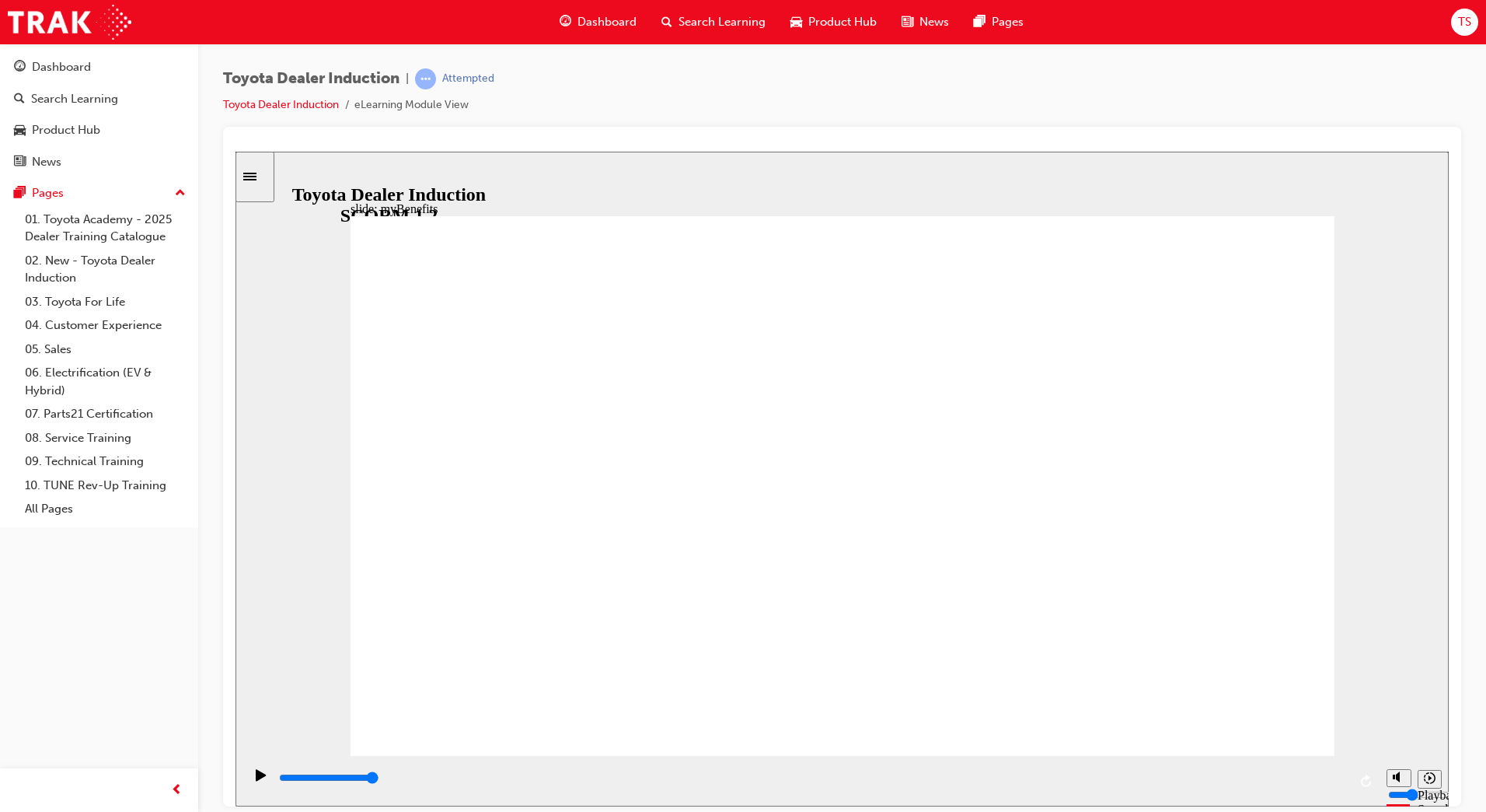
drag, startPoint x: 592, startPoint y: 307, endPoint x: 703, endPoint y: 308, distance: 111.0
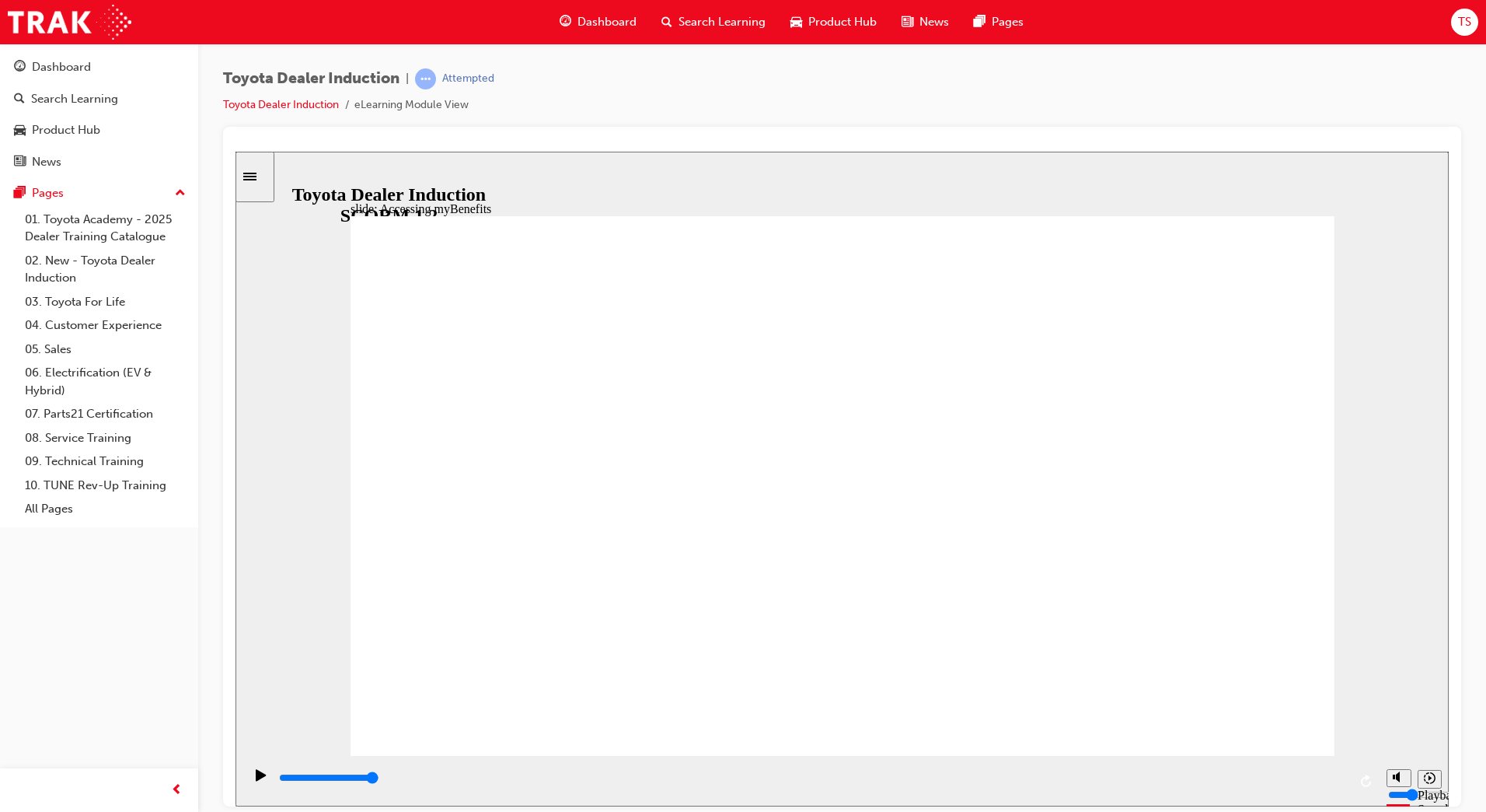
type input "2400"
type input "e"
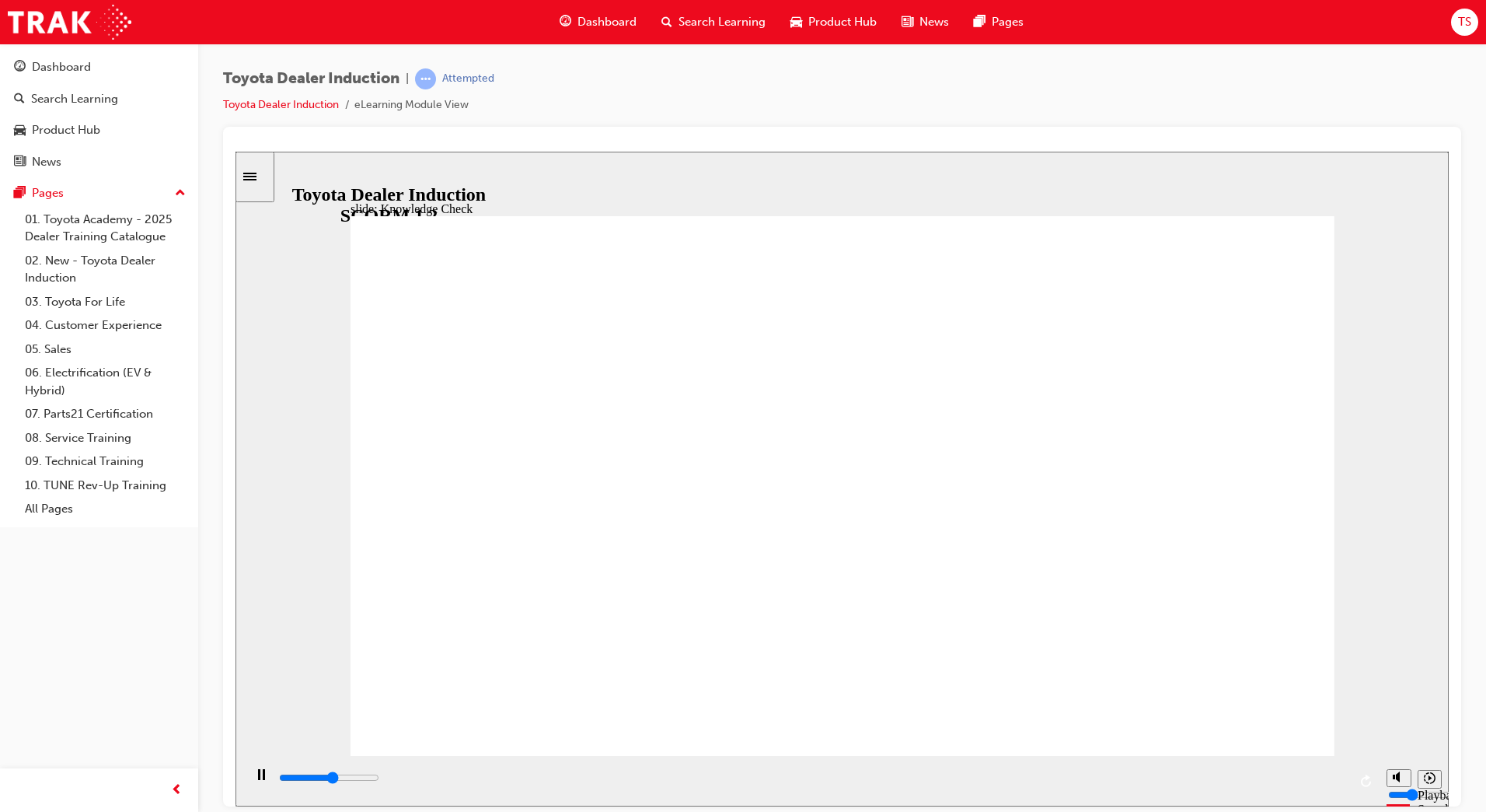
type input "2700"
type input "en"
type input "2900"
type input "eng"
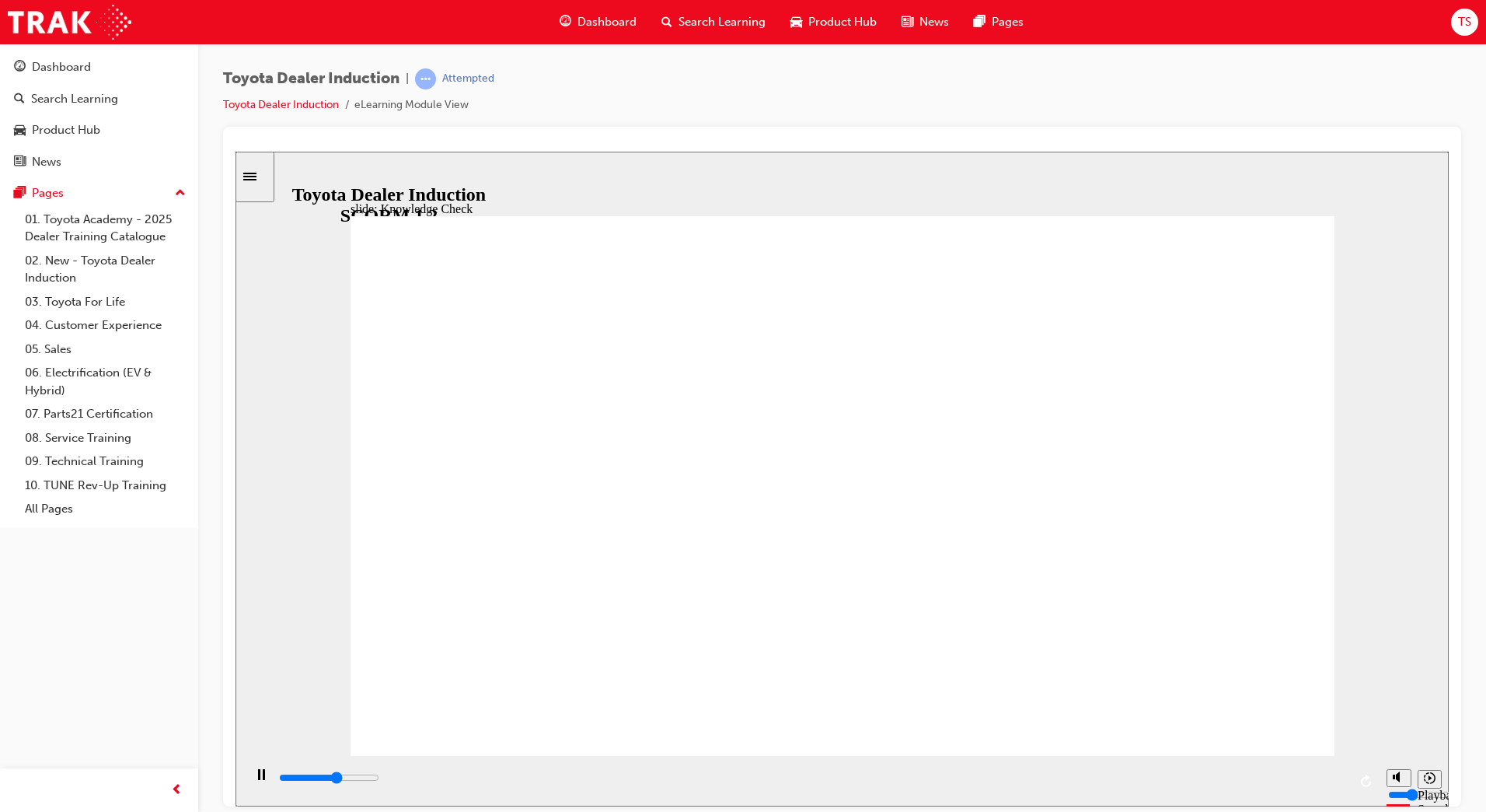
type input "eng"
type input "3200"
type input "enga"
type input "3500"
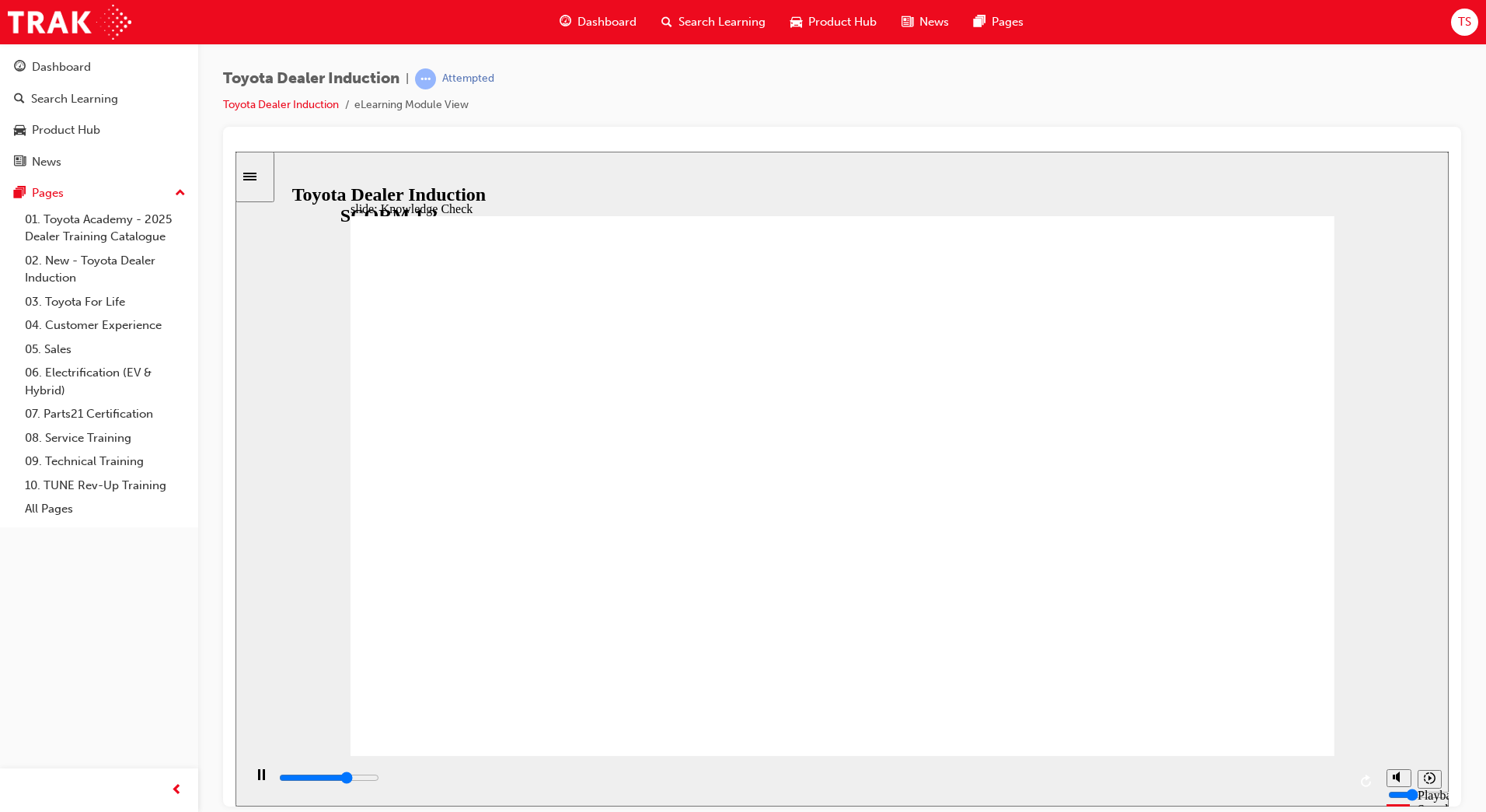
type input "engag"
type input "3800"
type input "engage"
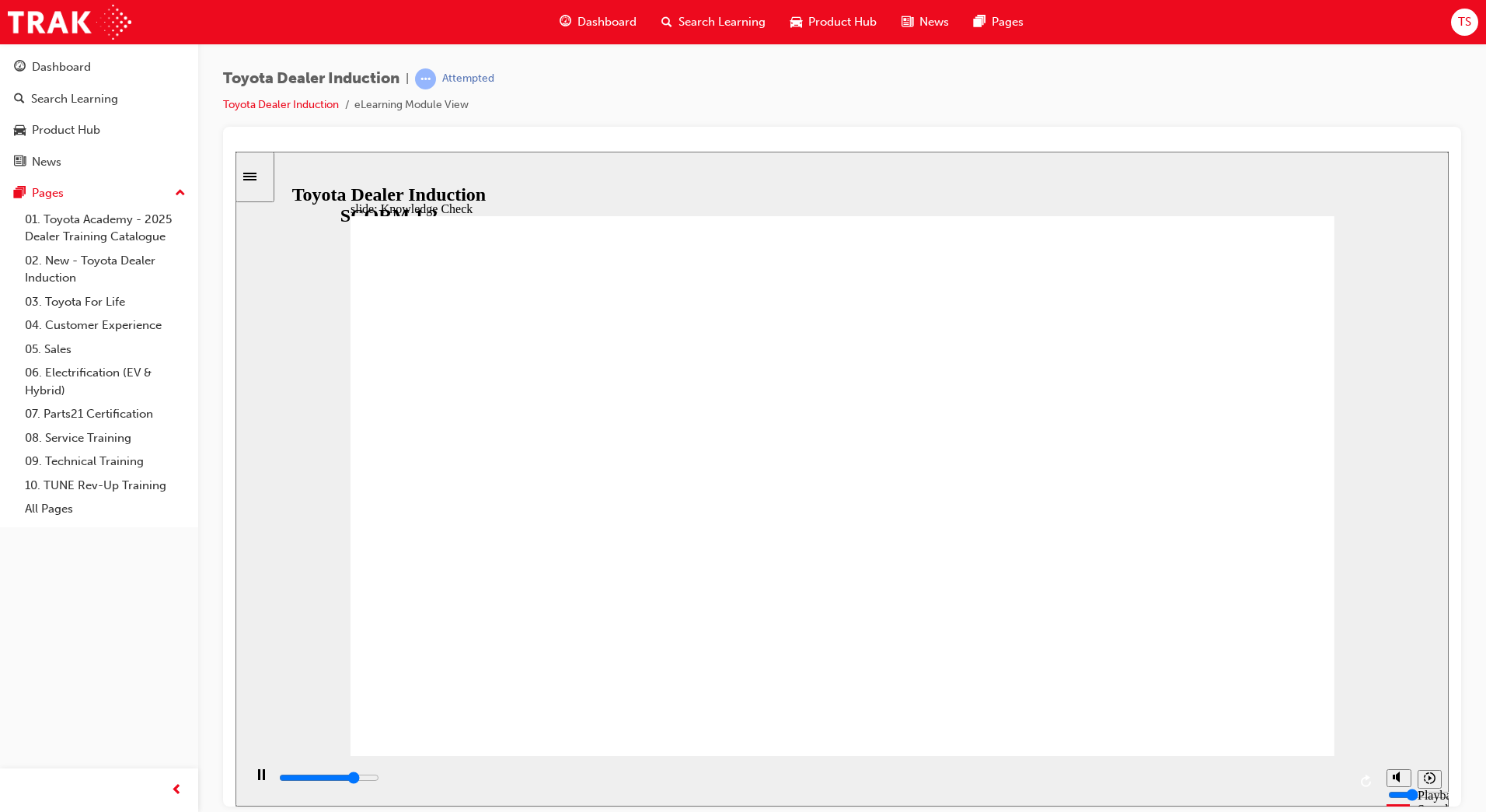
type input "3900"
type input "engage"
type input "4200"
type input "engage m"
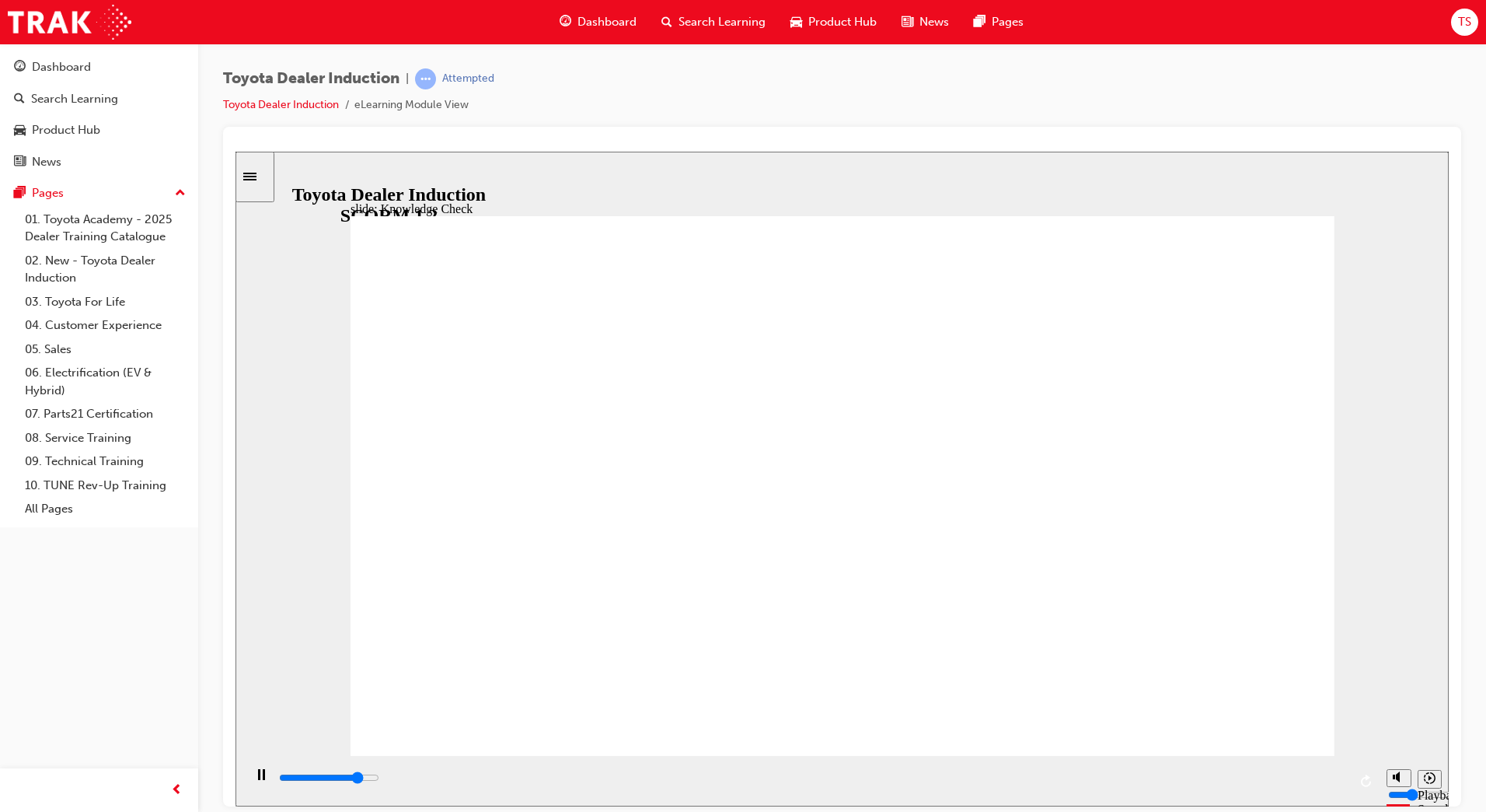
type input "engage m"
type input "5000"
type input "engage mo"
type input "5000"
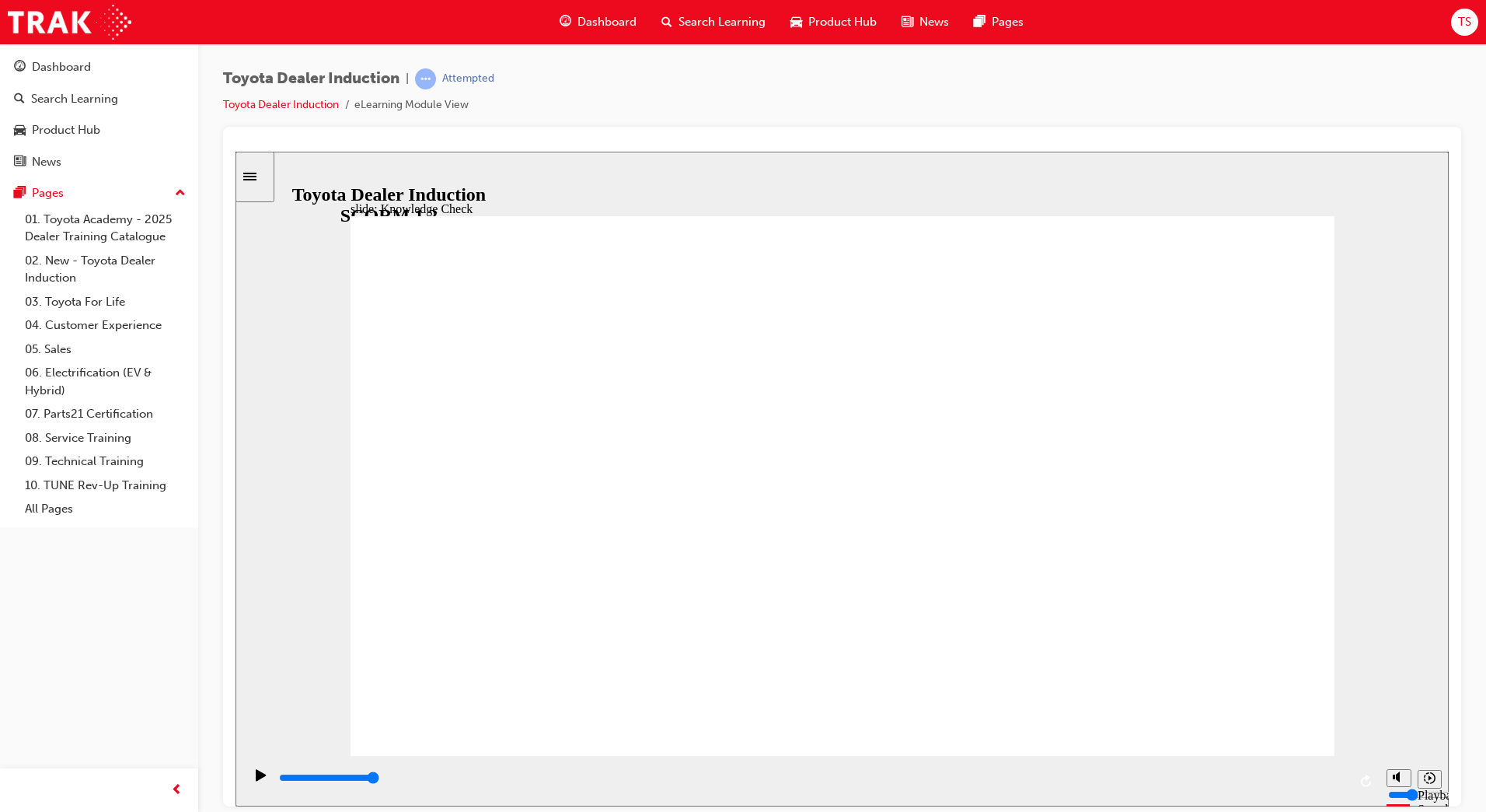
type input "engage mob"
type input "engage mobi"
type input "engage mobil"
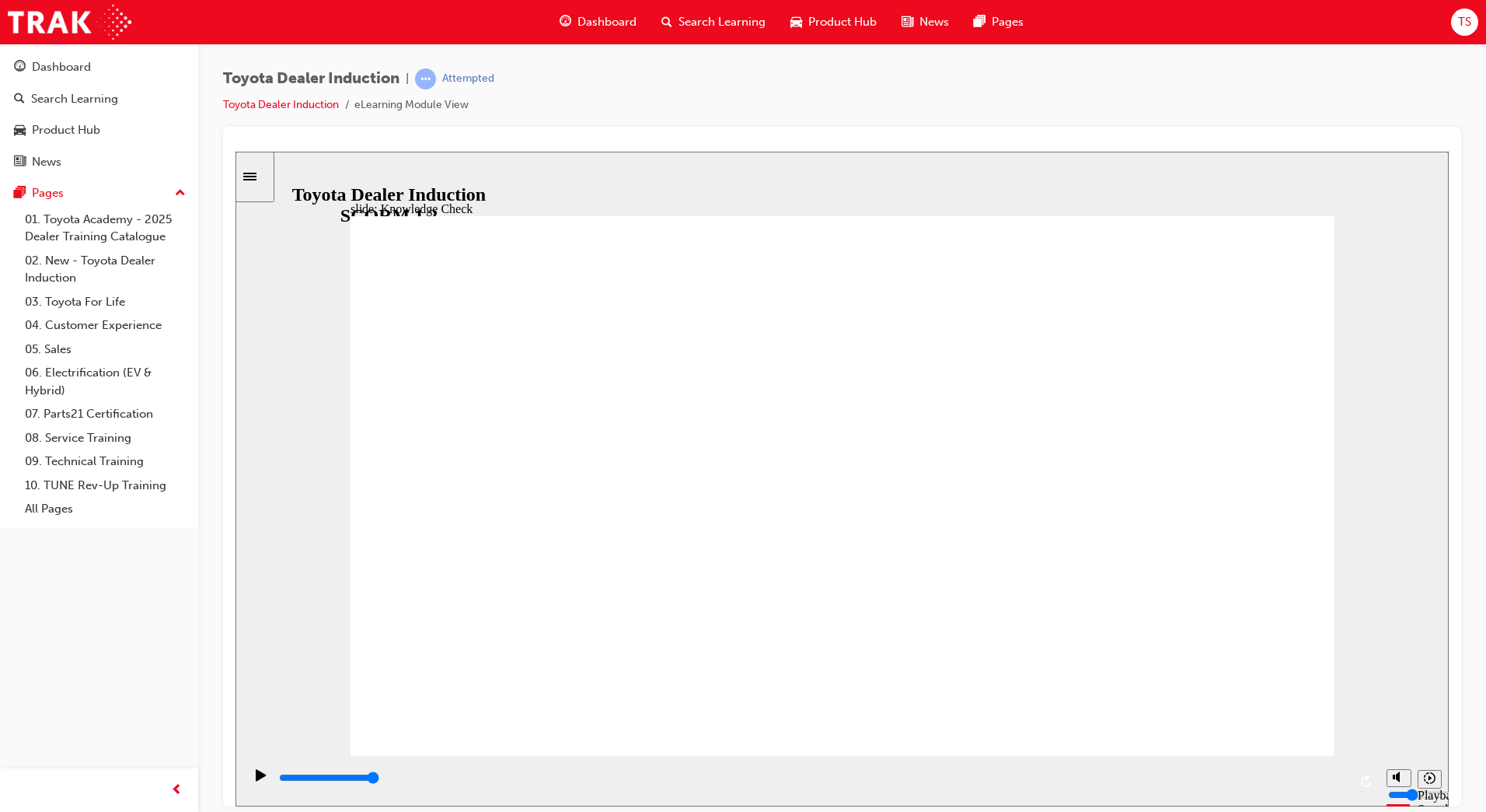
type input "engage mobil"
type input "engage mobile"
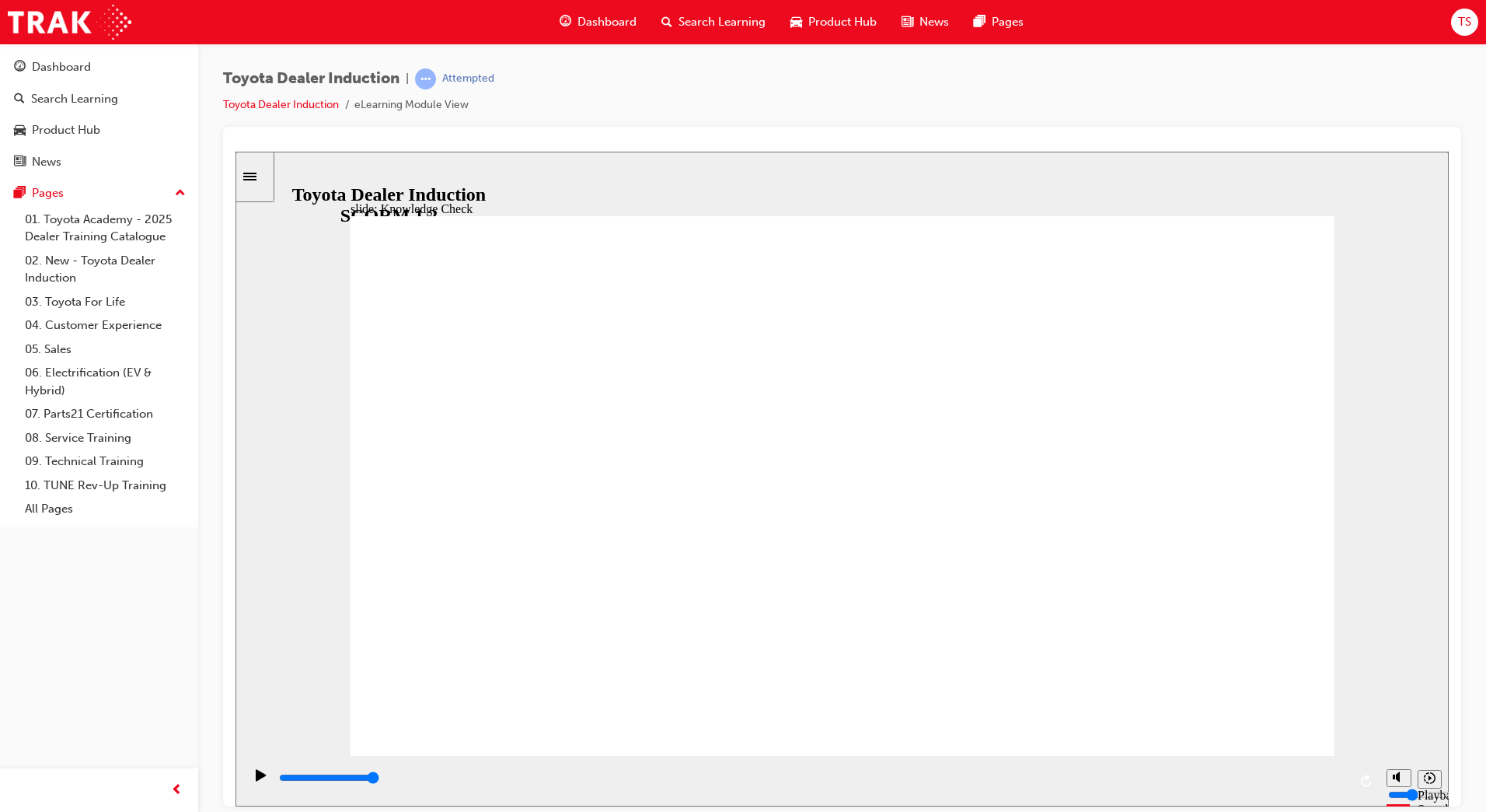
type input "engage mobile a"
type input "engage mobile ap"
type input "engage mobile app"
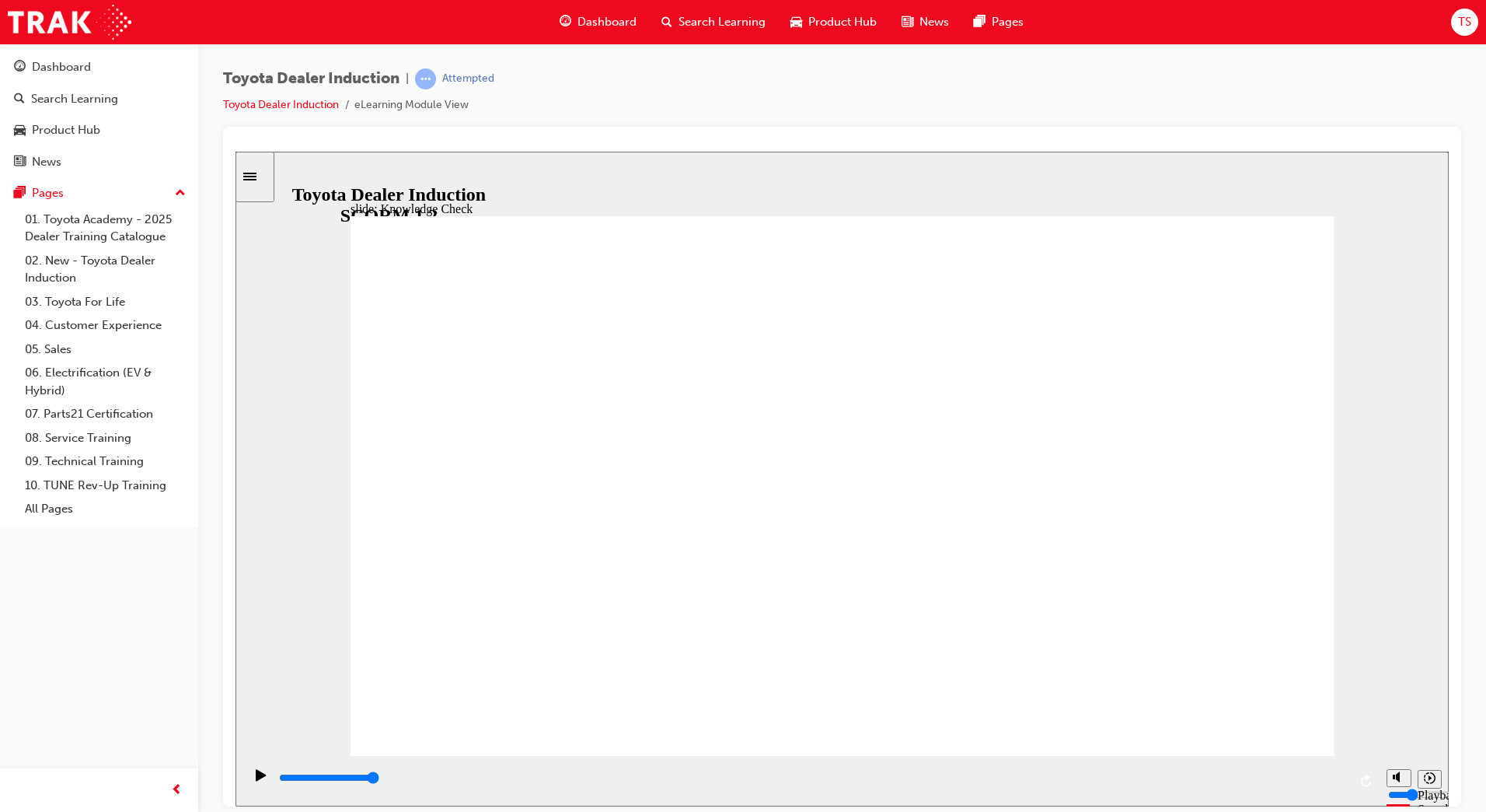
type input "engage mobile app"
type input "800"
type input "engage mobile app"
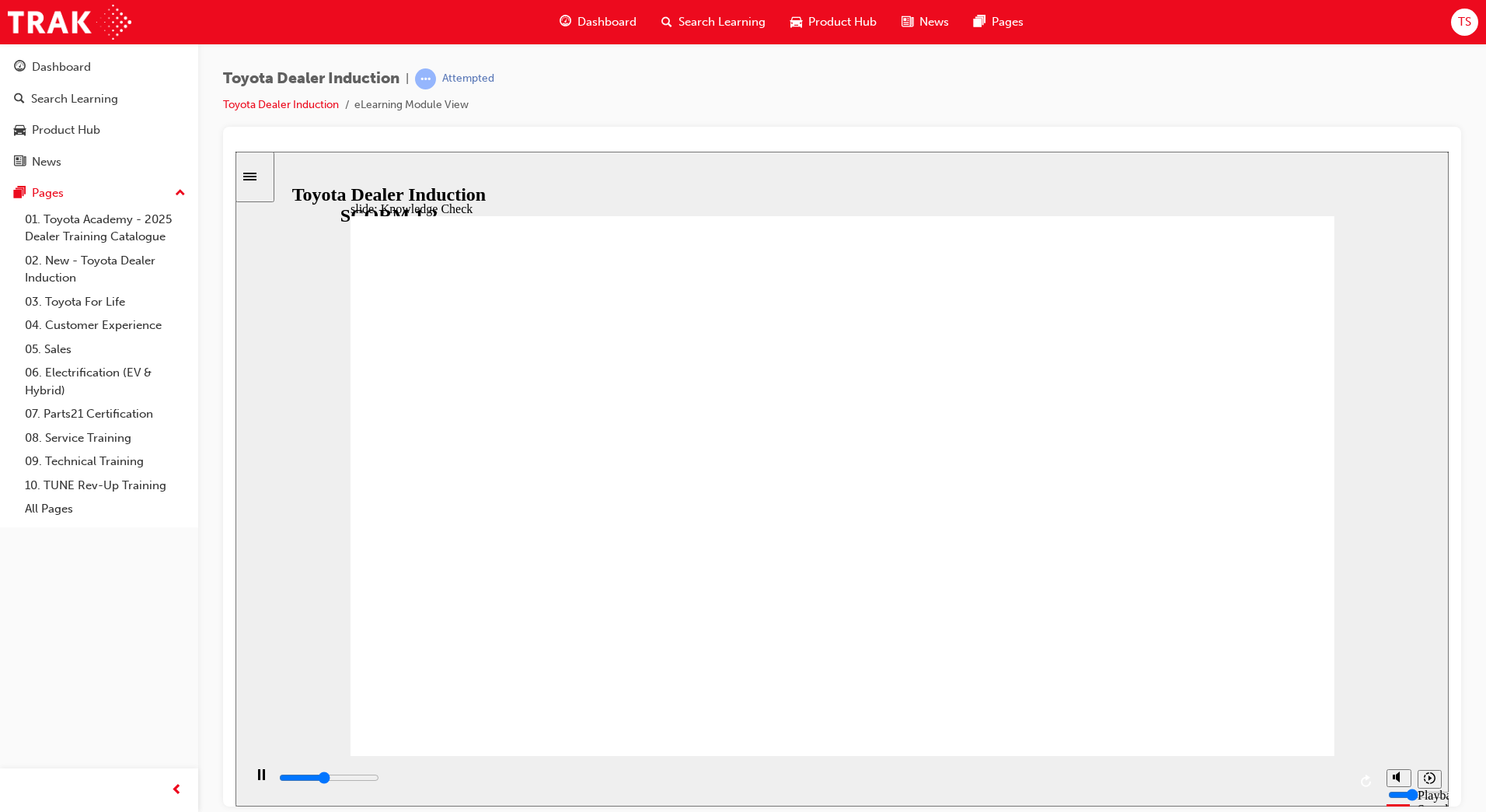
type input "2900"
type input "tengage mobile app"
type input "3100"
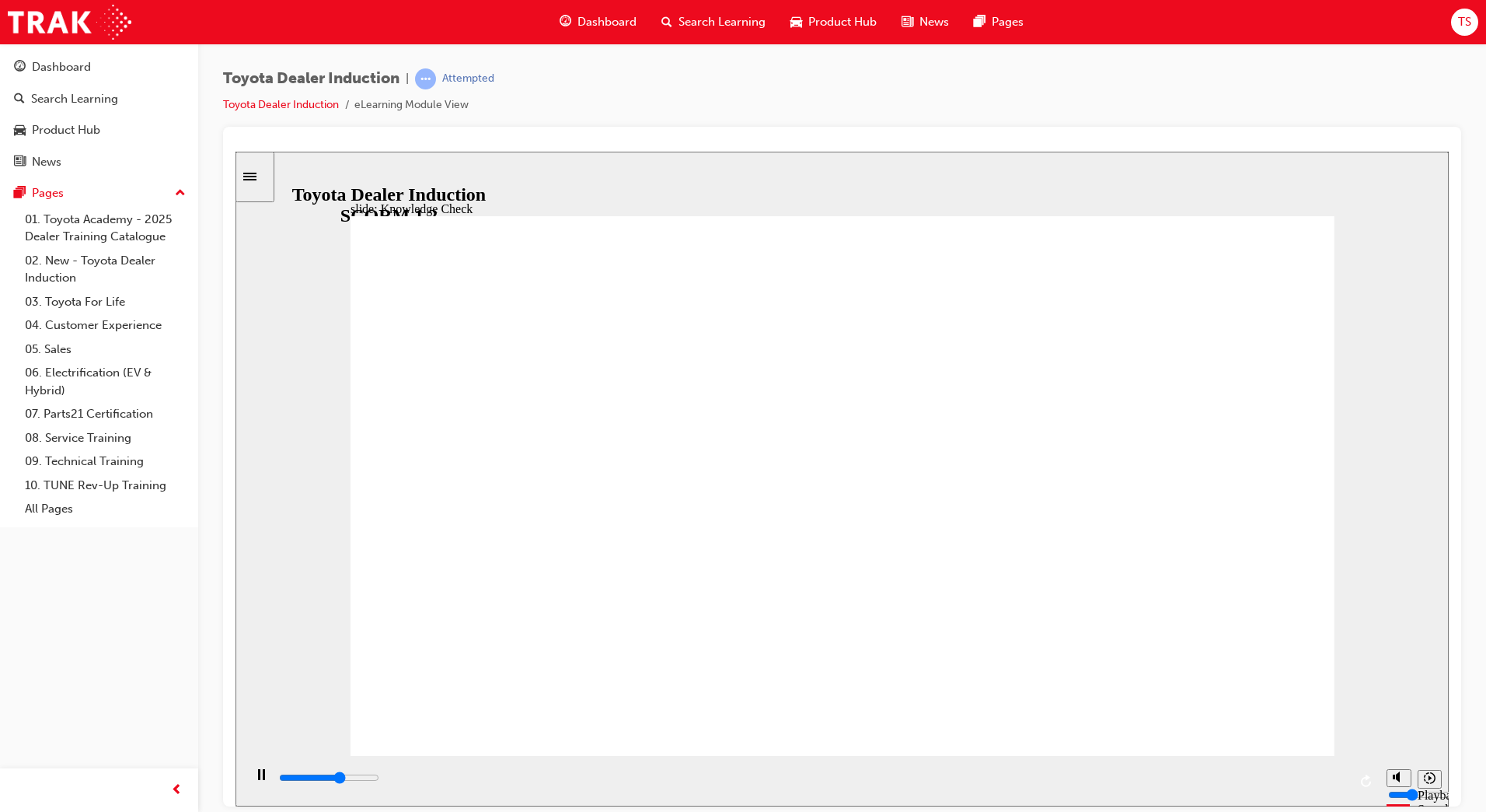
type input "toengage mobile app"
type input "3200"
type input "toyengage mobile app"
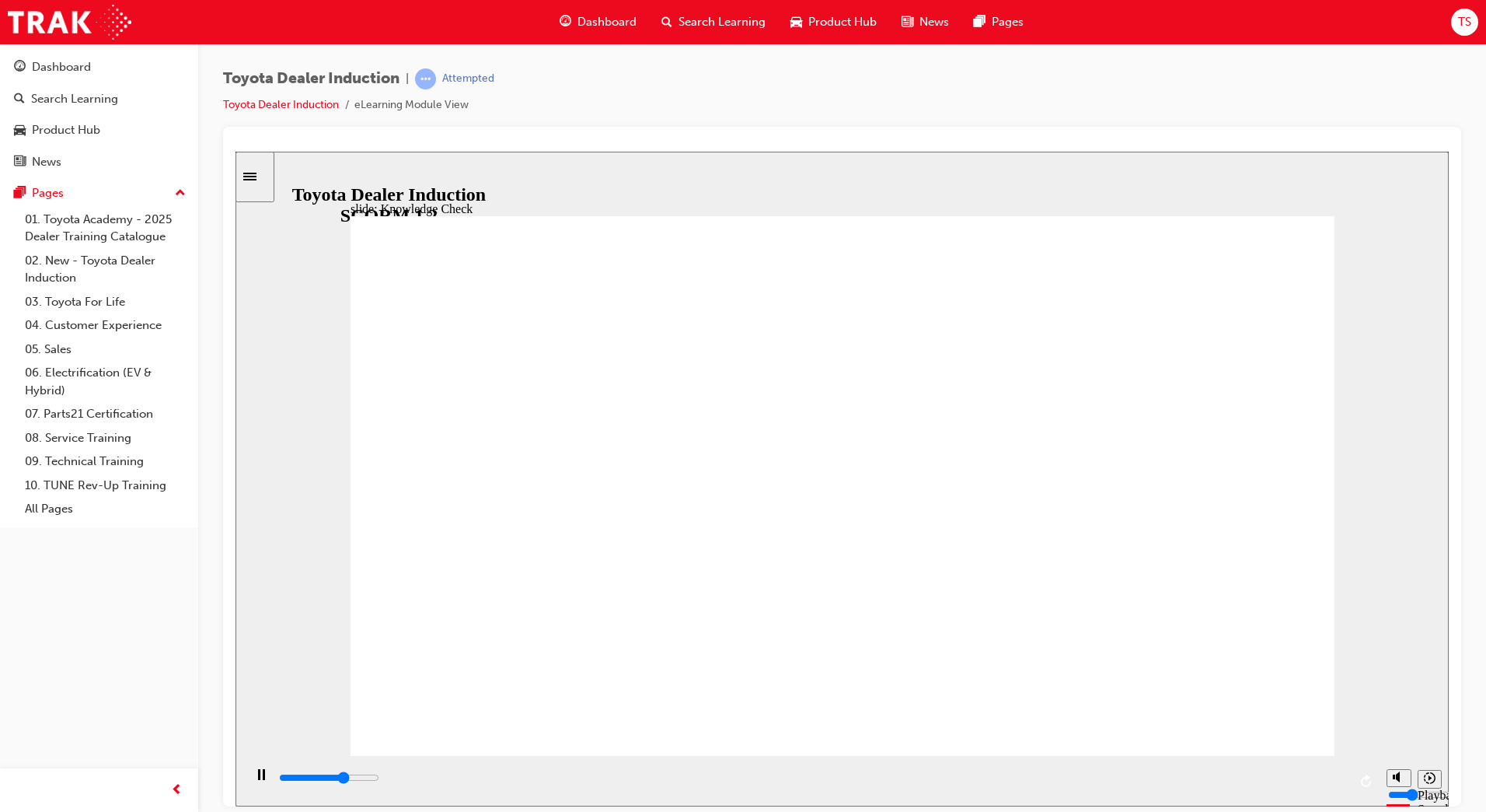
type input "3300"
type input "toyoengage mobile app"
type input "3500"
type input "toyotengage mobile app"
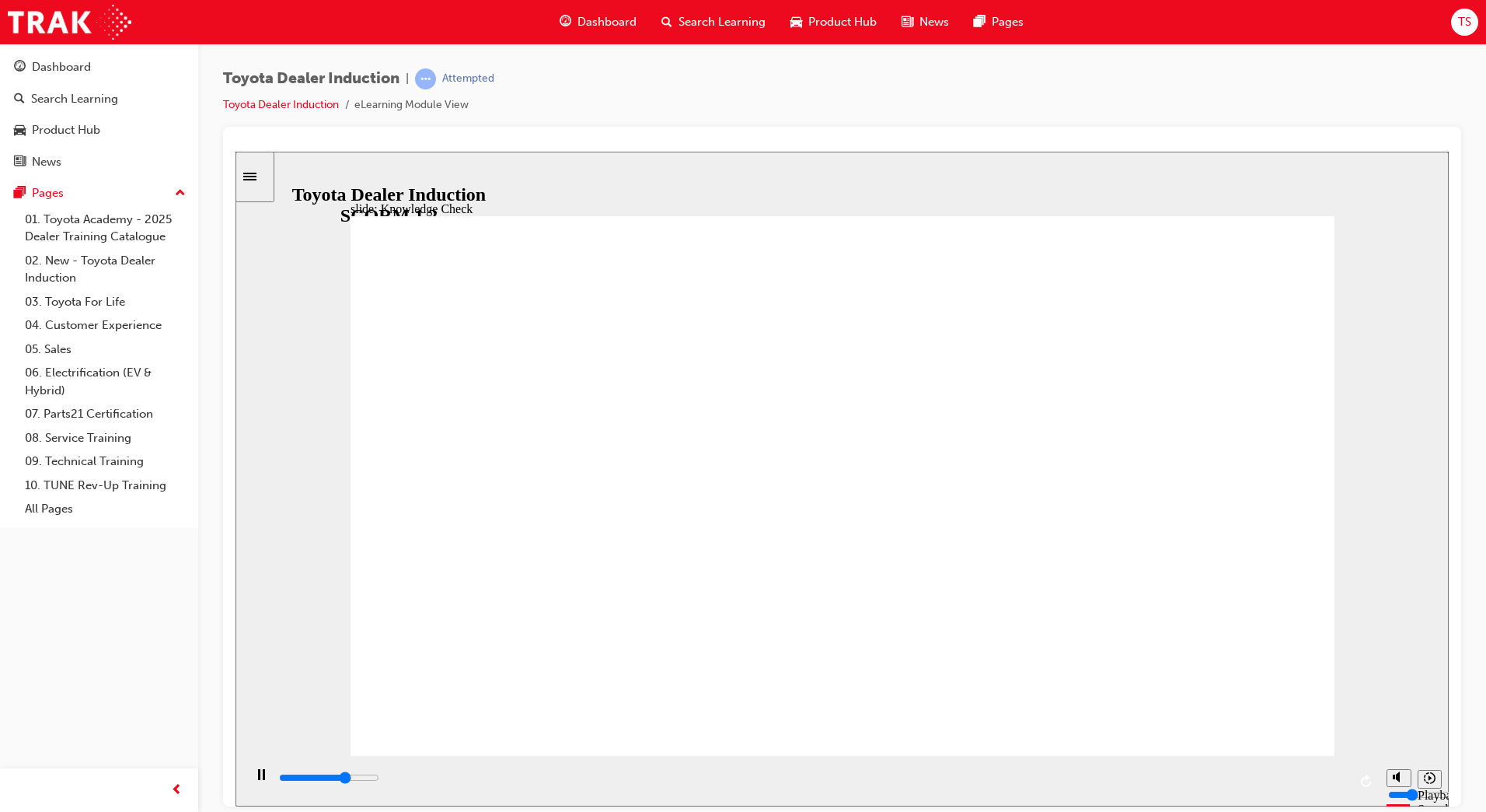
type input "toyotengage mobile app"
type input "3700"
type input "toyot engage mobile app"
type input "4100"
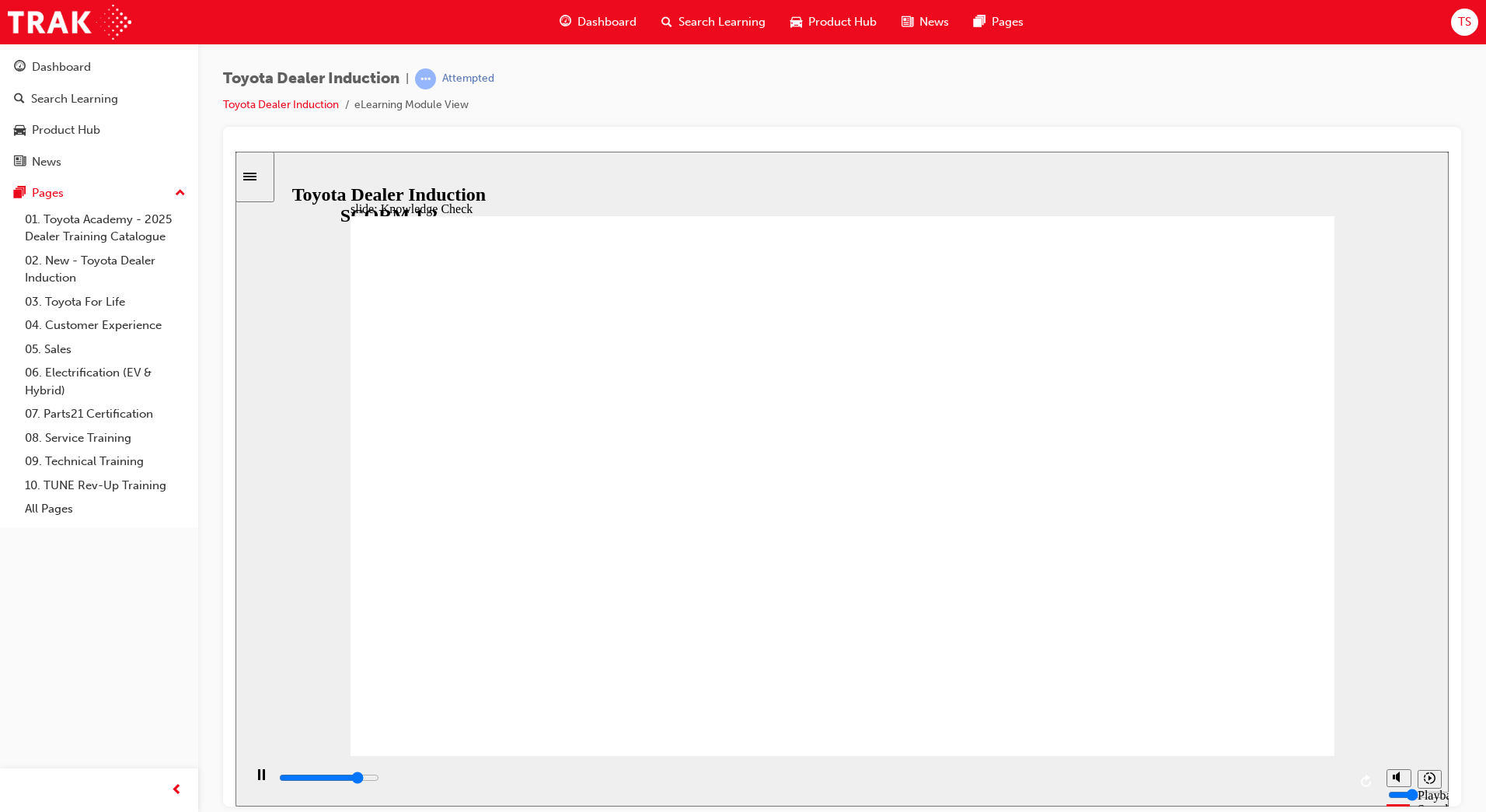
type input "toyotengage mobile app"
type input "4300"
type input "toyotaengage mobile app"
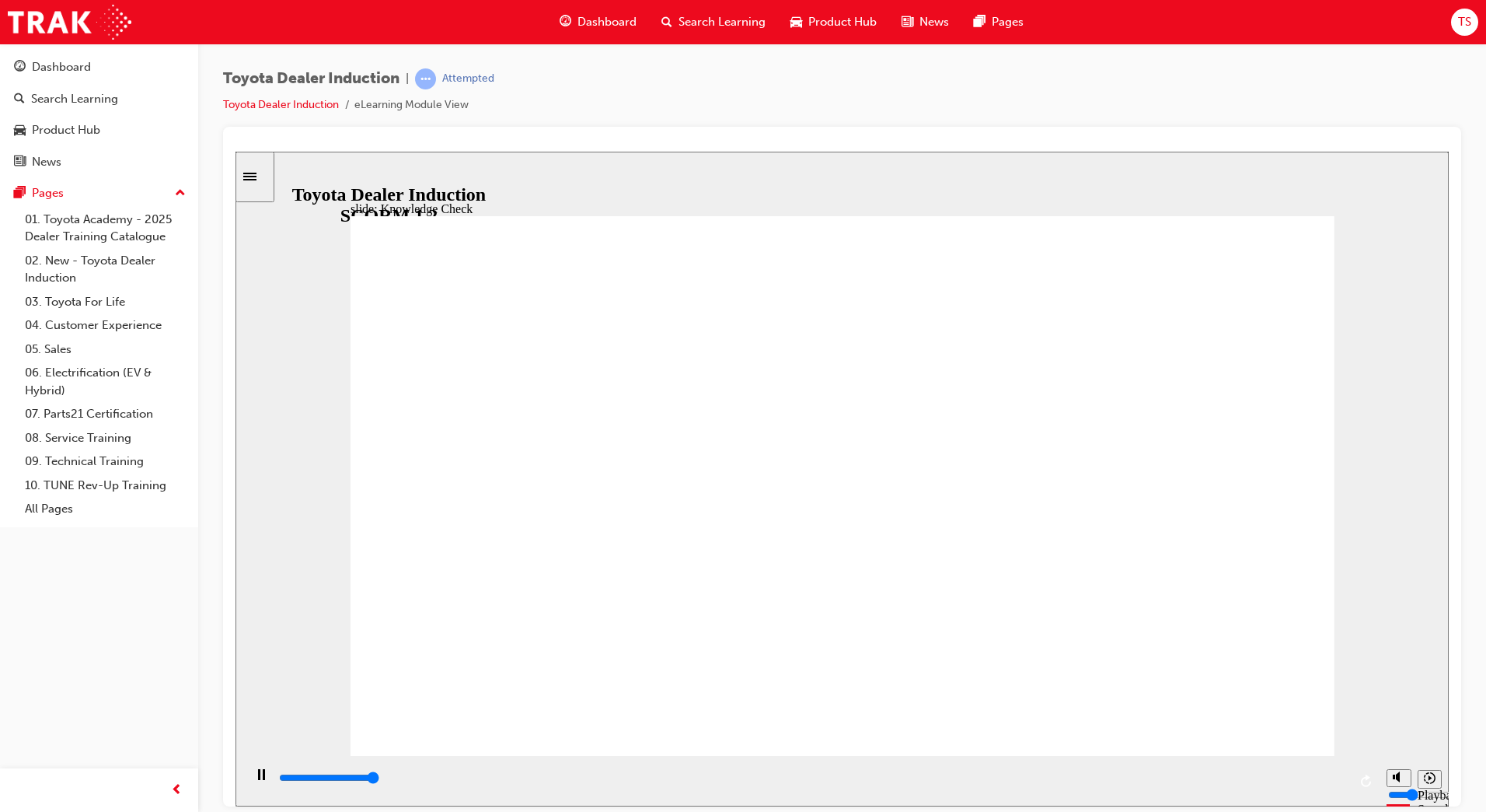
type input "5000"
type input "toyota engage mobile app"
drag, startPoint x: 900, startPoint y: 511, endPoint x: 988, endPoint y: 533, distance: 90.7
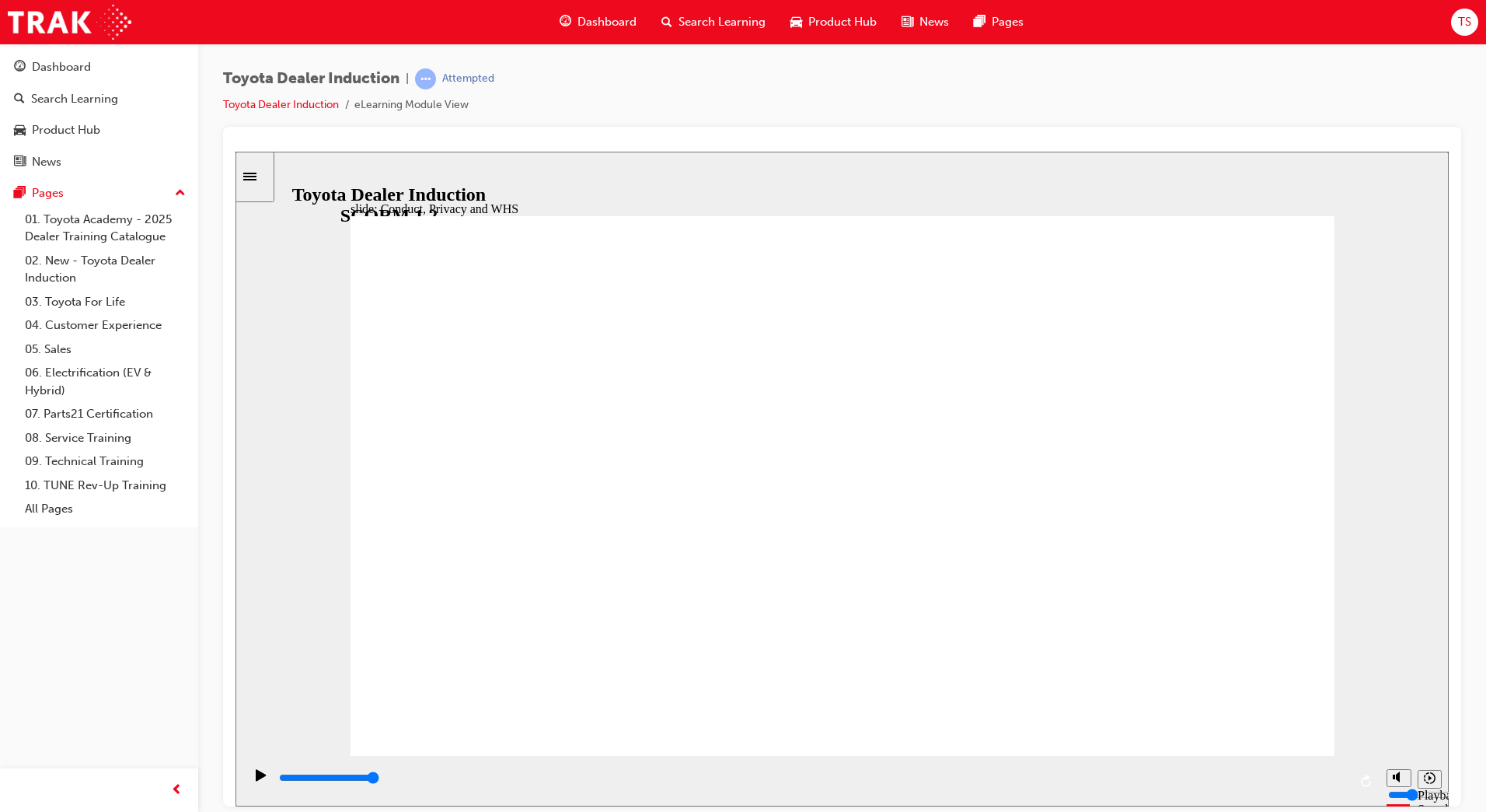
type input "toyota engage mobile app"
type input "800"
type input "toyota engage mobile app"
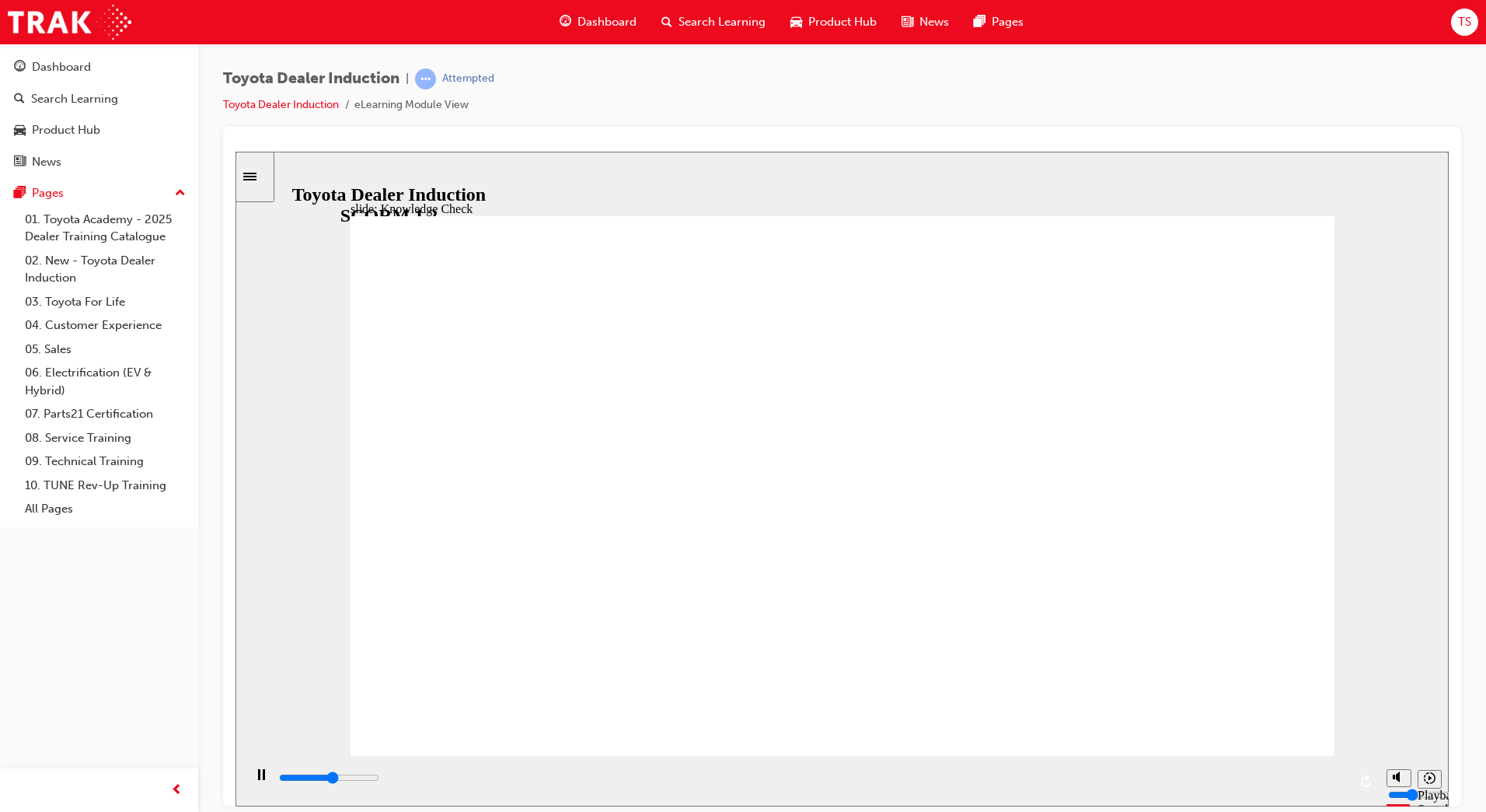
type input "2700"
type input "toyota engage mobil app"
type input "2900"
type input "toyota engage mobi app"
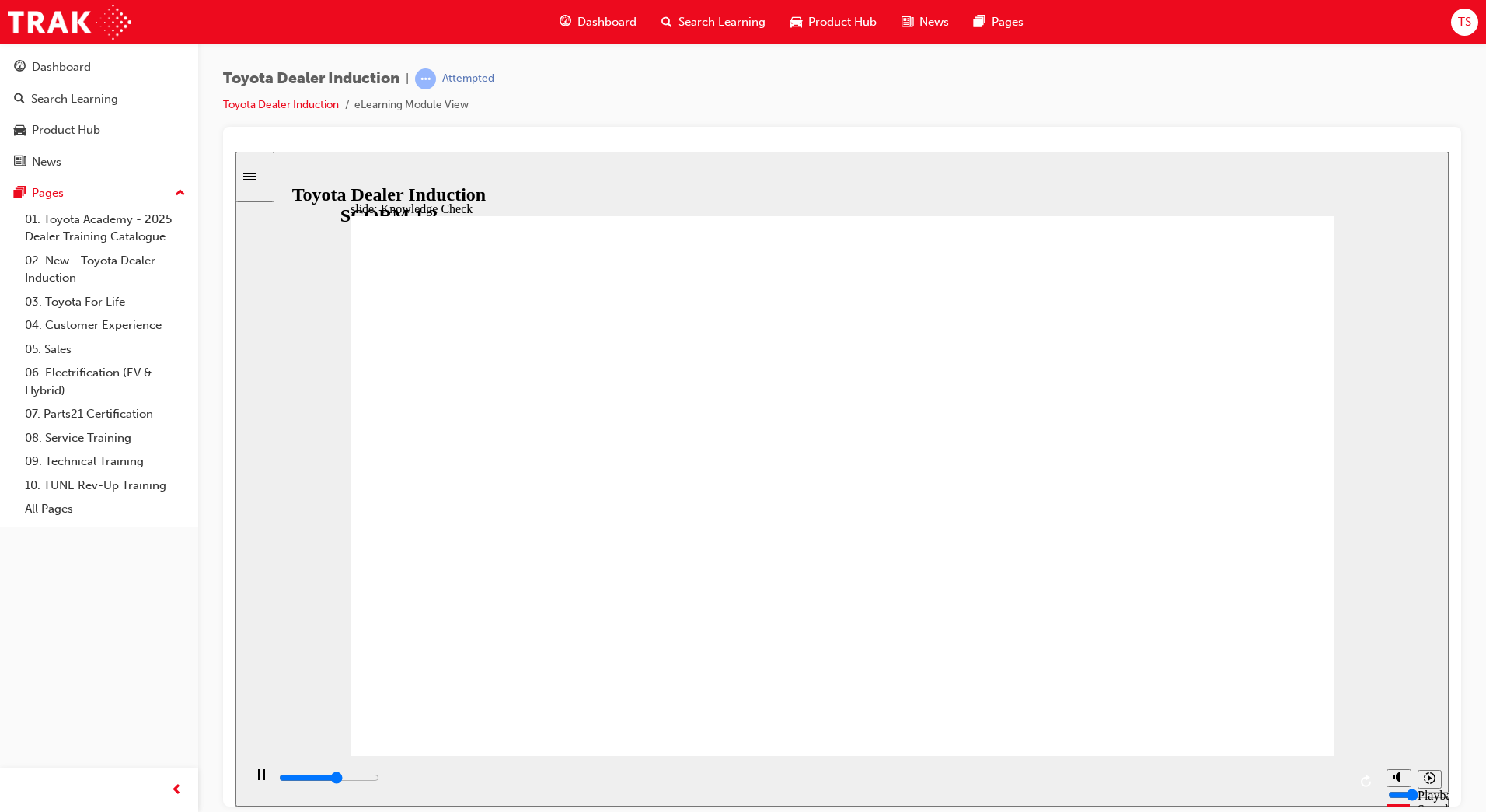
type input "toyota engage mobi app"
type input "3100"
type input "toyota engage mob app"
type input "3200"
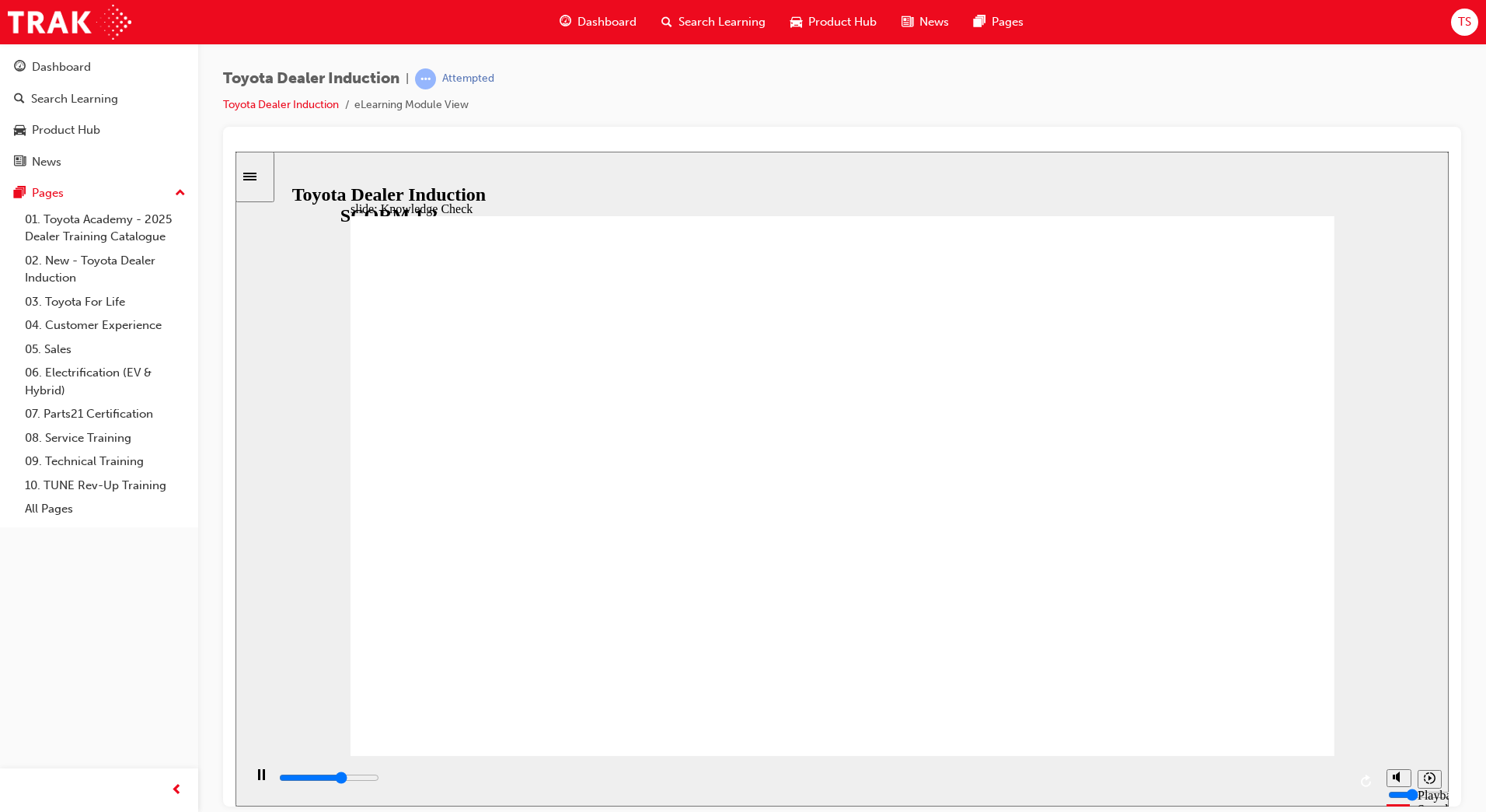
type input "toyota engage mo app"
type input "3400"
type input "toyota engage m app"
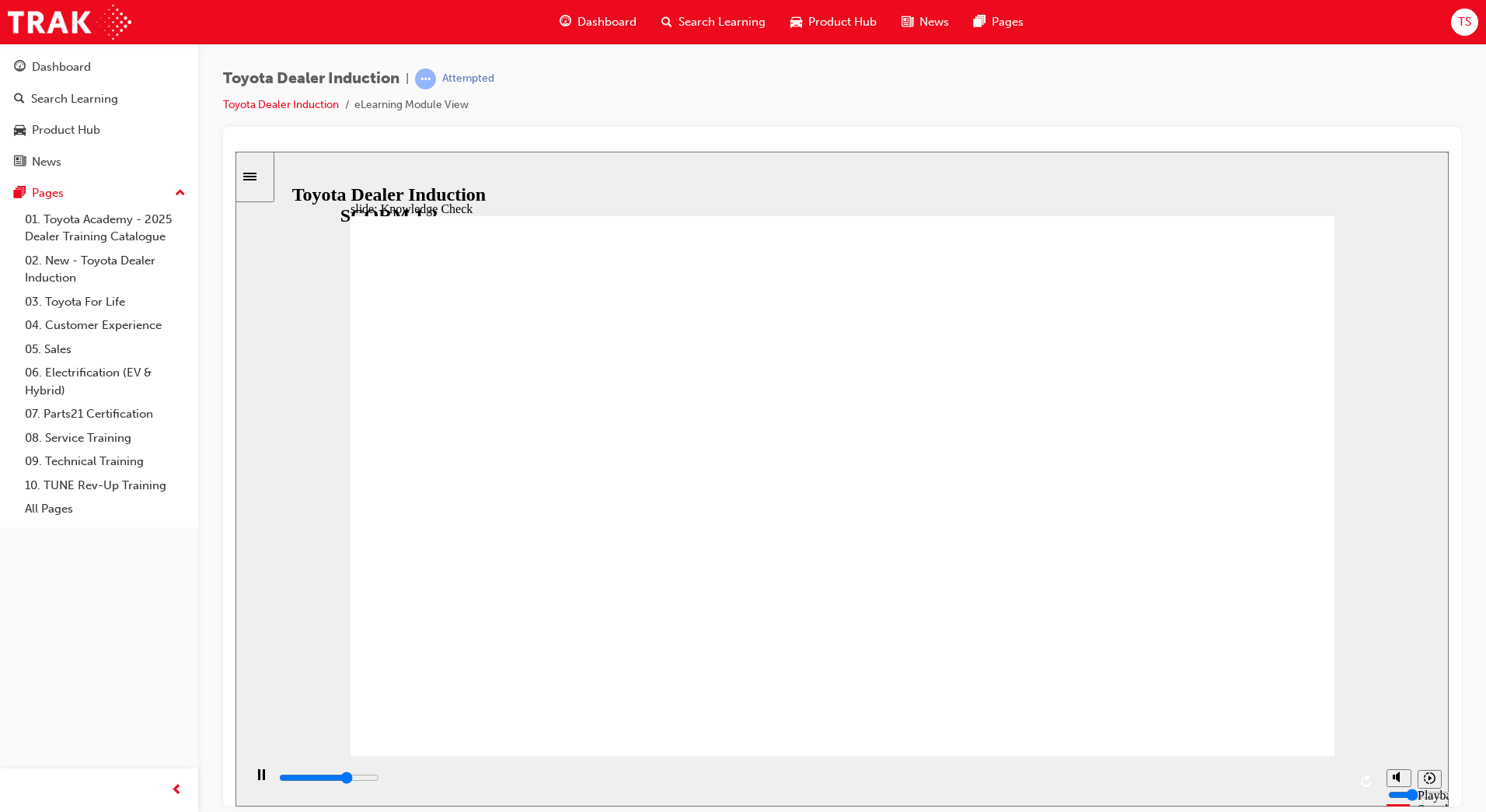
type input "3600"
type input "toyota engage app"
type input "3700"
type input "toyota engage app"
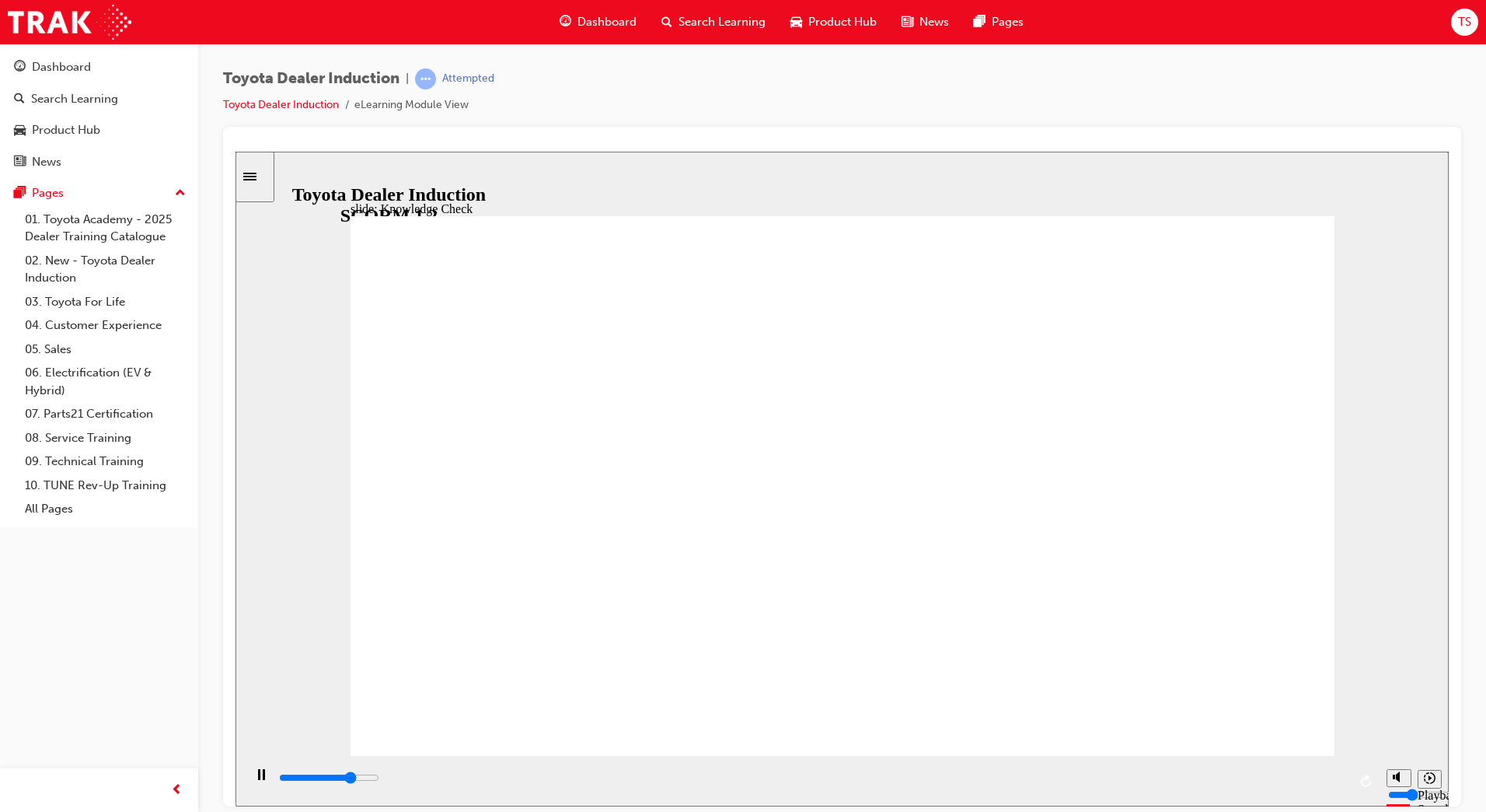
type input "toyota engage app"
type input "5000"
type input "toyota engage app"
drag, startPoint x: 801, startPoint y: 603, endPoint x: 806, endPoint y: 595, distance: 9.4
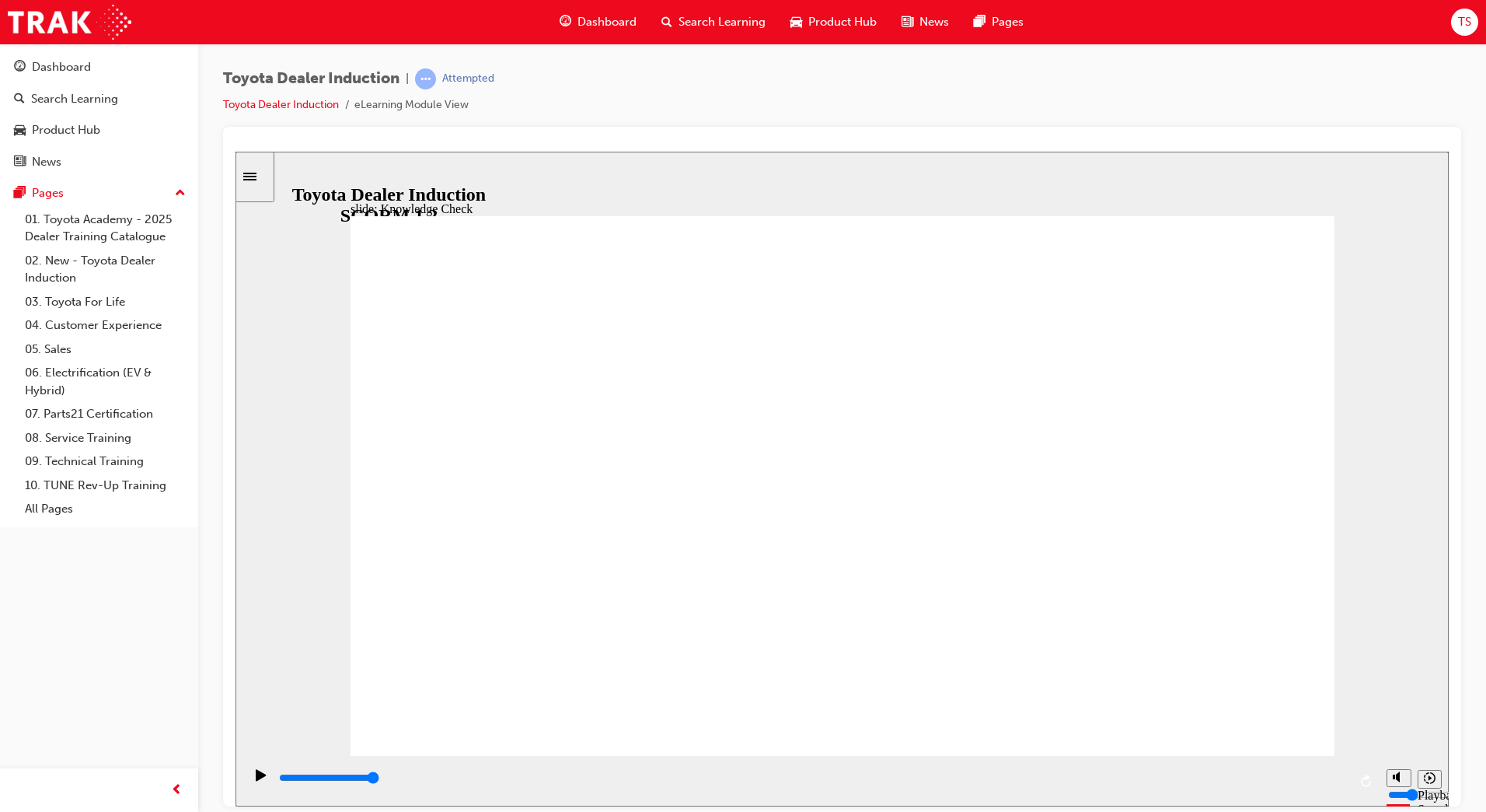
type input "toyota engage app"
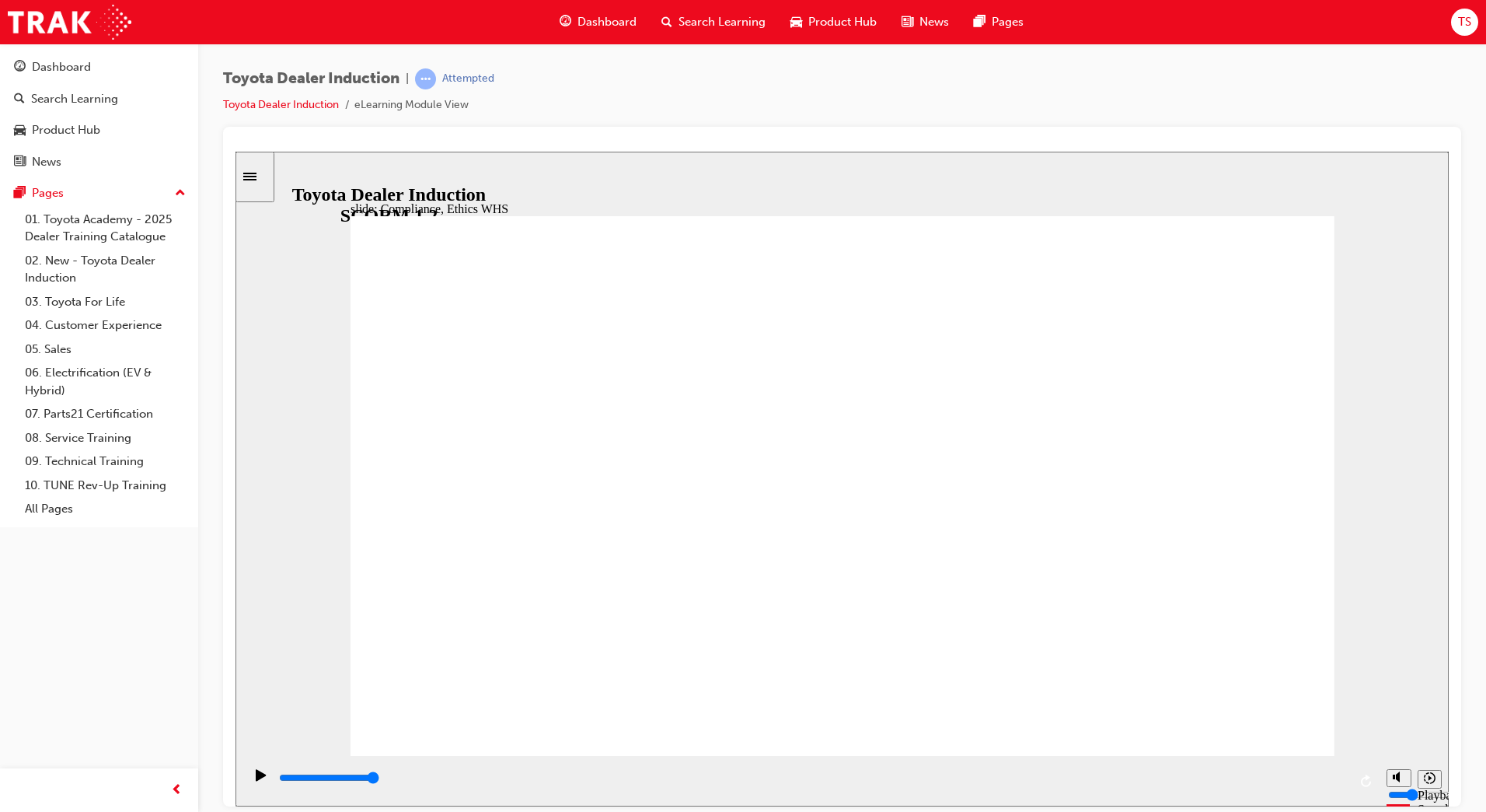
type input "4300"
checkbox input "true"
type input "5600"
checkbox input "true"
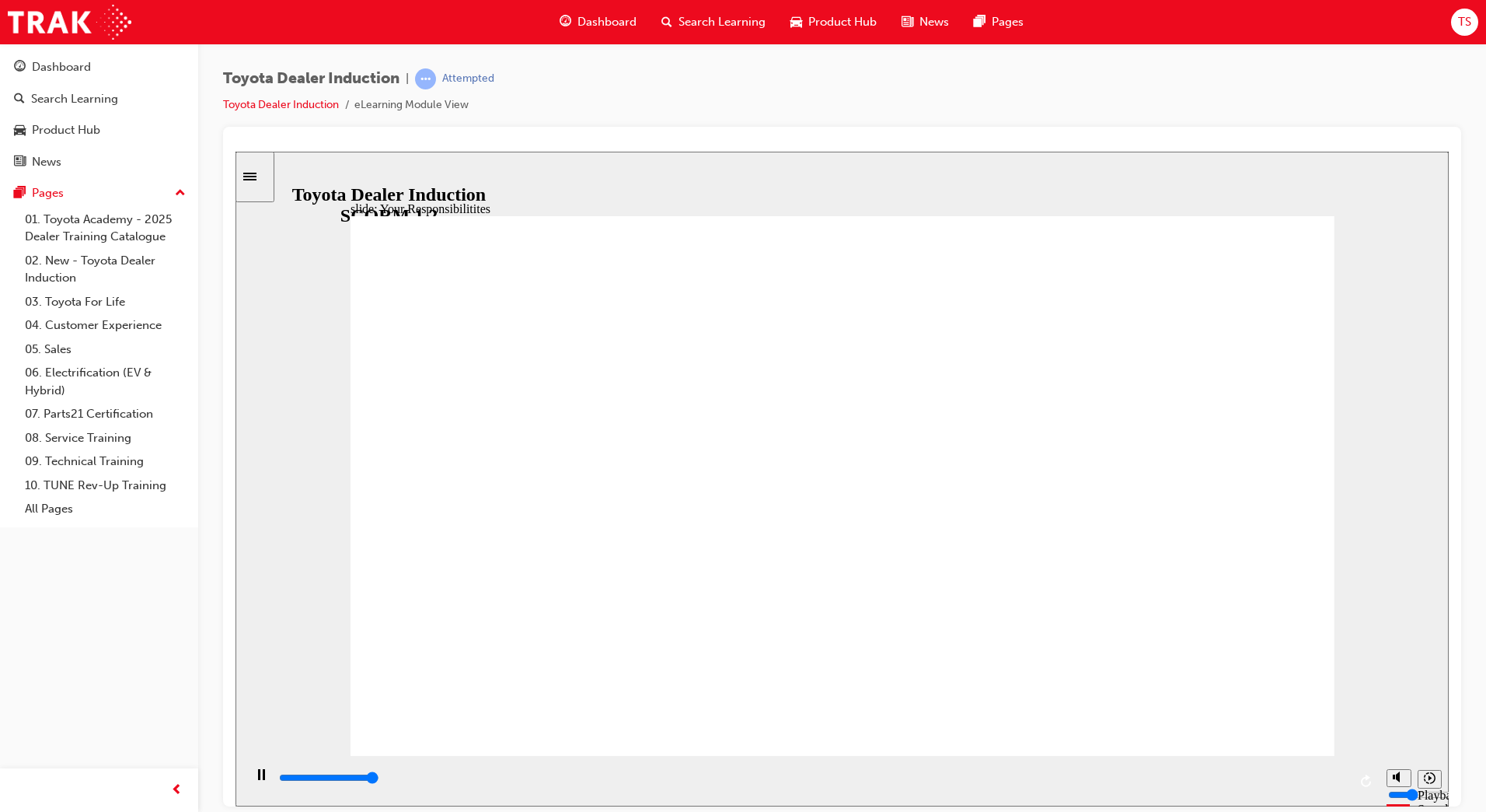
type input "8400"
checkbox input "true"
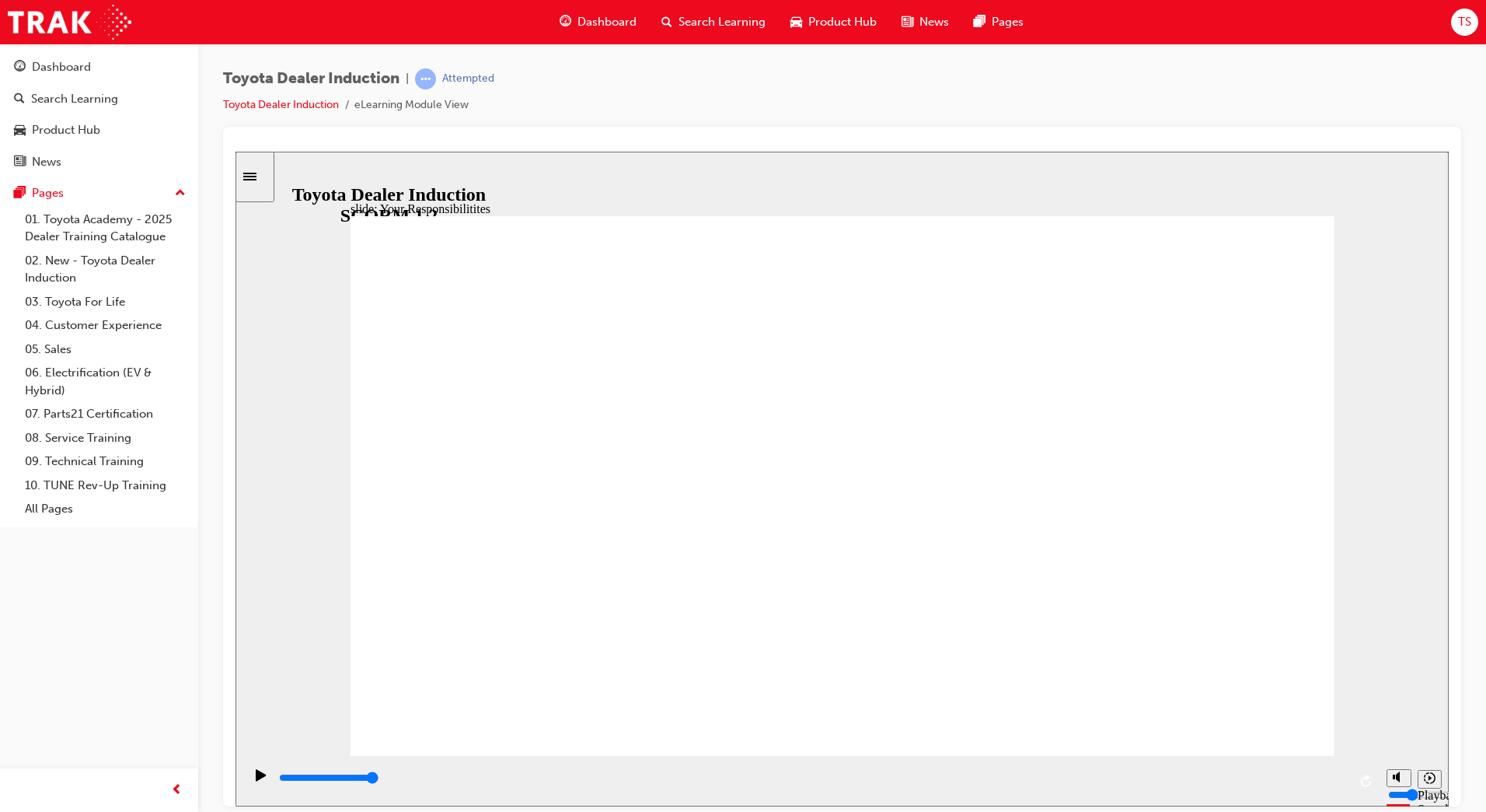
checkbox input "true"
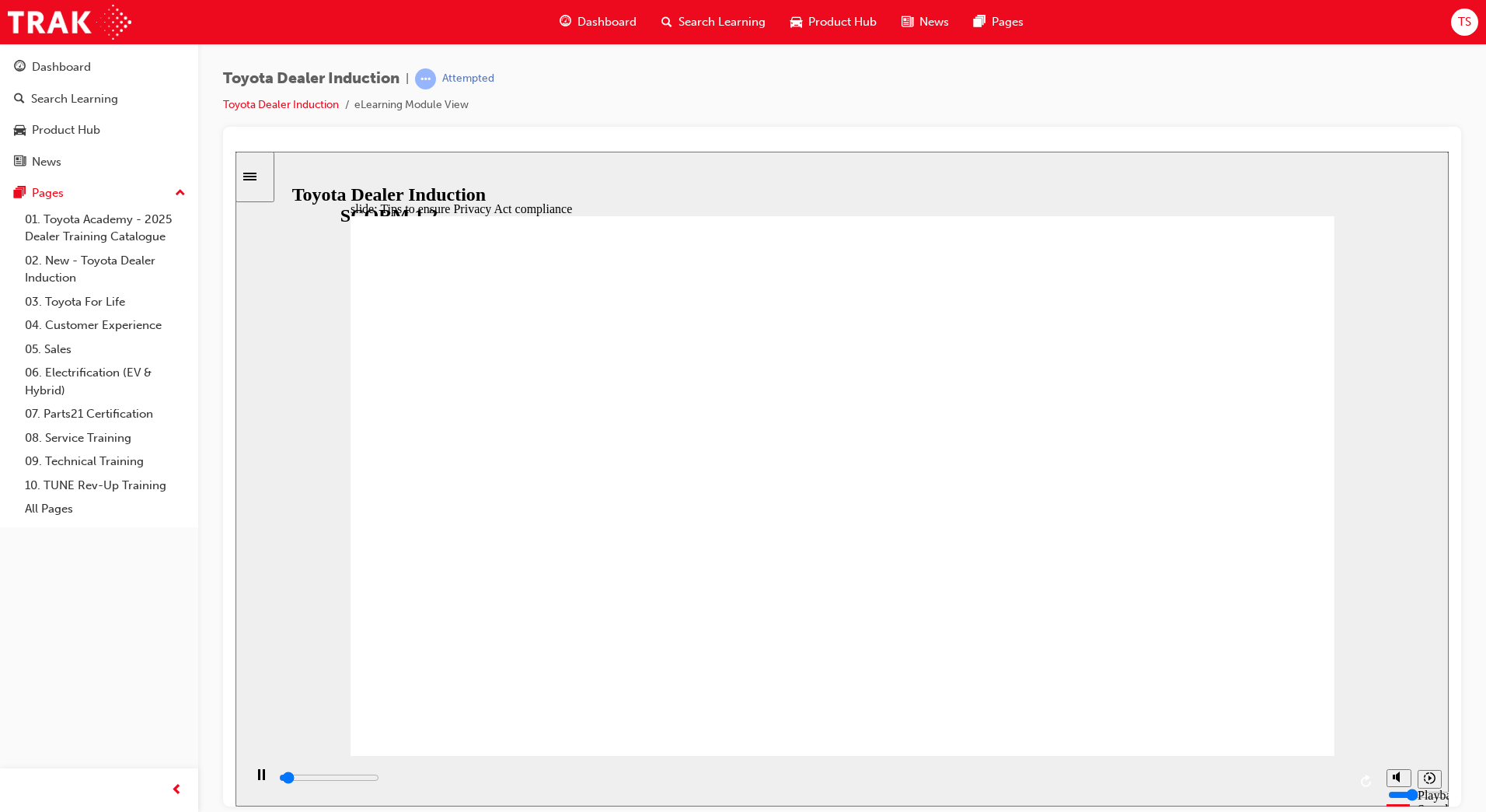
type input "300"
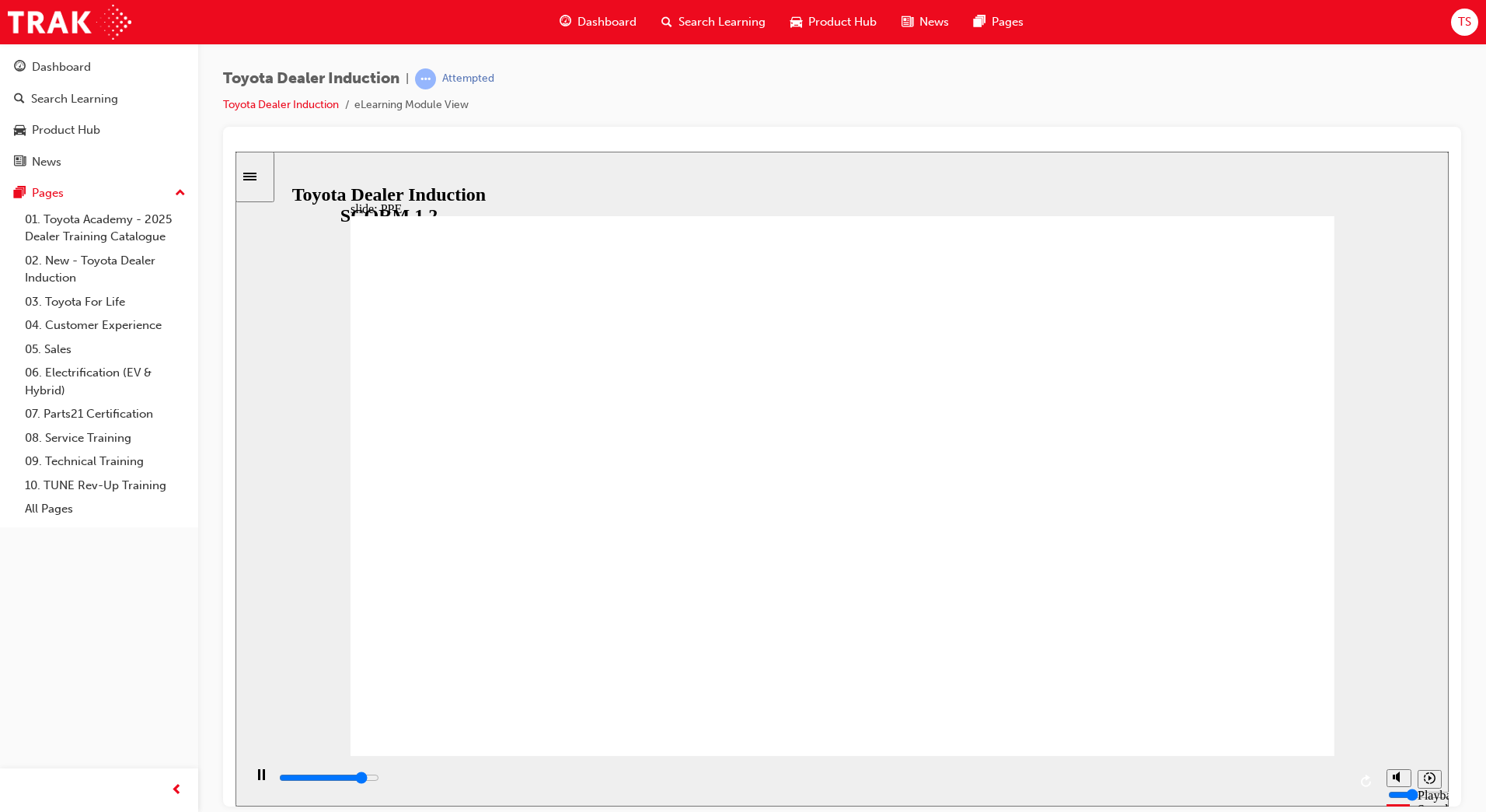
type input "4700"
checkbox input "true"
type input "5000"
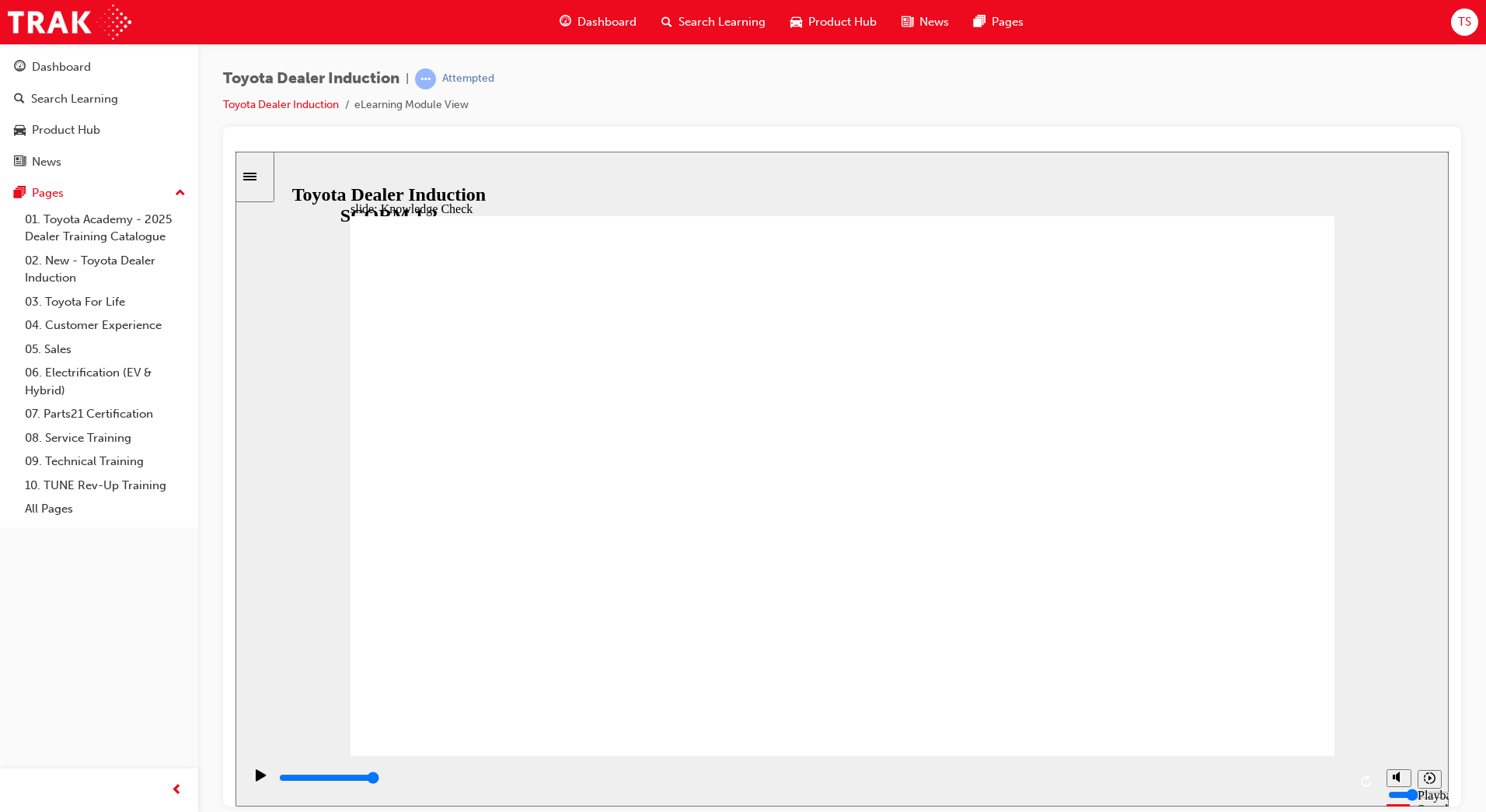
checkbox input "true"
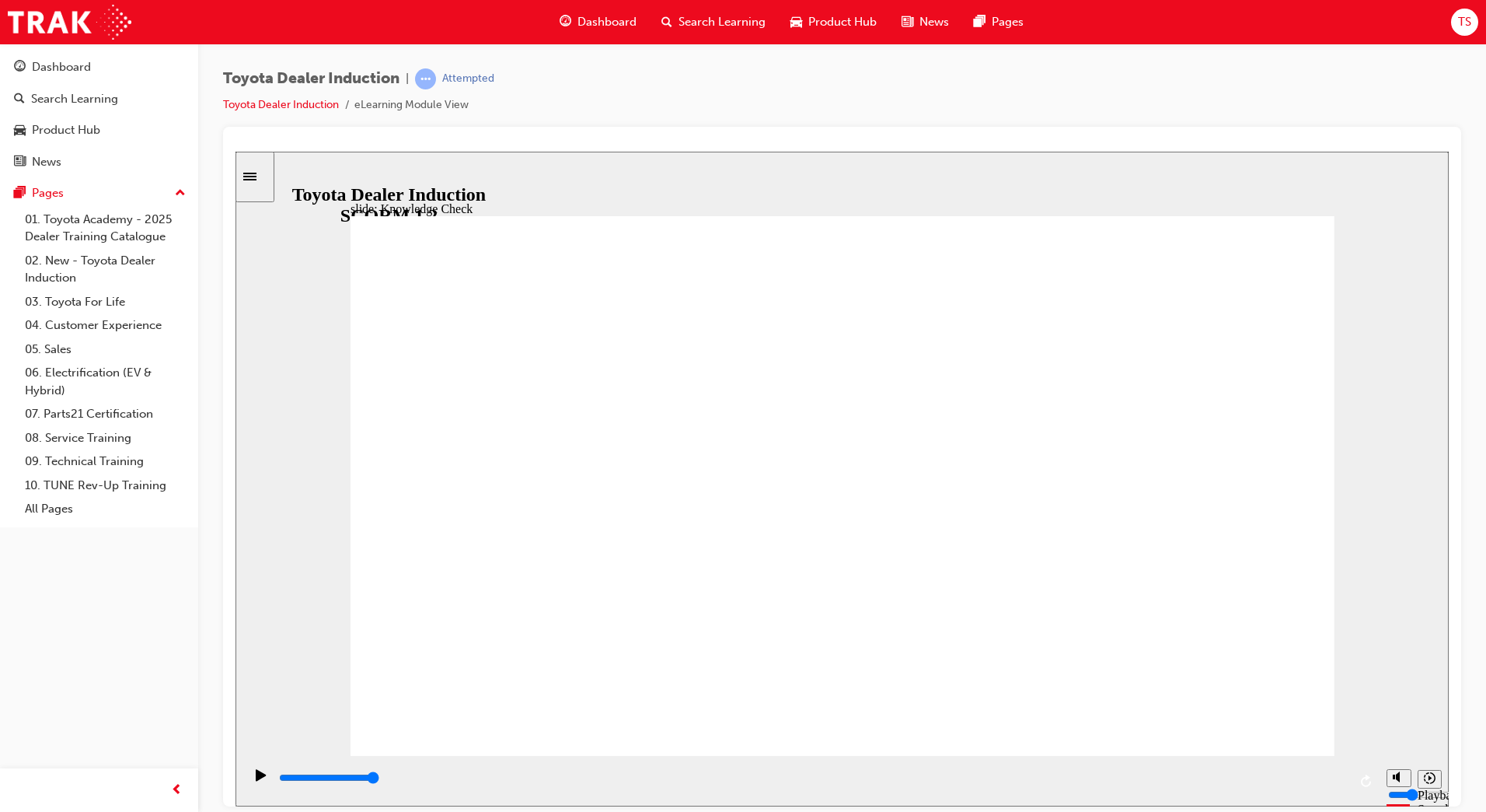
type input "3500"
radio input "true"
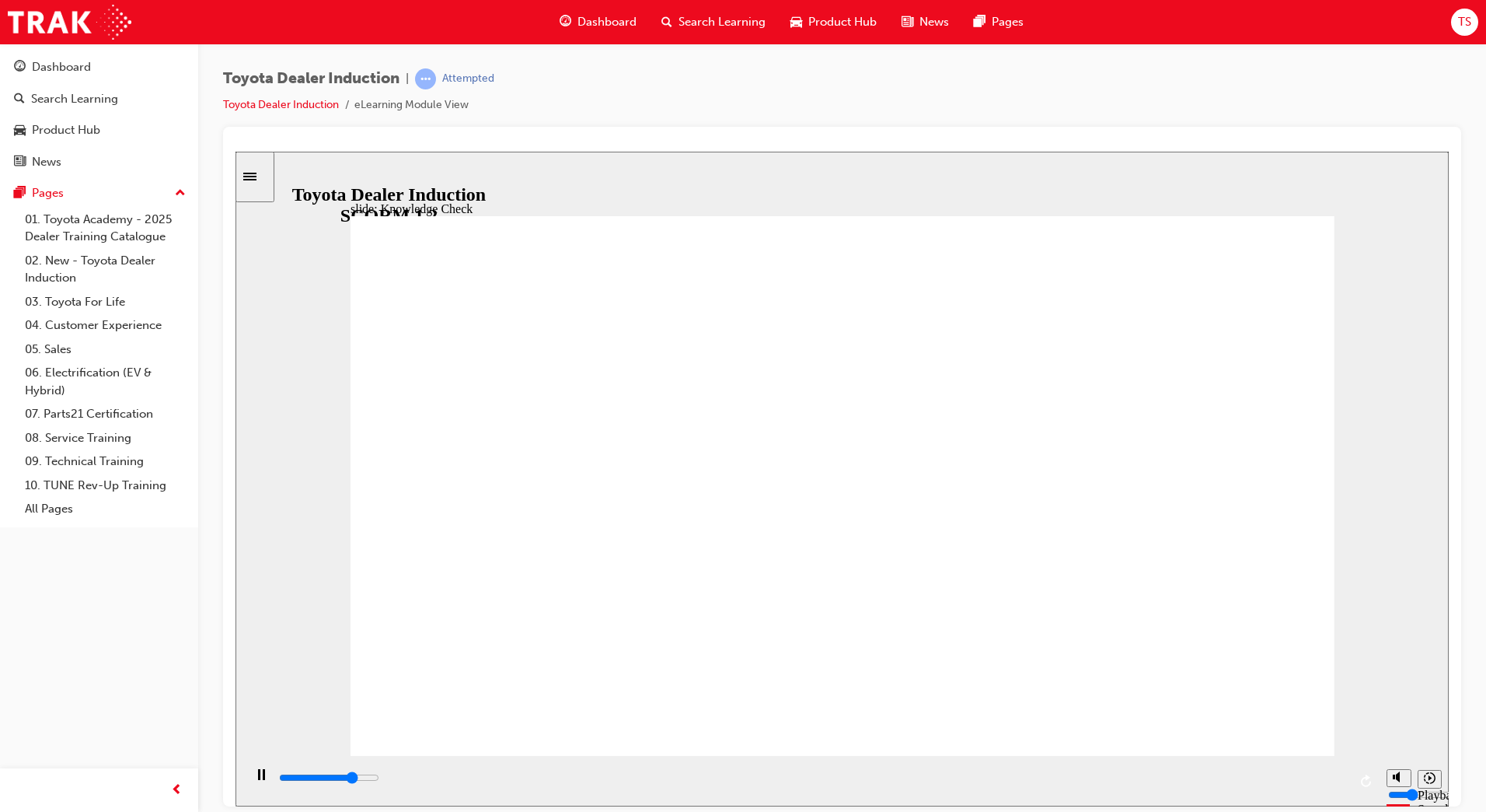
type input "3900"
checkbox input "true"
type input "4700"
checkbox input "true"
type input "5000"
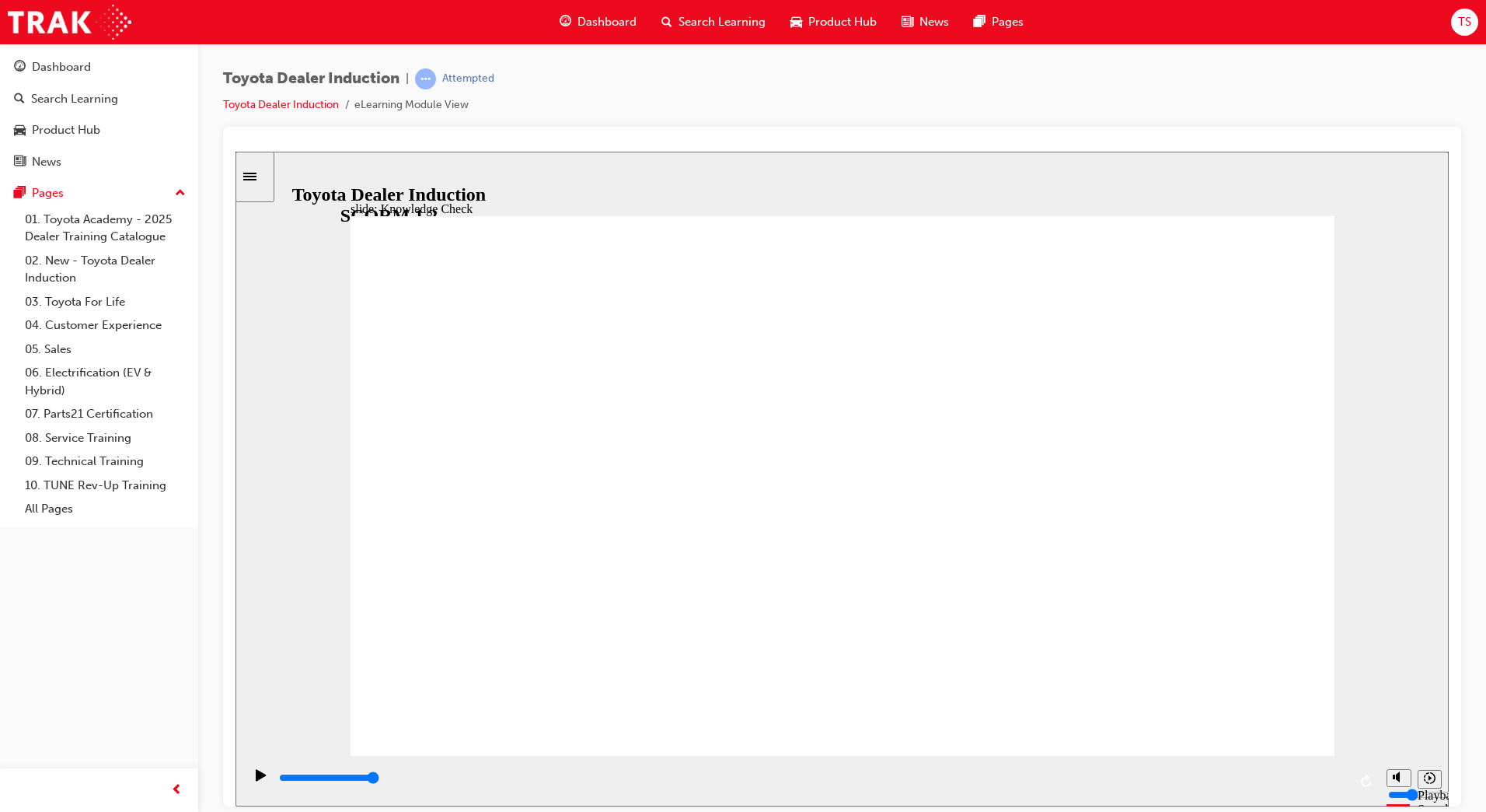
checkbox input "true"
type input "4400"
checkbox input "true"
type input "5000"
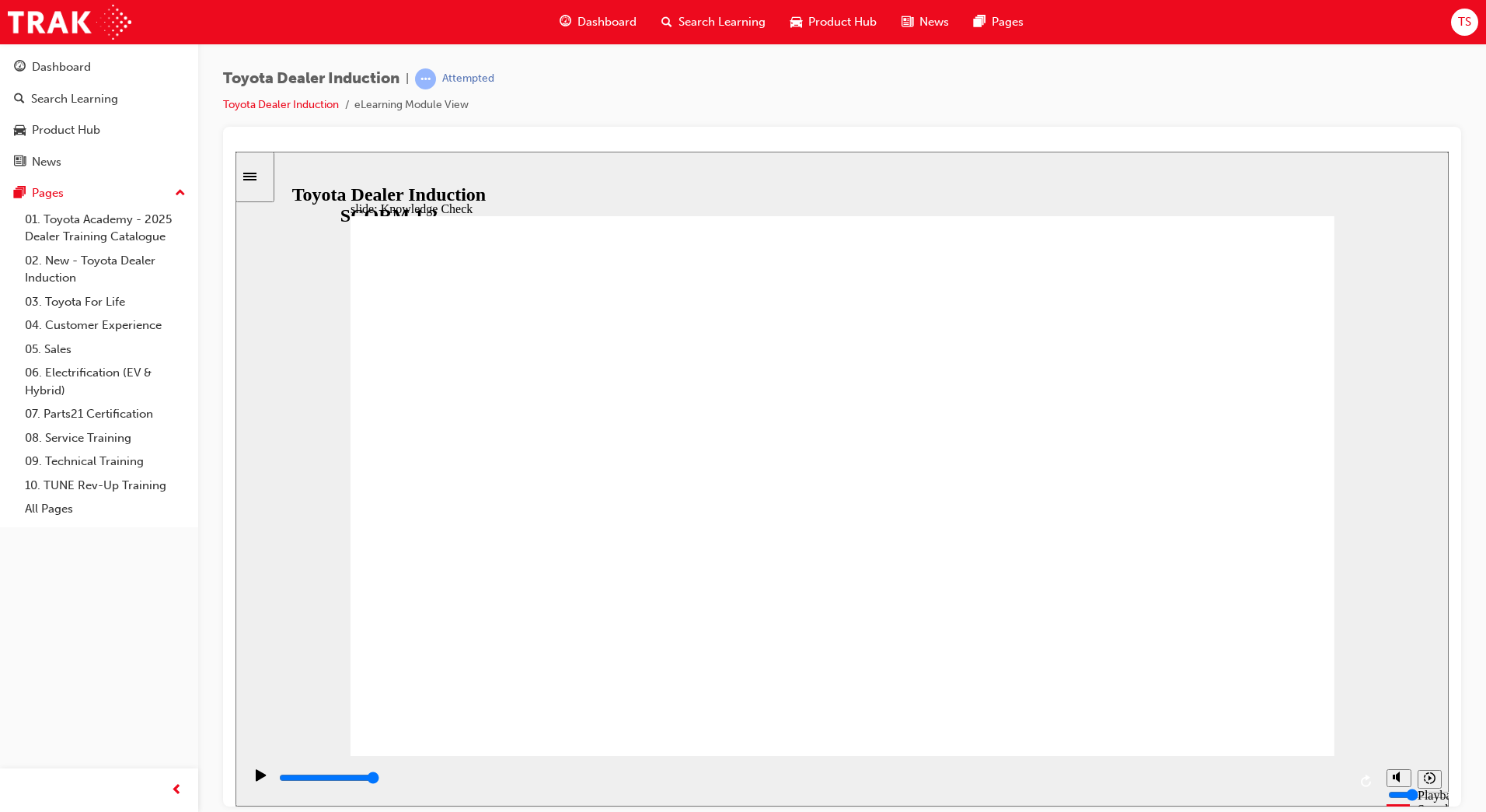
checkbox input "true"
drag, startPoint x: 621, startPoint y: 507, endPoint x: 616, endPoint y: 546, distance: 39.3
checkbox input "true"
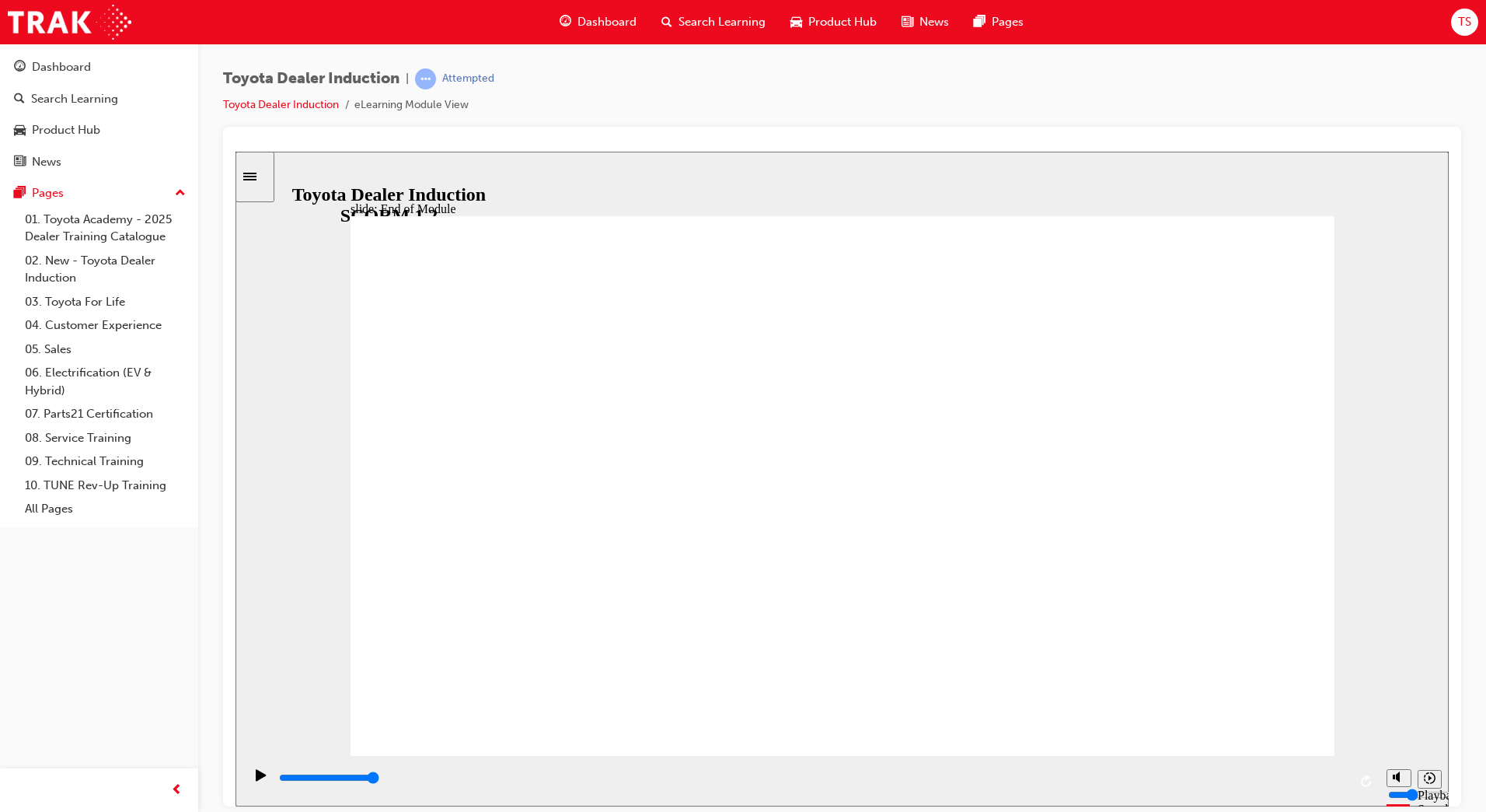
type input "2900"
click at [737, 24] on span "Search Learning" at bounding box center [721, 22] width 87 height 18
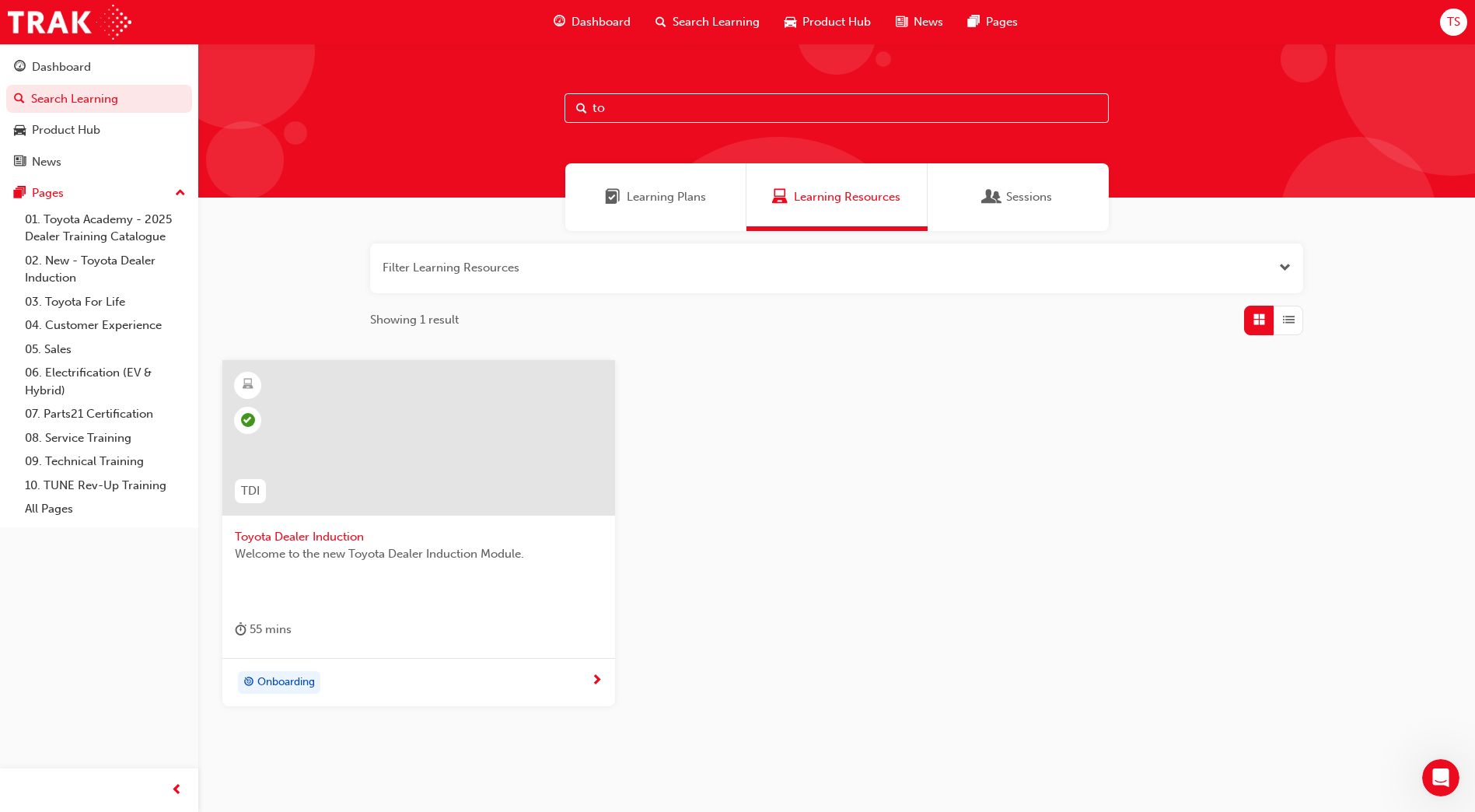
type input "t"
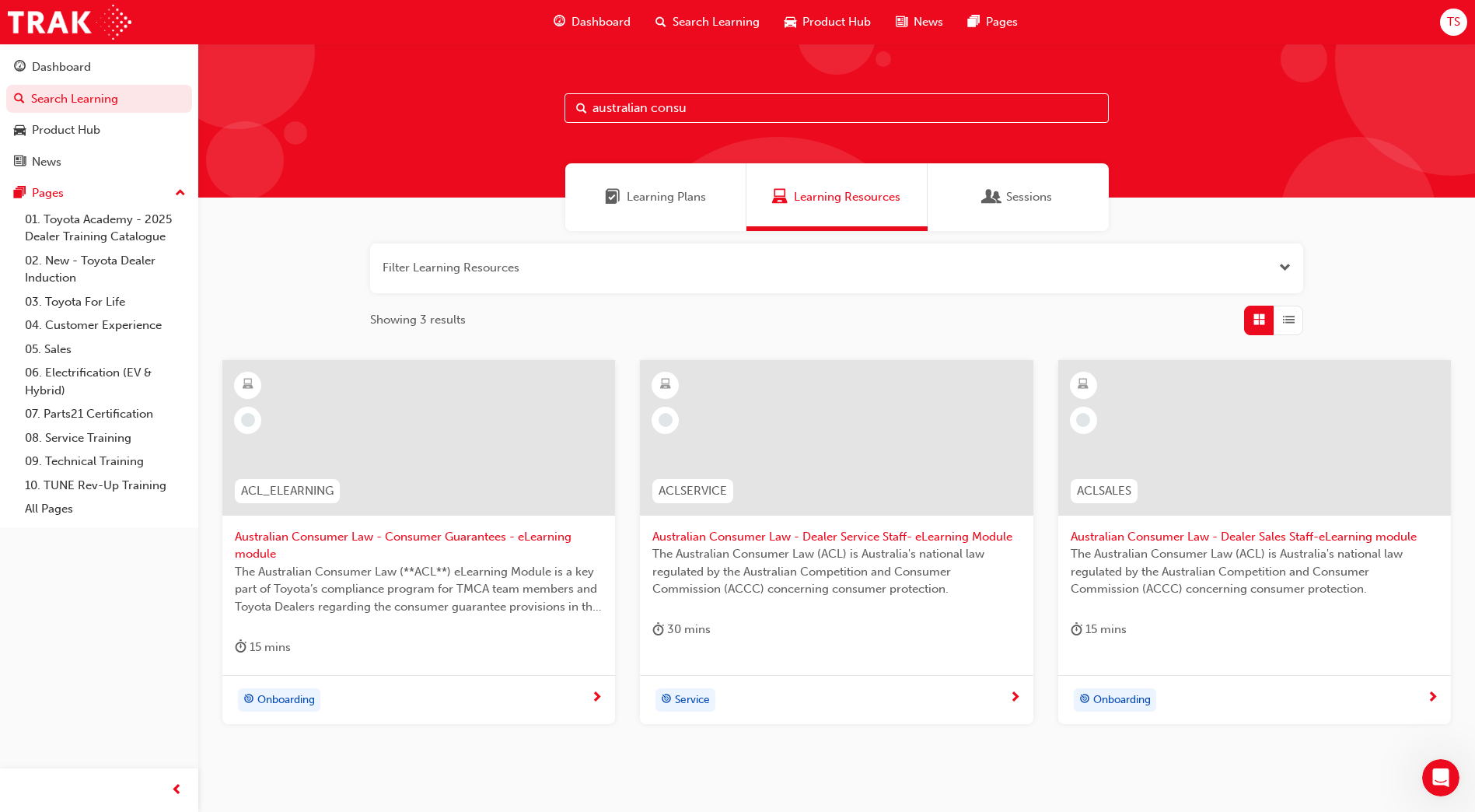
type input "australian consu"
click at [474, 537] on span "Australian Consumer Law - Consumer Guarantees - eLearning module" at bounding box center [418, 546] width 367 height 35
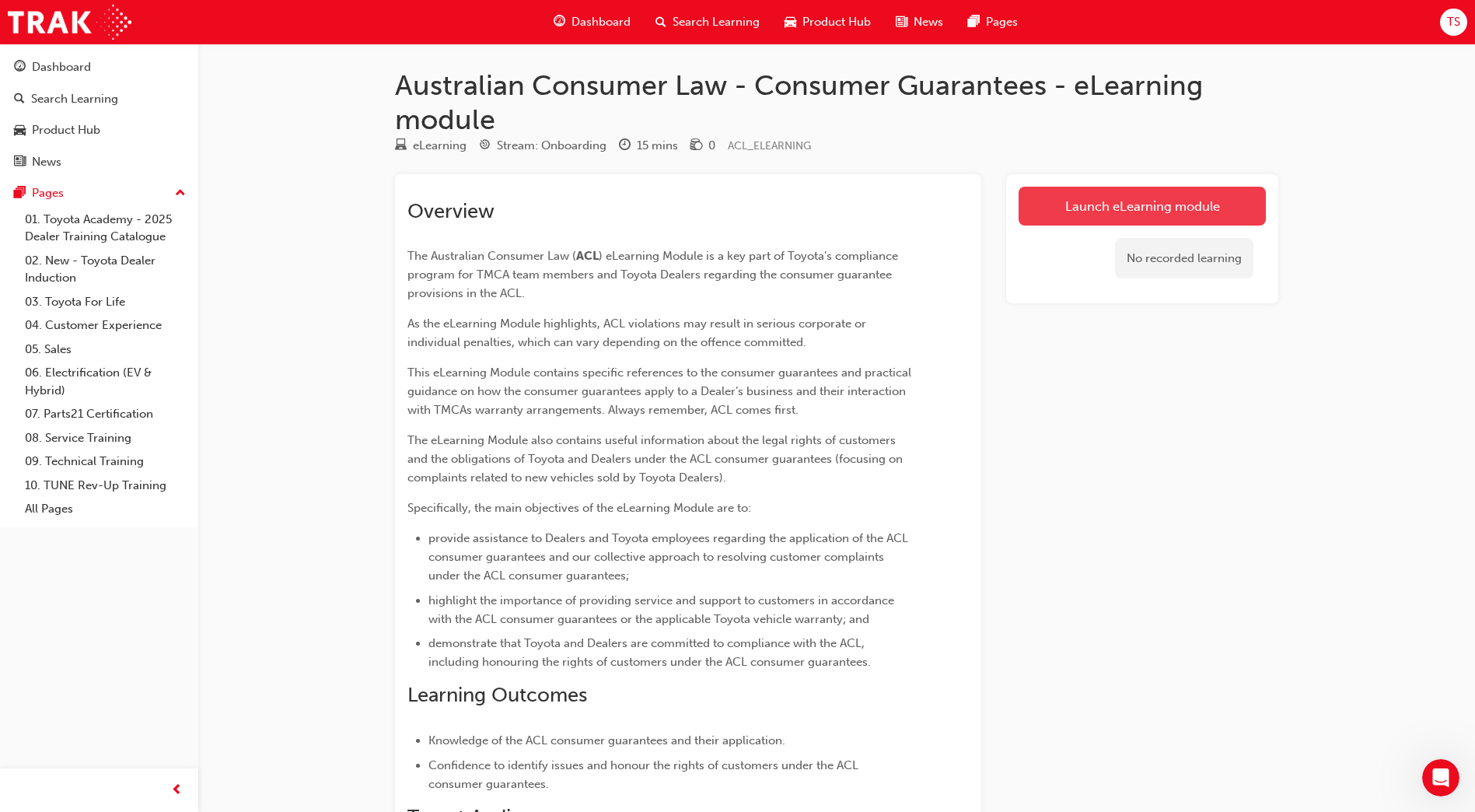
click at [1067, 191] on link "Launch eLearning module" at bounding box center [1142, 206] width 247 height 39
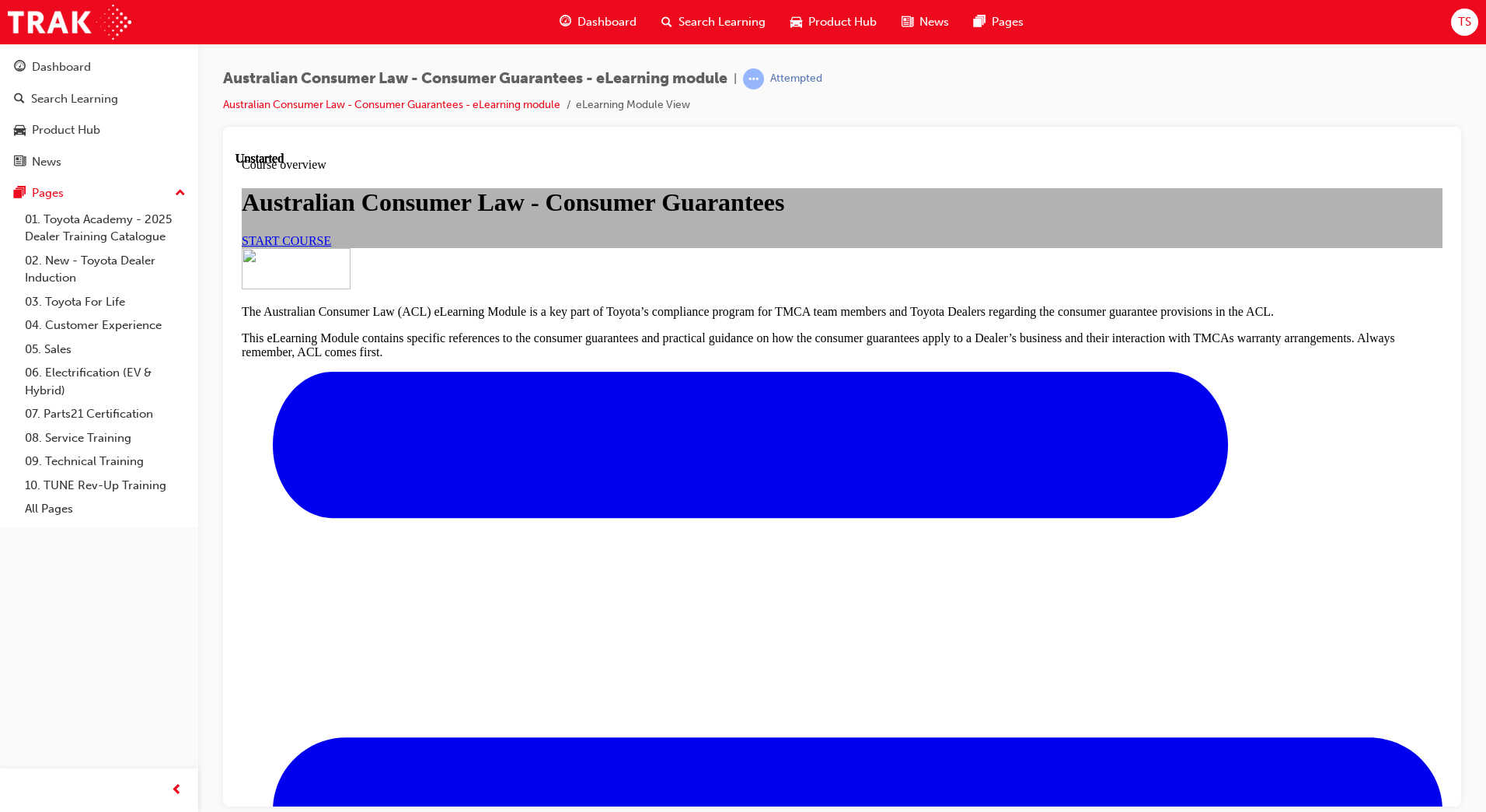
click at [331, 246] on span "START COURSE" at bounding box center [286, 239] width 90 height 13
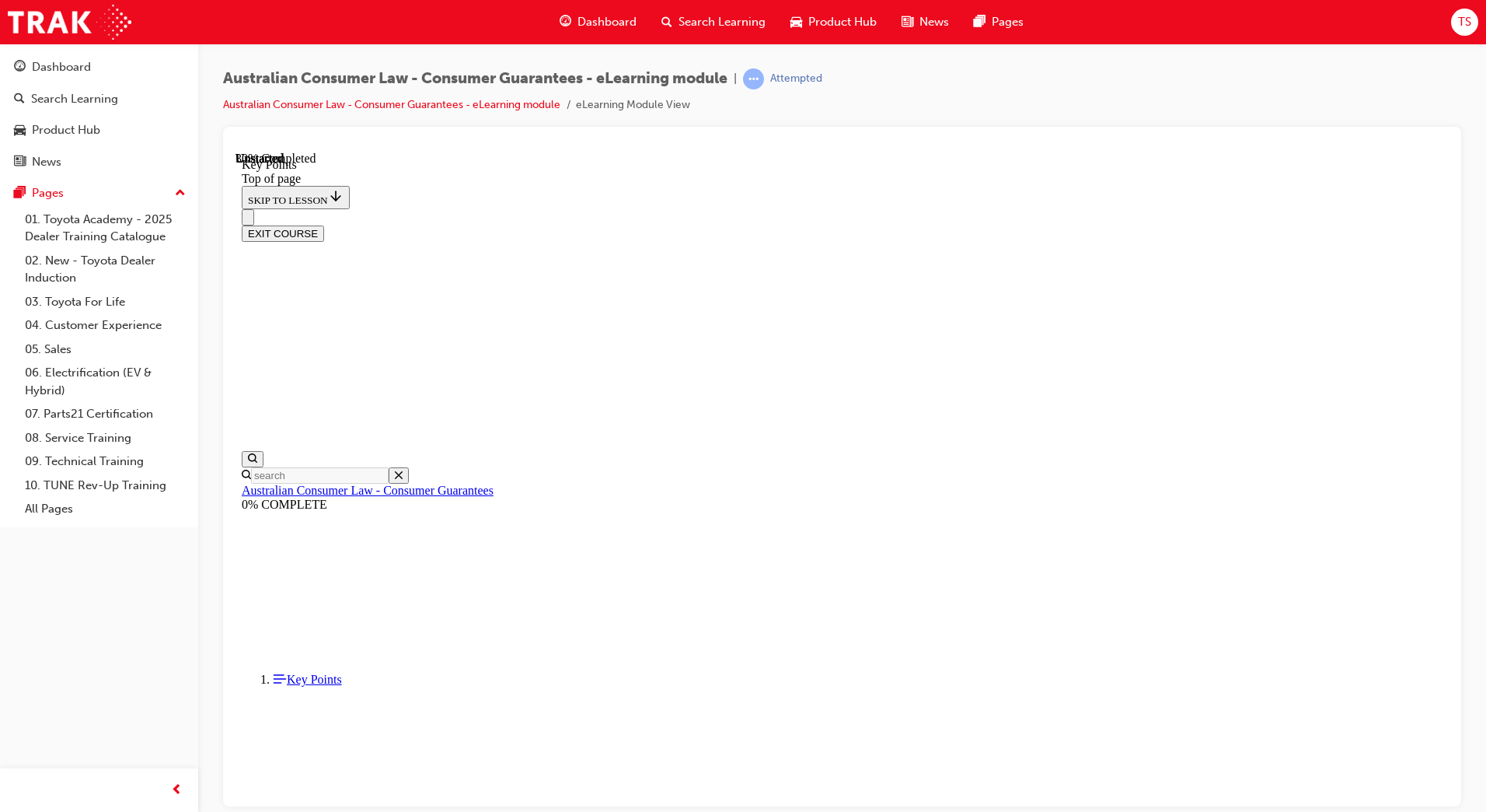
scroll to position [584, 0]
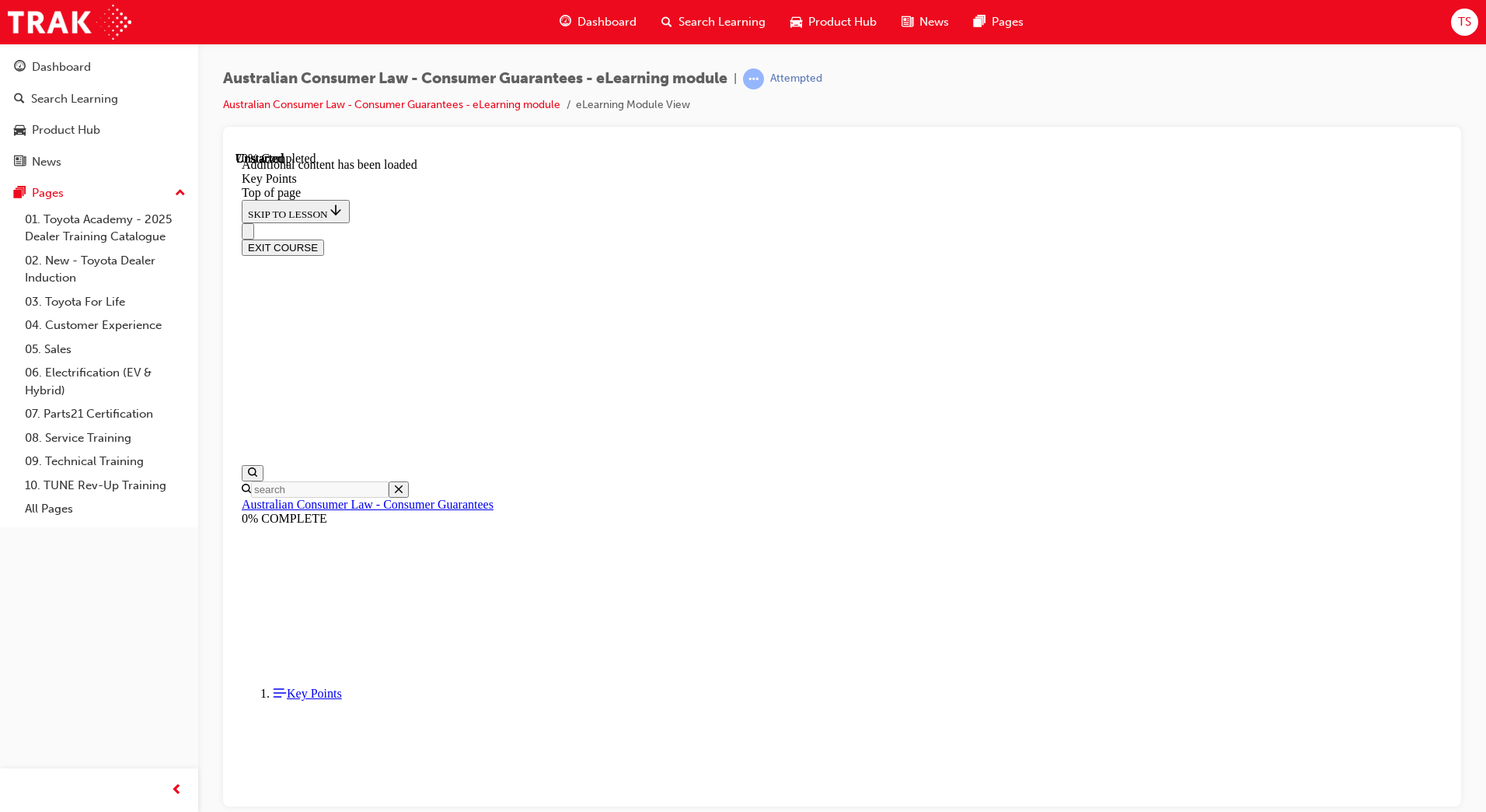
scroll to position [1930, 0]
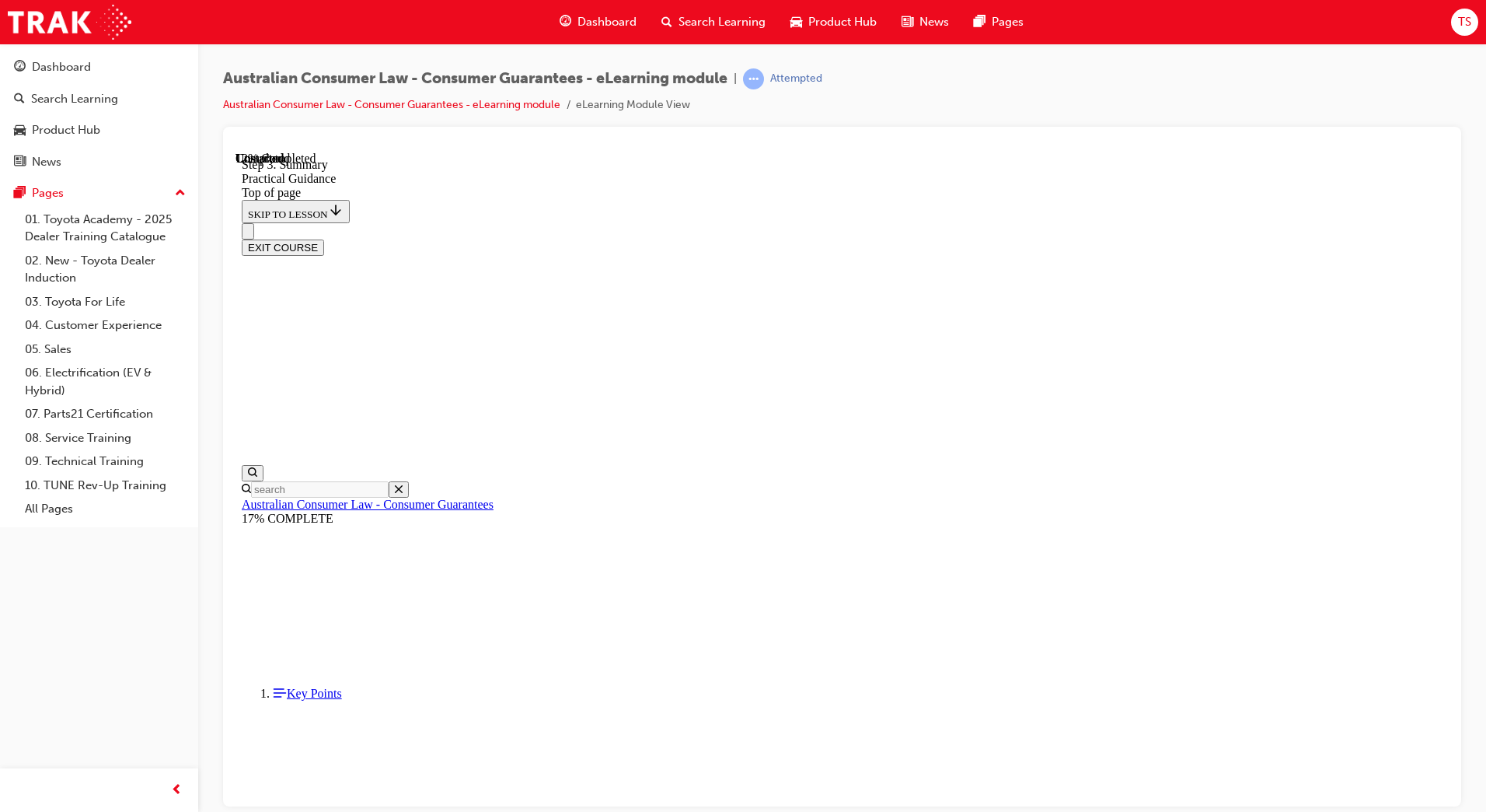
scroll to position [274, 0]
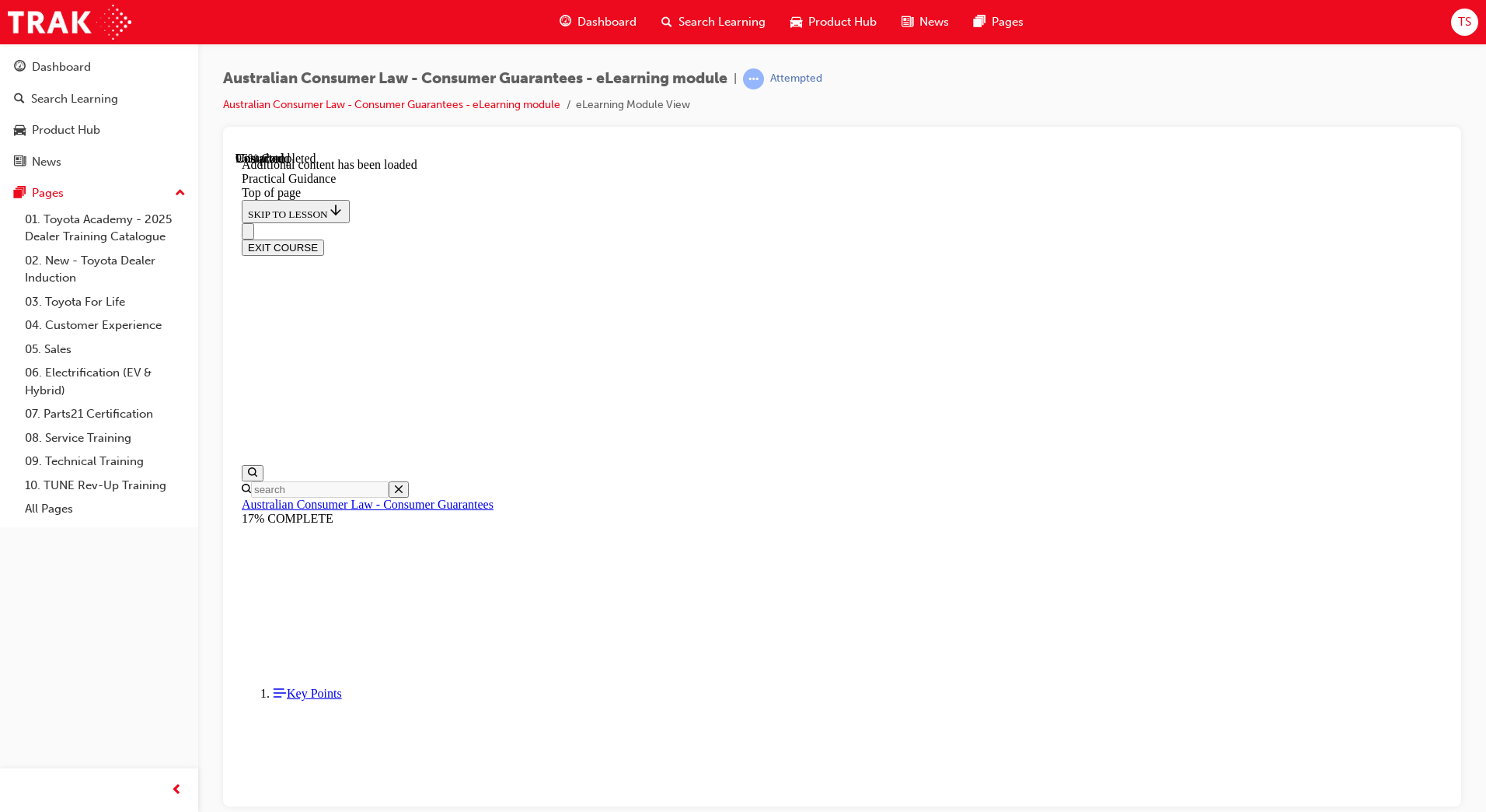
scroll to position [4079, 0]
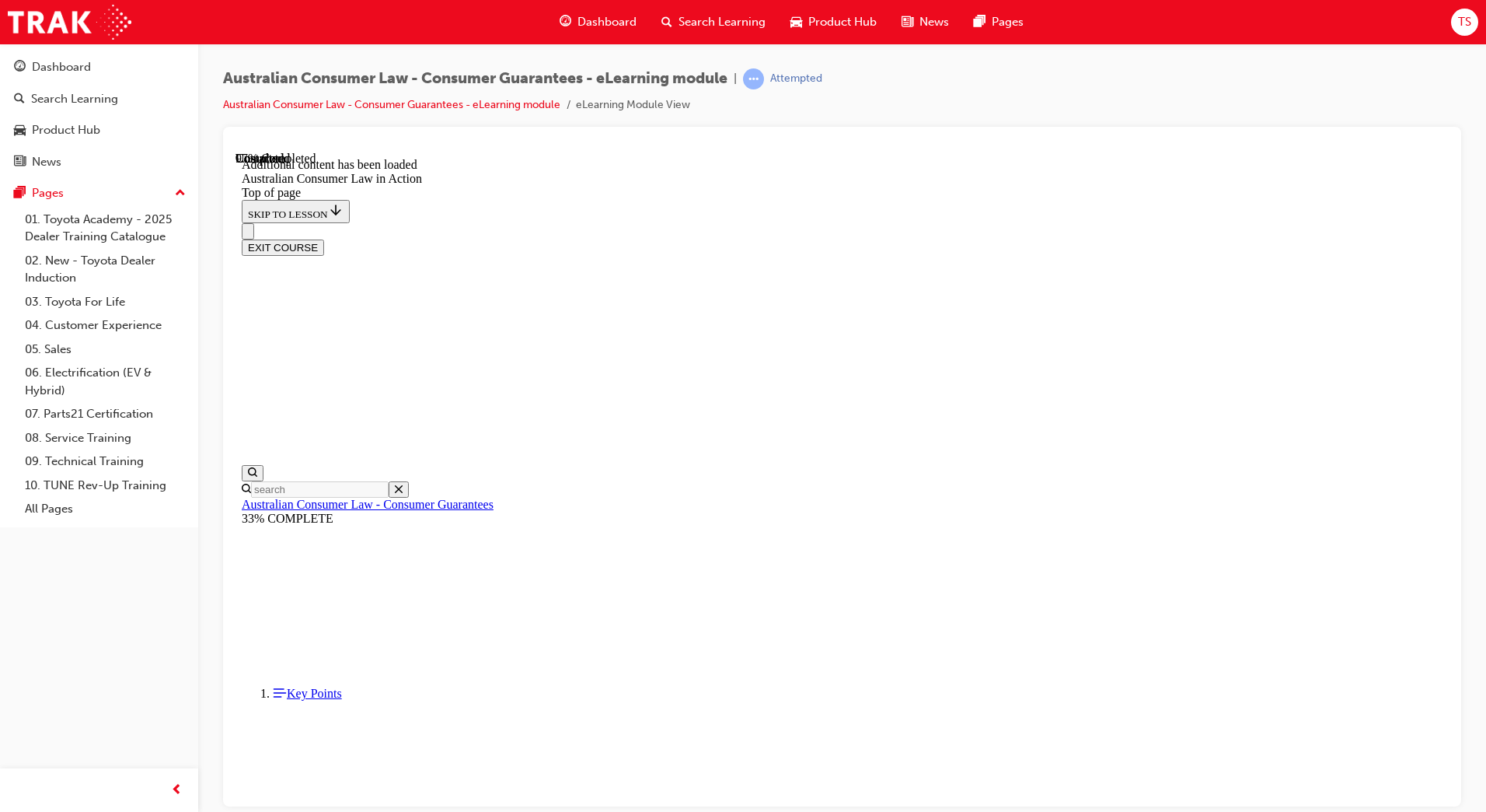
scroll to position [3178, 0]
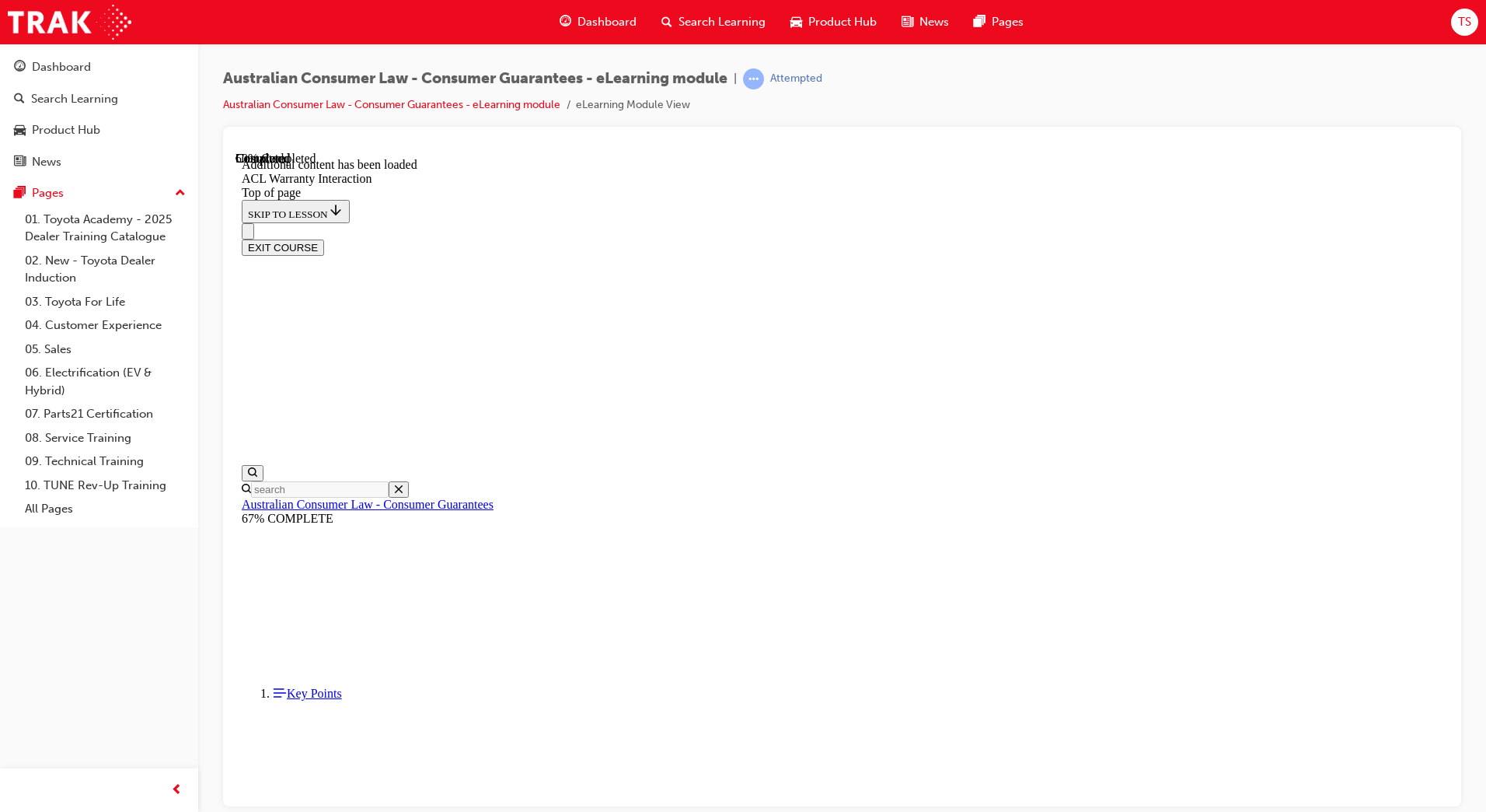
scroll to position [847, 0]
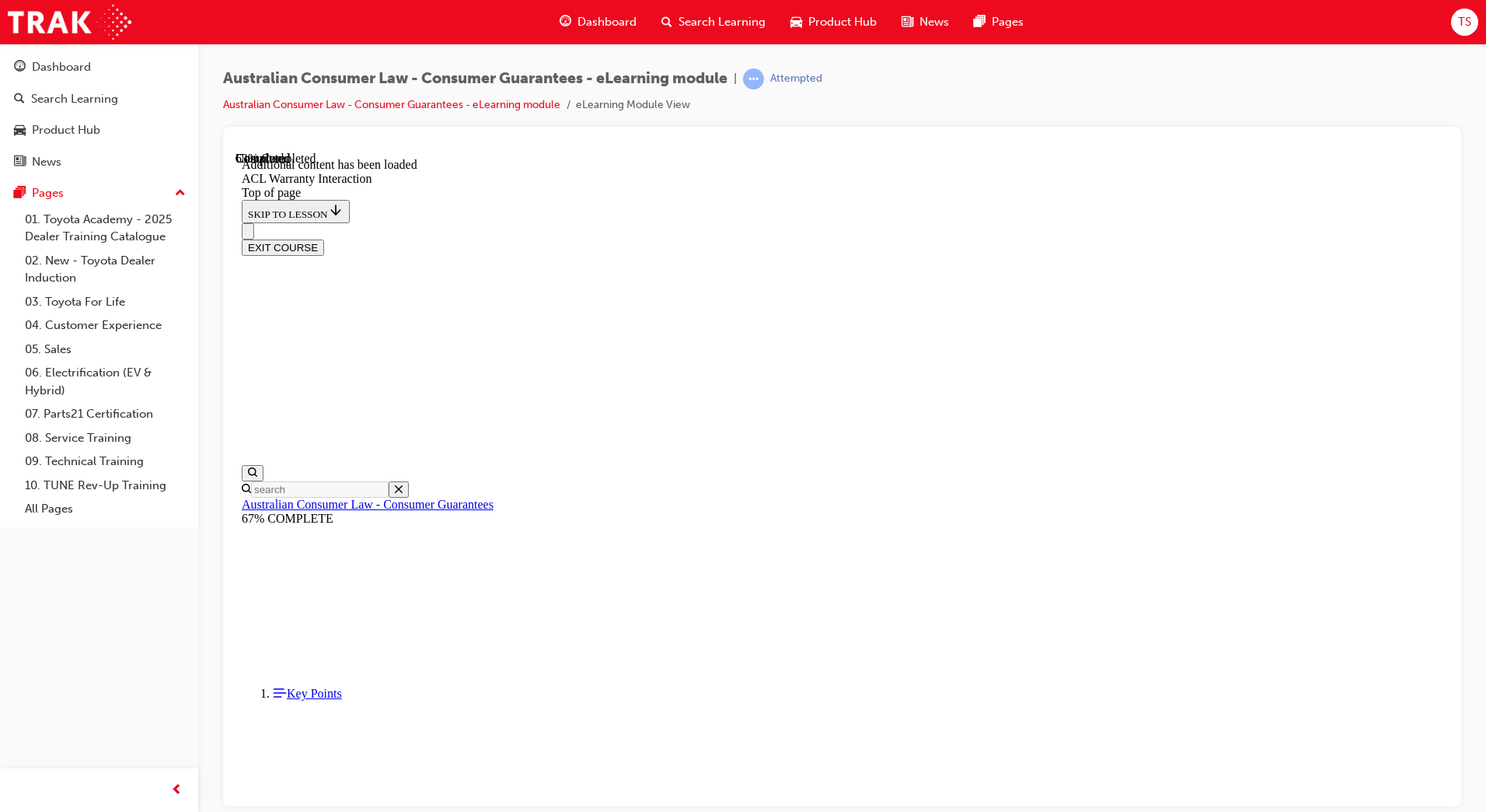
scroll to position [845, 0]
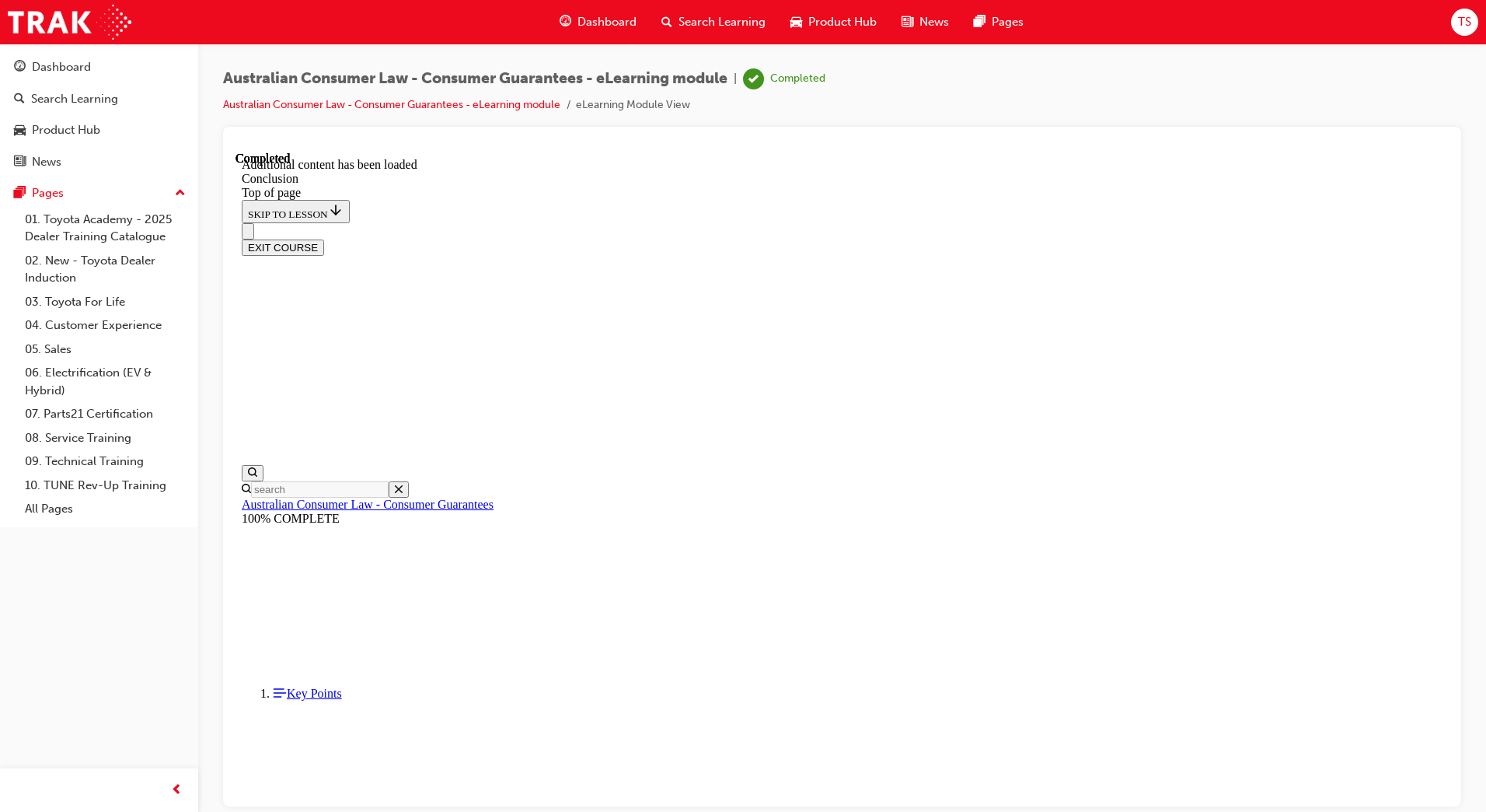
click at [1365, 239] on div "EXIT COURSE" at bounding box center [842, 247] width 1201 height 17
click at [324, 239] on button "EXIT COURSE" at bounding box center [283, 247] width 83 height 17
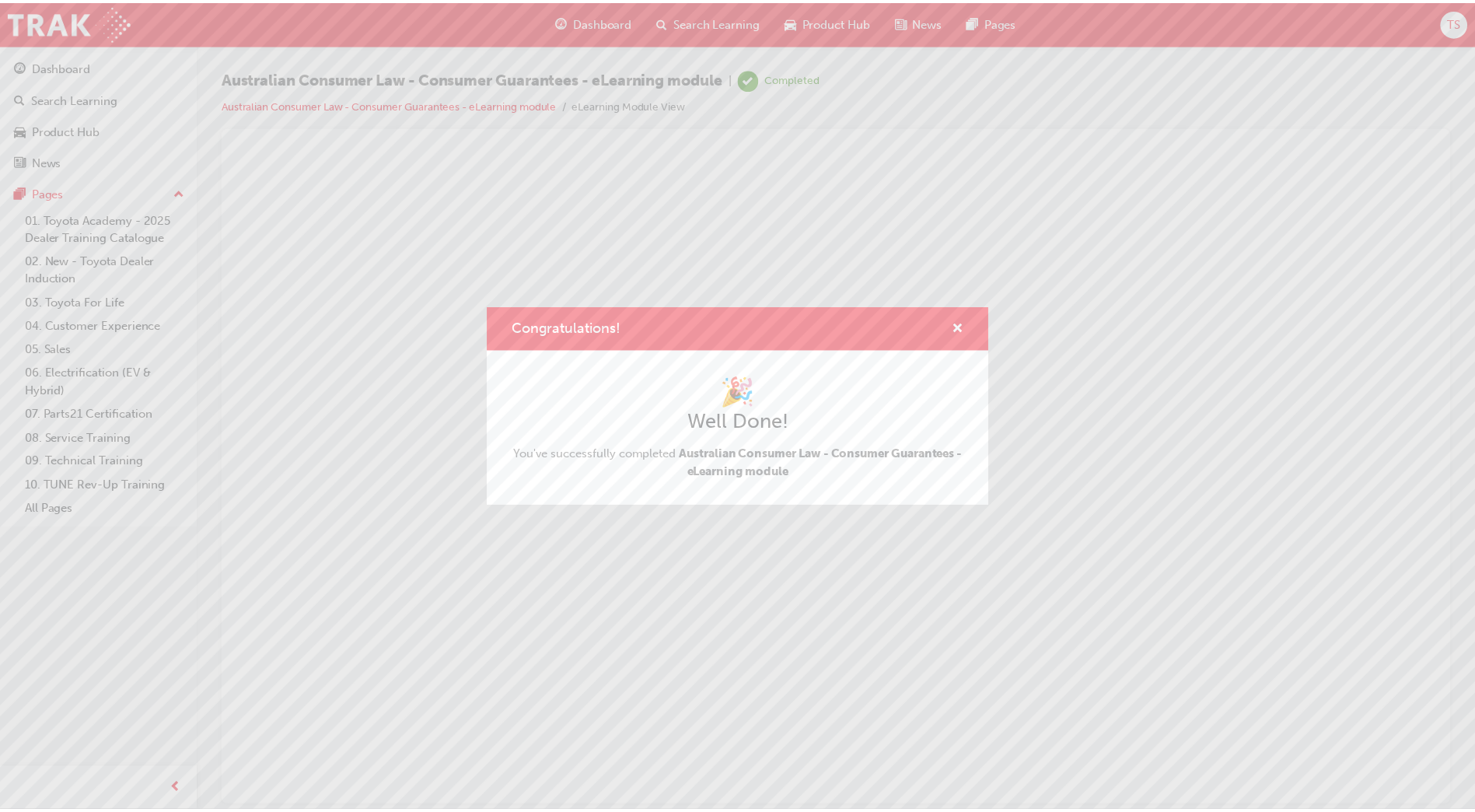
scroll to position [0, 0]
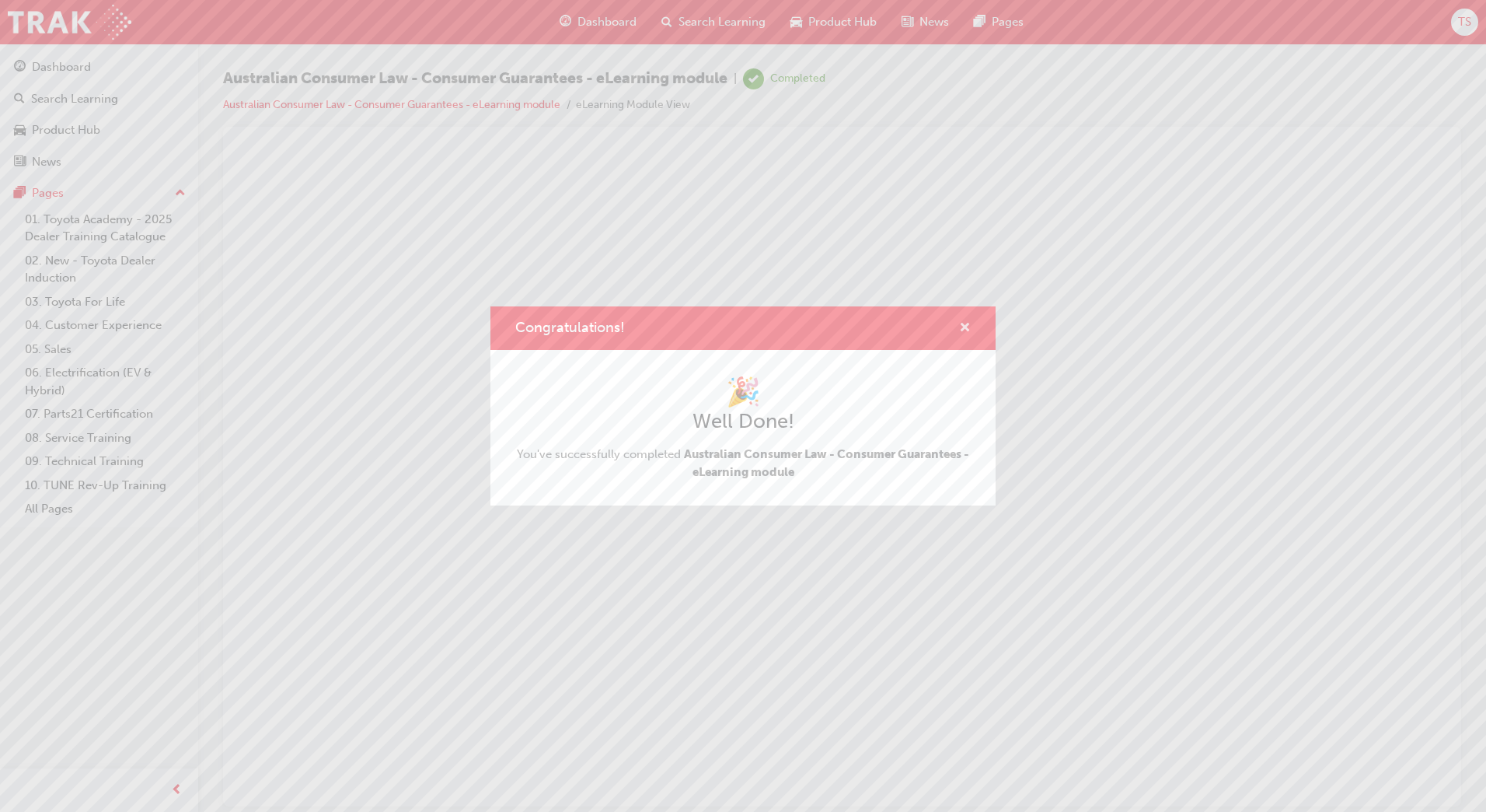
click at [960, 325] on span "cross-icon" at bounding box center [965, 329] width 11 height 14
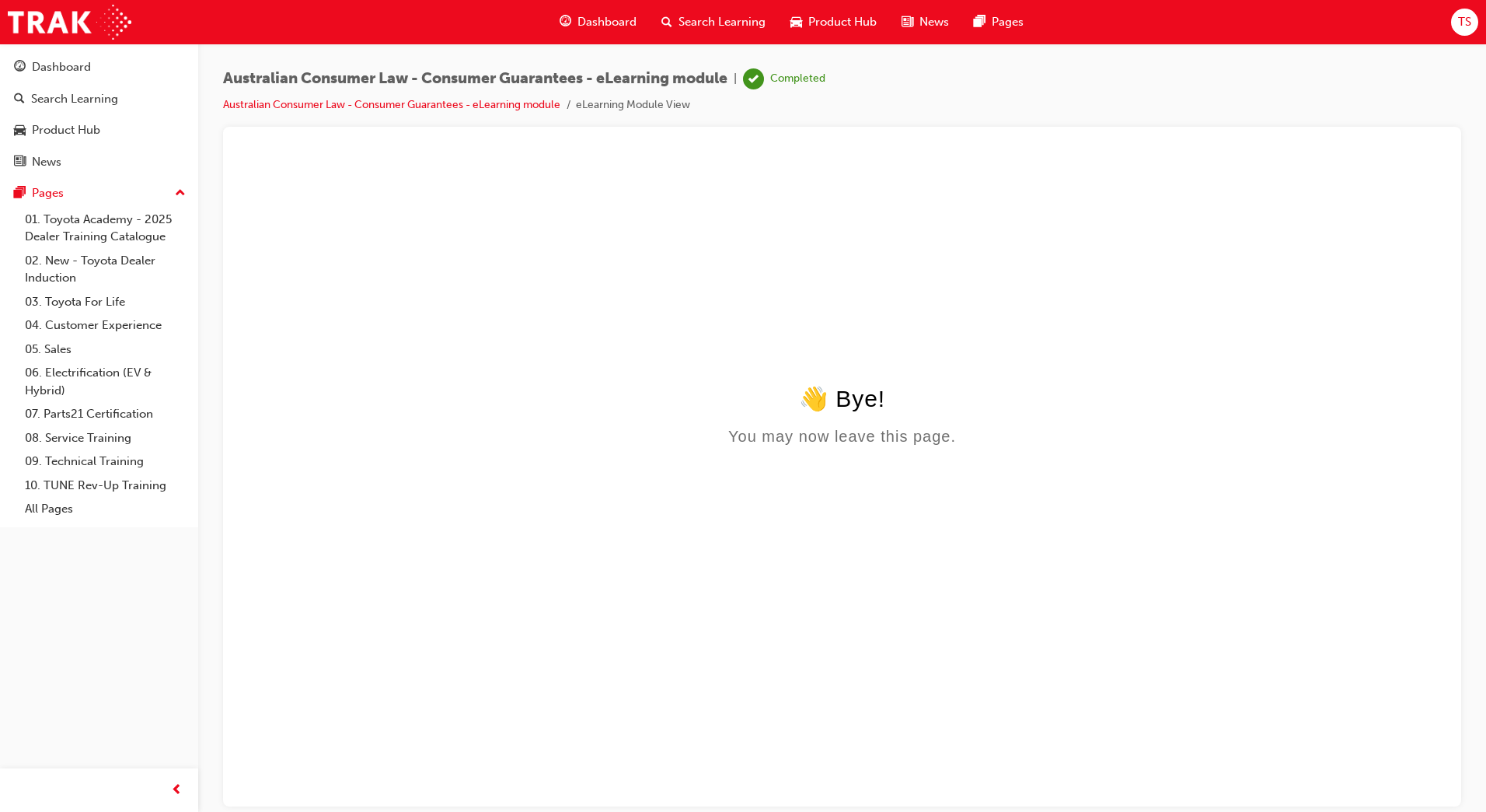
click at [569, 17] on span "guage-icon" at bounding box center [565, 22] width 11 height 19
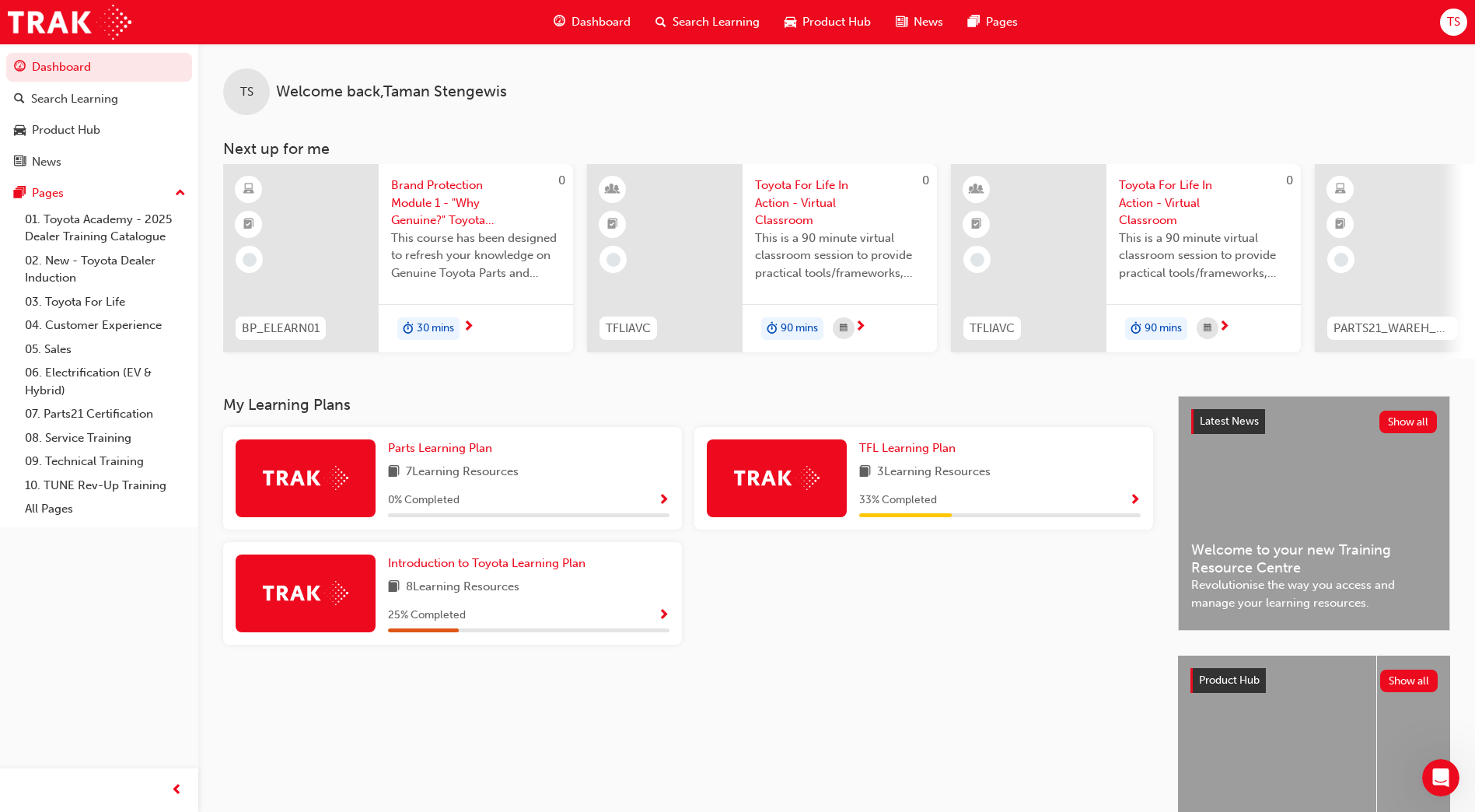
click at [1136, 505] on span "Show Progress" at bounding box center [1135, 501] width 11 height 14
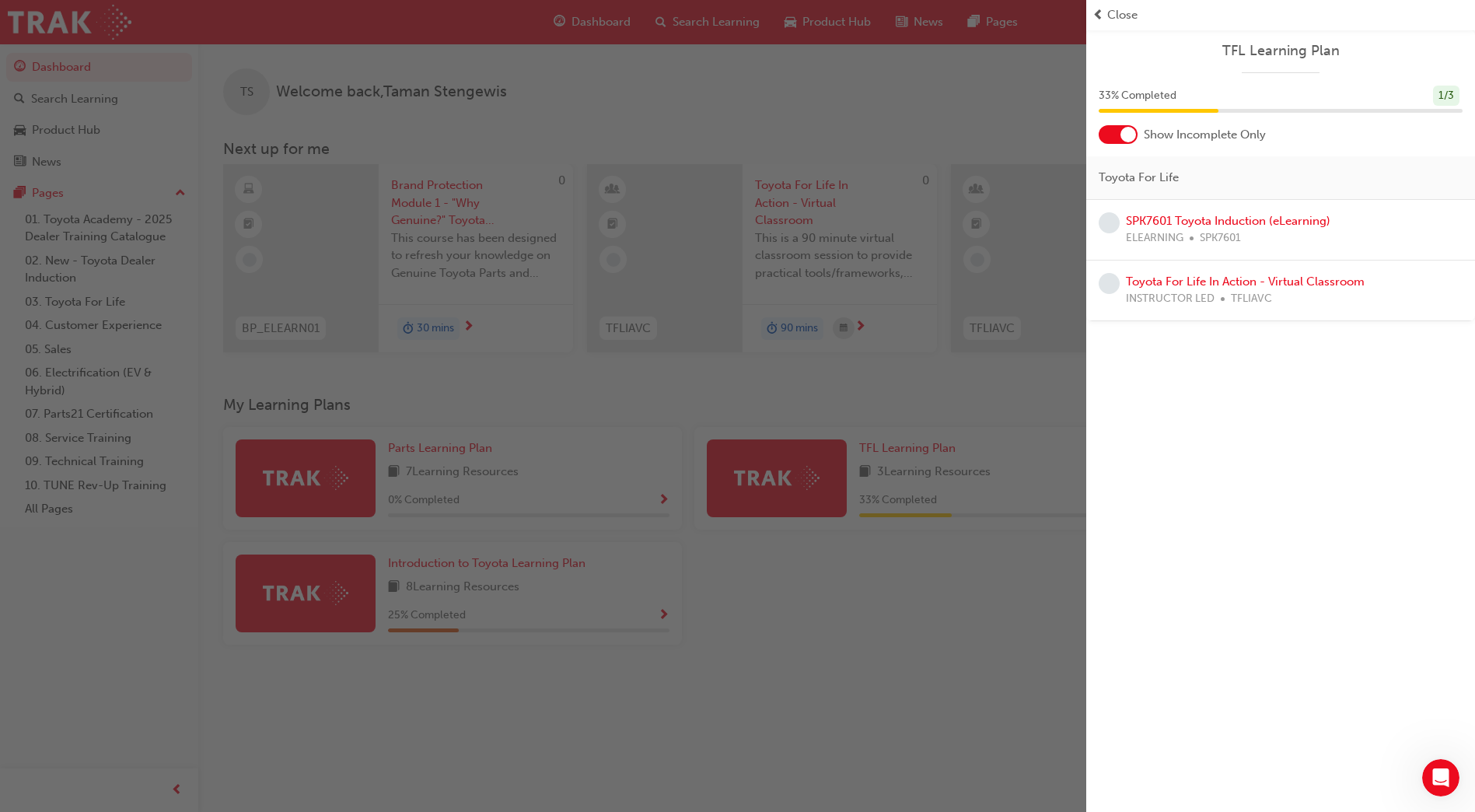
click at [1123, 16] on span "Close" at bounding box center [1123, 15] width 31 height 18
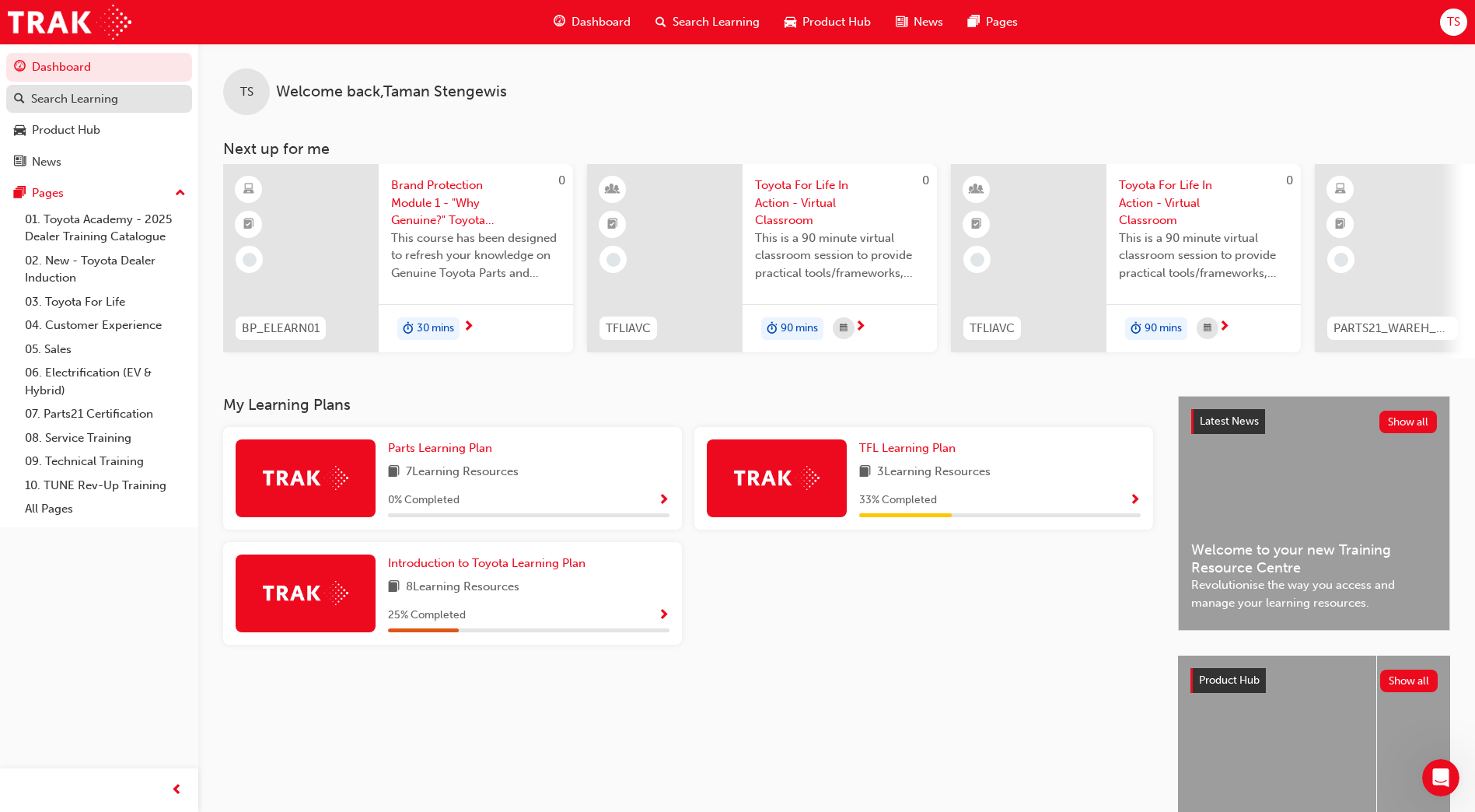
click at [51, 96] on div "Search Learning" at bounding box center [74, 99] width 87 height 18
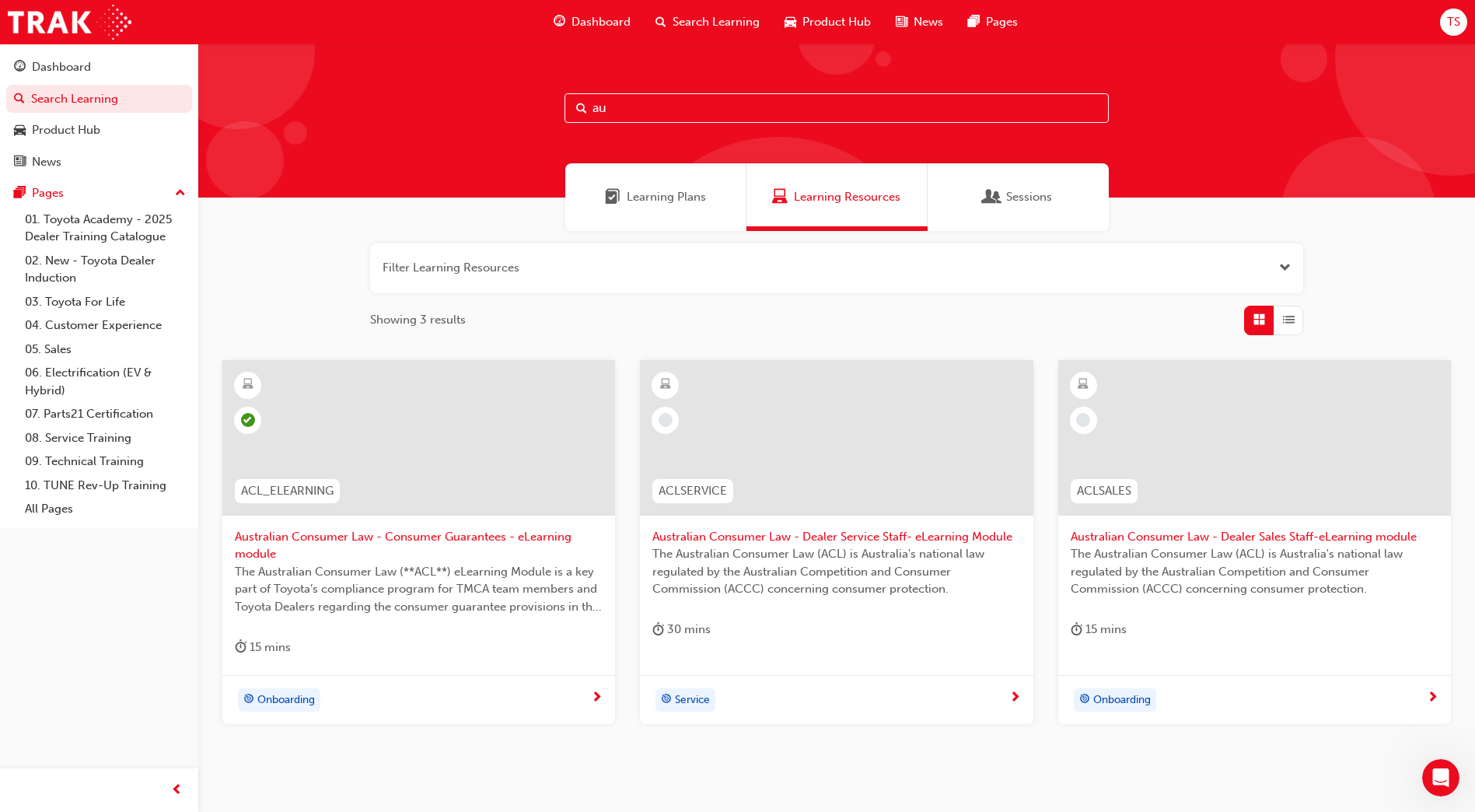
type input "a"
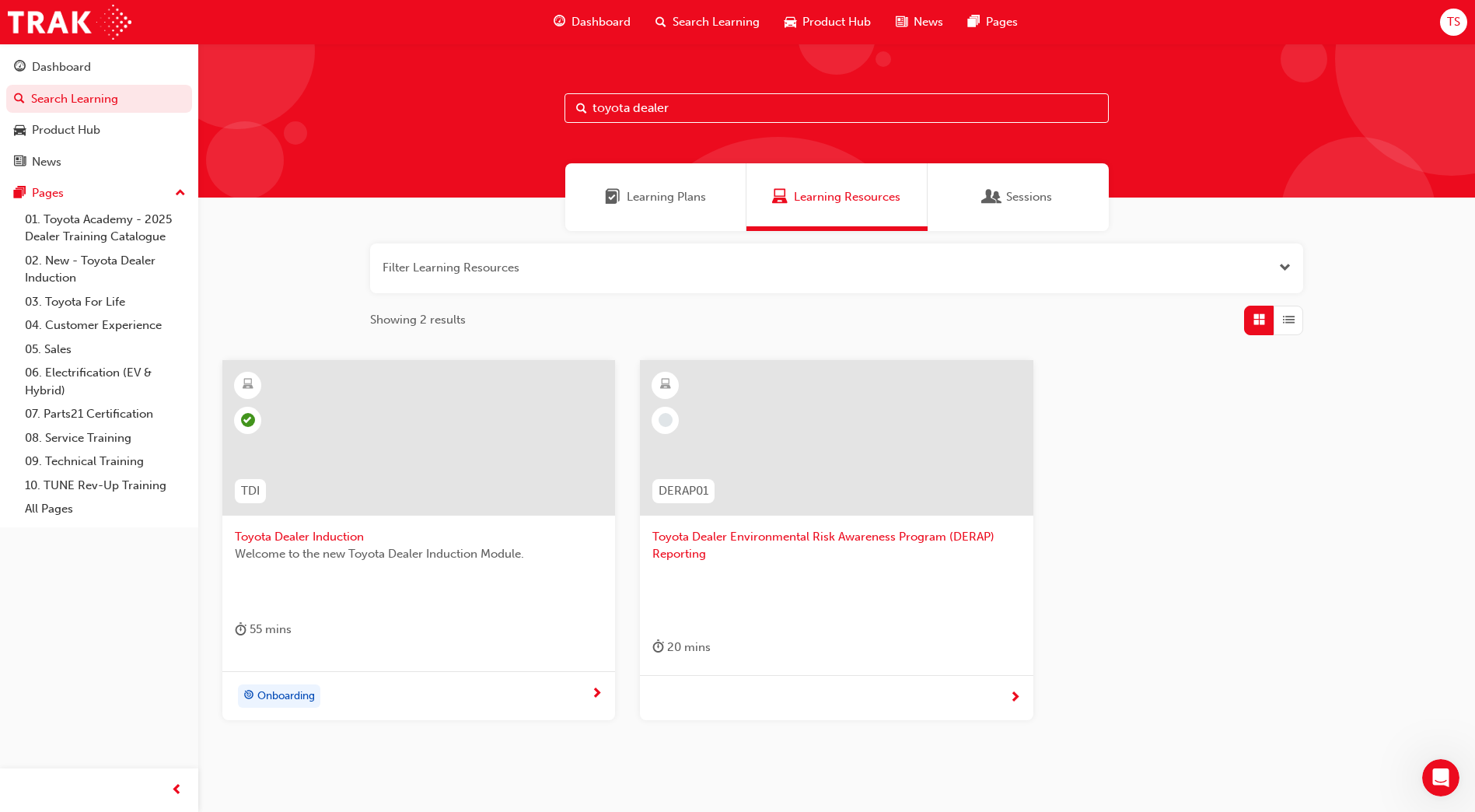
type input "toyota dealer"
click at [315, 693] on span "Onboarding" at bounding box center [286, 696] width 57 height 18
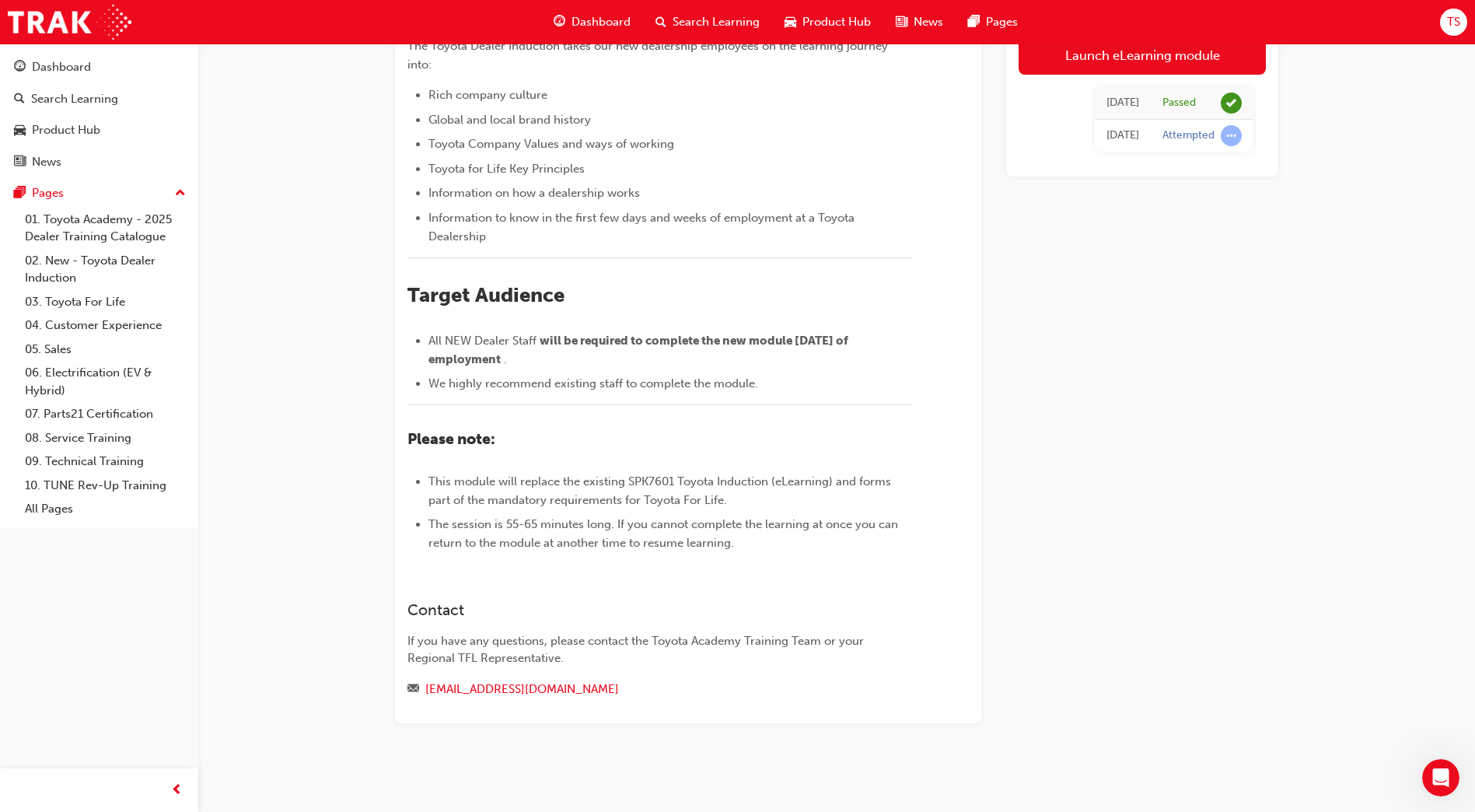
scroll to position [77, 0]
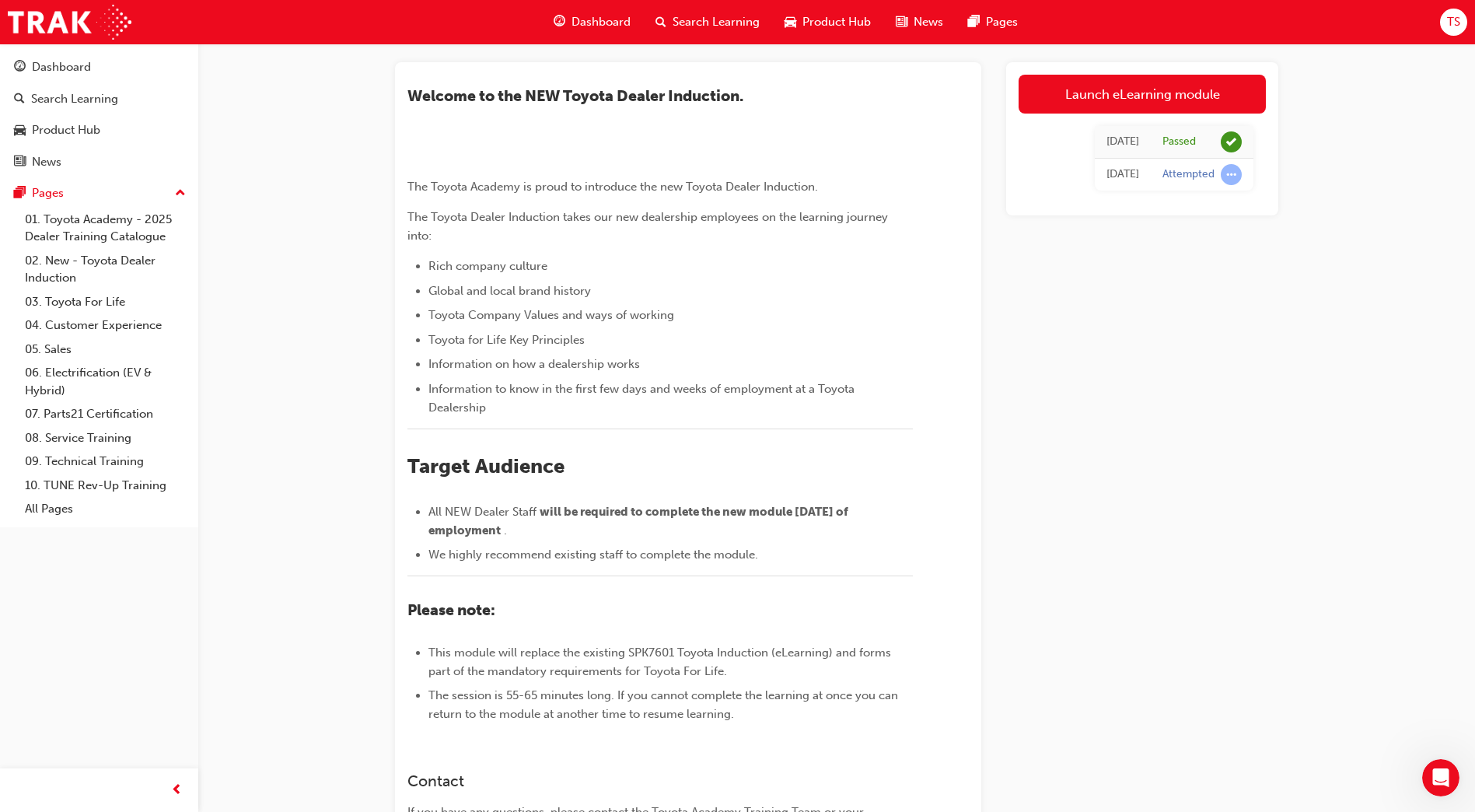
click at [671, 21] on div "Search Learning" at bounding box center [708, 22] width 129 height 32
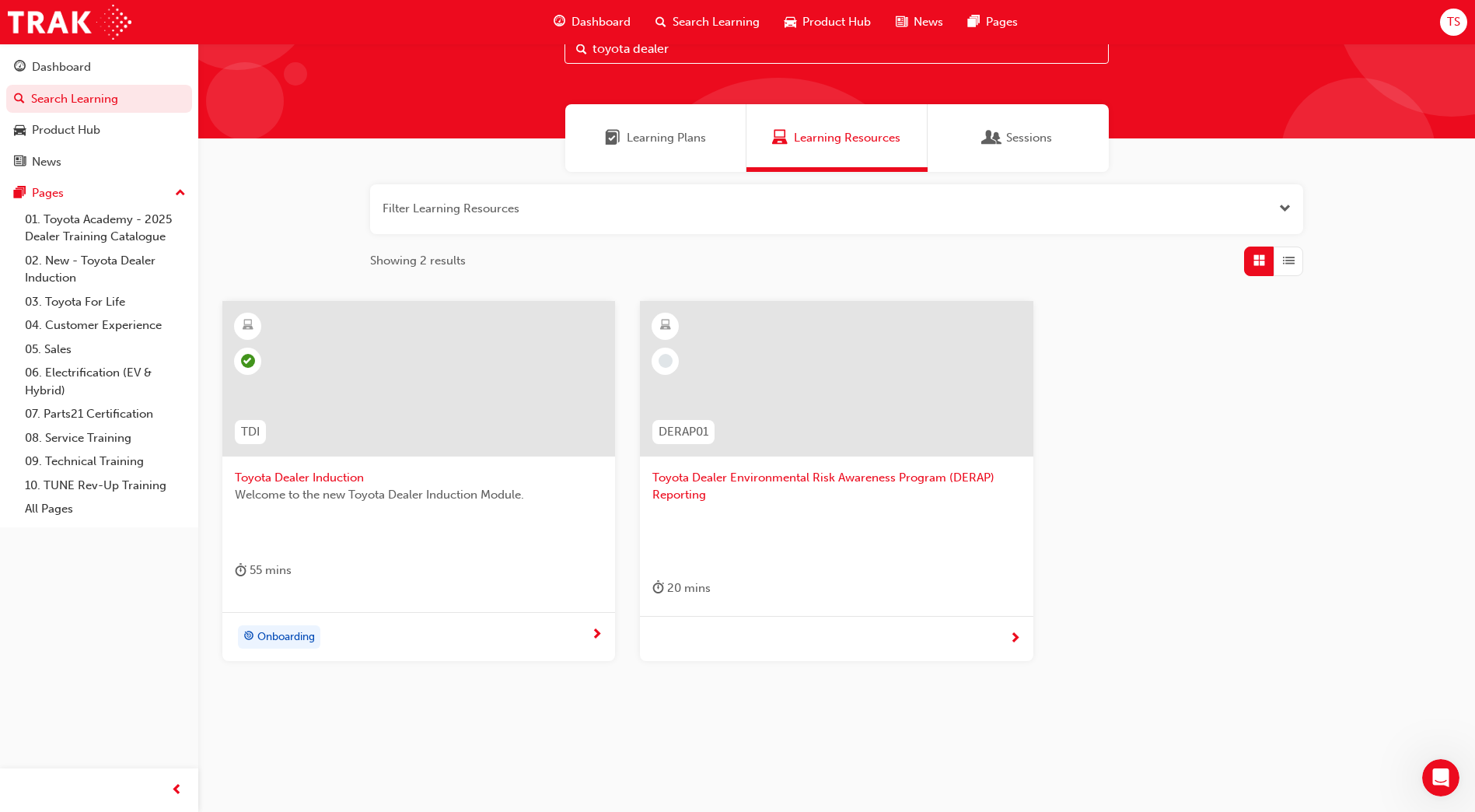
scroll to position [59, 0]
click at [679, 47] on input "toyota dealer" at bounding box center [836, 49] width 544 height 30
type input "t"
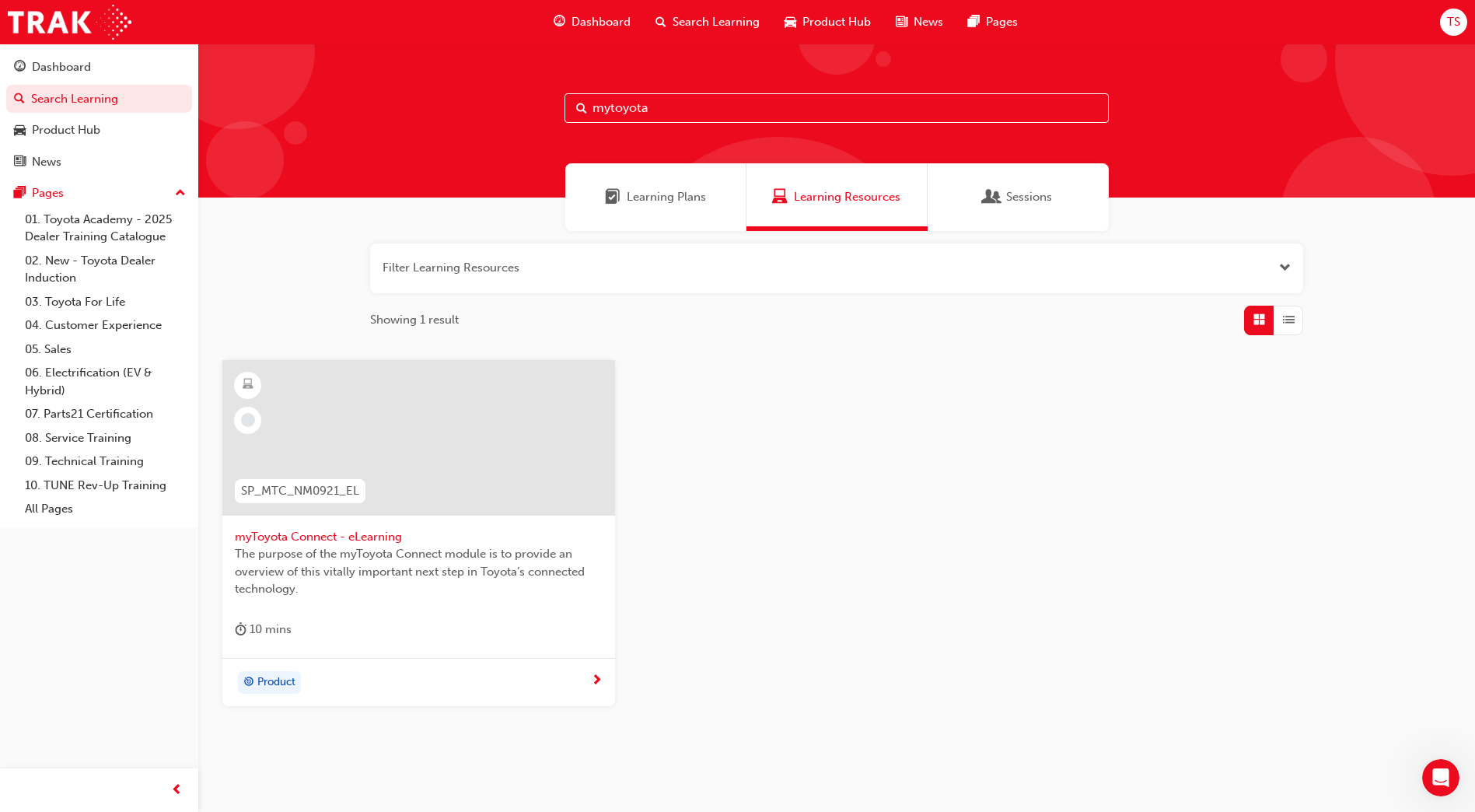
type input "mytoyota"
click at [325, 529] on span "myToyota Connect - eLearning" at bounding box center [418, 537] width 367 height 18
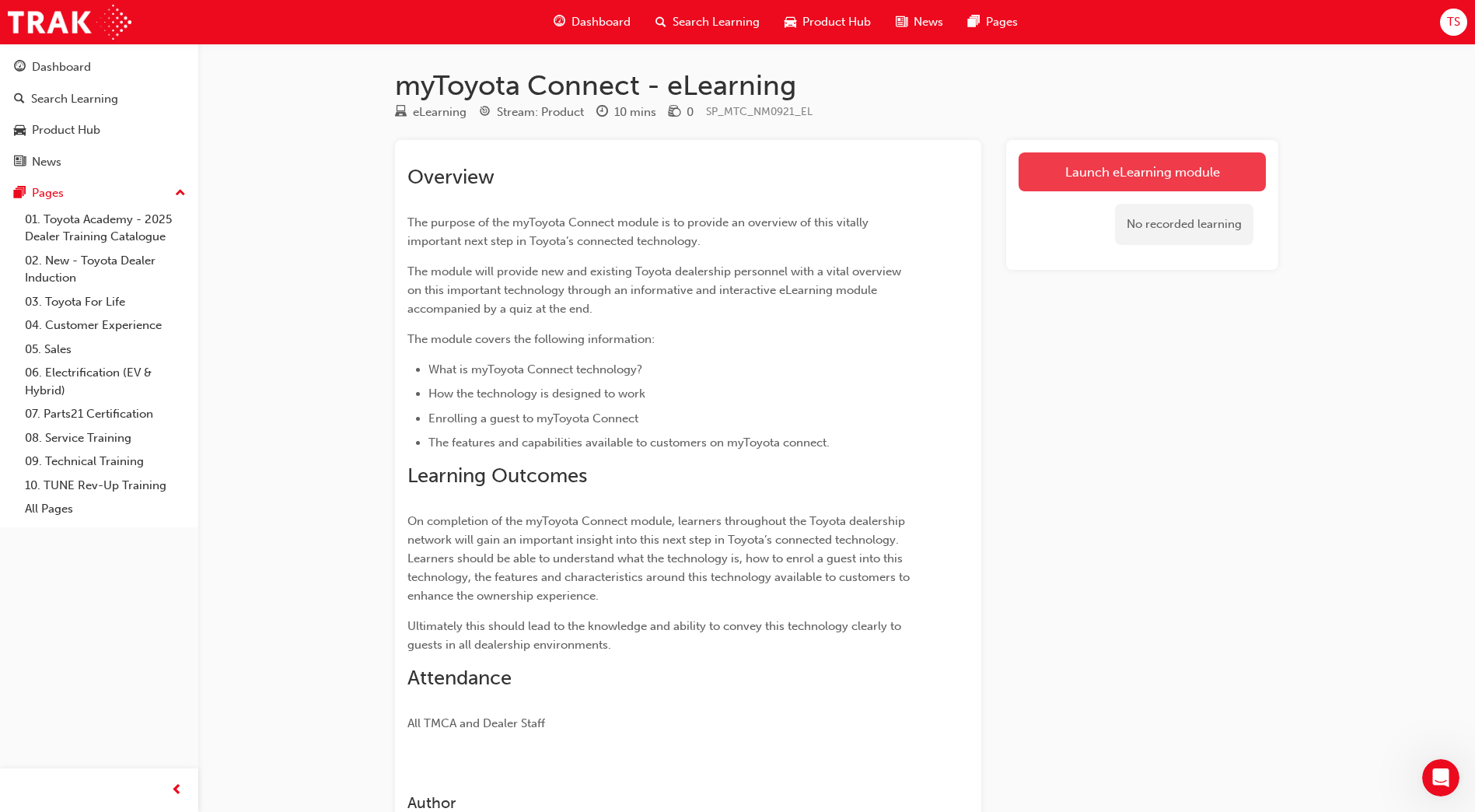
click at [1070, 175] on link "Launch eLearning module" at bounding box center [1142, 171] width 247 height 39
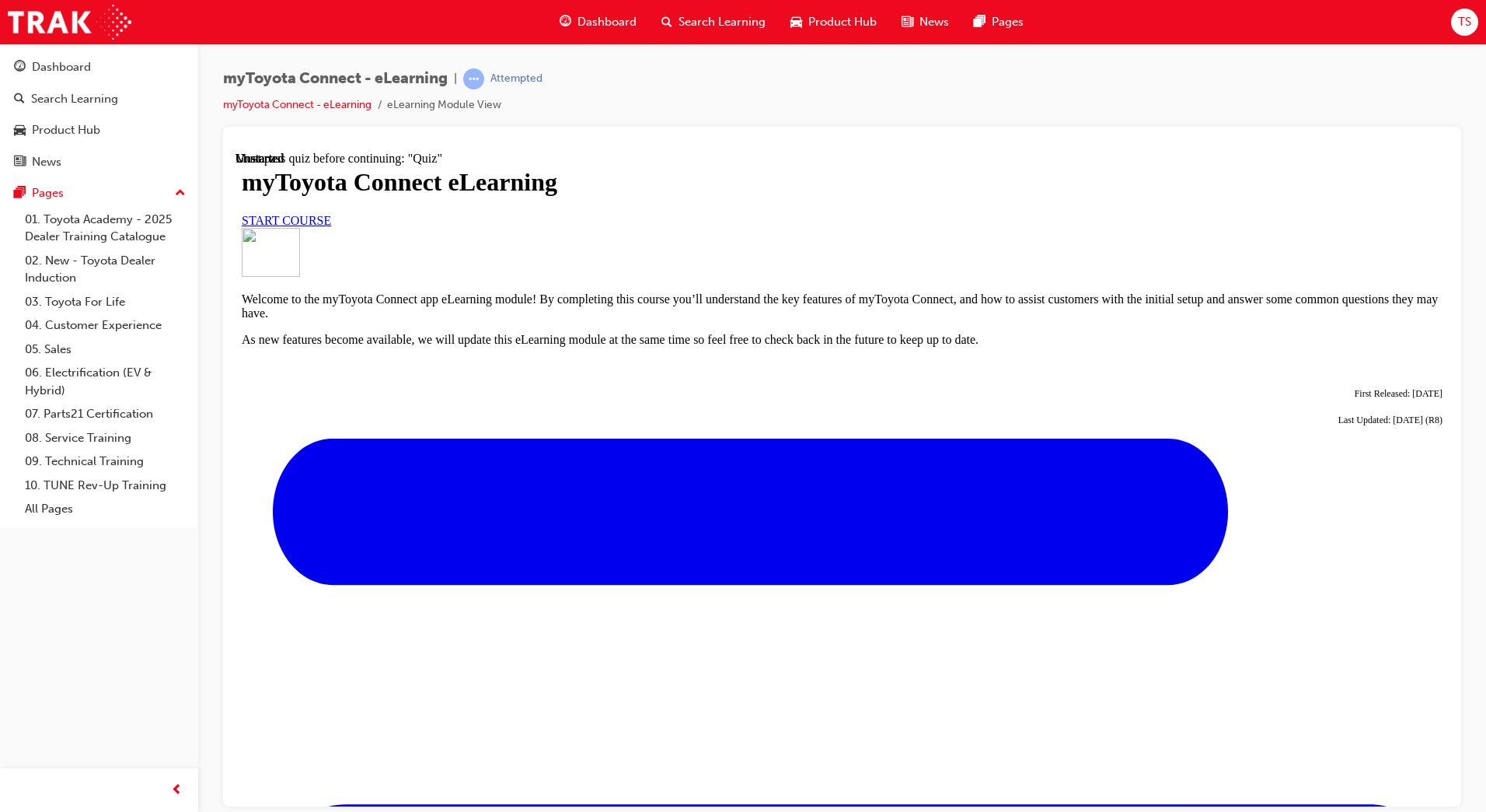
click at [331, 226] on link "START COURSE" at bounding box center [286, 219] width 90 height 13
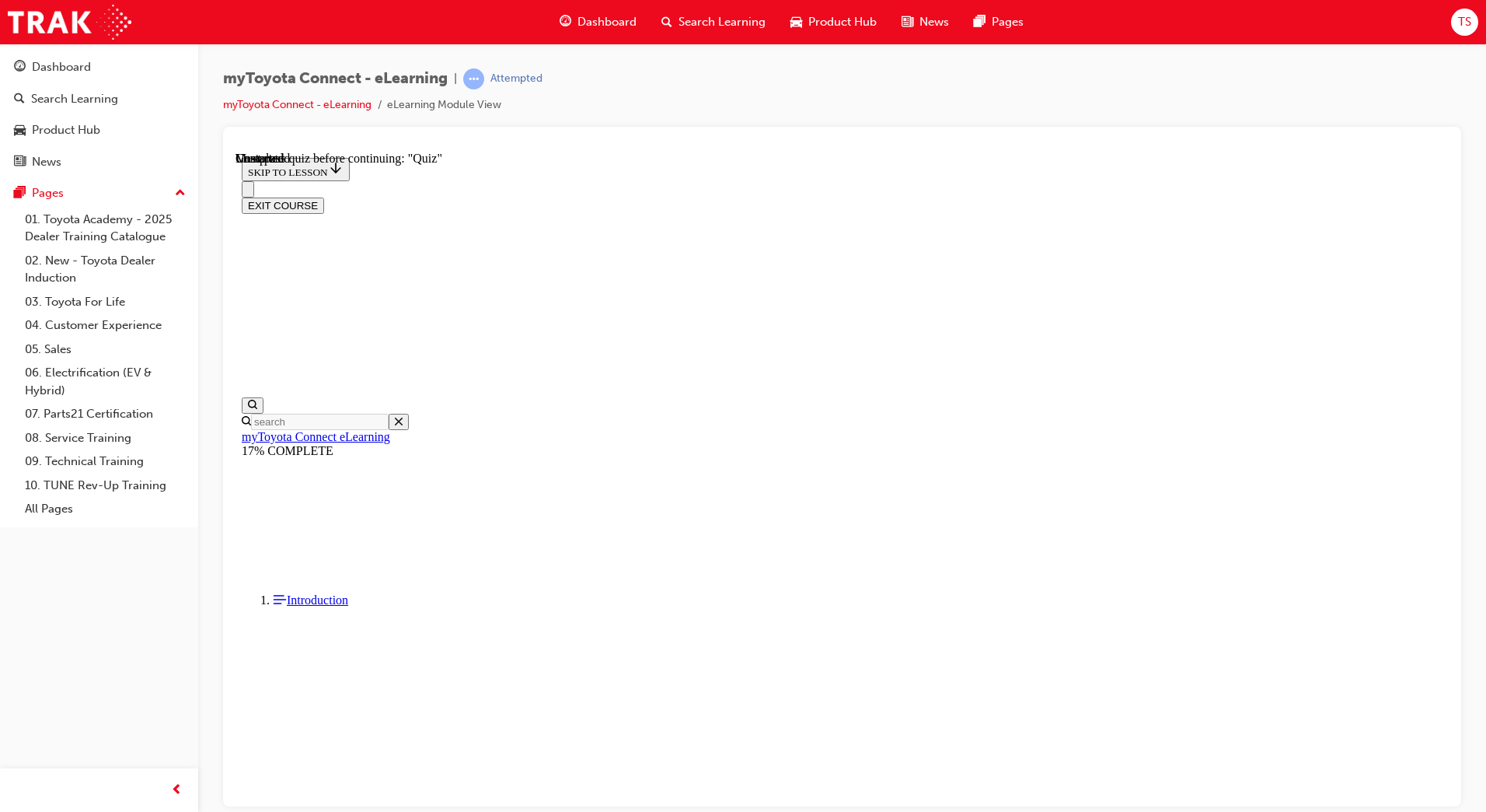
scroll to position [1258, 0]
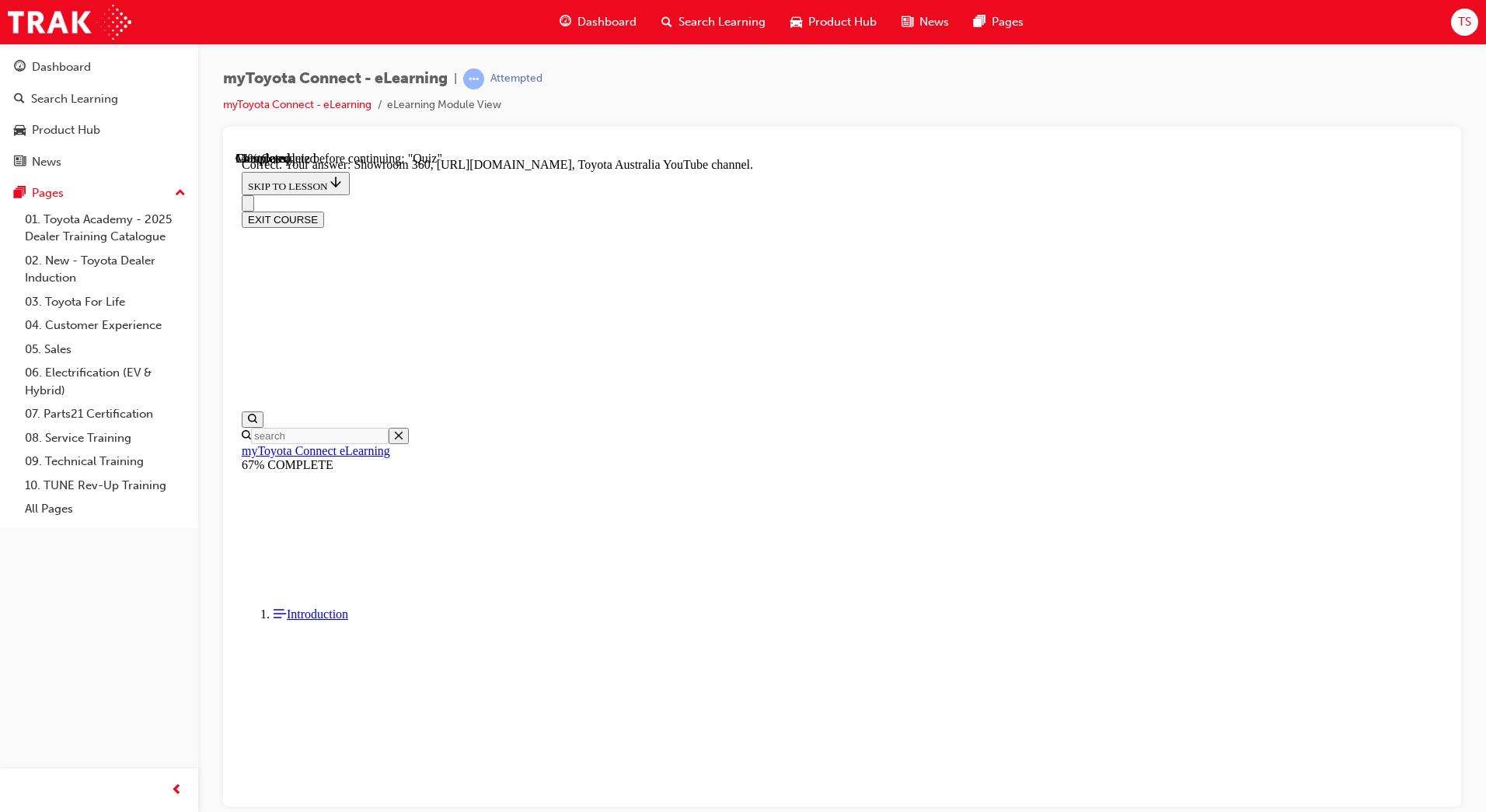
scroll to position [203, 0]
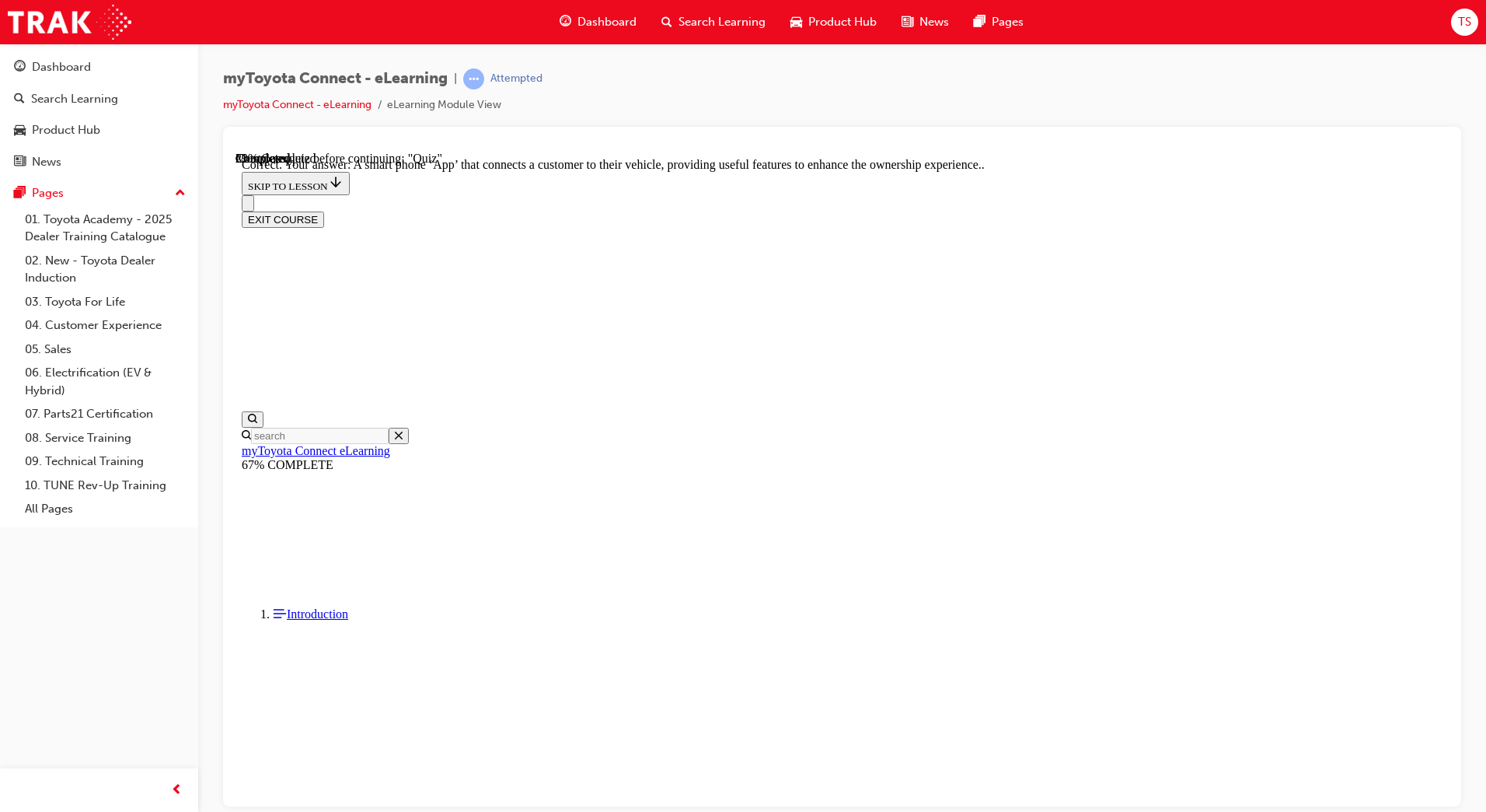
scroll to position [190, 0]
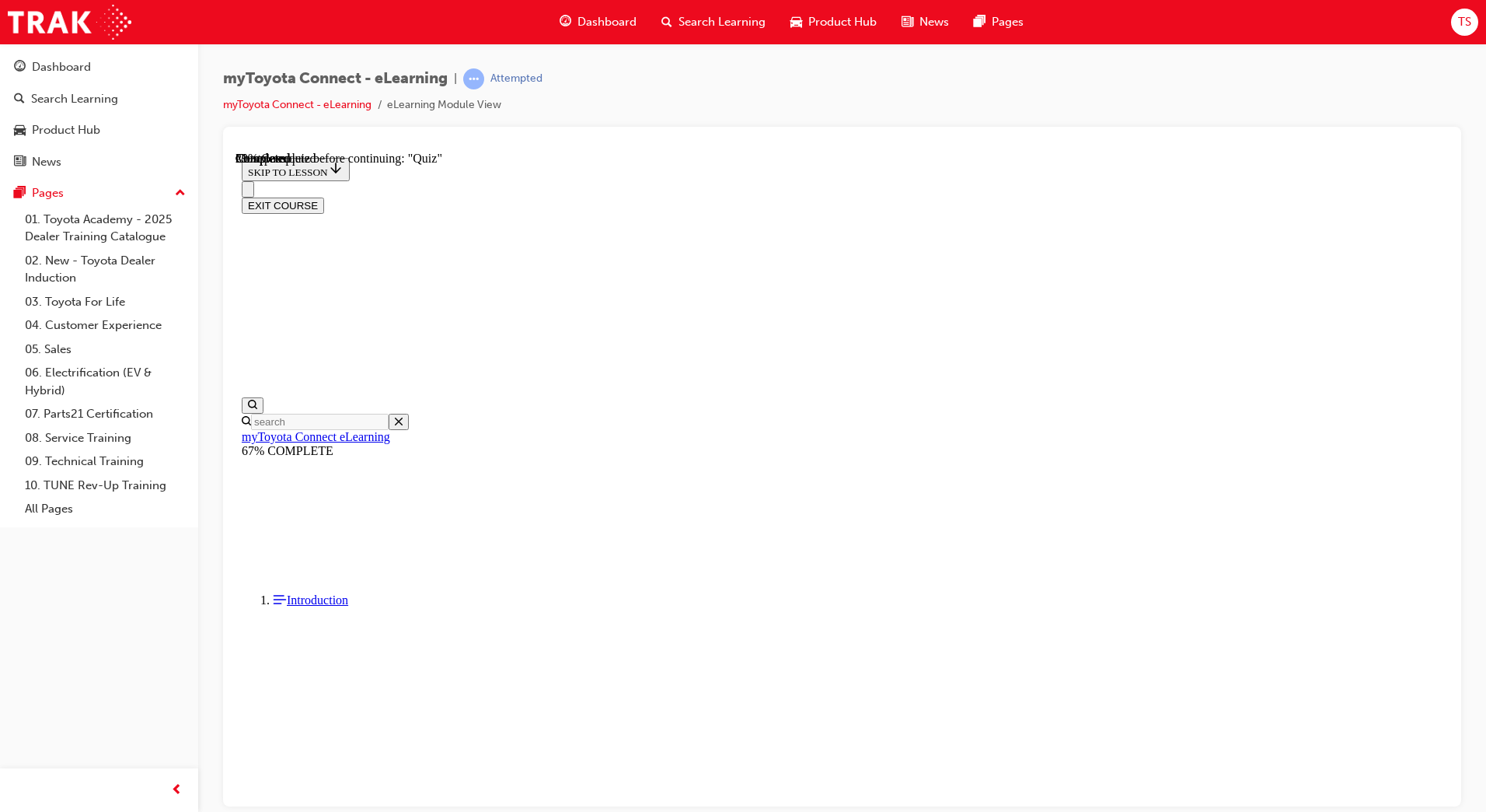
scroll to position [47, 0]
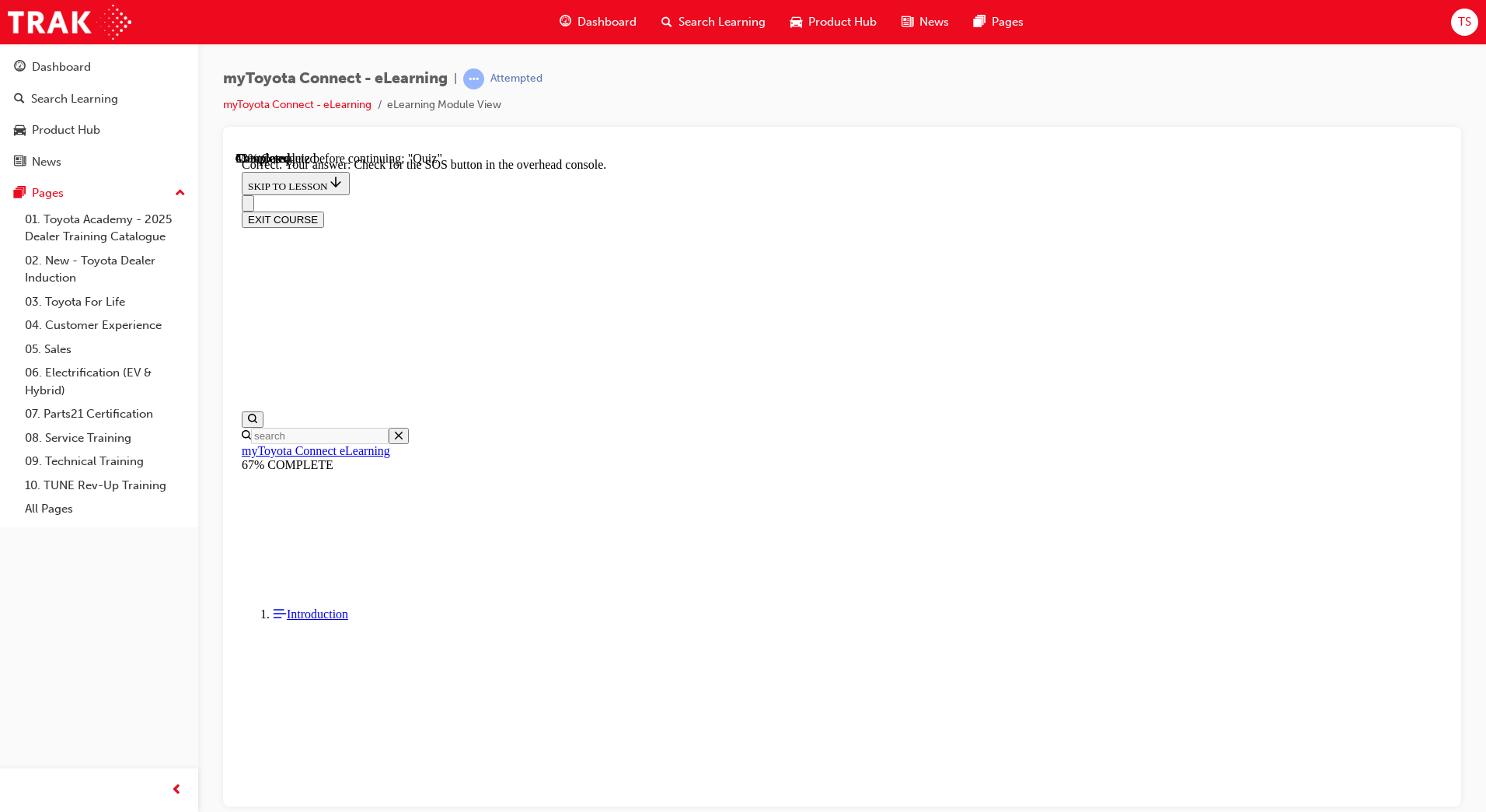
scroll to position [143, 0]
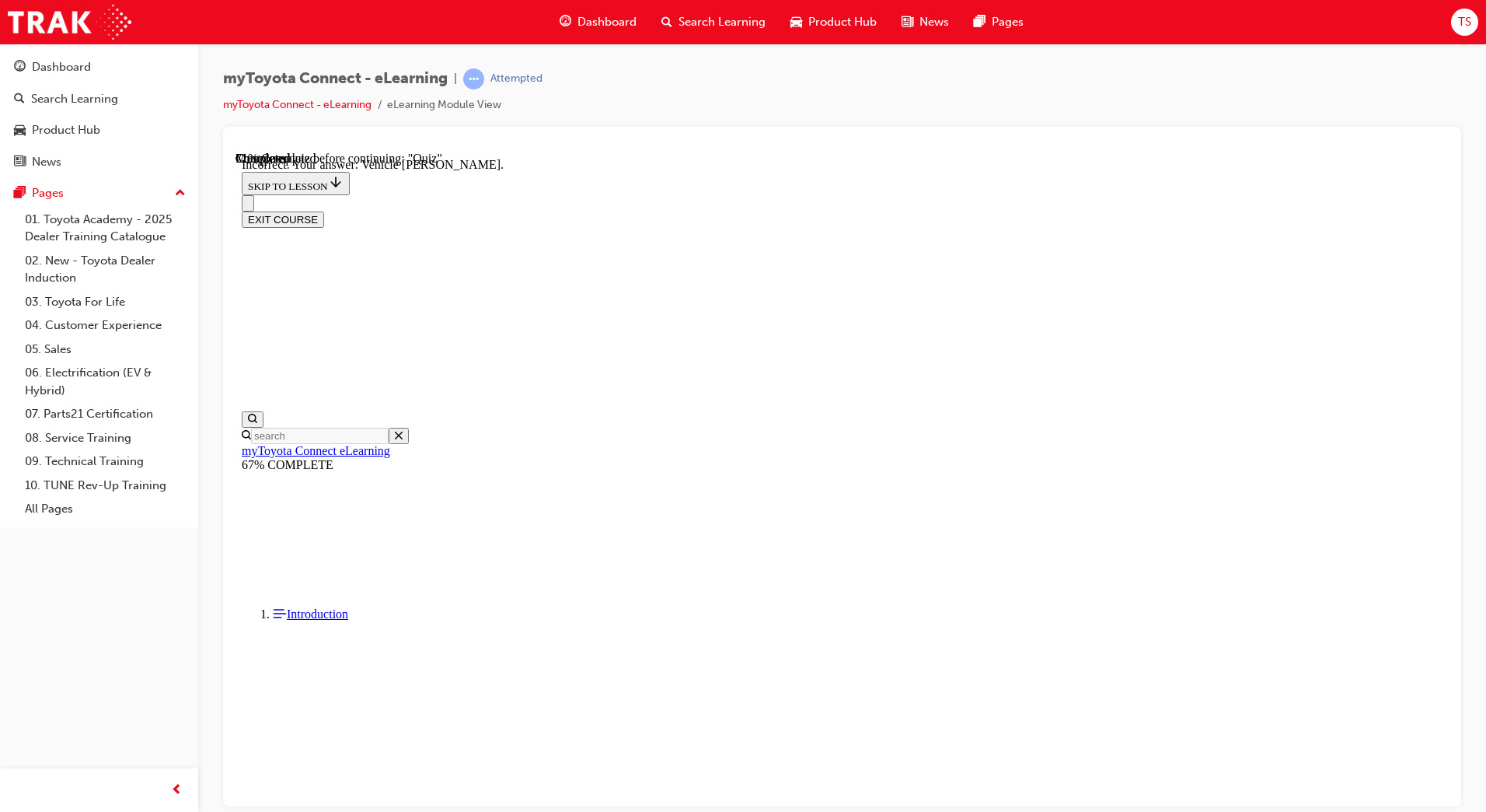
scroll to position [206, 0]
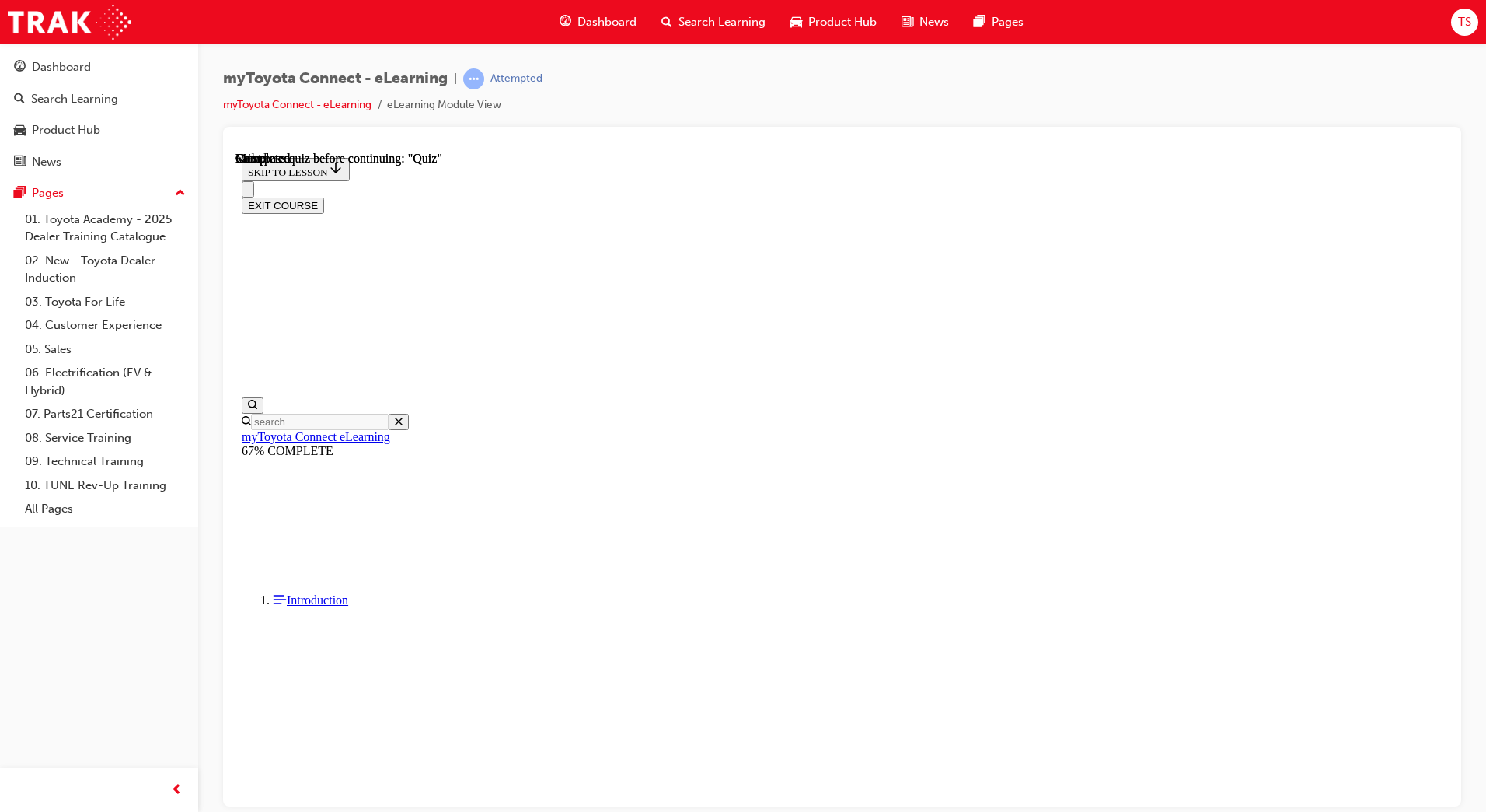
scroll to position [190, 0]
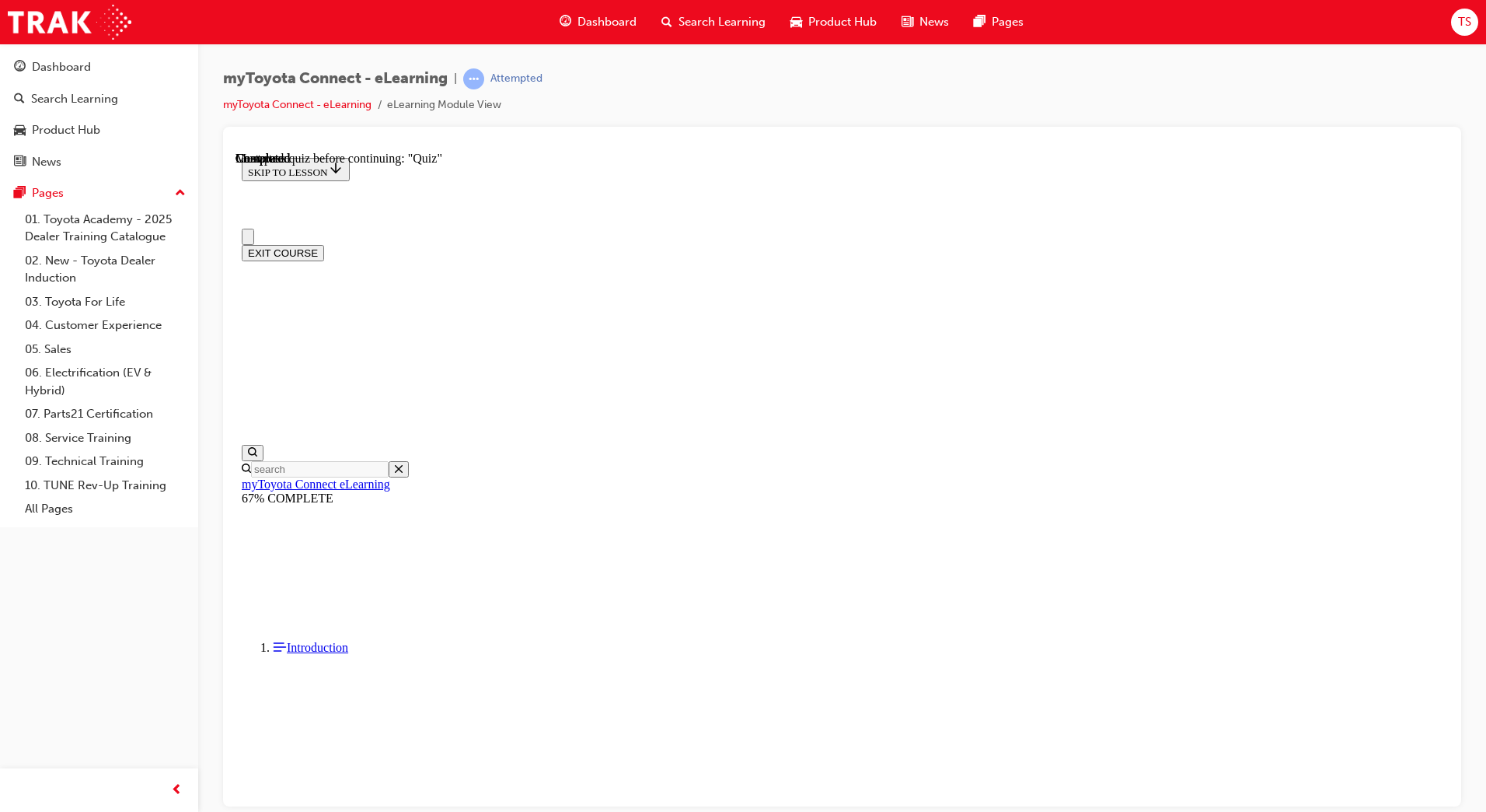
scroll to position [110, 0]
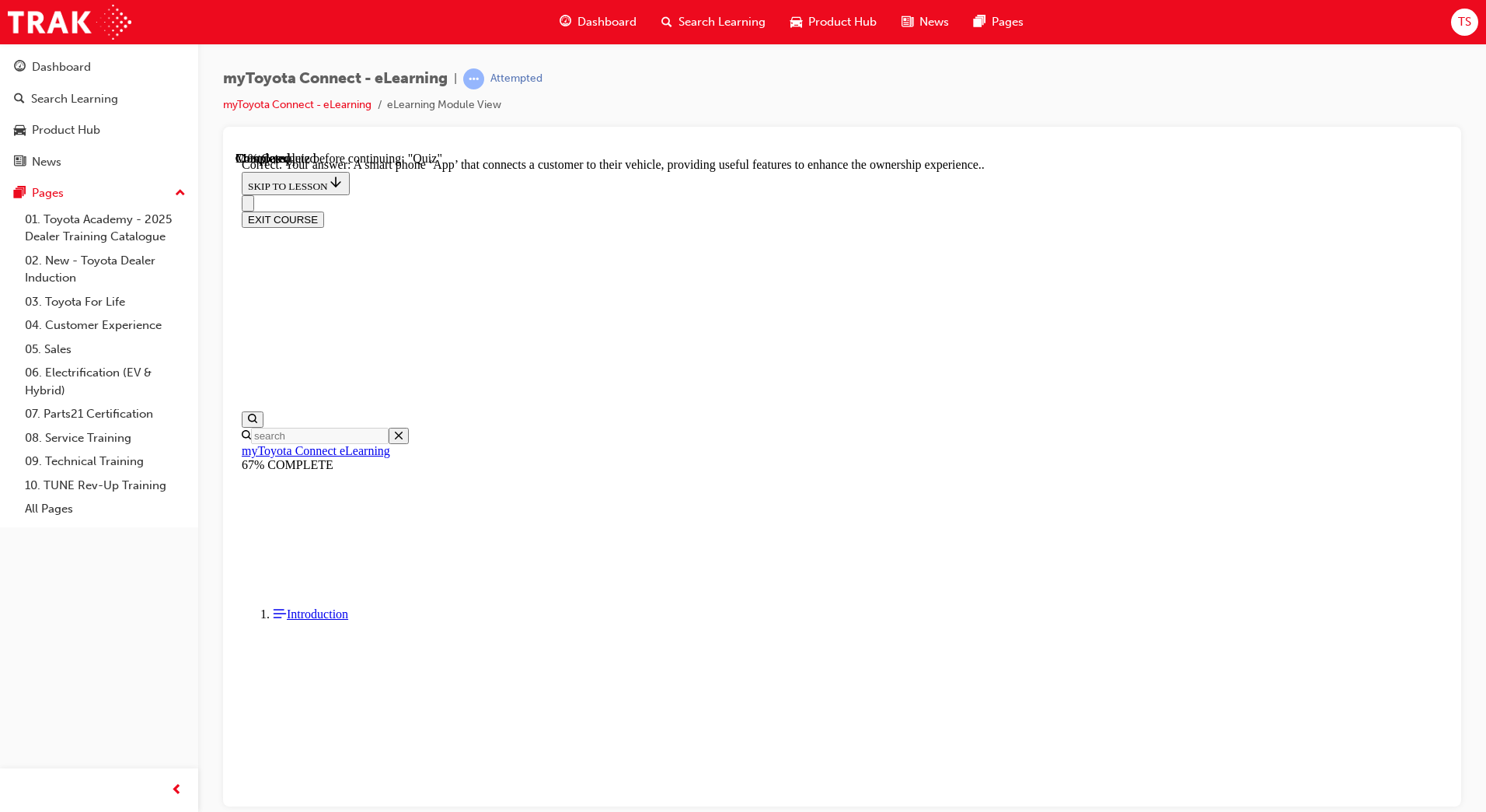
scroll to position [190, 0]
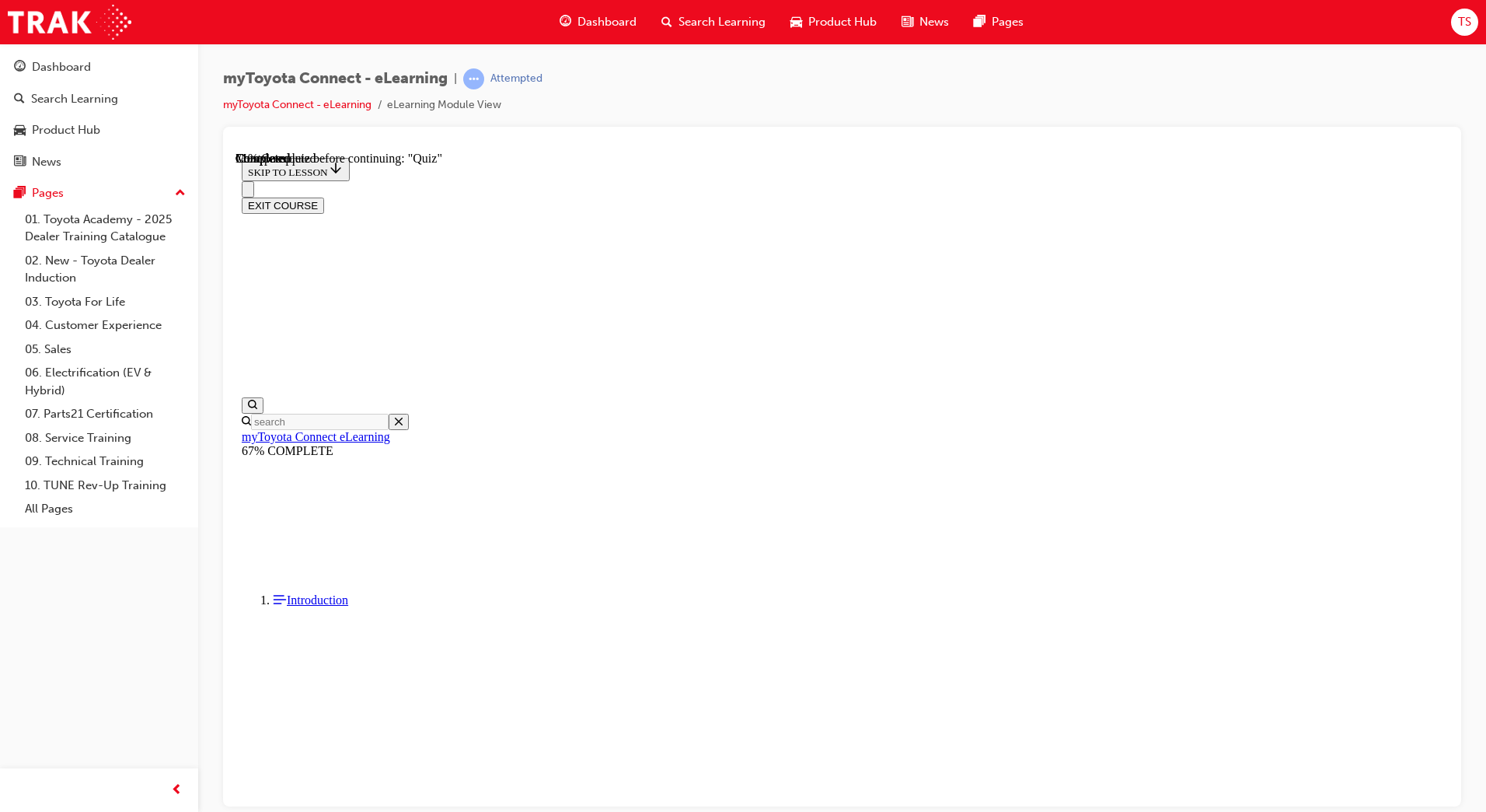
scroll to position [47, 0]
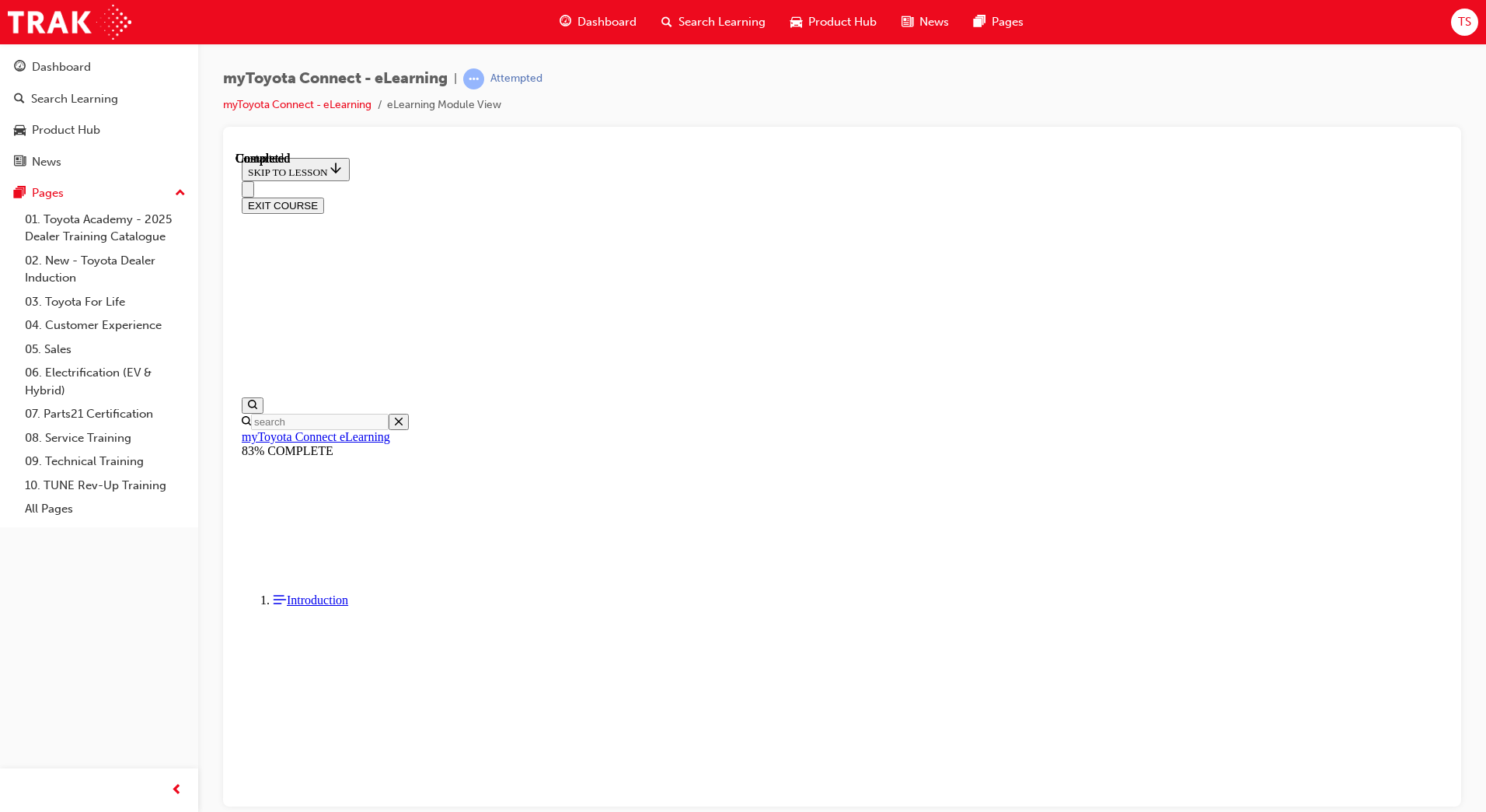
scroll to position [190, 0]
click at [324, 197] on button "EXIT COURSE" at bounding box center [283, 205] width 83 height 17
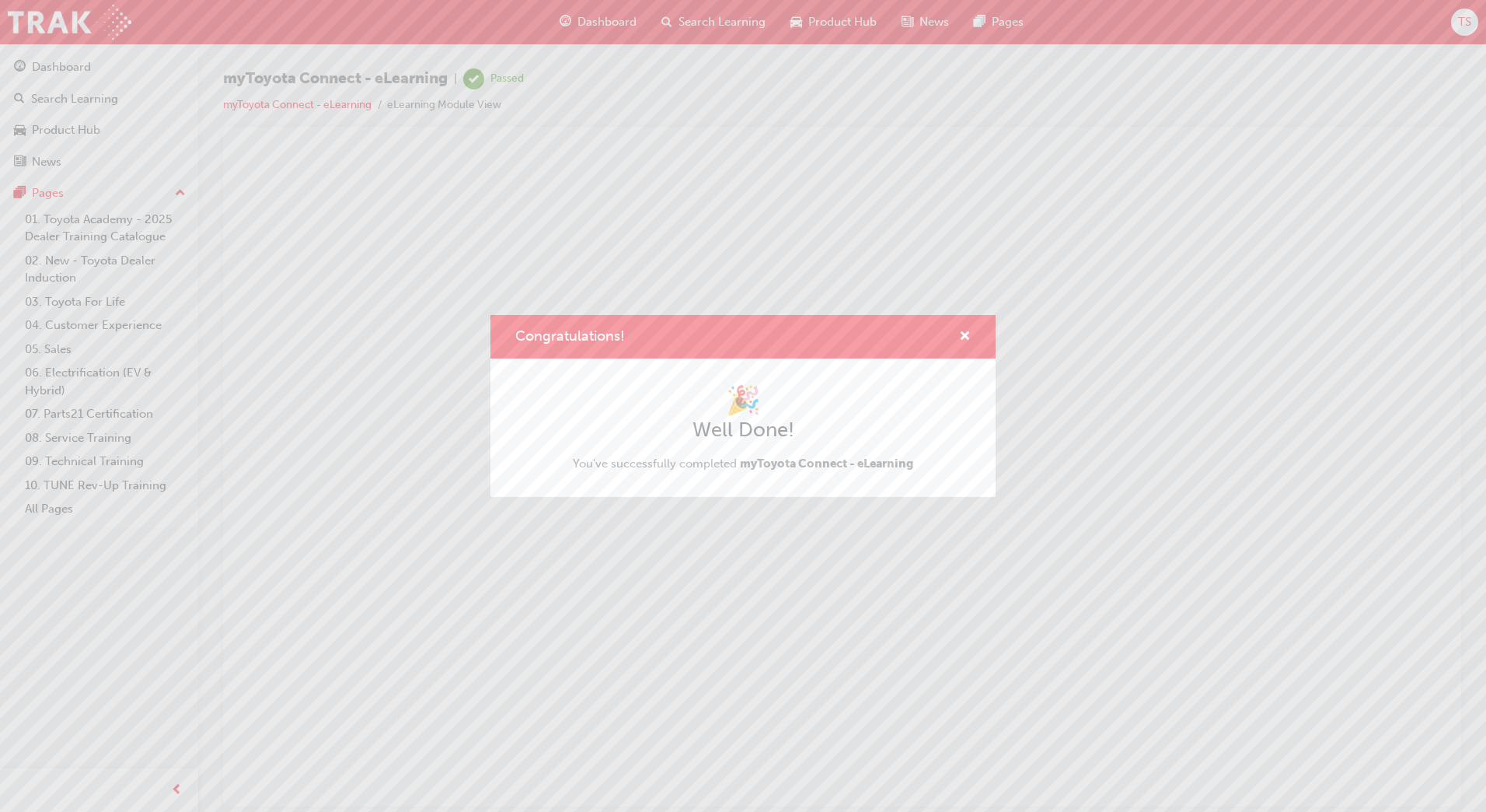
scroll to position [0, 0]
click at [960, 338] on span "cross-icon" at bounding box center [965, 337] width 11 height 14
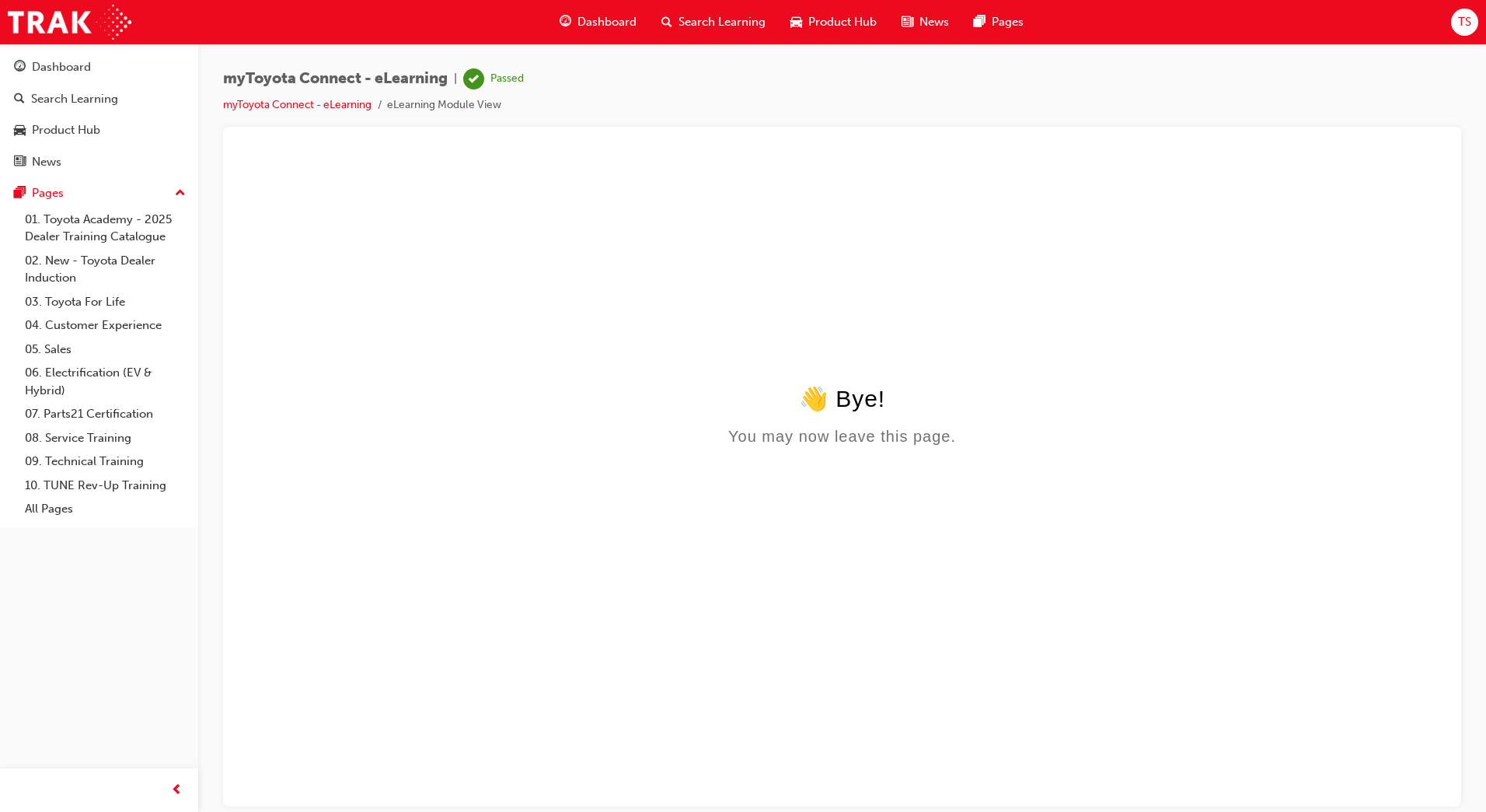
click at [747, 19] on span "Search Learning" at bounding box center [721, 22] width 87 height 18
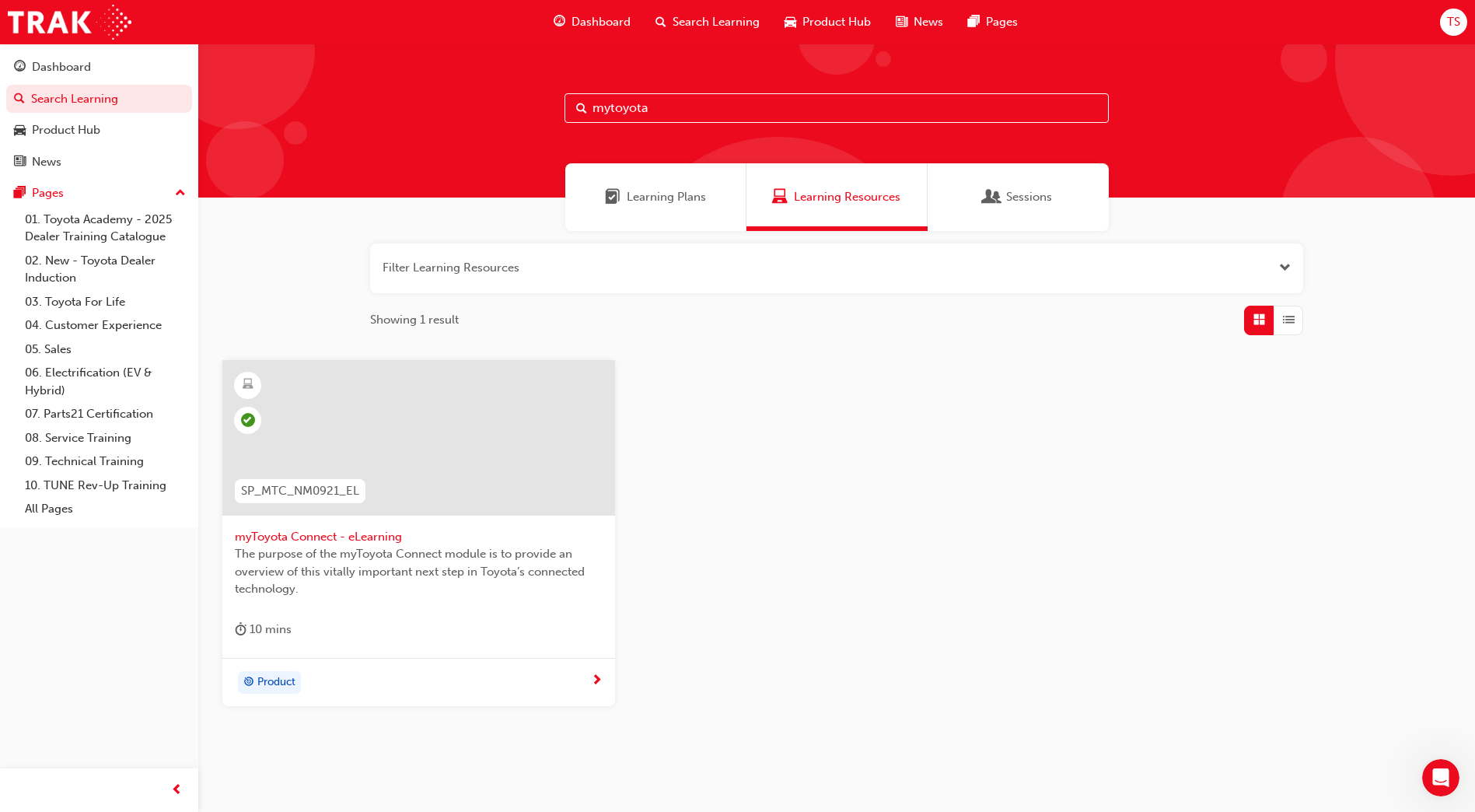
click at [654, 107] on input "mytoyota" at bounding box center [836, 108] width 544 height 30
type input "m"
type input "toyota adblue"
click at [410, 530] on span "Toyota AdBlue (Ad Blue) eLearning video" at bounding box center [418, 537] width 367 height 18
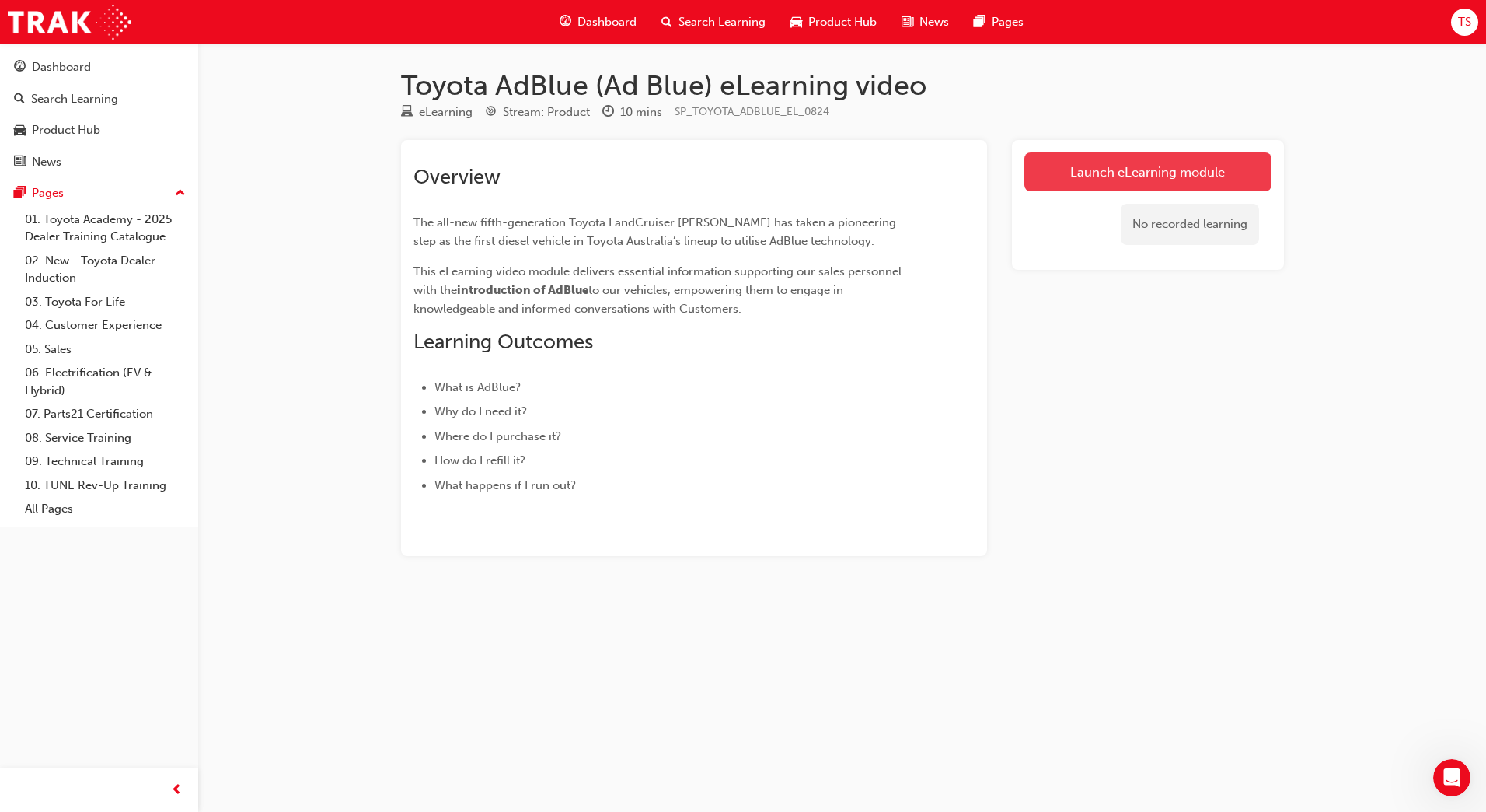
click at [1089, 178] on link "Launch eLearning module" at bounding box center [1148, 171] width 247 height 39
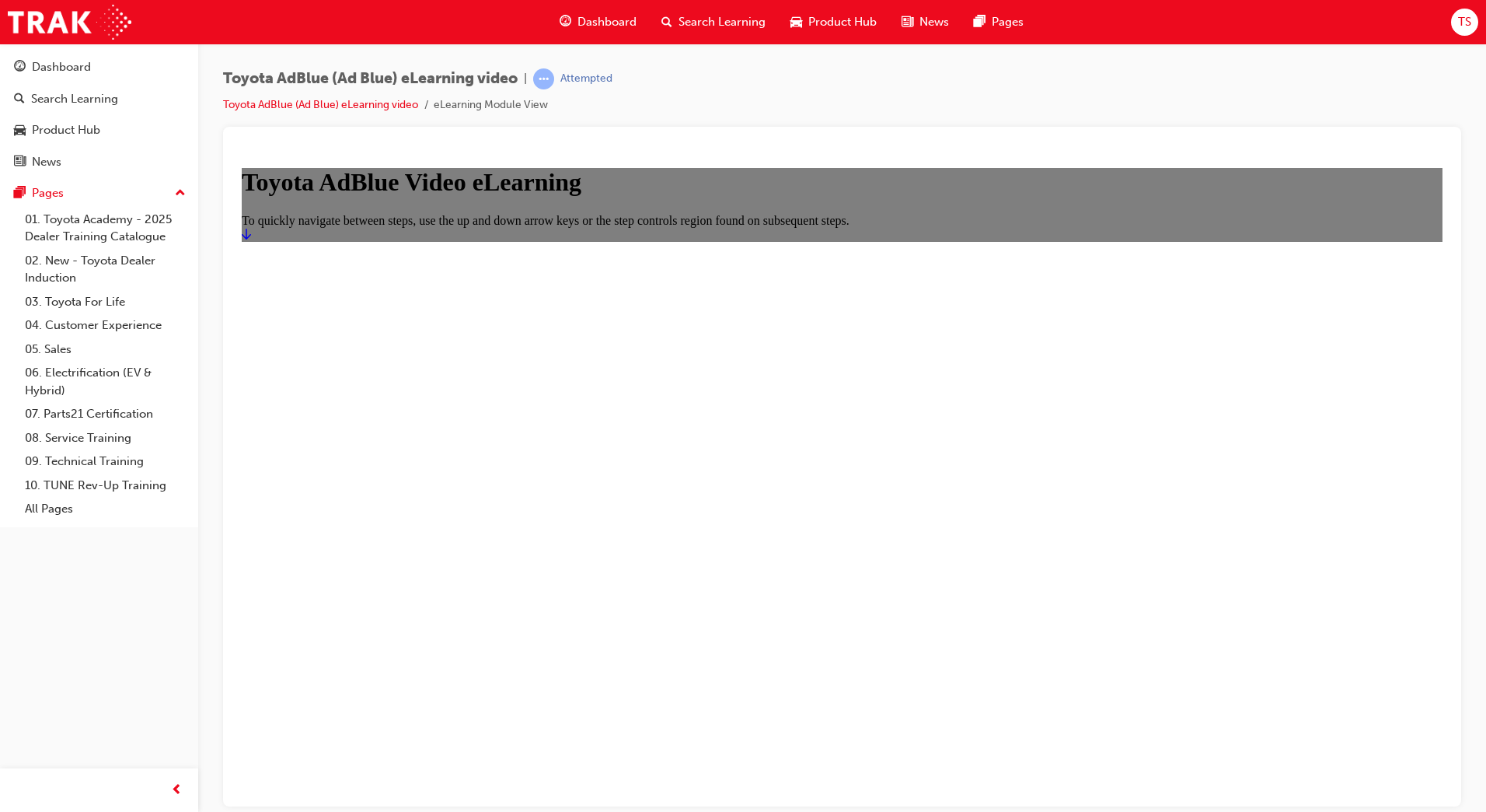
click at [251, 239] on icon "Start" at bounding box center [246, 233] width 10 height 12
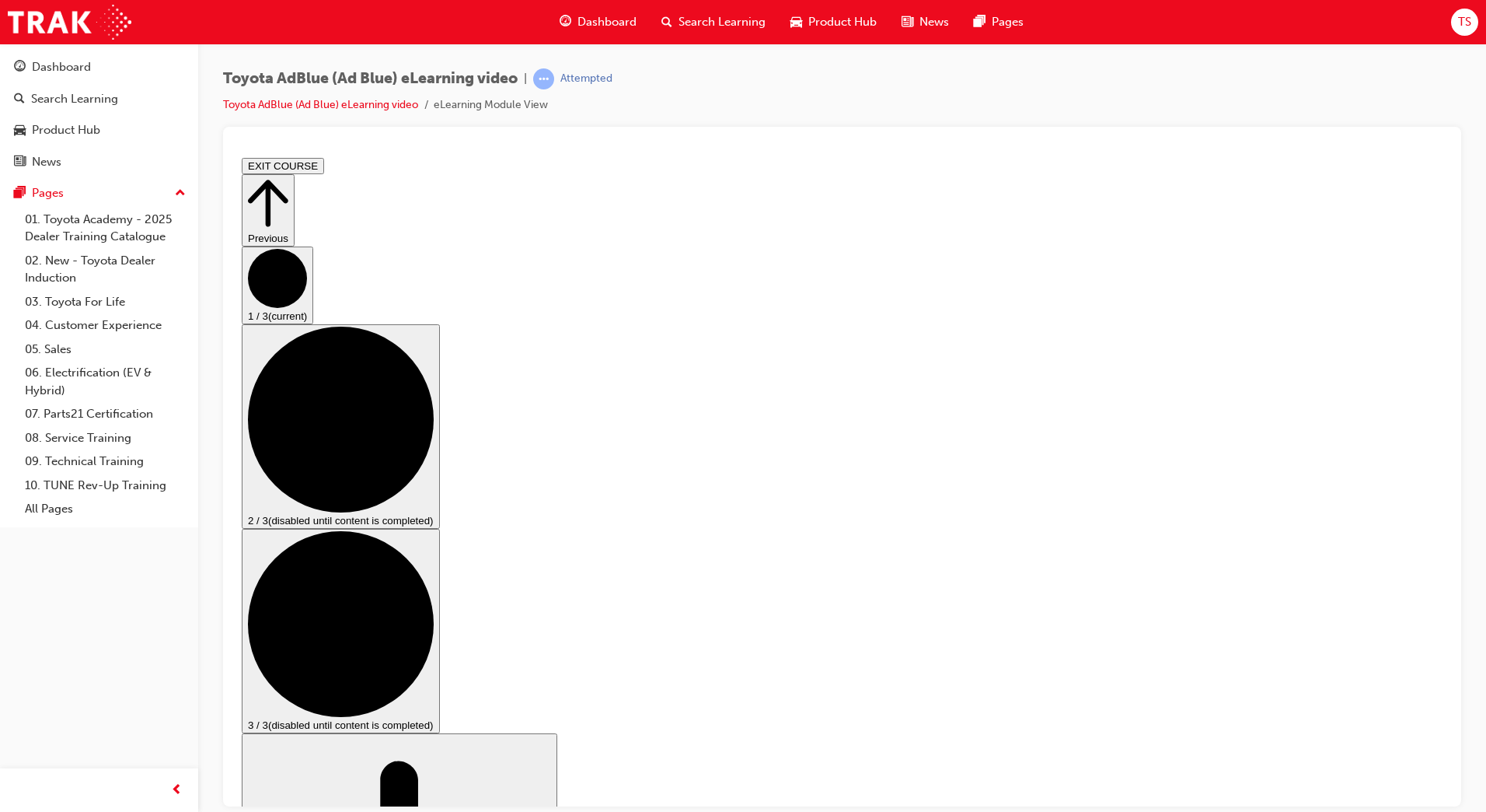
drag, startPoint x: 1257, startPoint y: 644, endPoint x: 1275, endPoint y: 590, distance: 56.9
drag, startPoint x: 1249, startPoint y: 643, endPoint x: 1237, endPoint y: 643, distance: 12.0
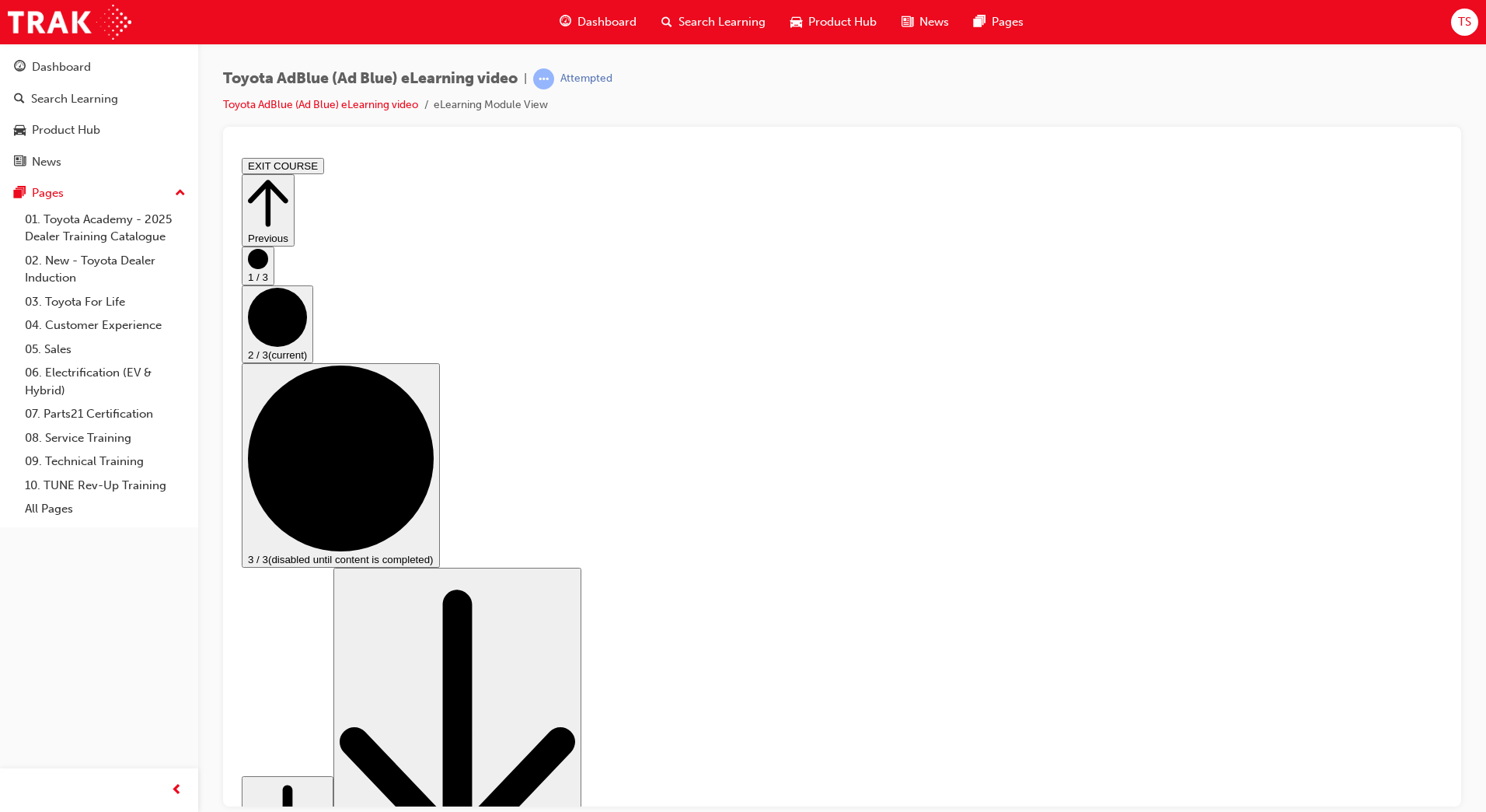
scroll to position [77, 0]
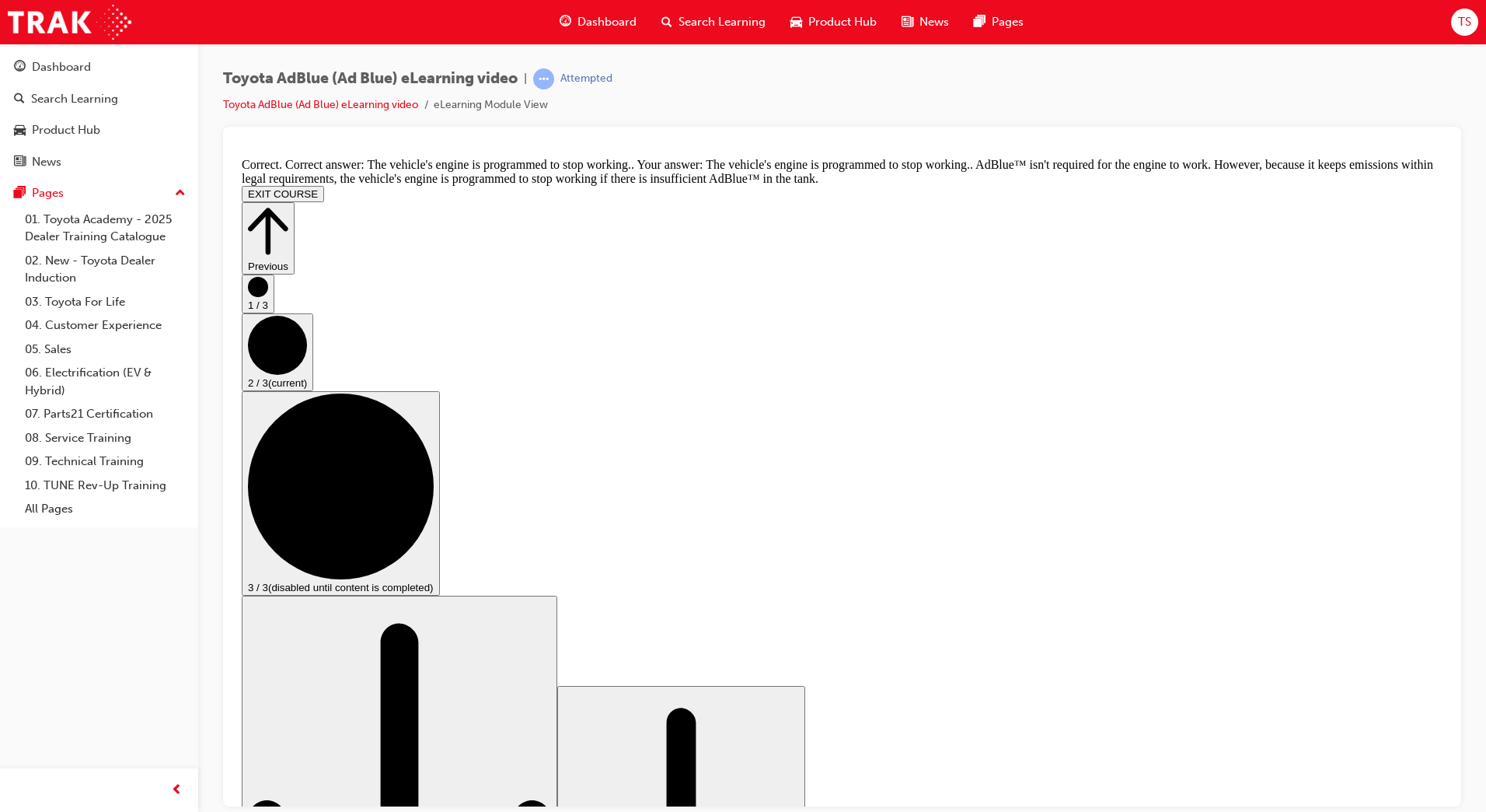
scroll to position [539, 0]
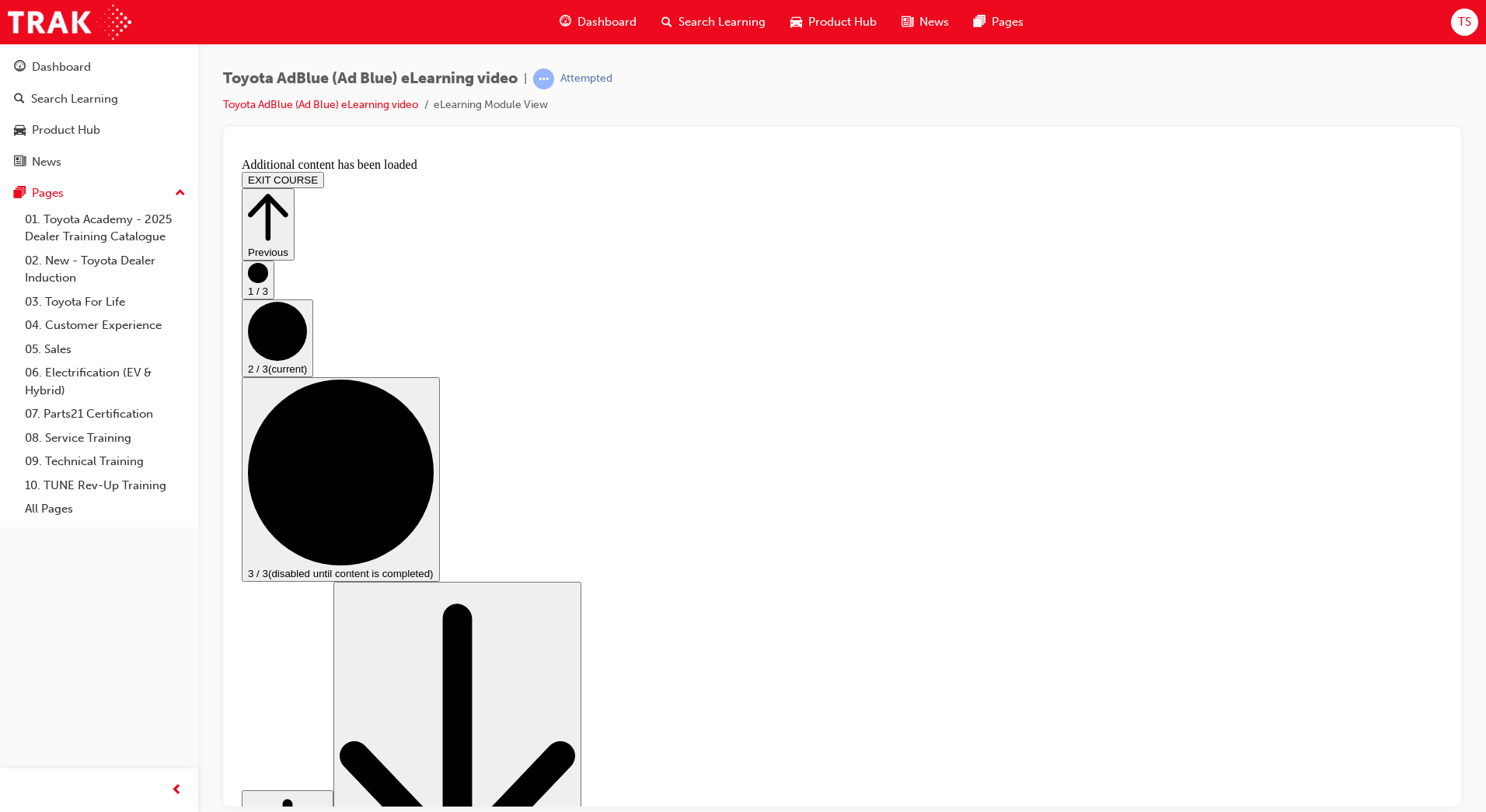
scroll to position [1161, 0]
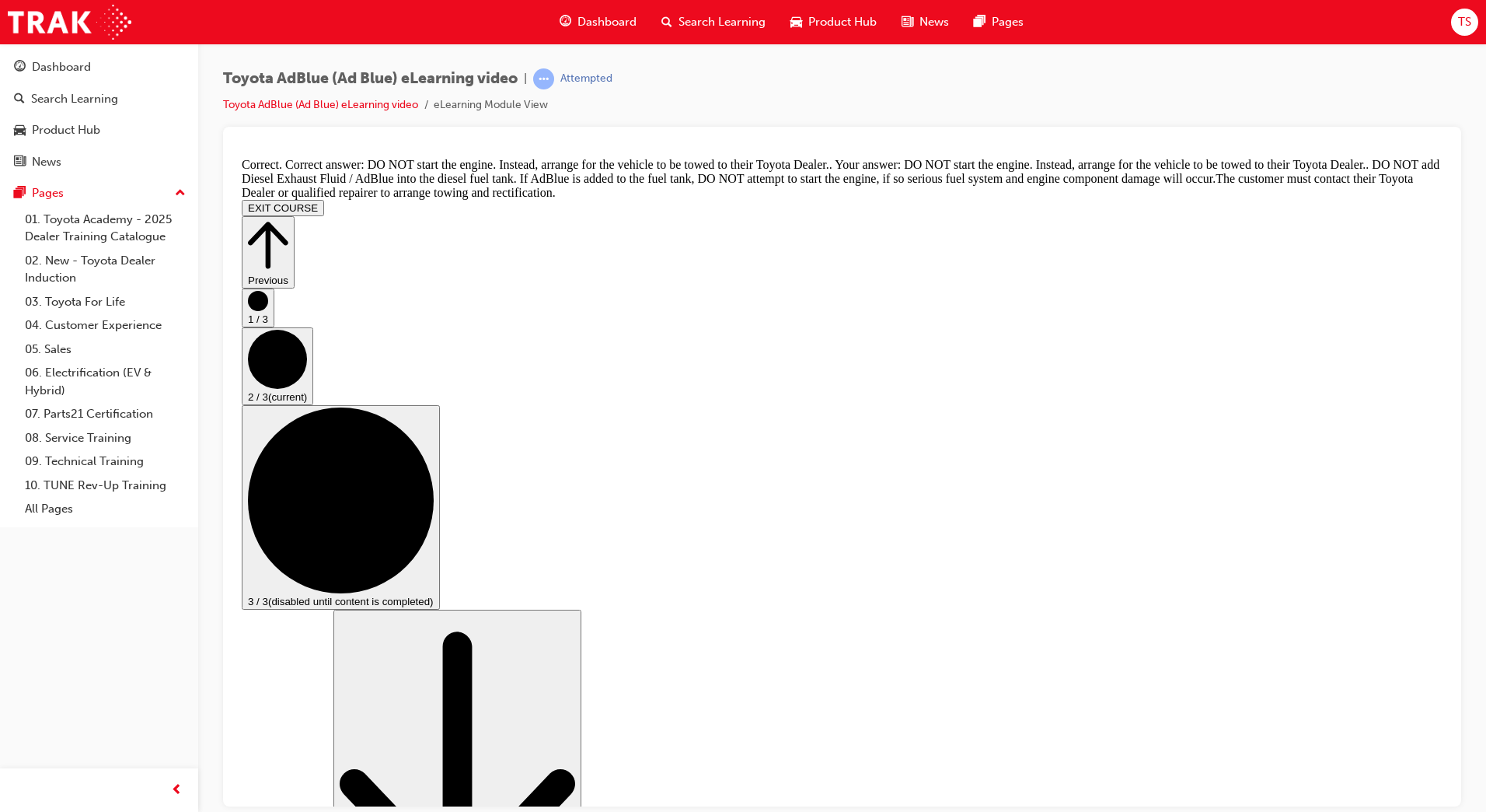
scroll to position [1668, 0]
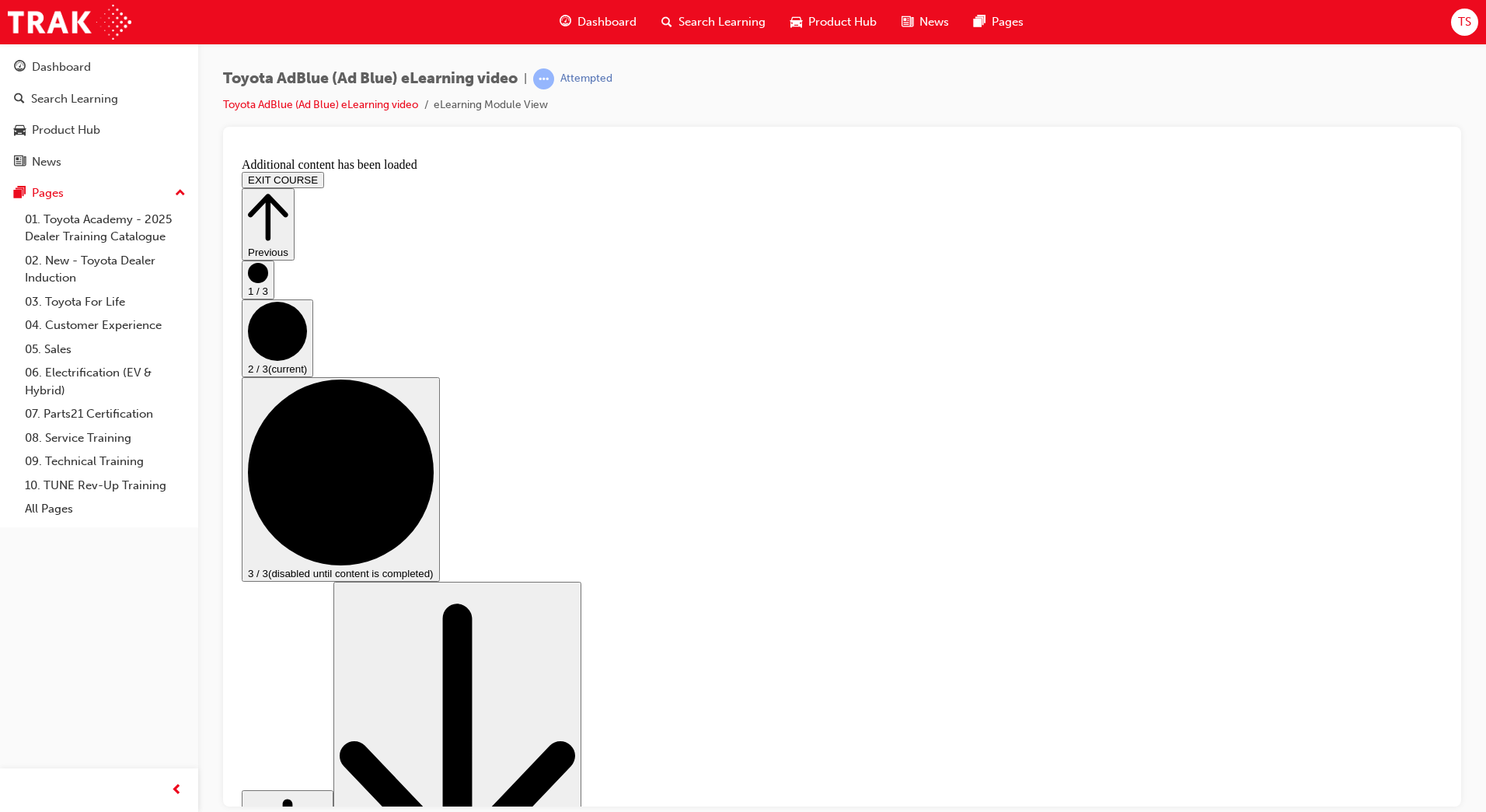
scroll to position [2267, 0]
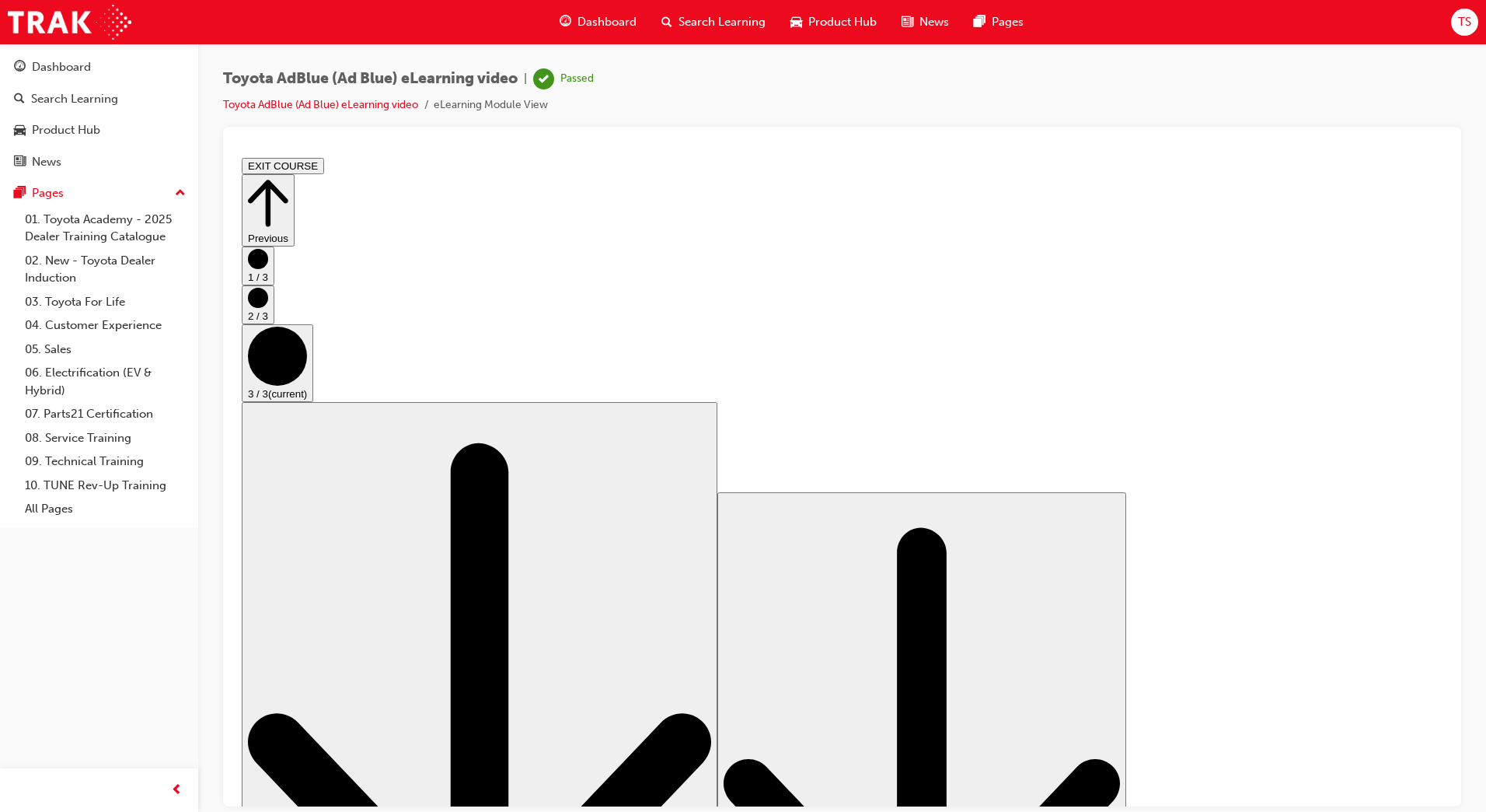
click at [324, 168] on button "EXIT COURSE" at bounding box center [283, 165] width 83 height 17
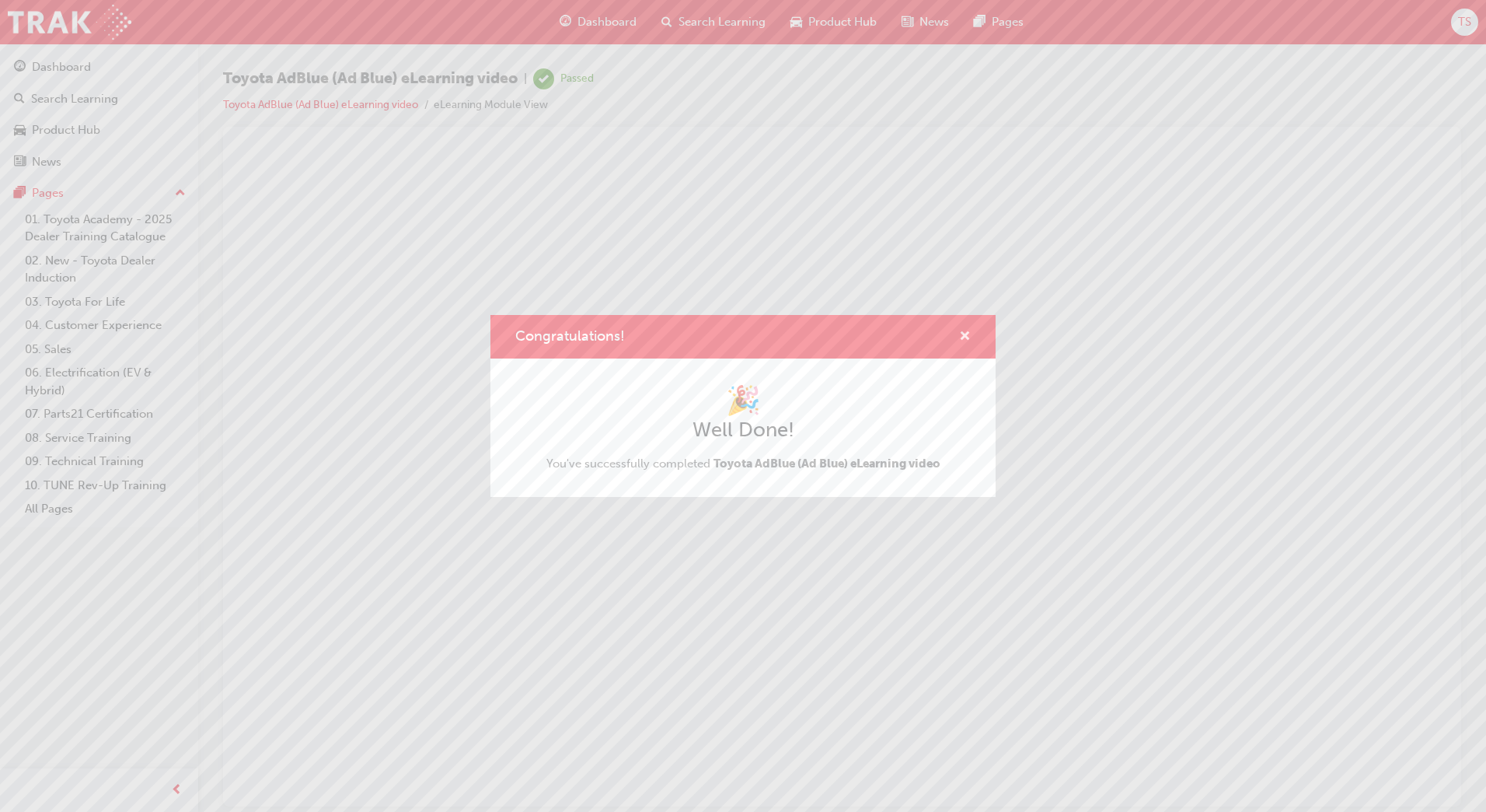
click at [964, 334] on span "cross-icon" at bounding box center [965, 337] width 11 height 14
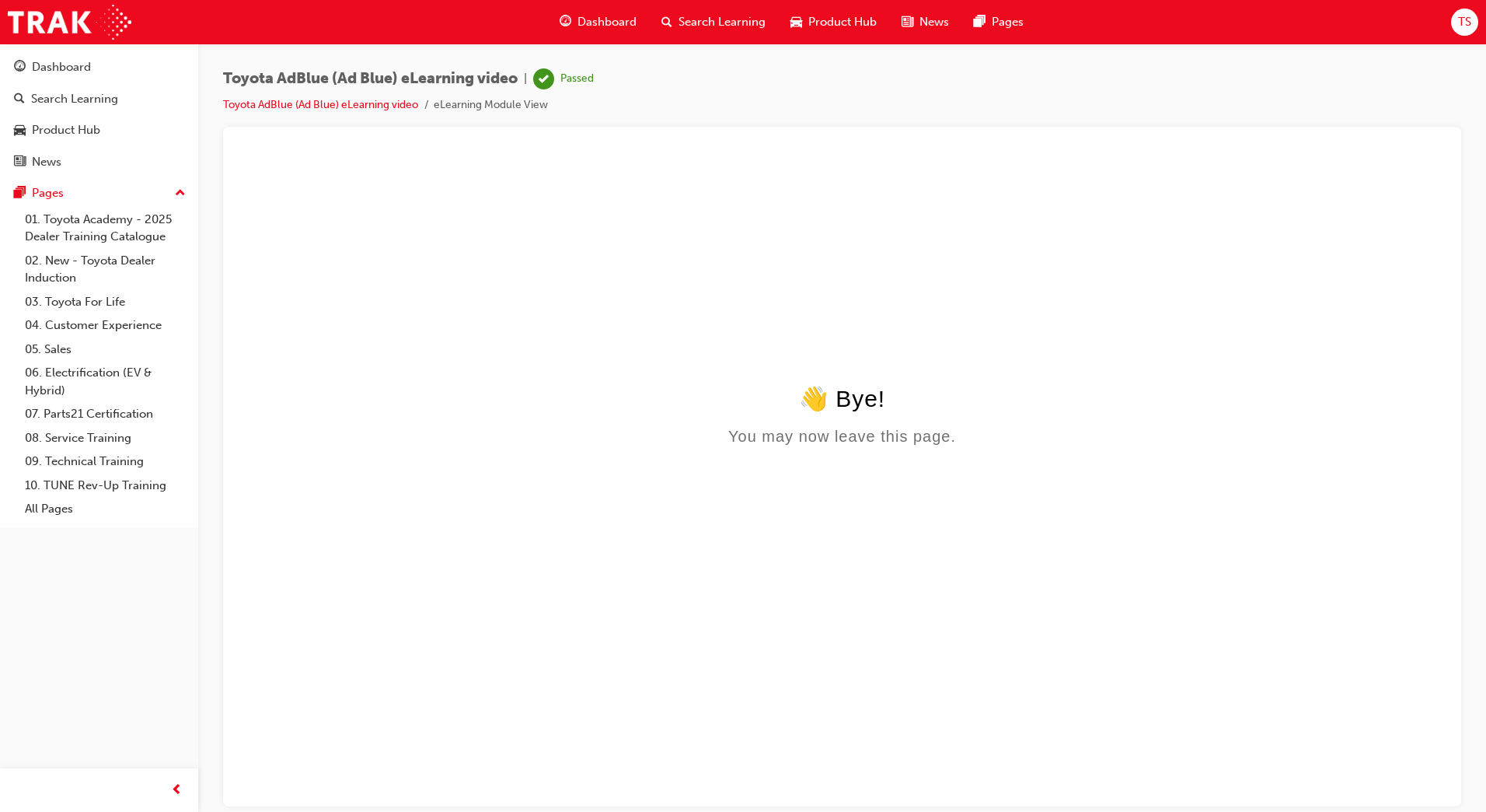
click at [1459, 18] on span "TS" at bounding box center [1465, 22] width 13 height 18
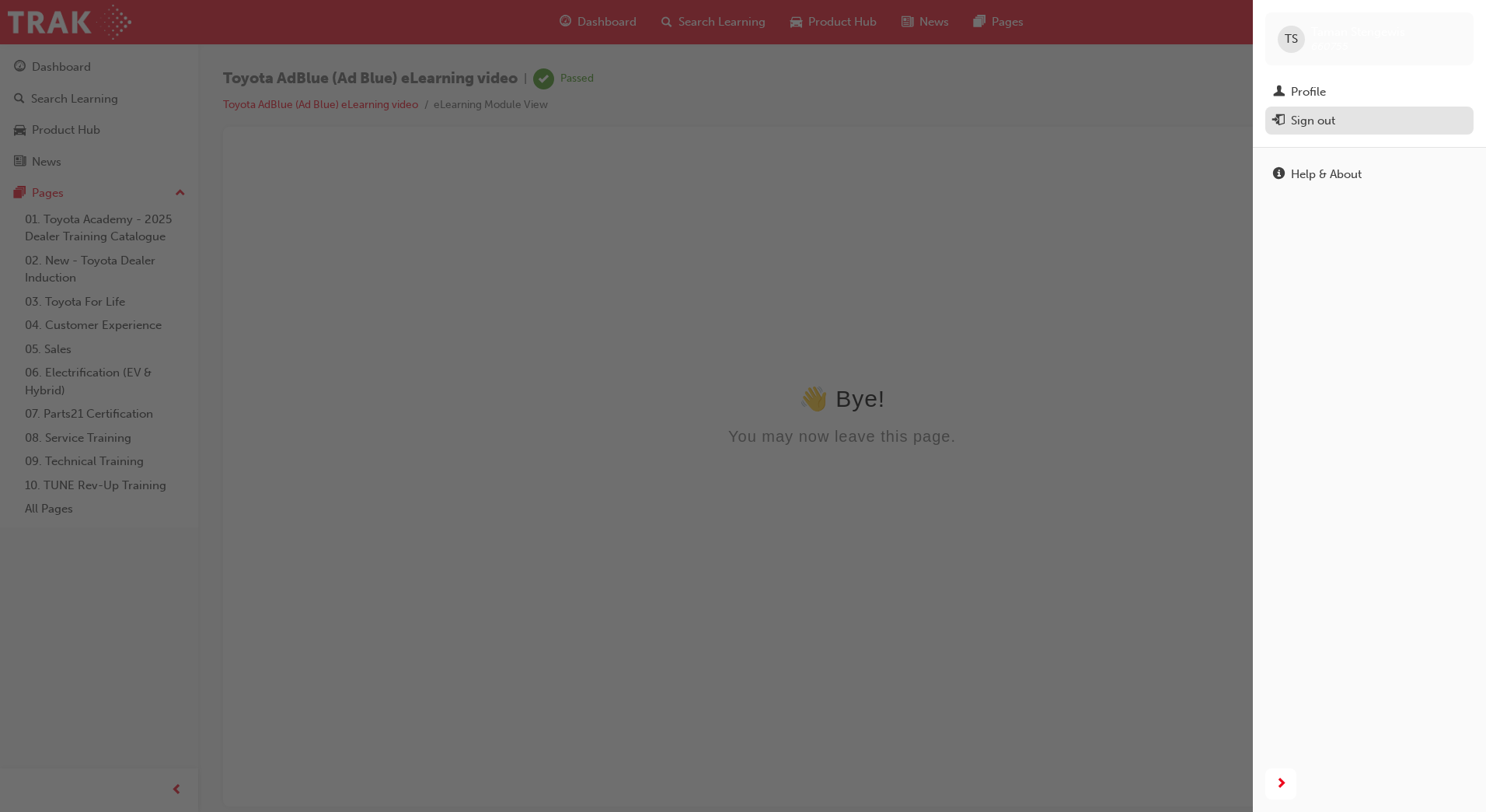
click at [1337, 120] on div "Sign out" at bounding box center [1369, 121] width 192 height 19
